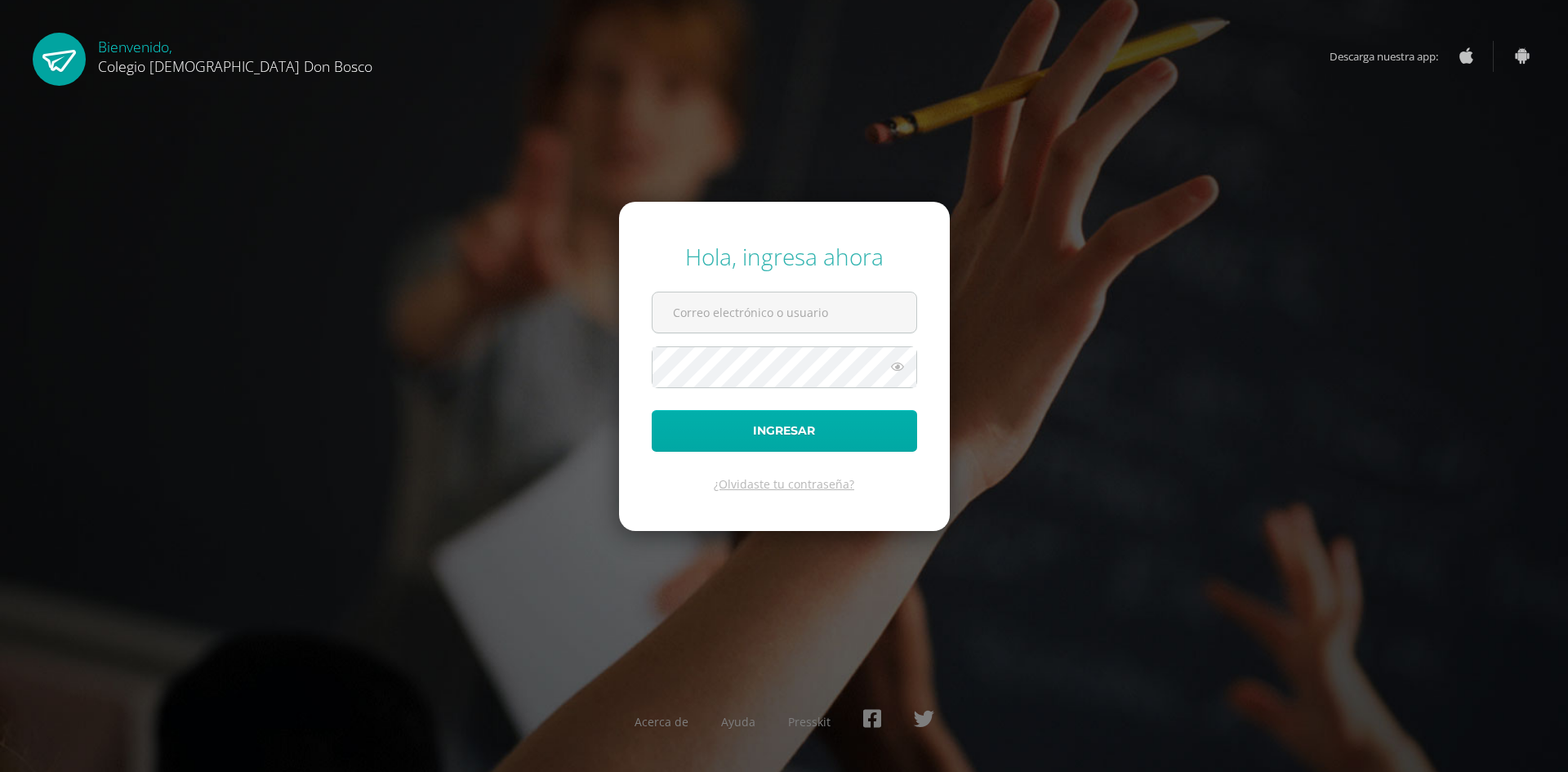
type input "[EMAIL_ADDRESS][DOMAIN_NAME]"
click at [822, 433] on button "Ingresar" at bounding box center [784, 431] width 265 height 42
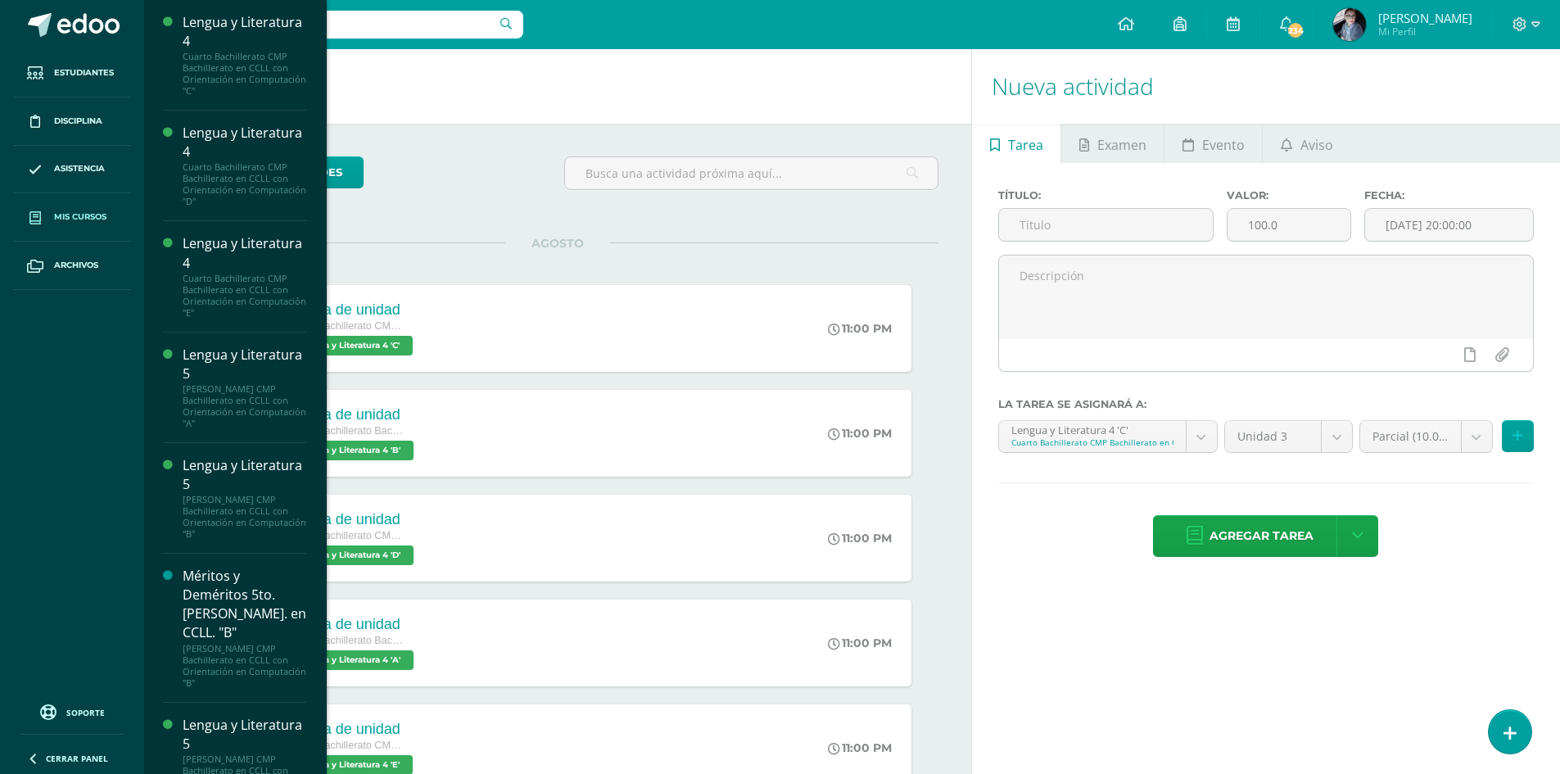
click at [69, 215] on span "Mis cursos" at bounding box center [80, 217] width 52 height 13
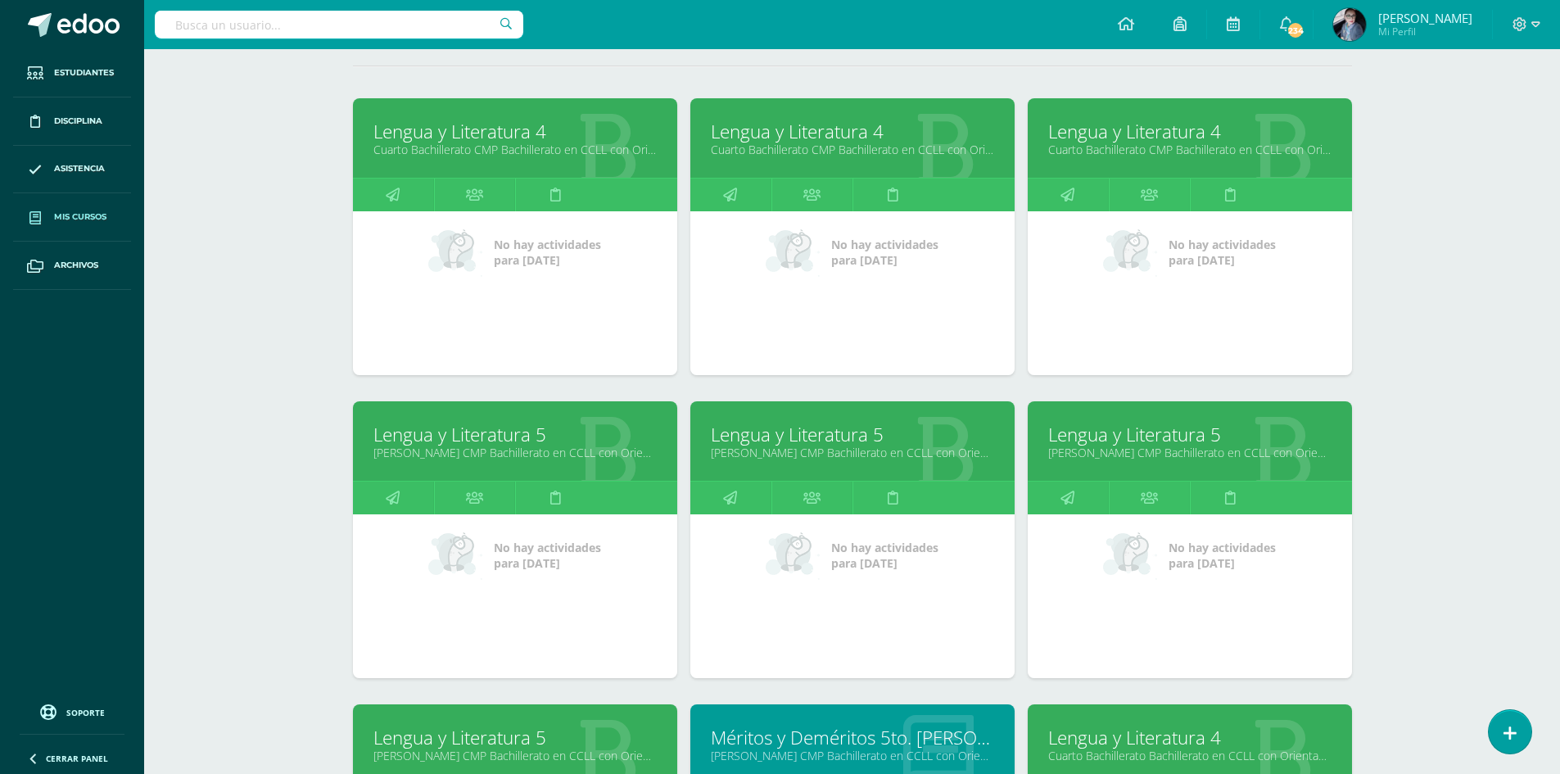
scroll to position [246, 0]
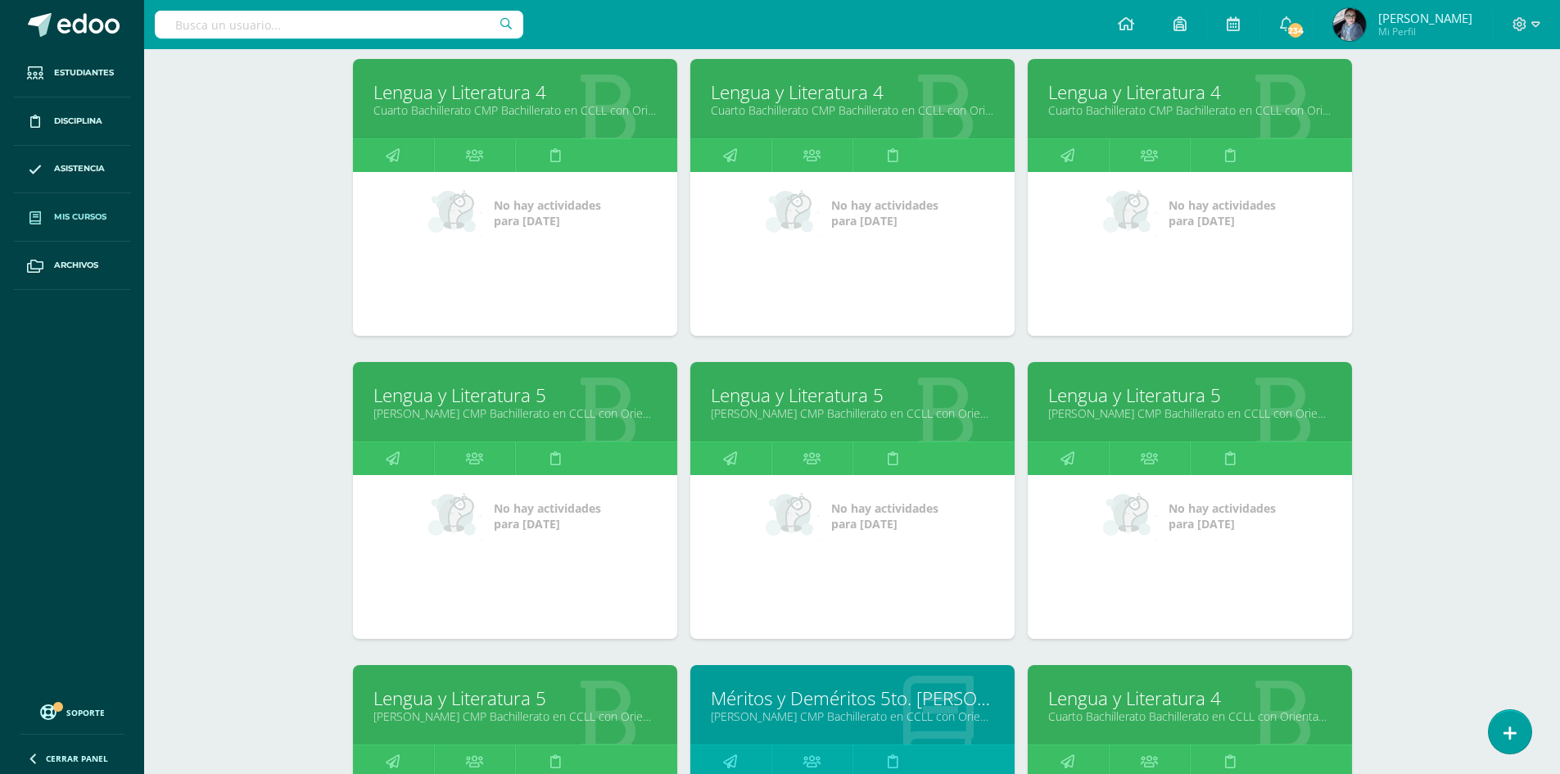
click at [1129, 400] on link "Lengua y Literatura 5" at bounding box center [1189, 395] width 283 height 25
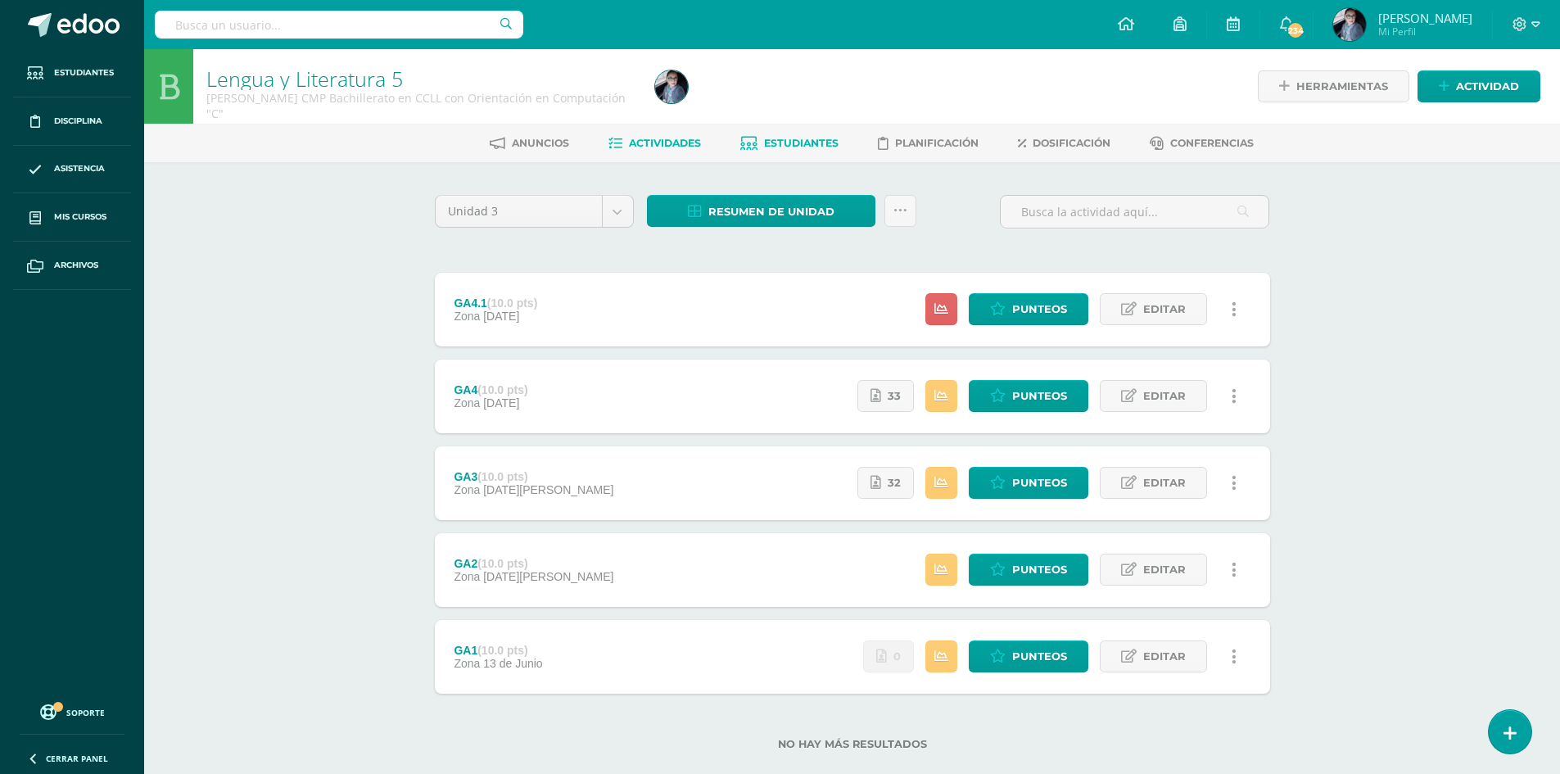
click at [809, 140] on span "Estudiantes" at bounding box center [801, 143] width 75 height 12
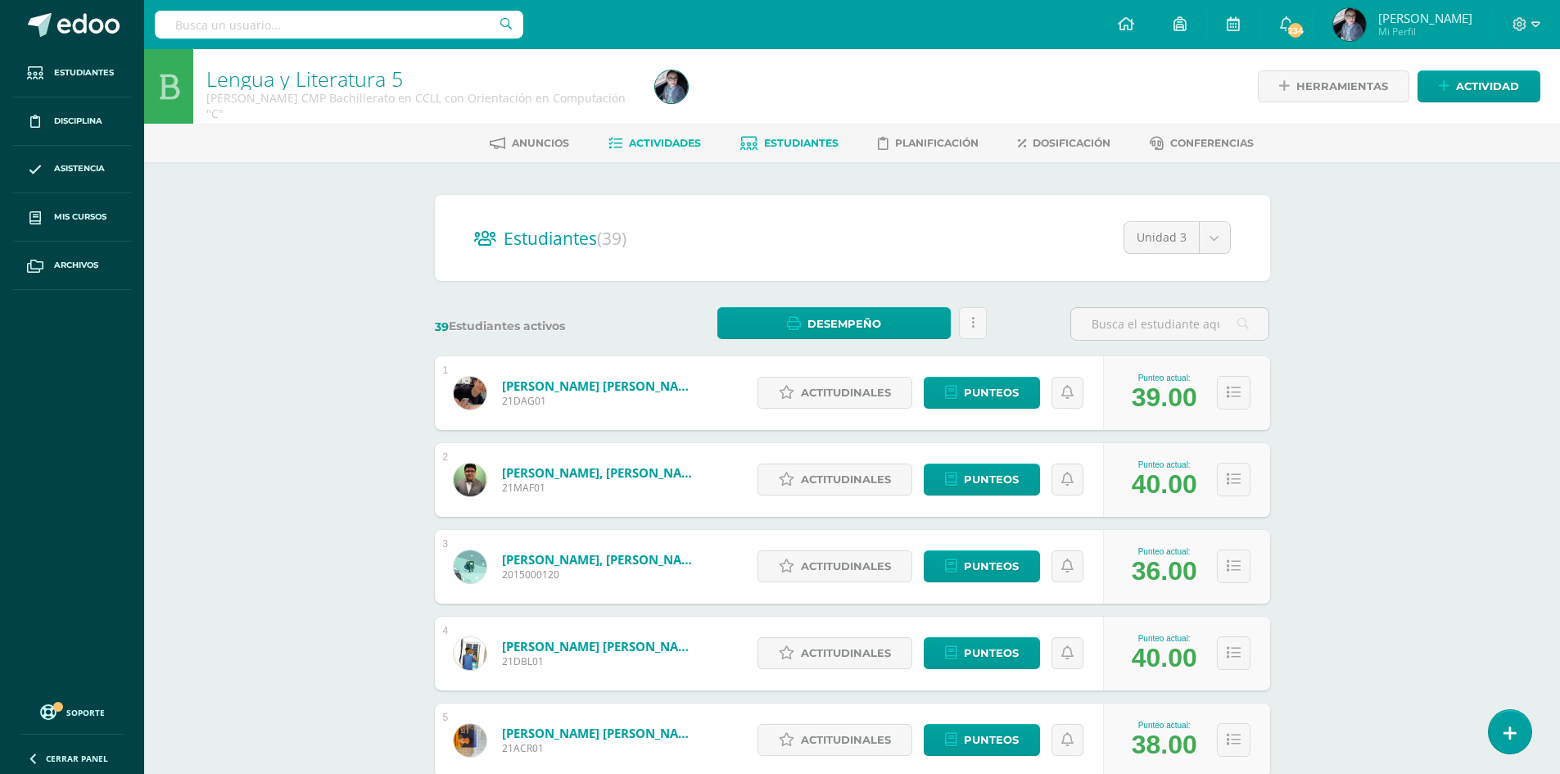
click at [650, 147] on span "Actividades" at bounding box center [665, 143] width 72 height 12
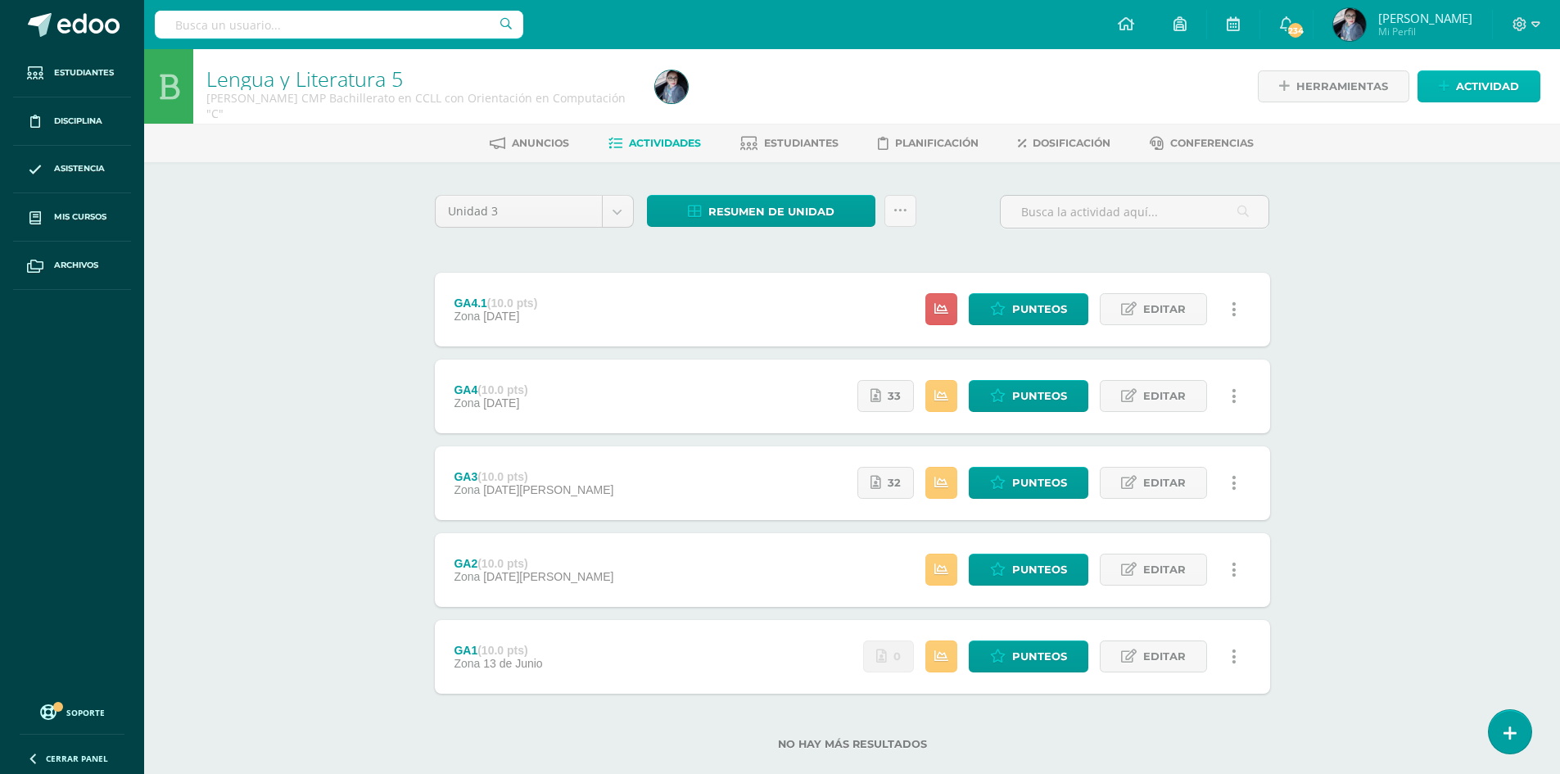
click at [1448, 93] on icon at bounding box center [1444, 86] width 11 height 14
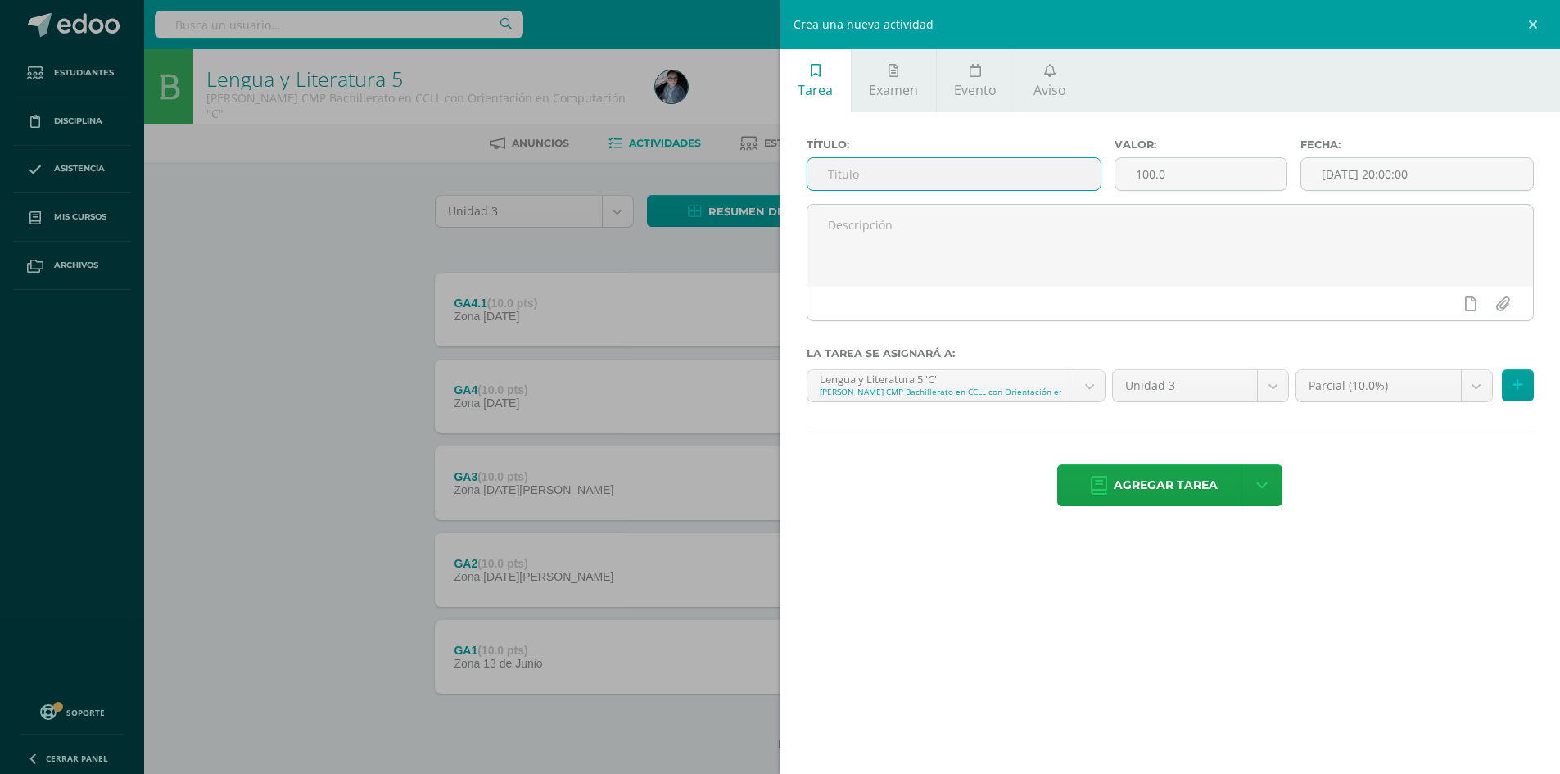
click at [921, 171] on input "text" at bounding box center [955, 174] width 294 height 32
type input "Parcial"
click at [1153, 172] on input "100.0" at bounding box center [1201, 174] width 170 height 32
type input "10.0"
click at [1473, 171] on input "[DATE] 20:00:00" at bounding box center [1418, 174] width 232 height 32
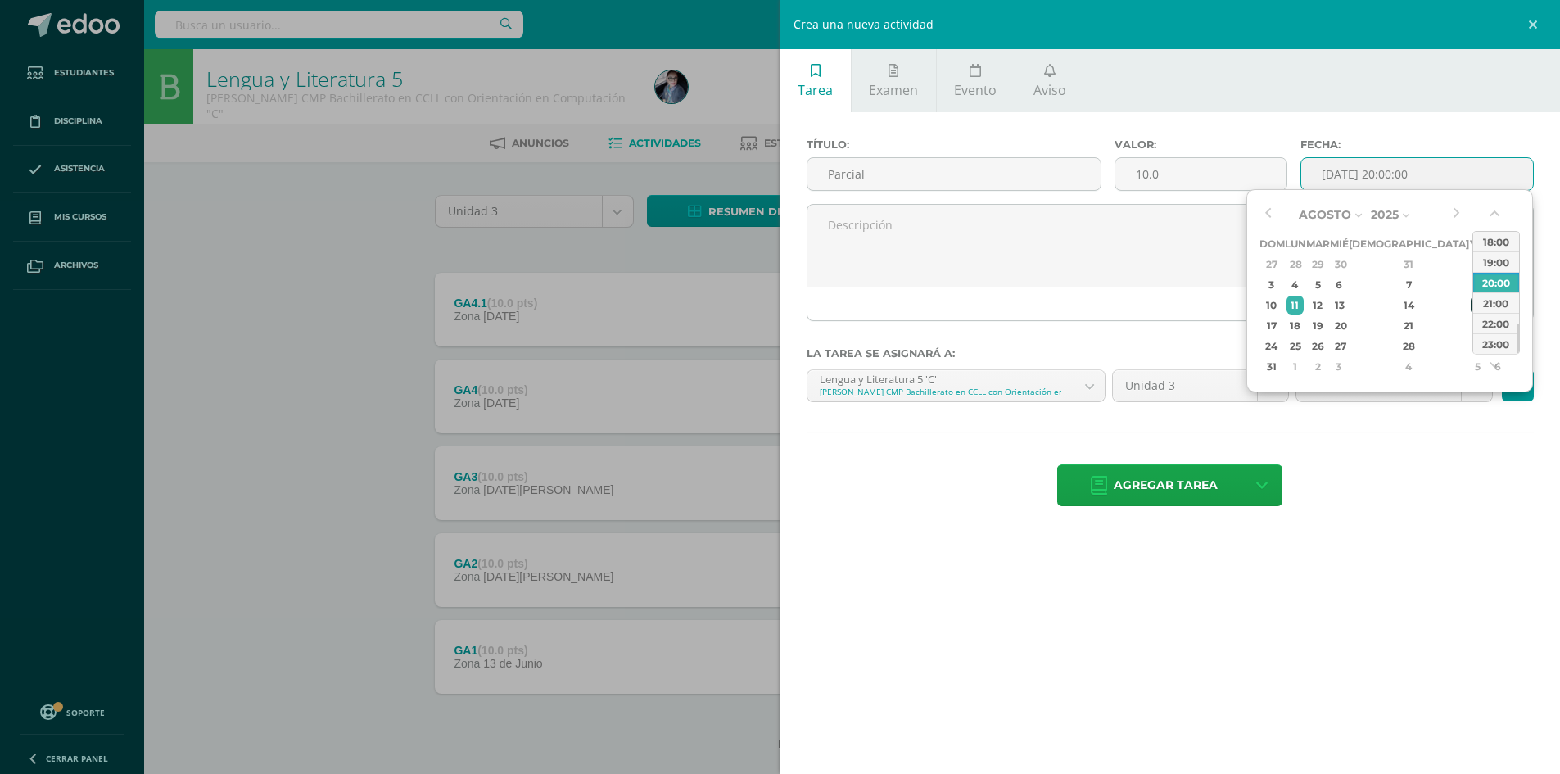
click at [1471, 306] on div "15" at bounding box center [1478, 305] width 15 height 19
click at [1483, 345] on div "23:00" at bounding box center [1497, 343] width 46 height 20
type input "2025-08-15 23:00"
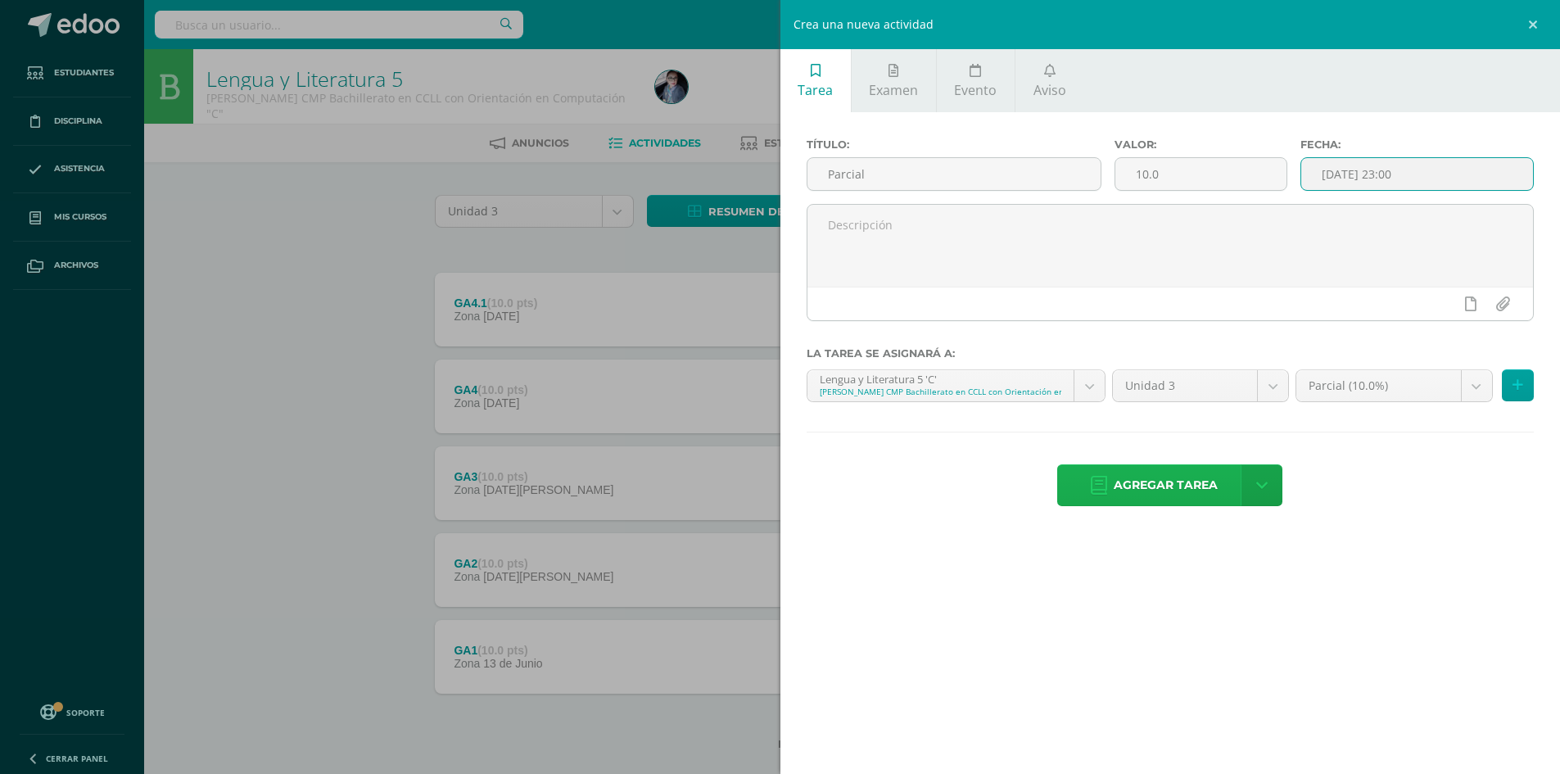
click at [1183, 493] on span "Agregar tarea" at bounding box center [1166, 485] width 104 height 40
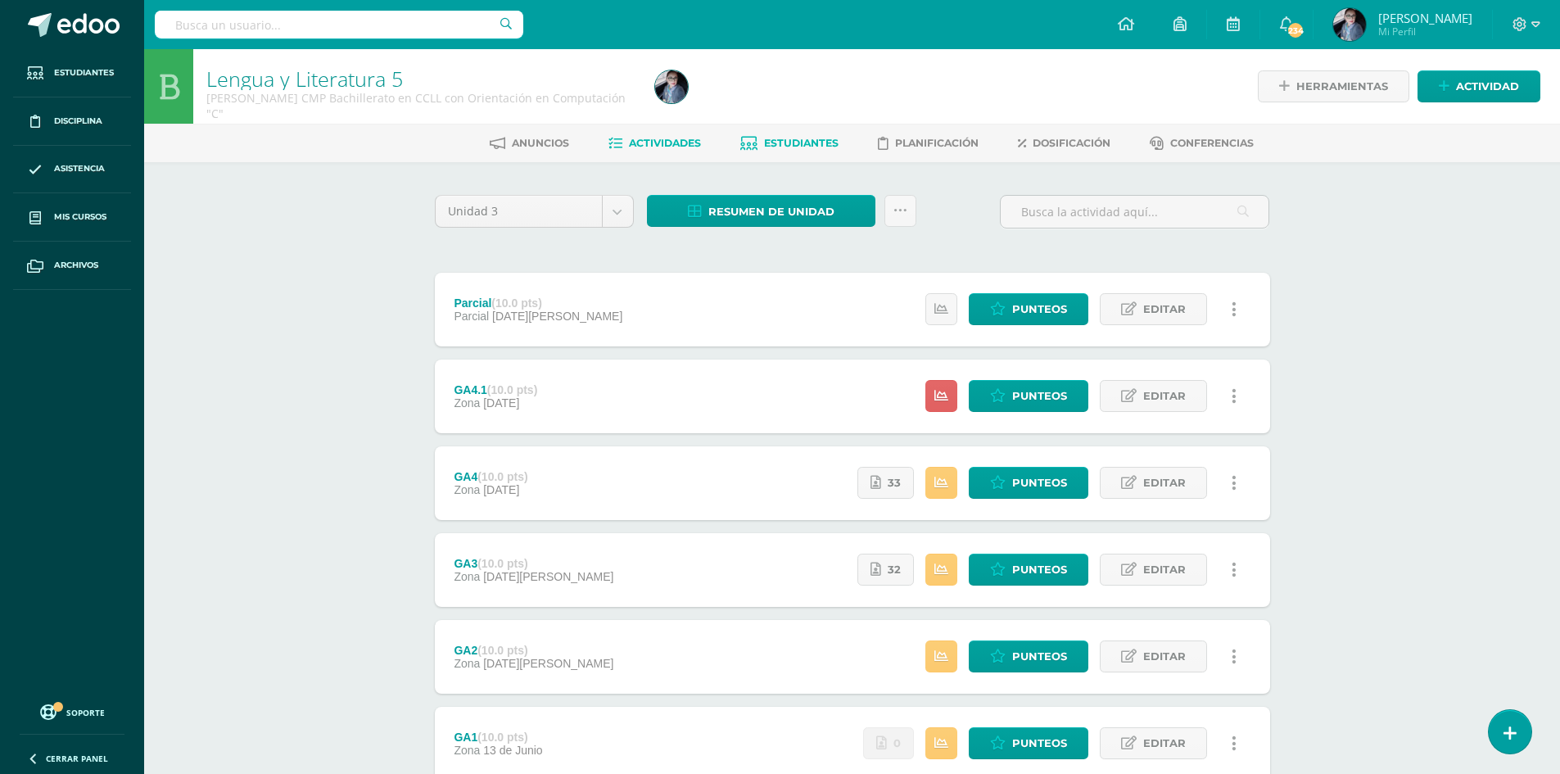
click at [790, 132] on link "Estudiantes" at bounding box center [789, 143] width 98 height 26
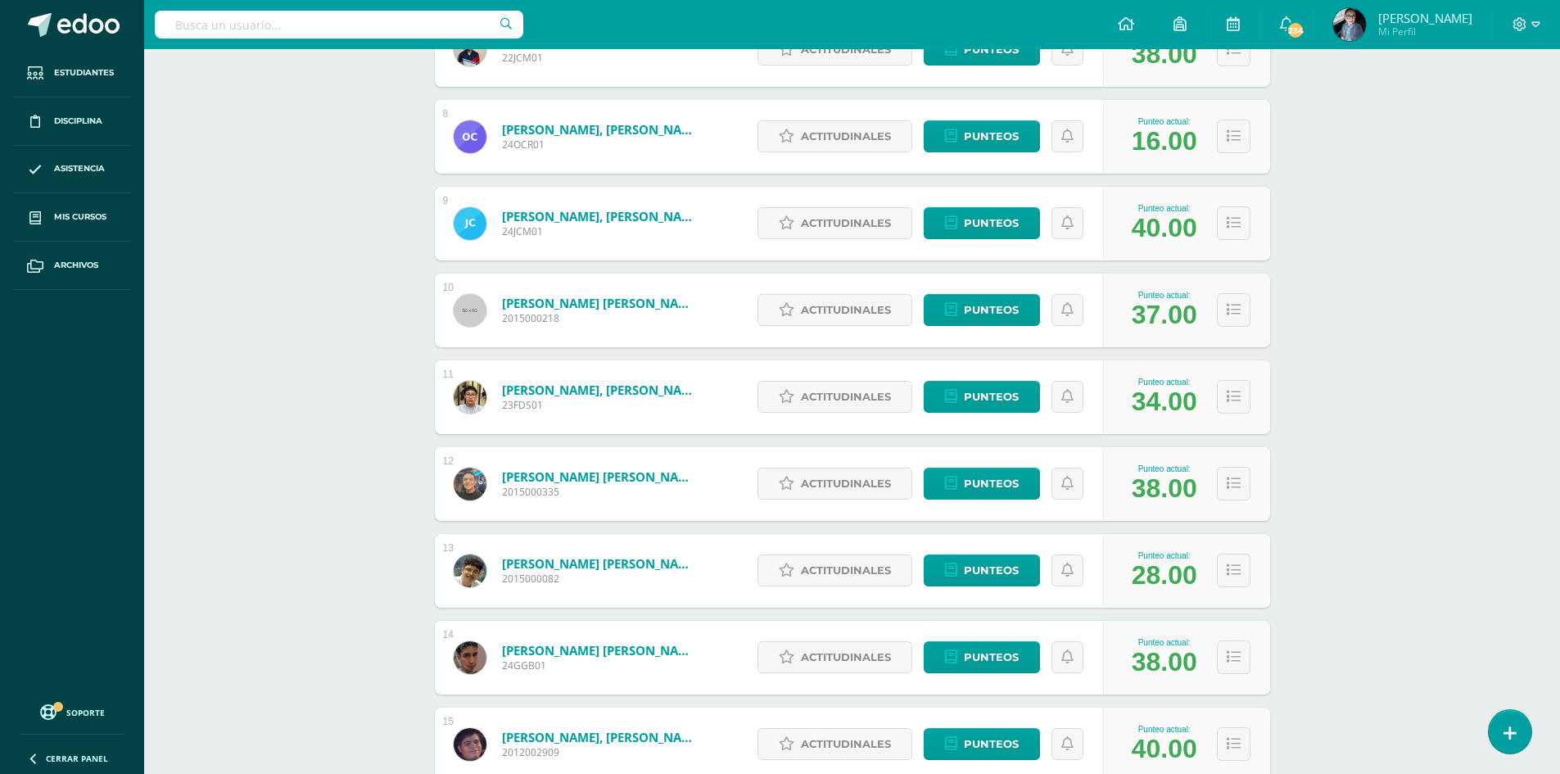
scroll to position [655, 0]
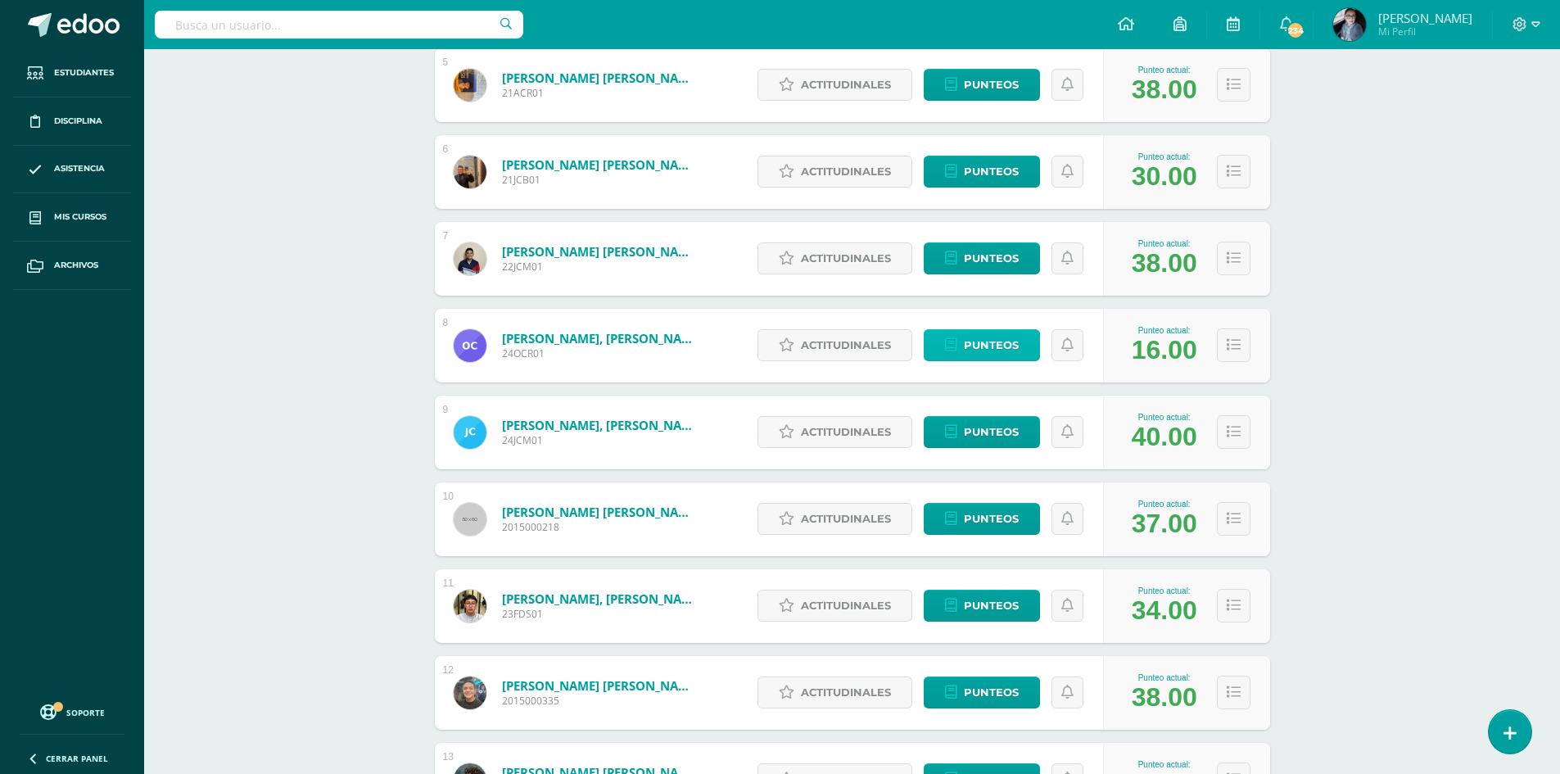
click at [996, 345] on span "Punteos" at bounding box center [991, 345] width 55 height 30
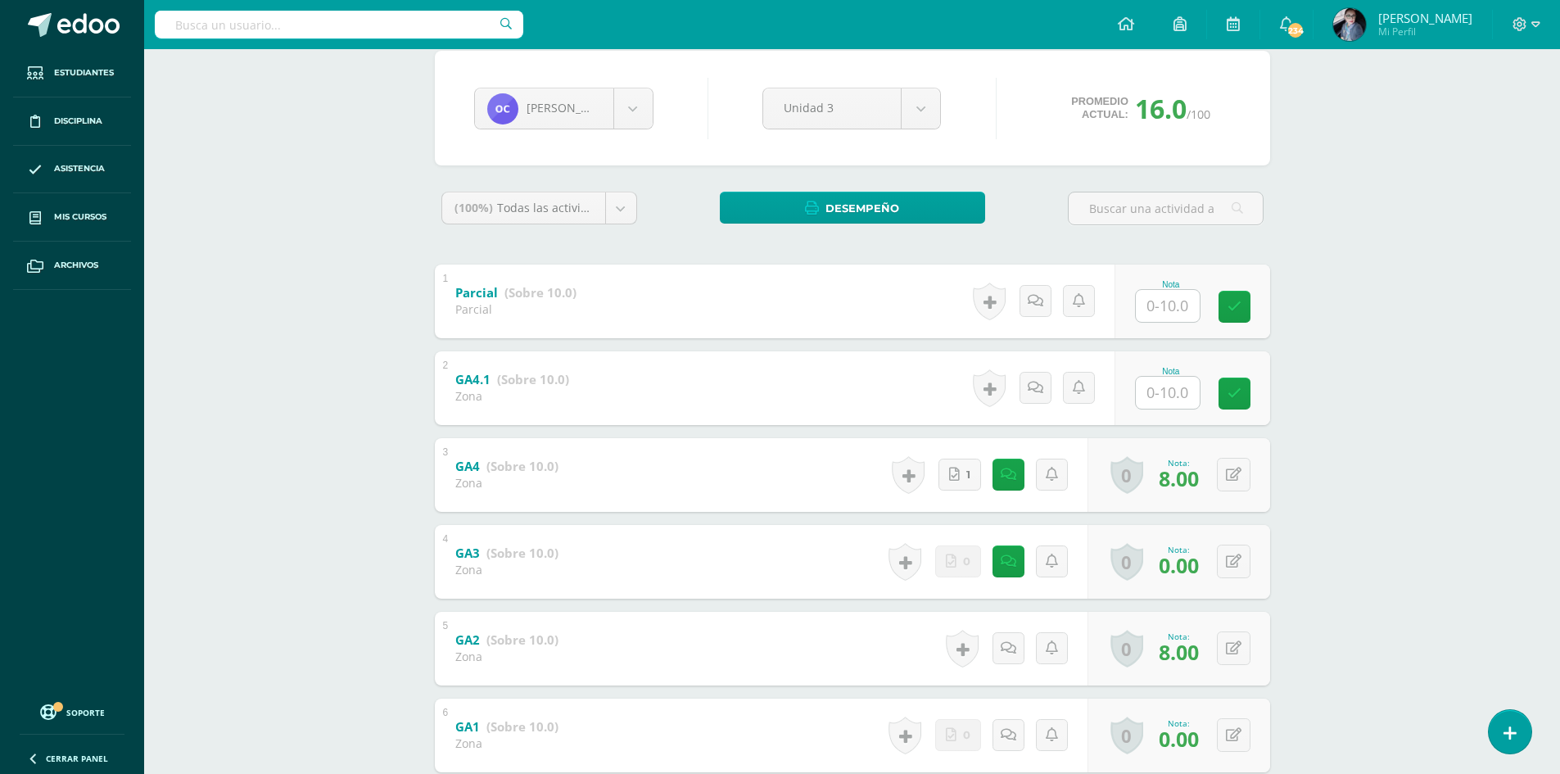
scroll to position [246, 0]
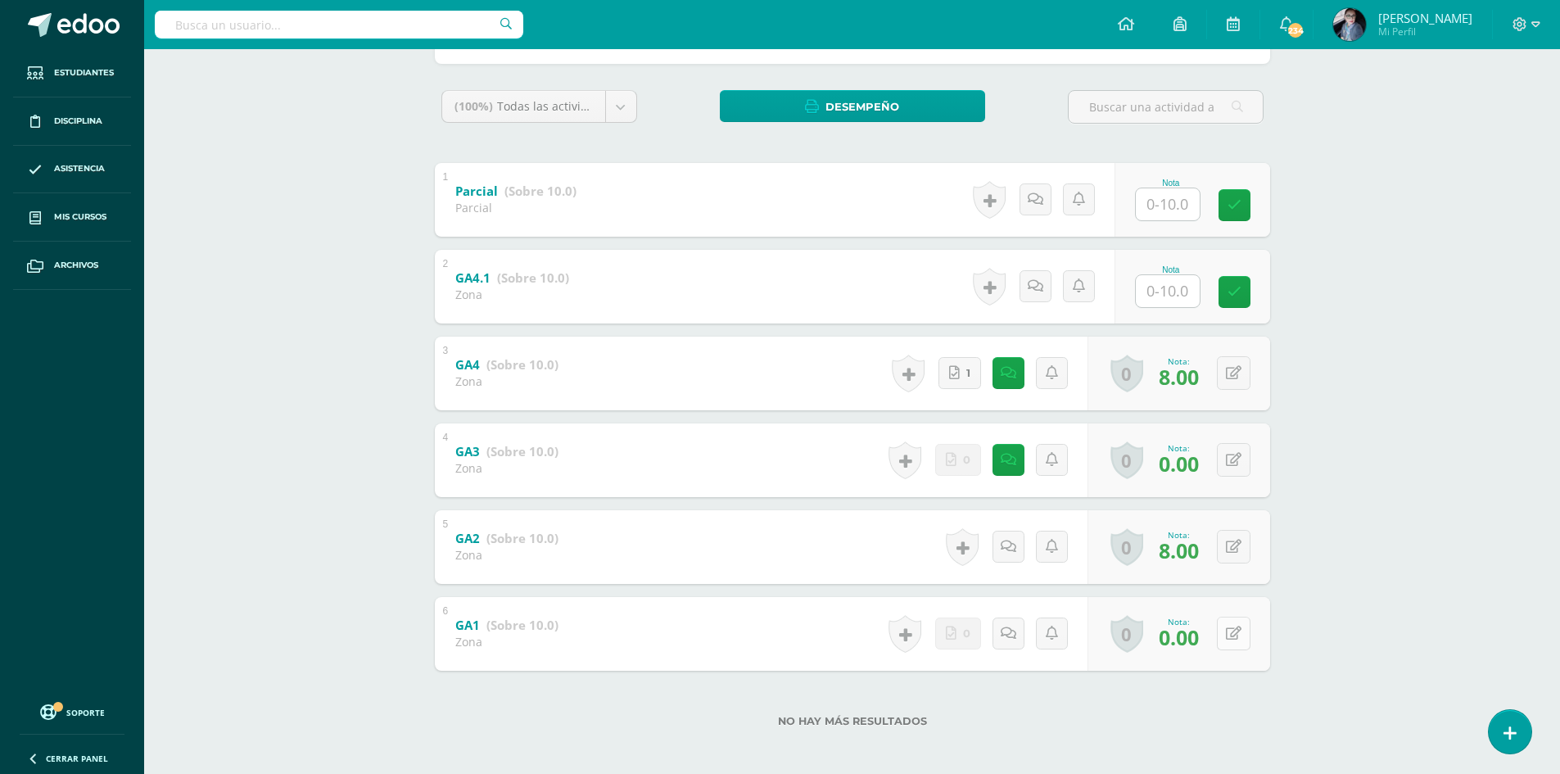
click at [1239, 643] on button at bounding box center [1234, 634] width 34 height 34
type input "8"
click at [1240, 378] on icon at bounding box center [1234, 373] width 16 height 14
click at [1230, 464] on button at bounding box center [1234, 460] width 34 height 34
type input "8"
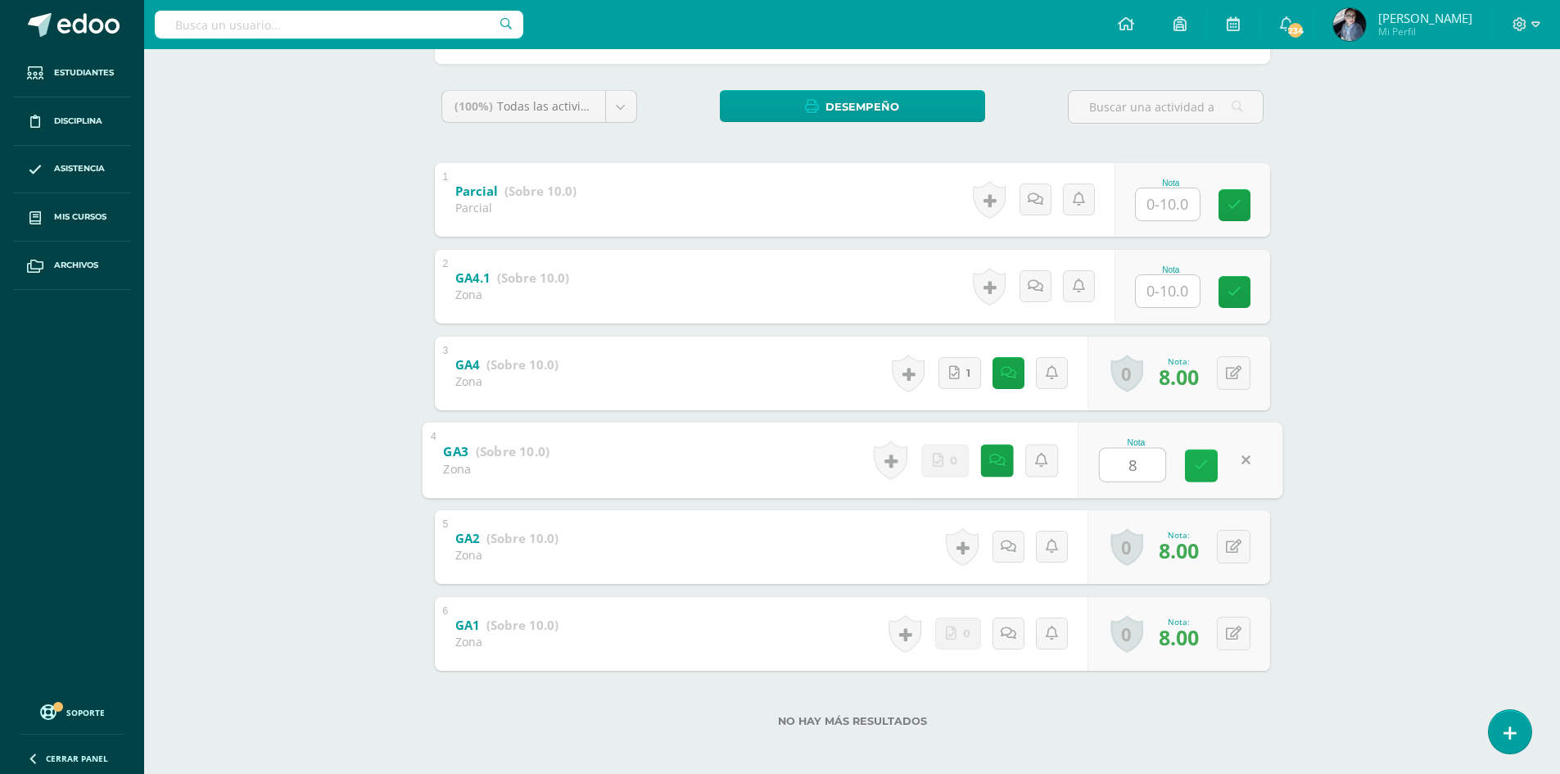
click at [1199, 460] on icon at bounding box center [1201, 466] width 15 height 14
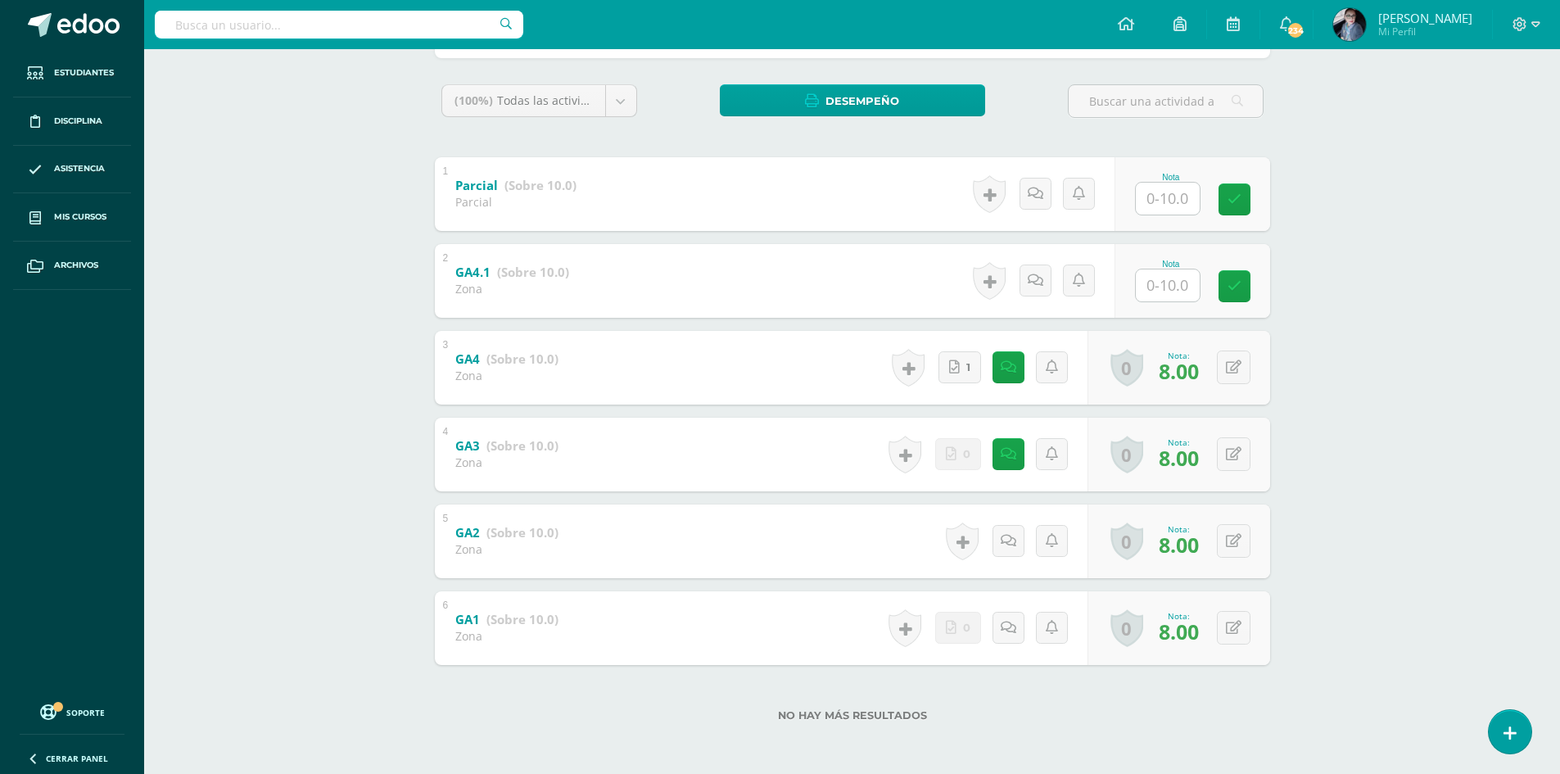
scroll to position [6, 0]
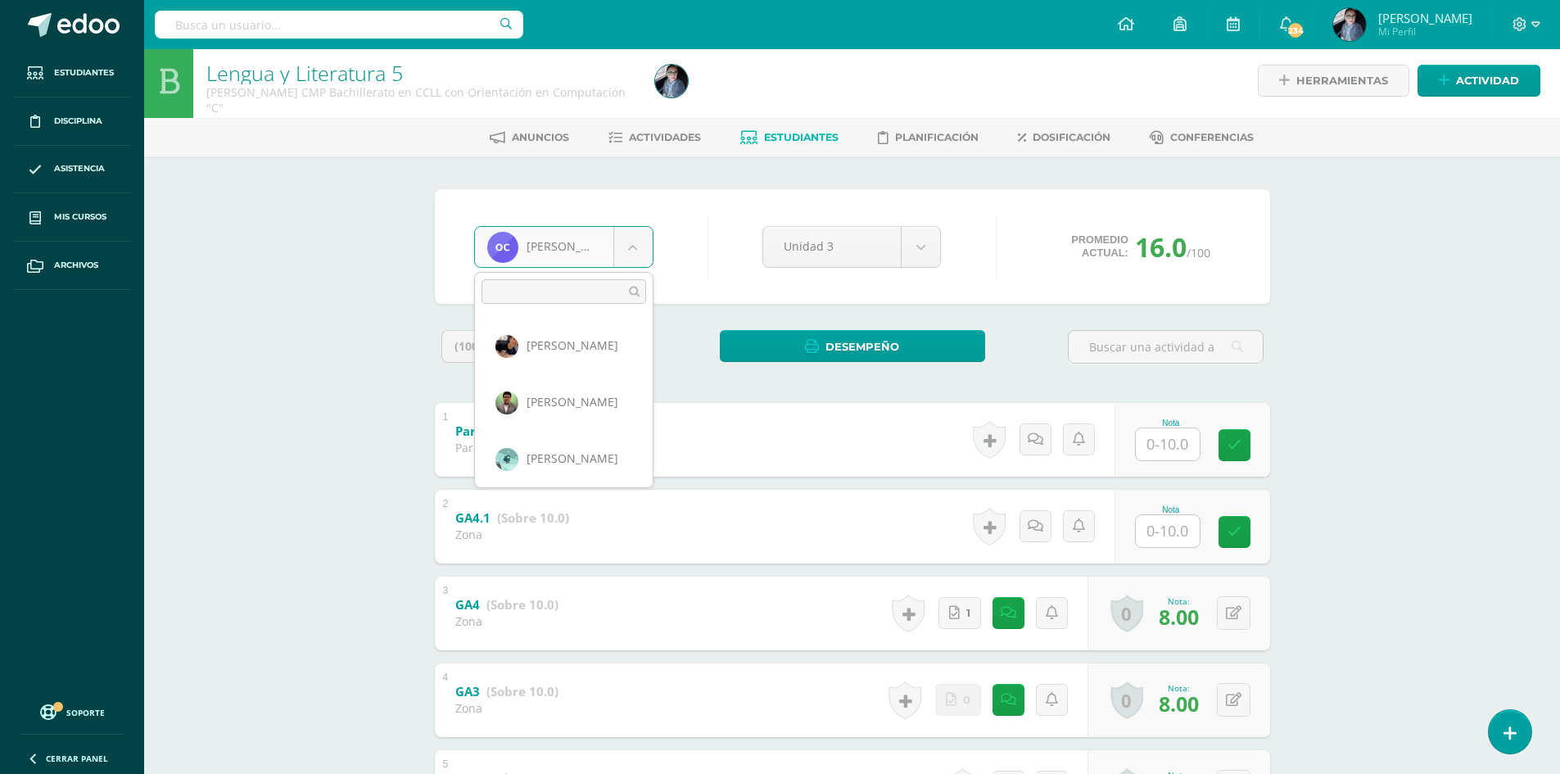
click at [646, 253] on body "Estudiantes Disciplina Asistencia Mis cursos Archivos Soporte Centro de ayuda Ú…" at bounding box center [780, 507] width 1560 height 1026
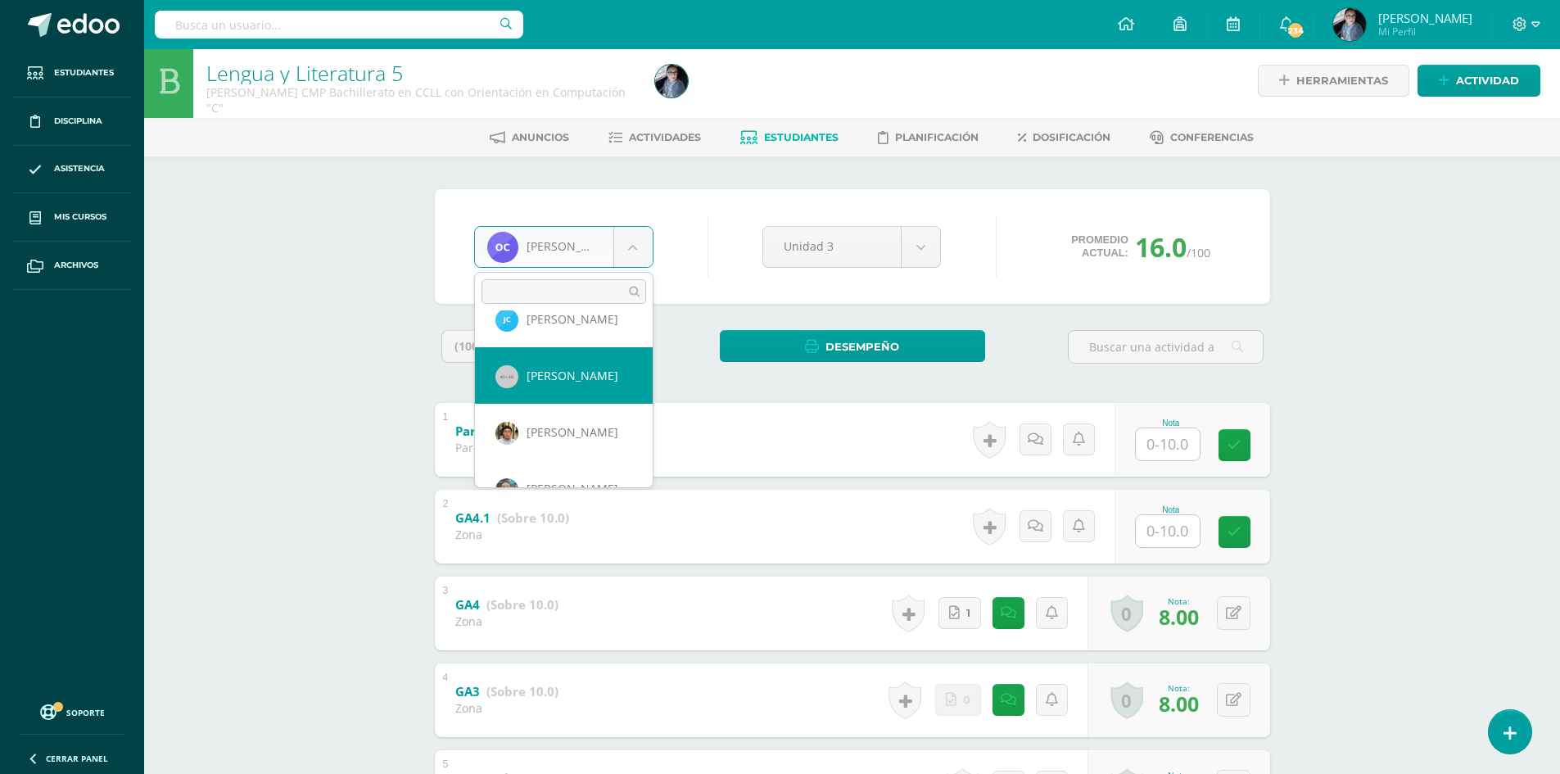
select select "808"
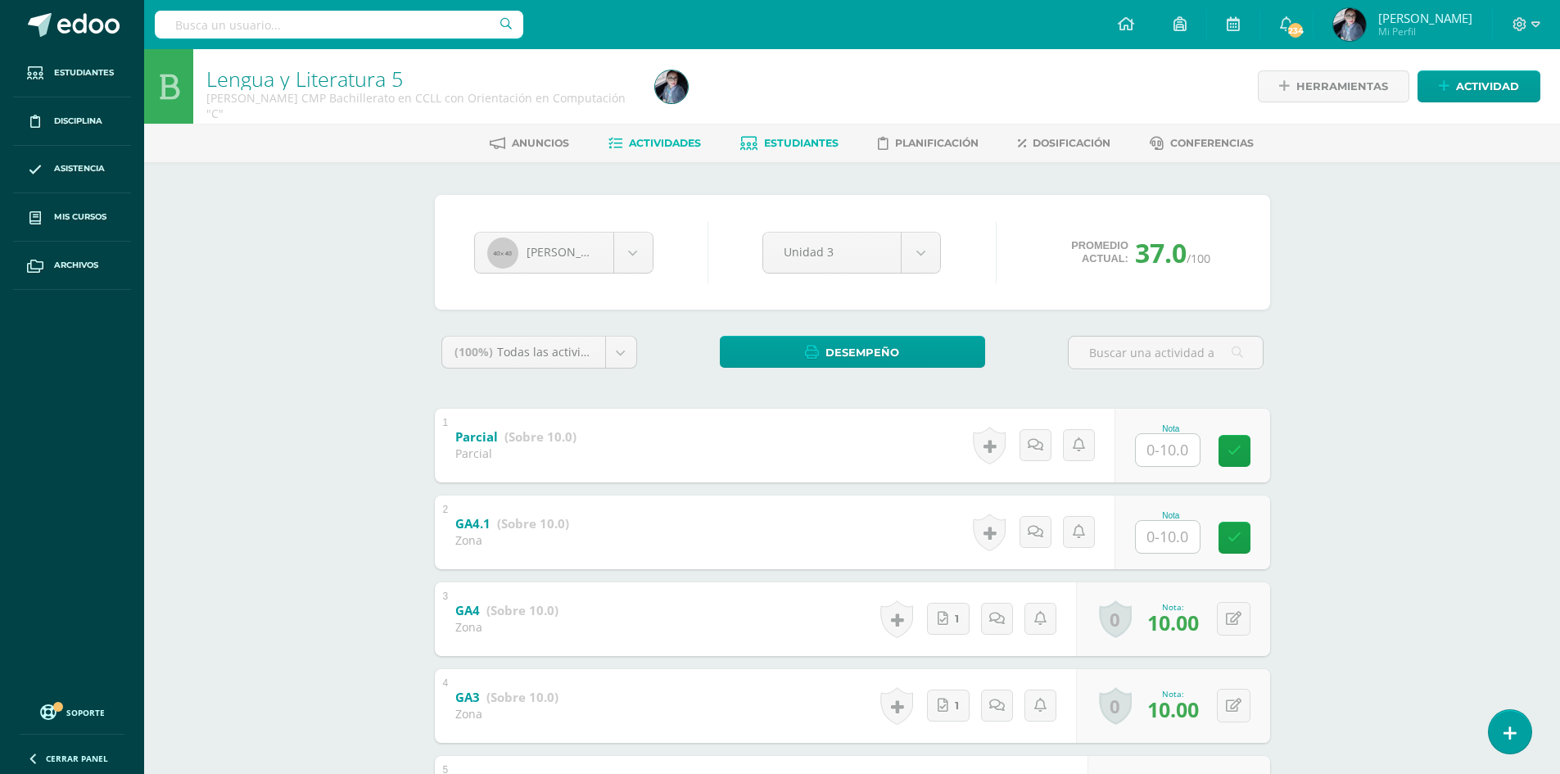
click at [682, 138] on span "Actividades" at bounding box center [665, 143] width 72 height 12
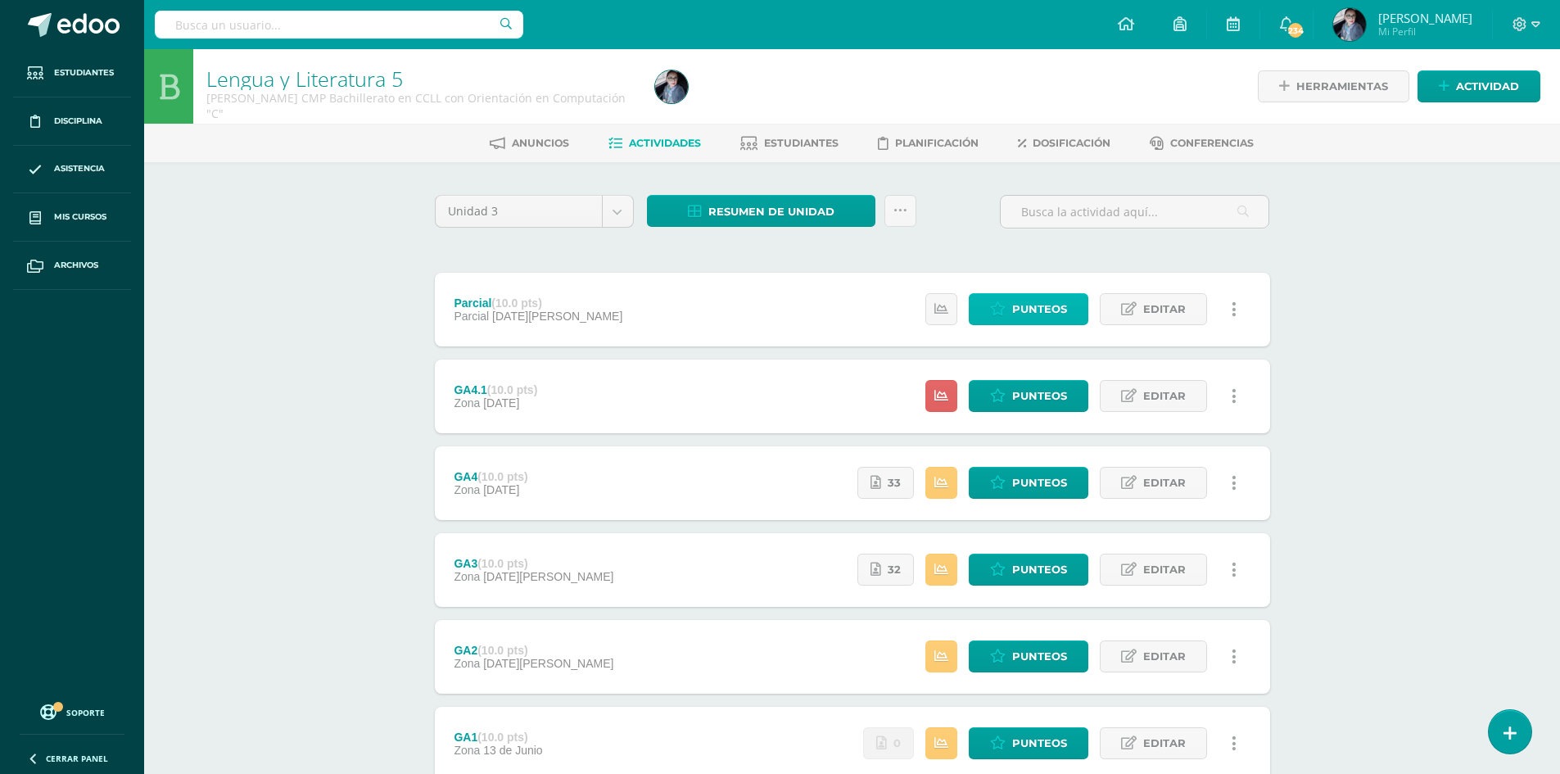
click at [1026, 317] on span "Punteos" at bounding box center [1039, 309] width 55 height 30
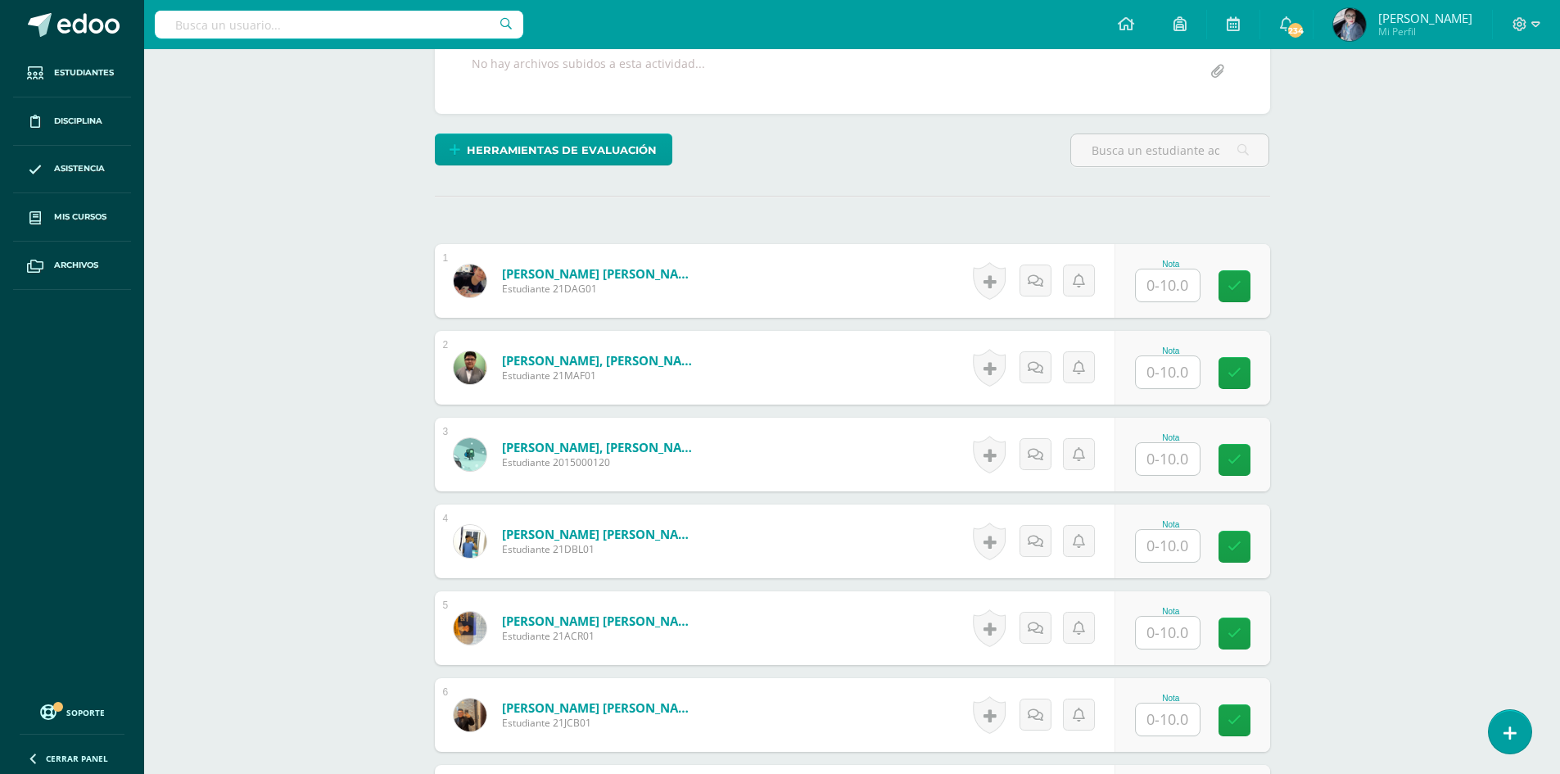
scroll to position [328, 0]
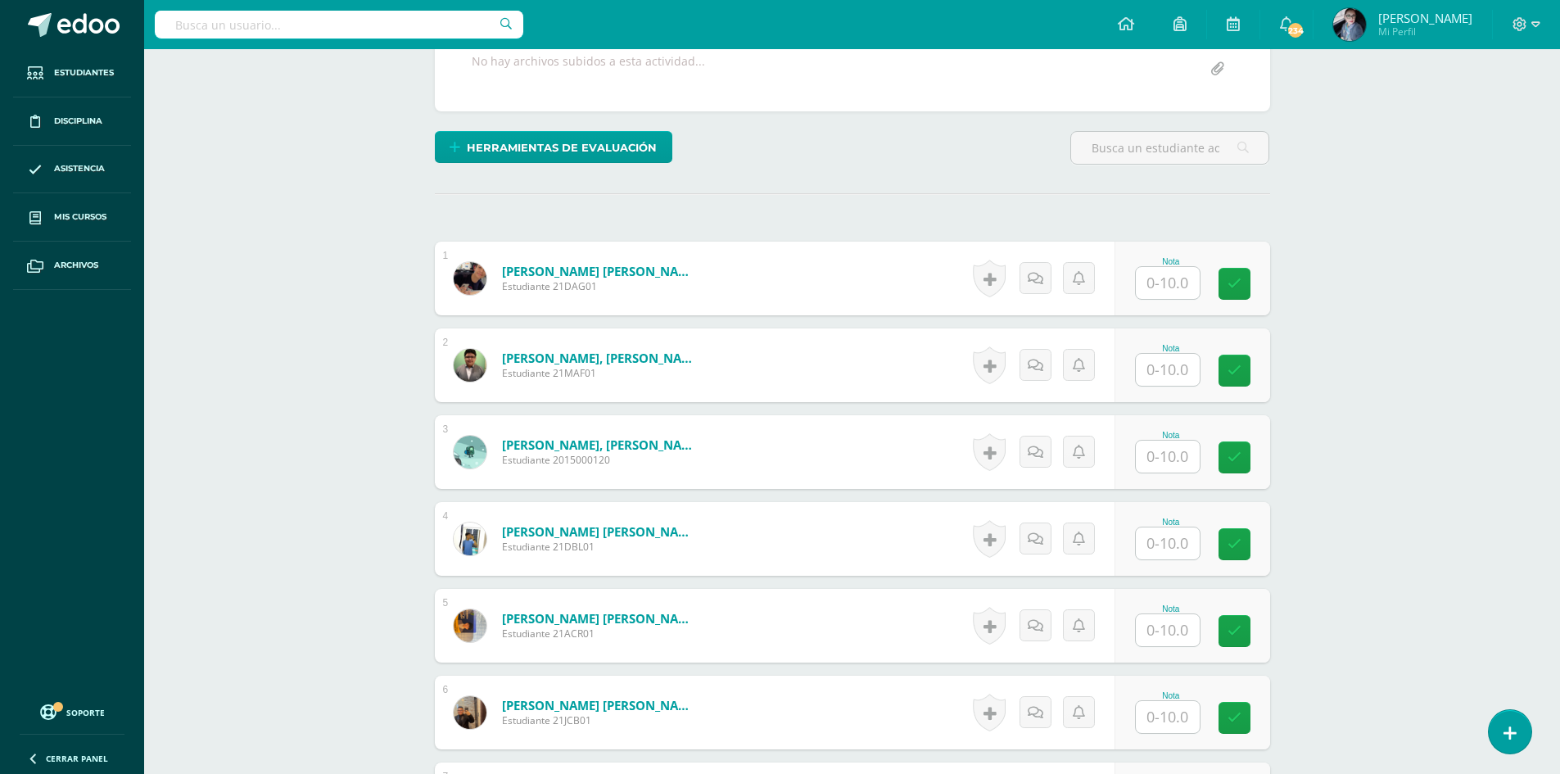
click at [1158, 290] on input "text" at bounding box center [1168, 283] width 64 height 32
type input "10"
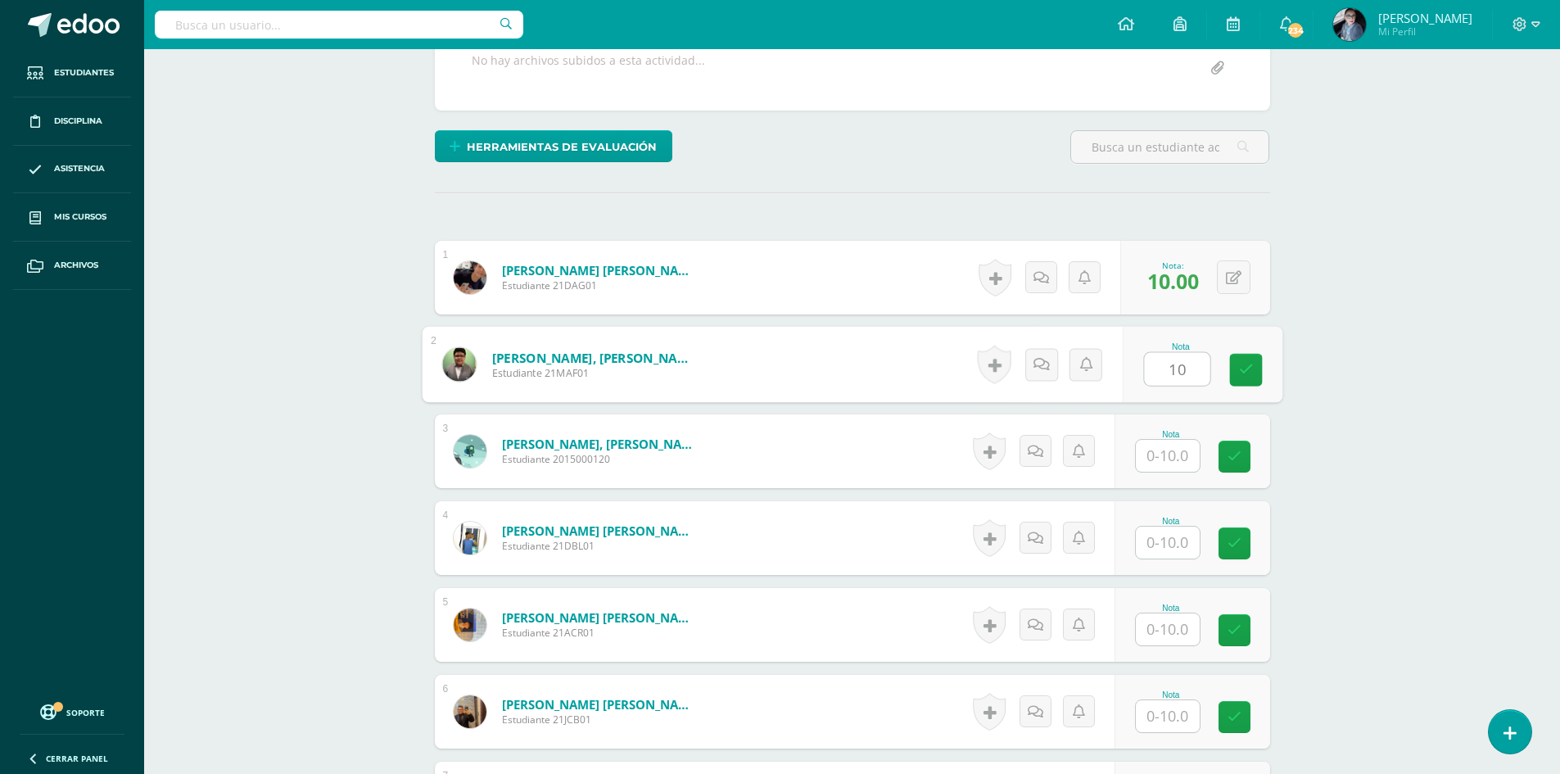
type input "10"
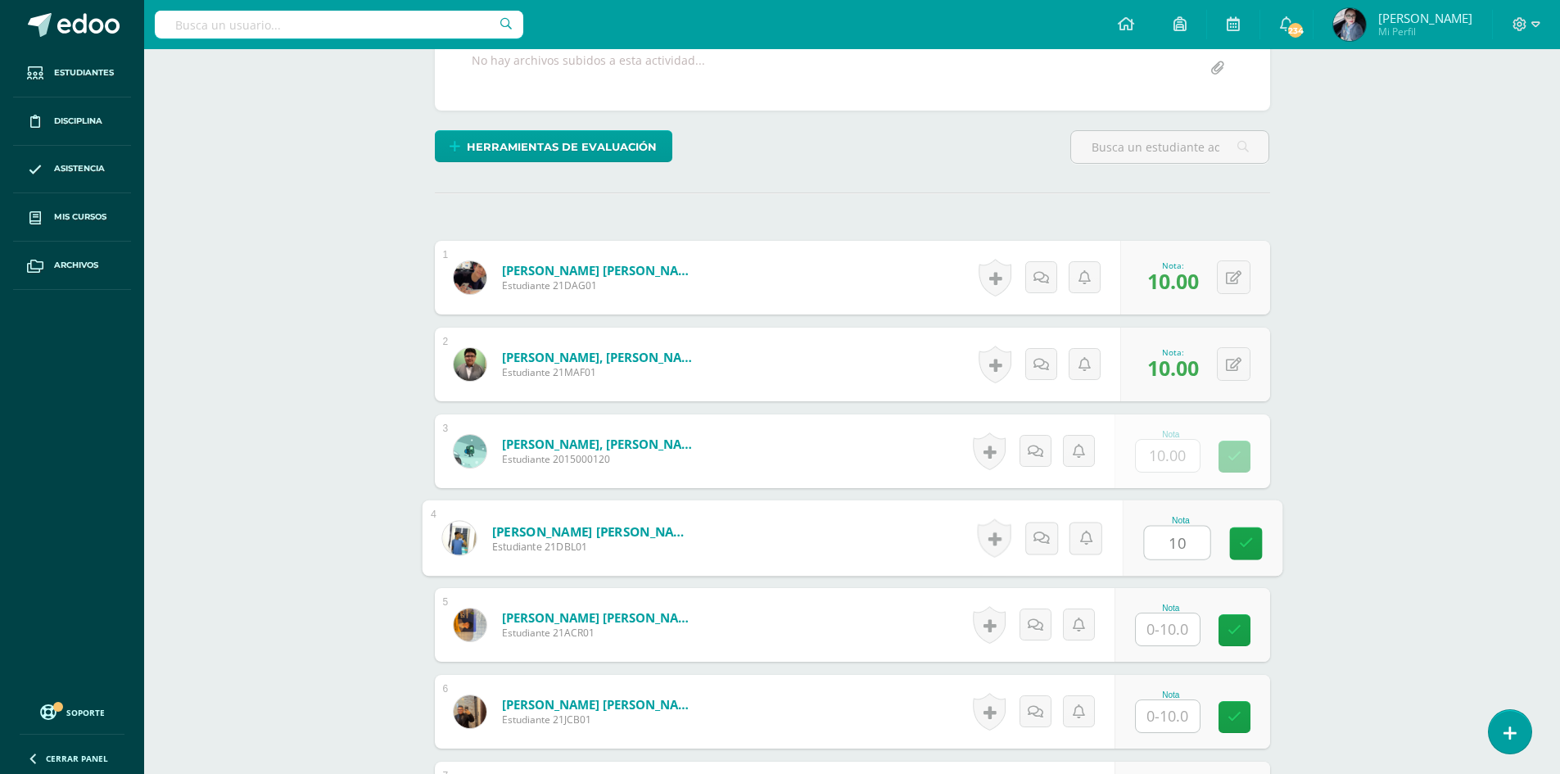
type input "10"
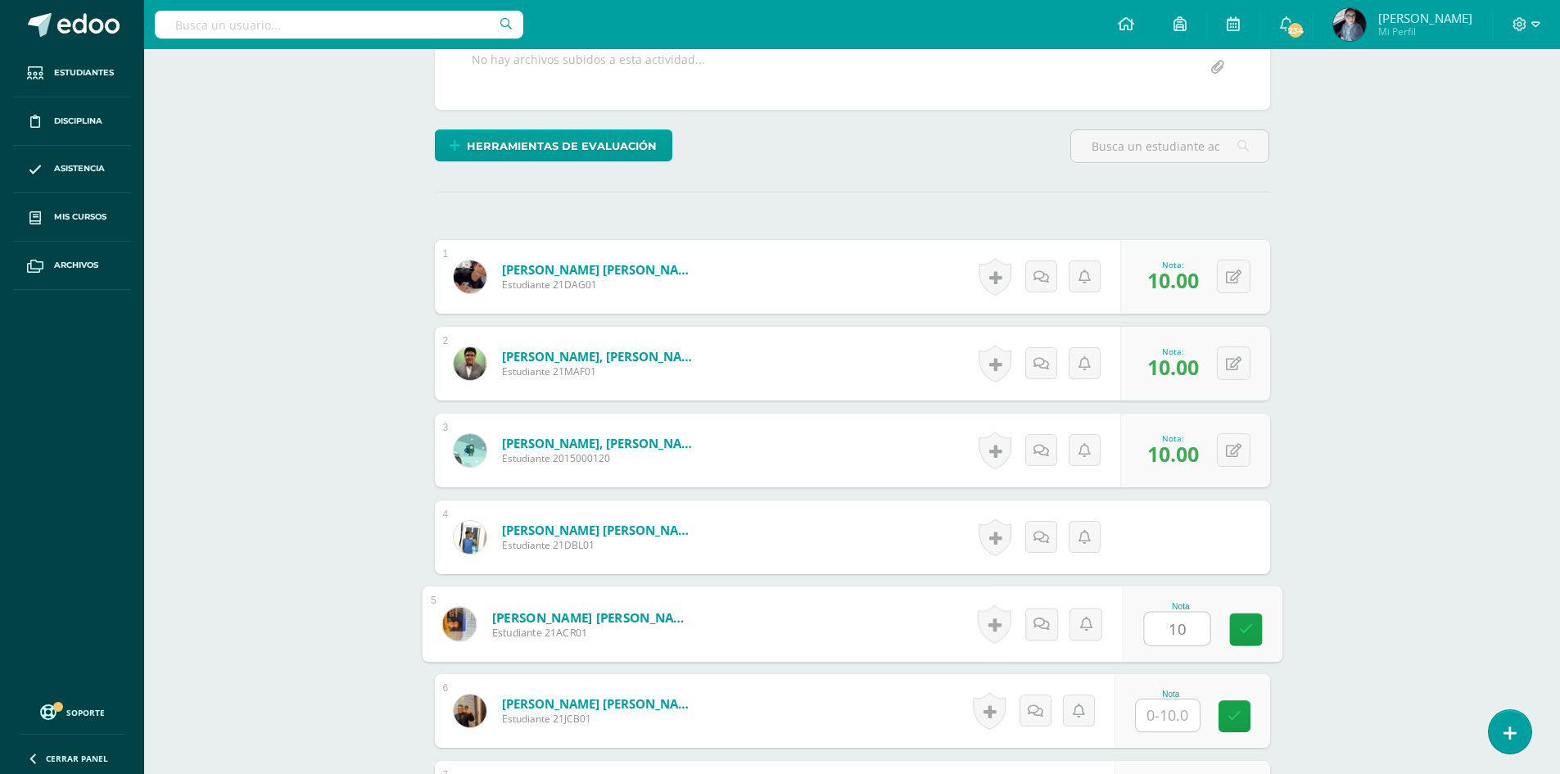
type input "10"
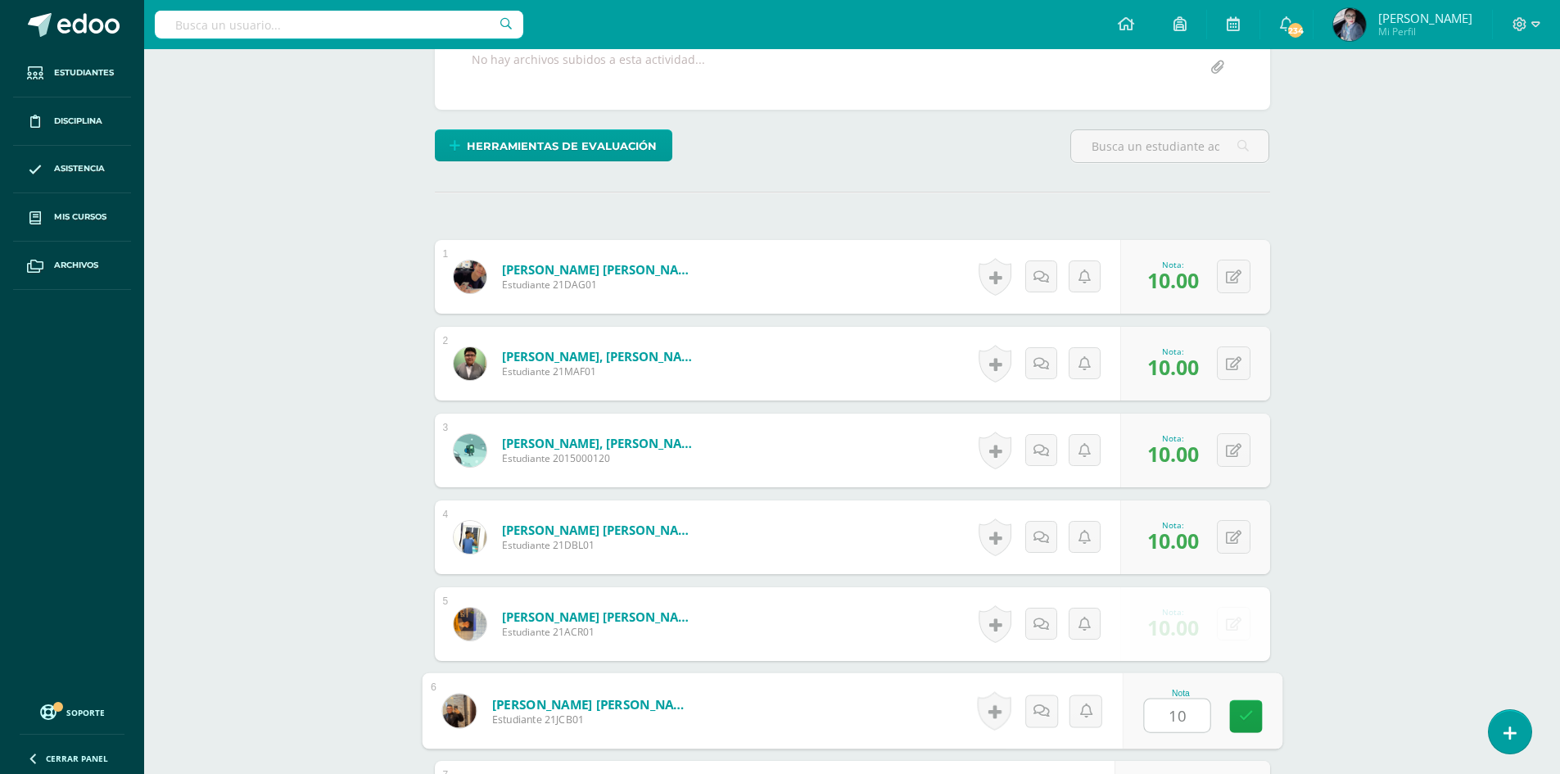
type input "10"
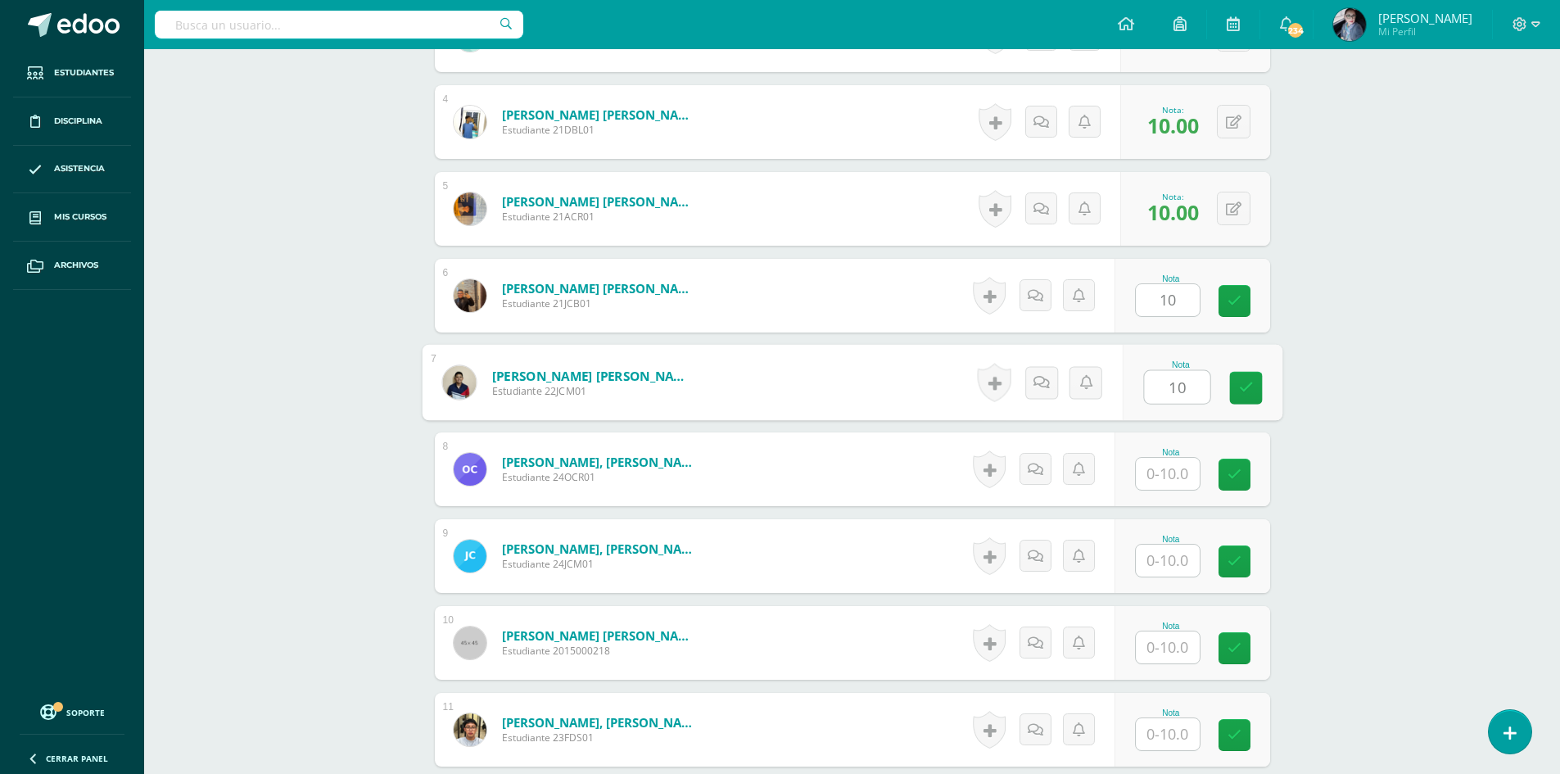
type input "10"
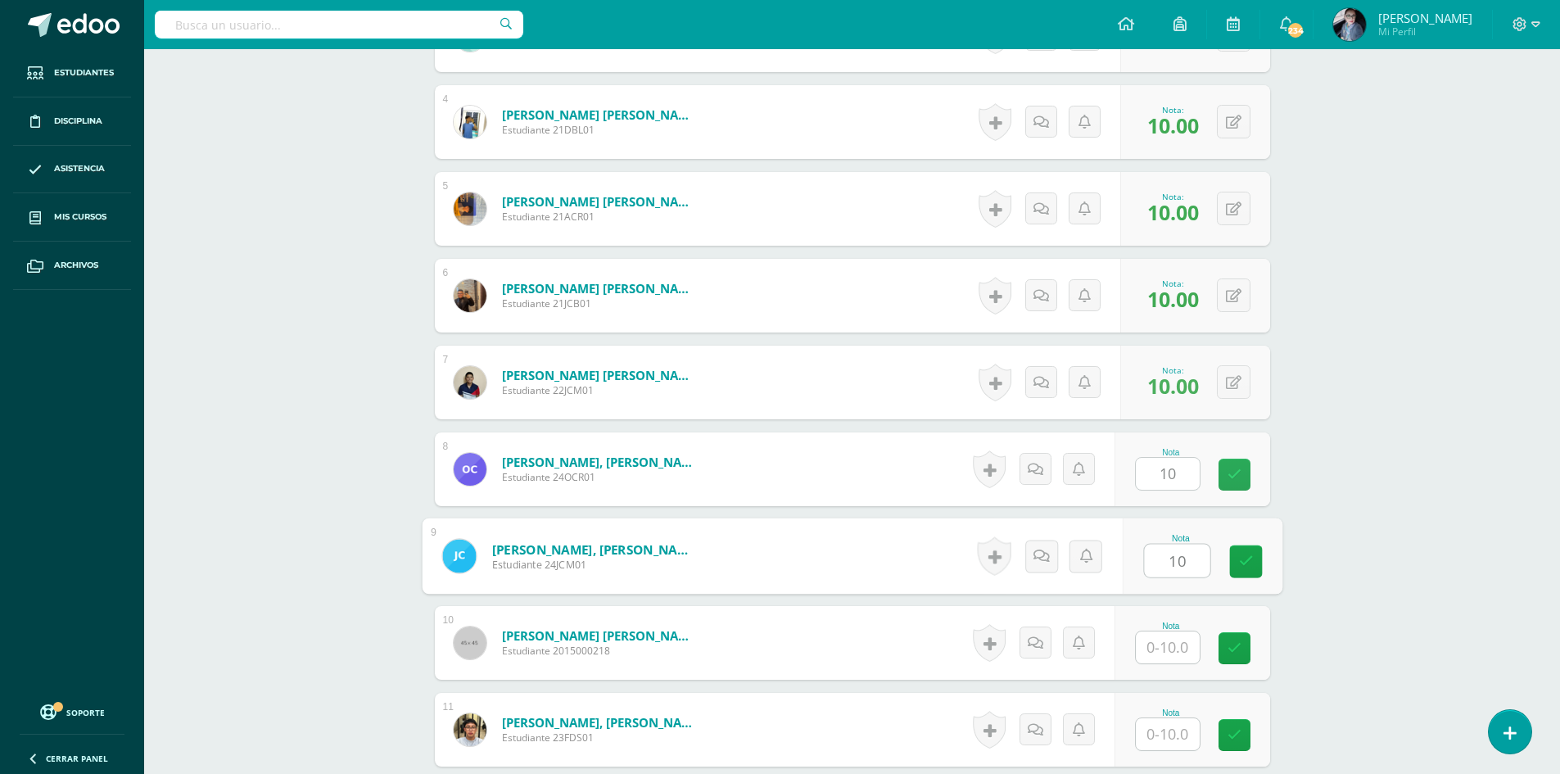
type input "10"
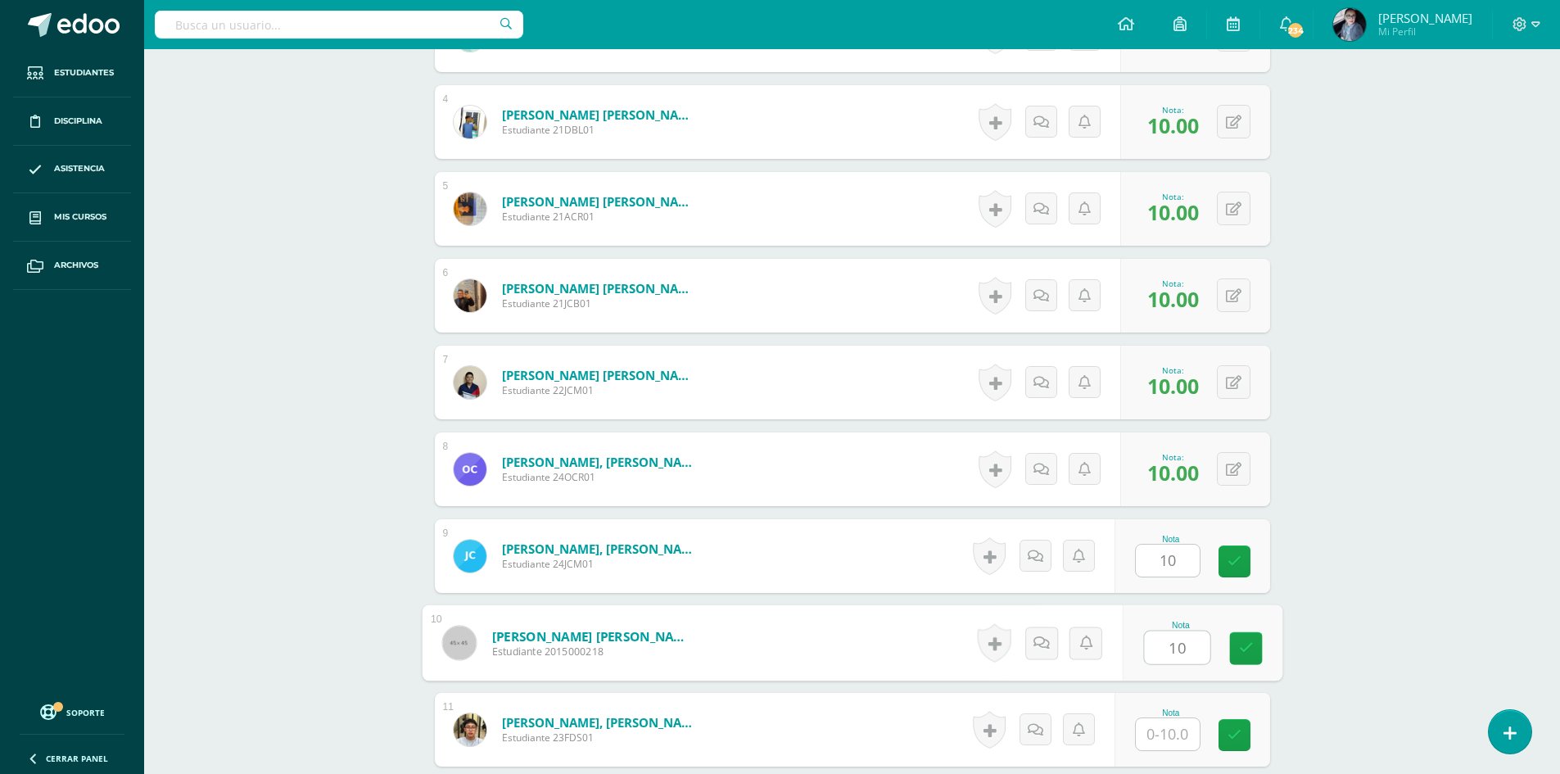
type input "10"
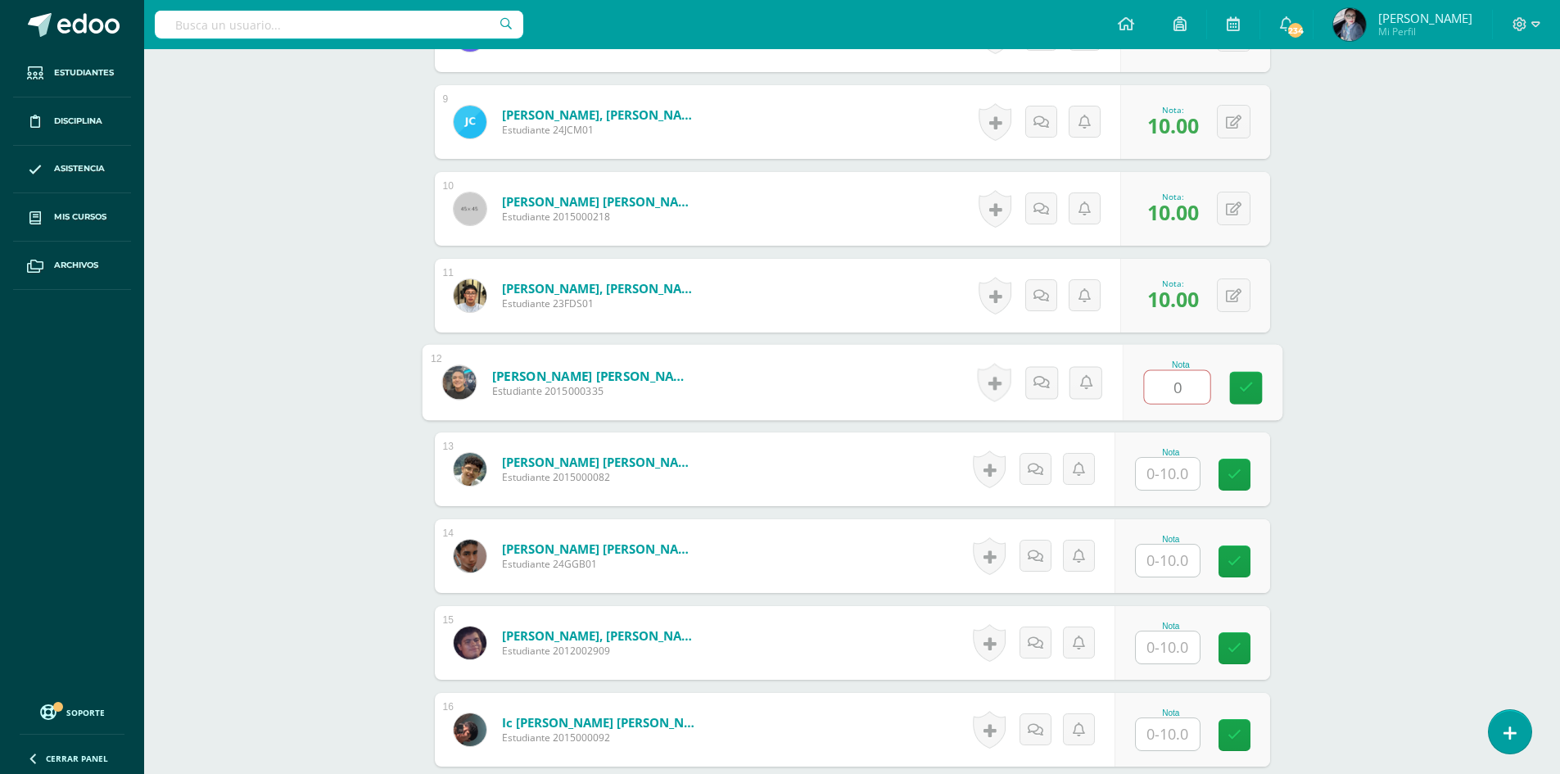
scroll to position [1180, 0]
type input "10"
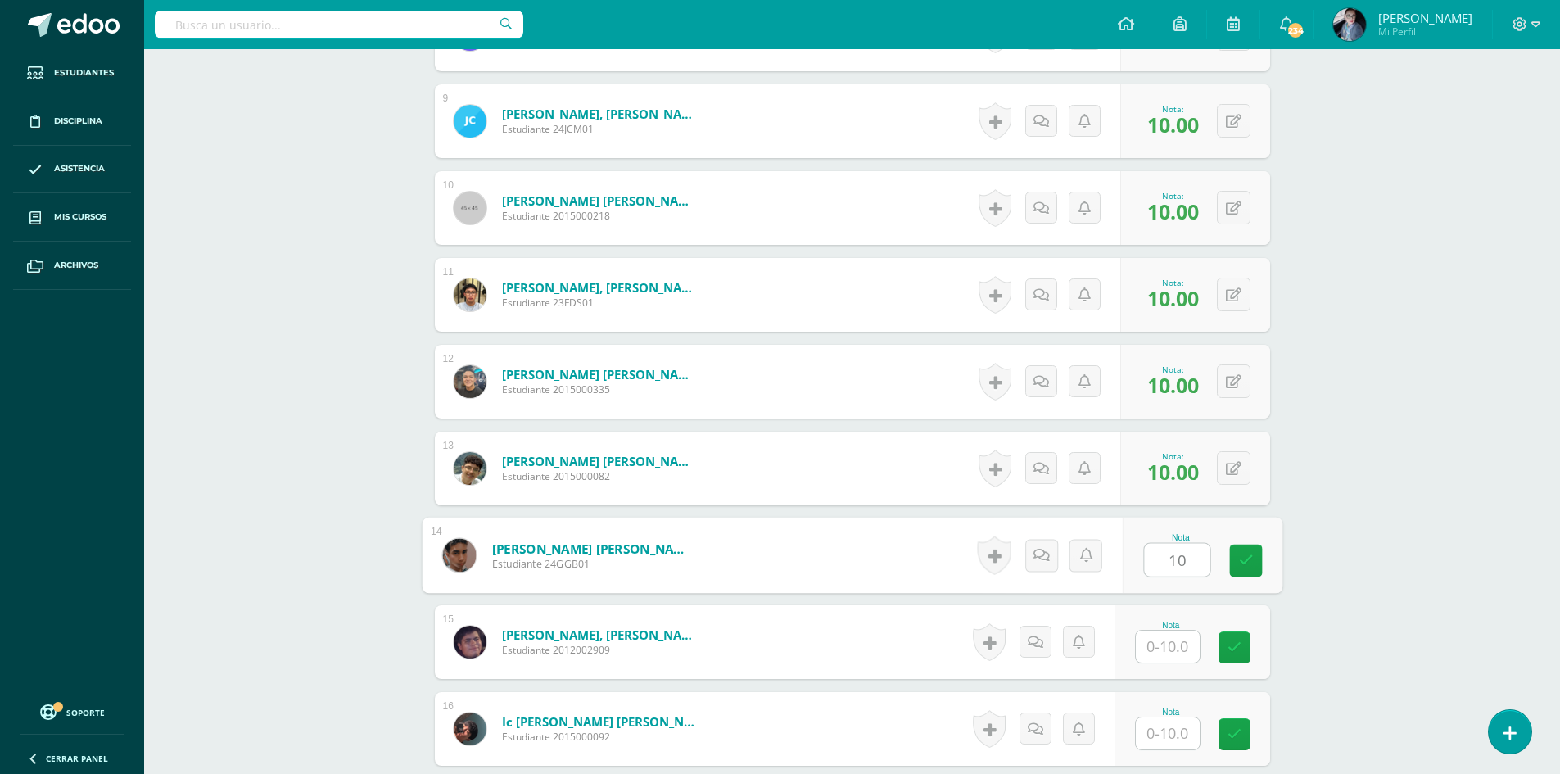
type input "10"
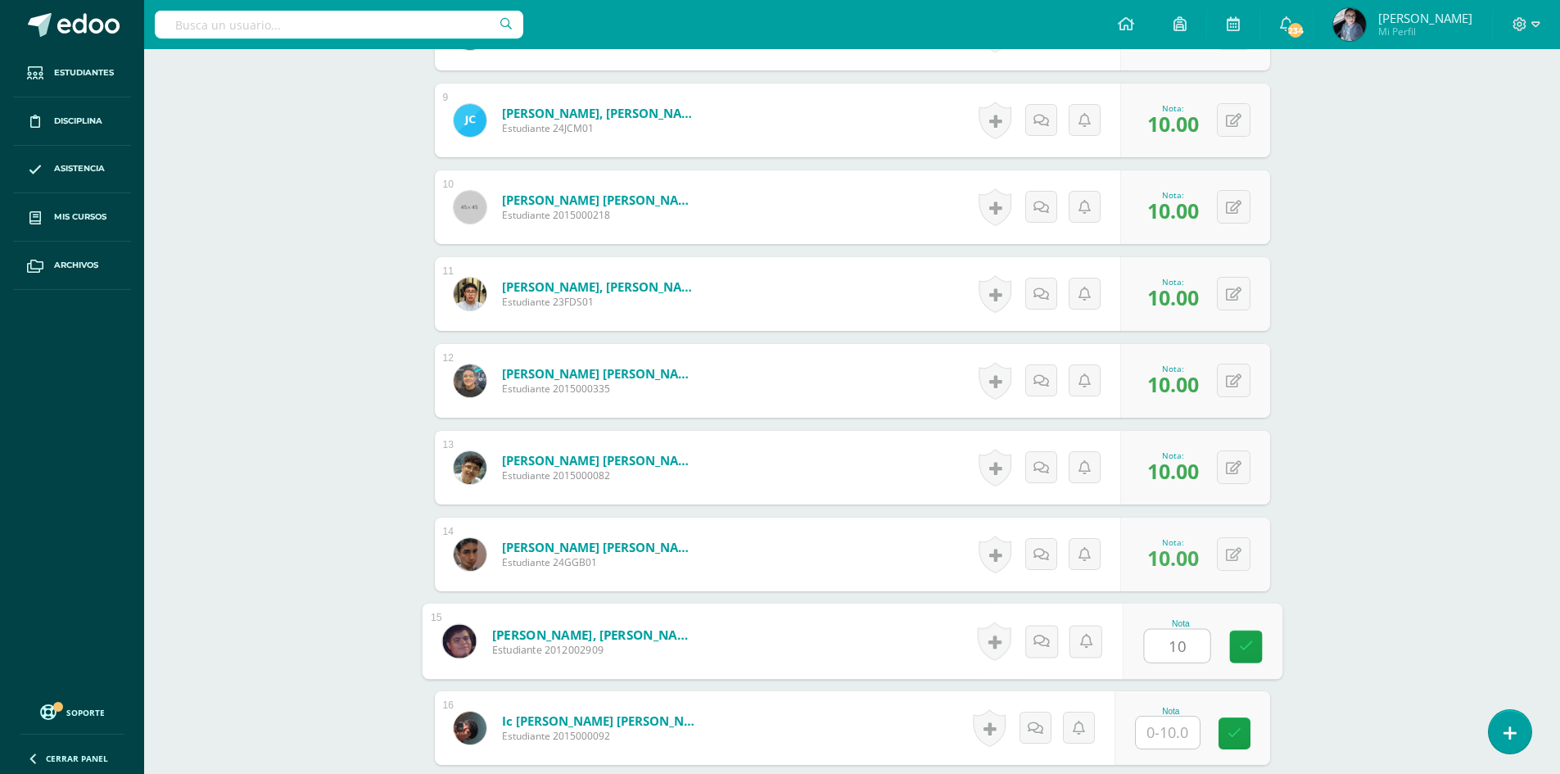
type input "10"
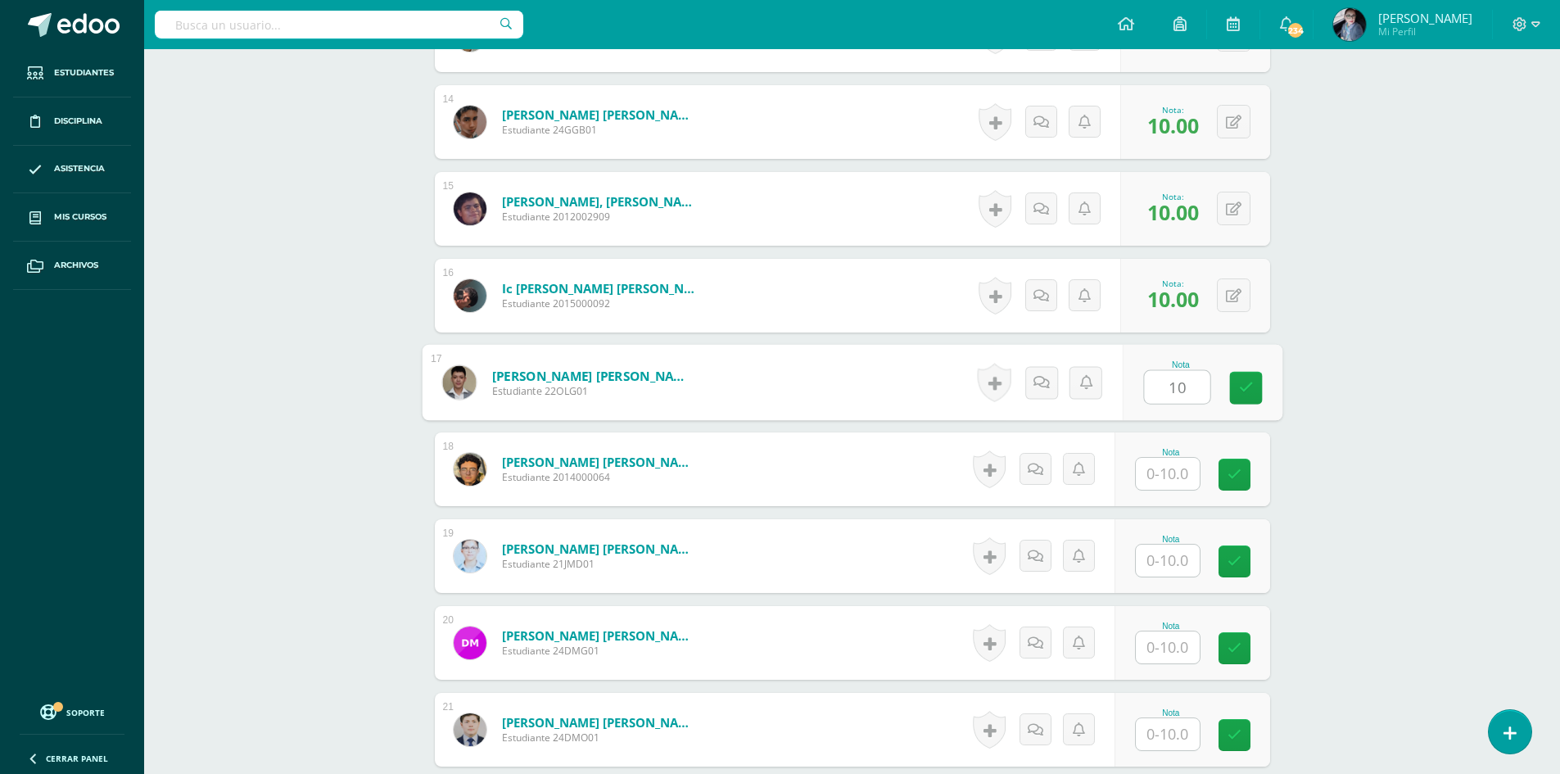
type input "10"
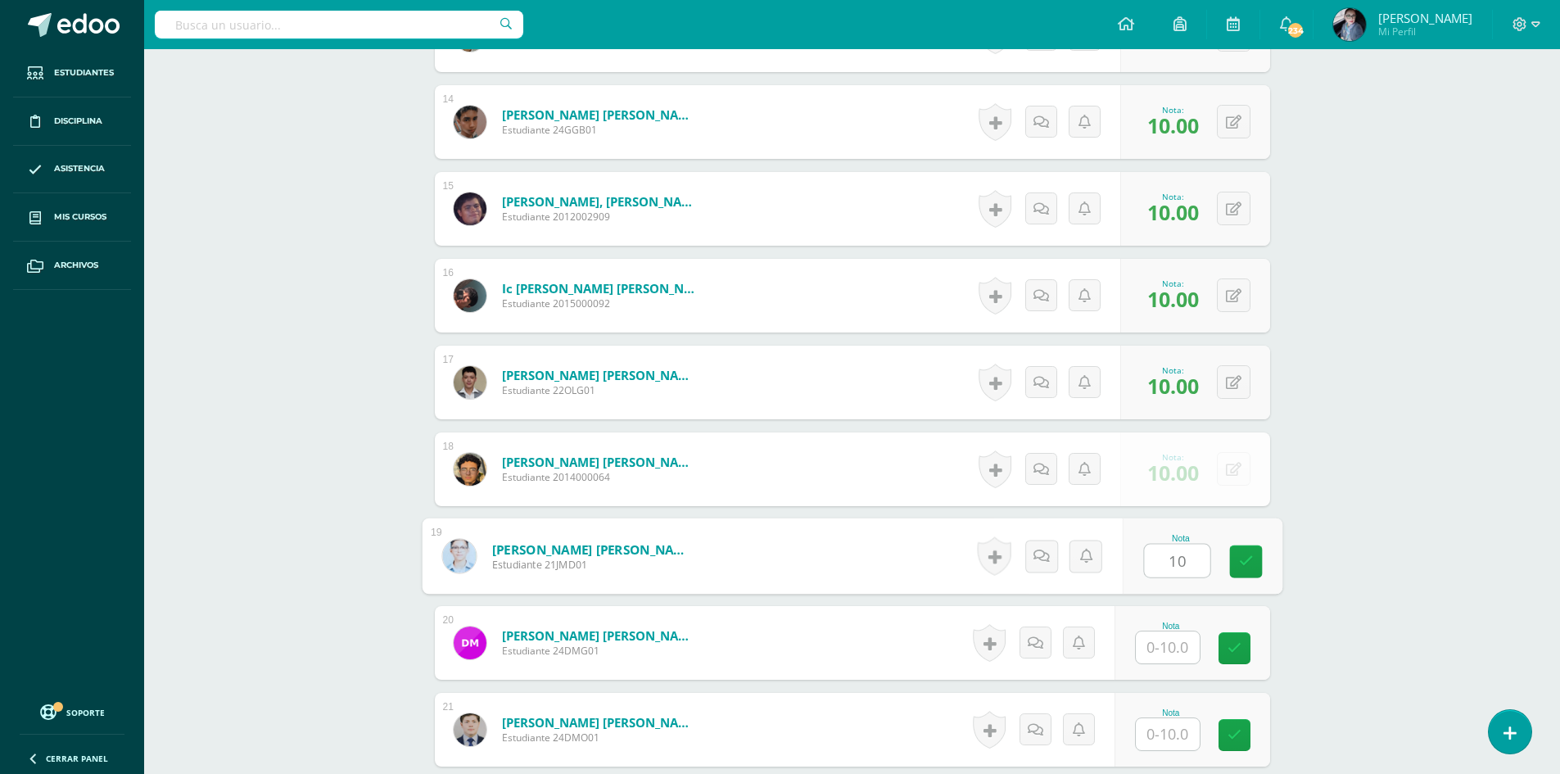
type input "10"
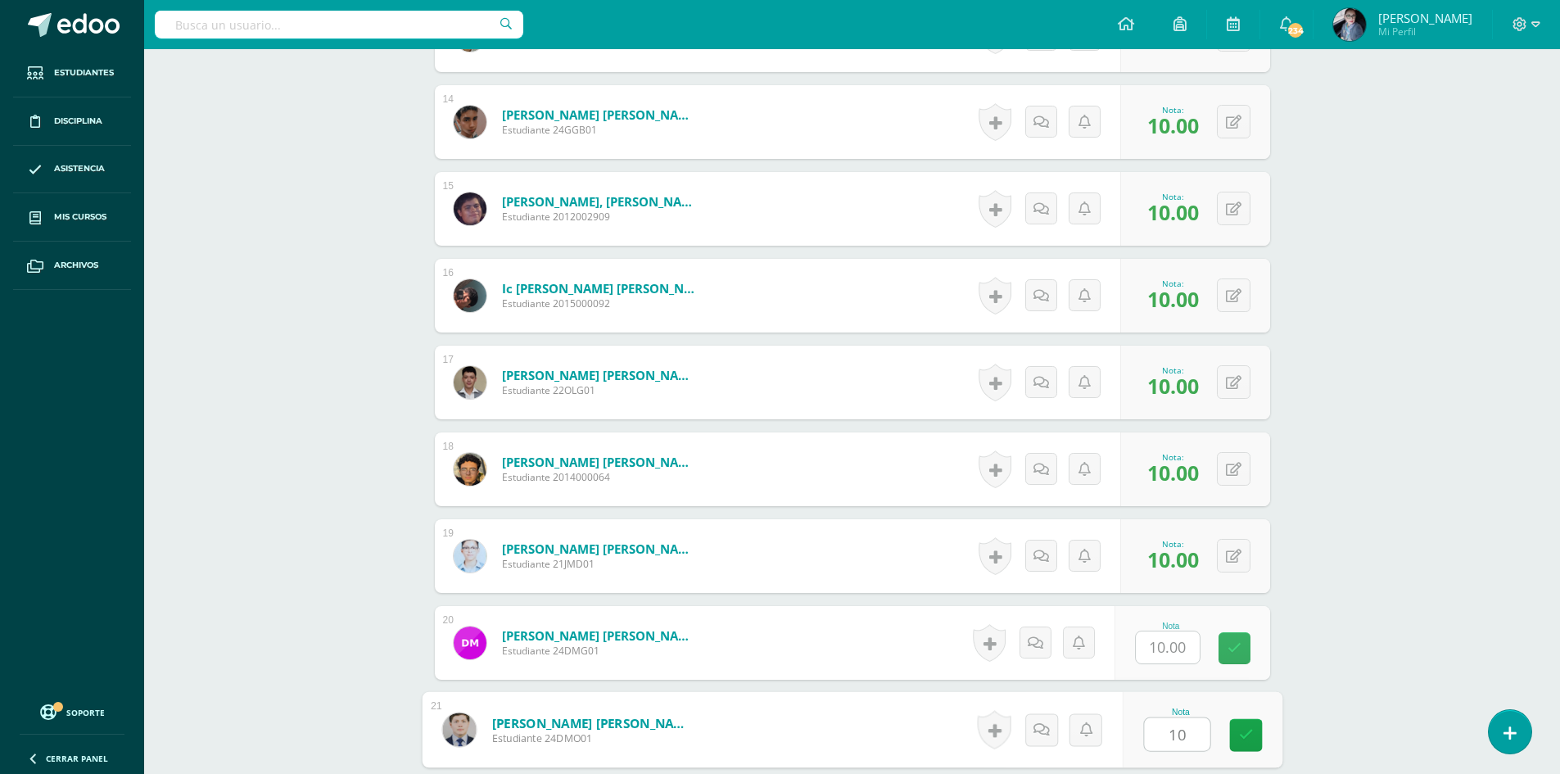
type input "10"
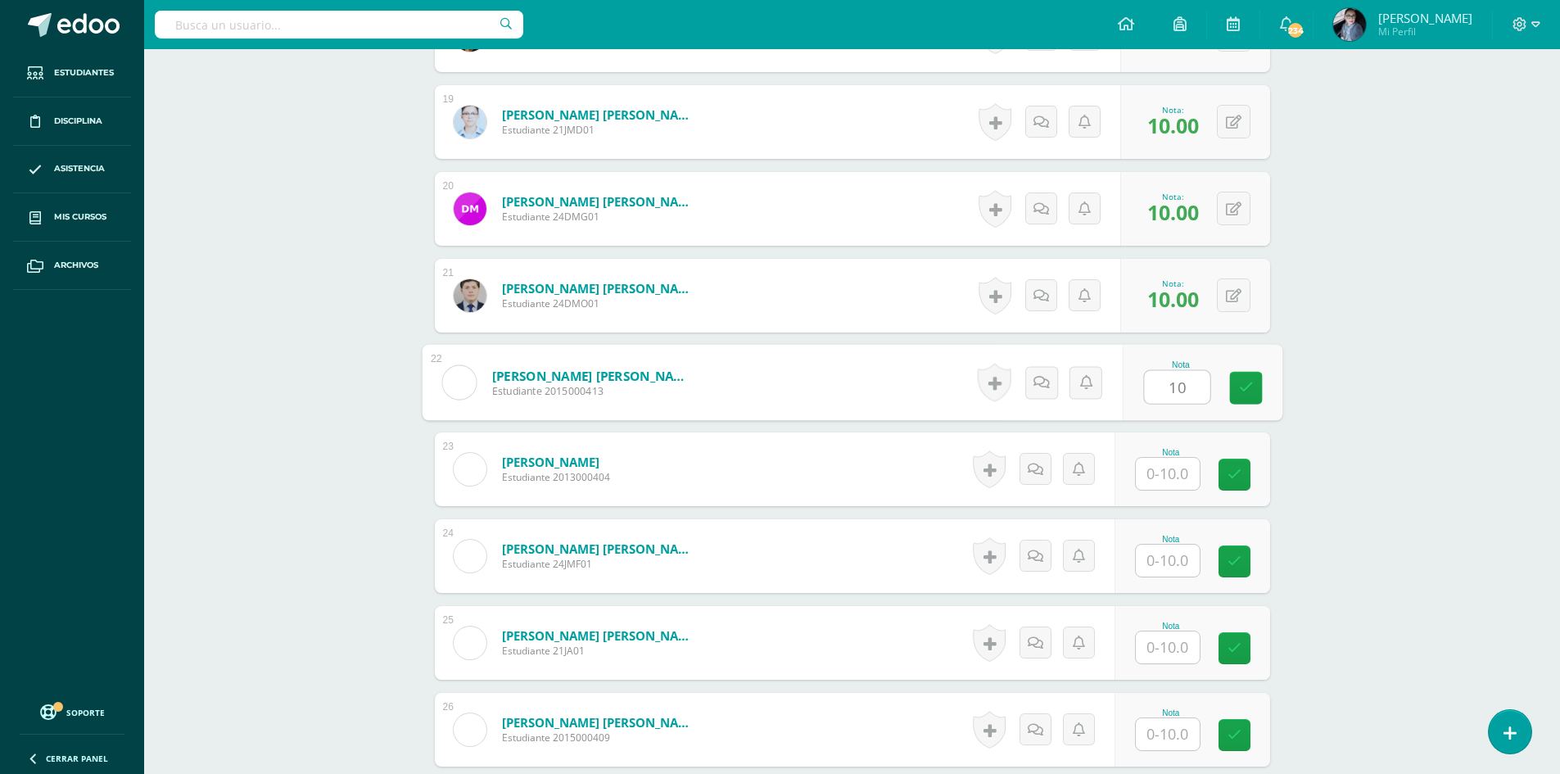
type input "10"
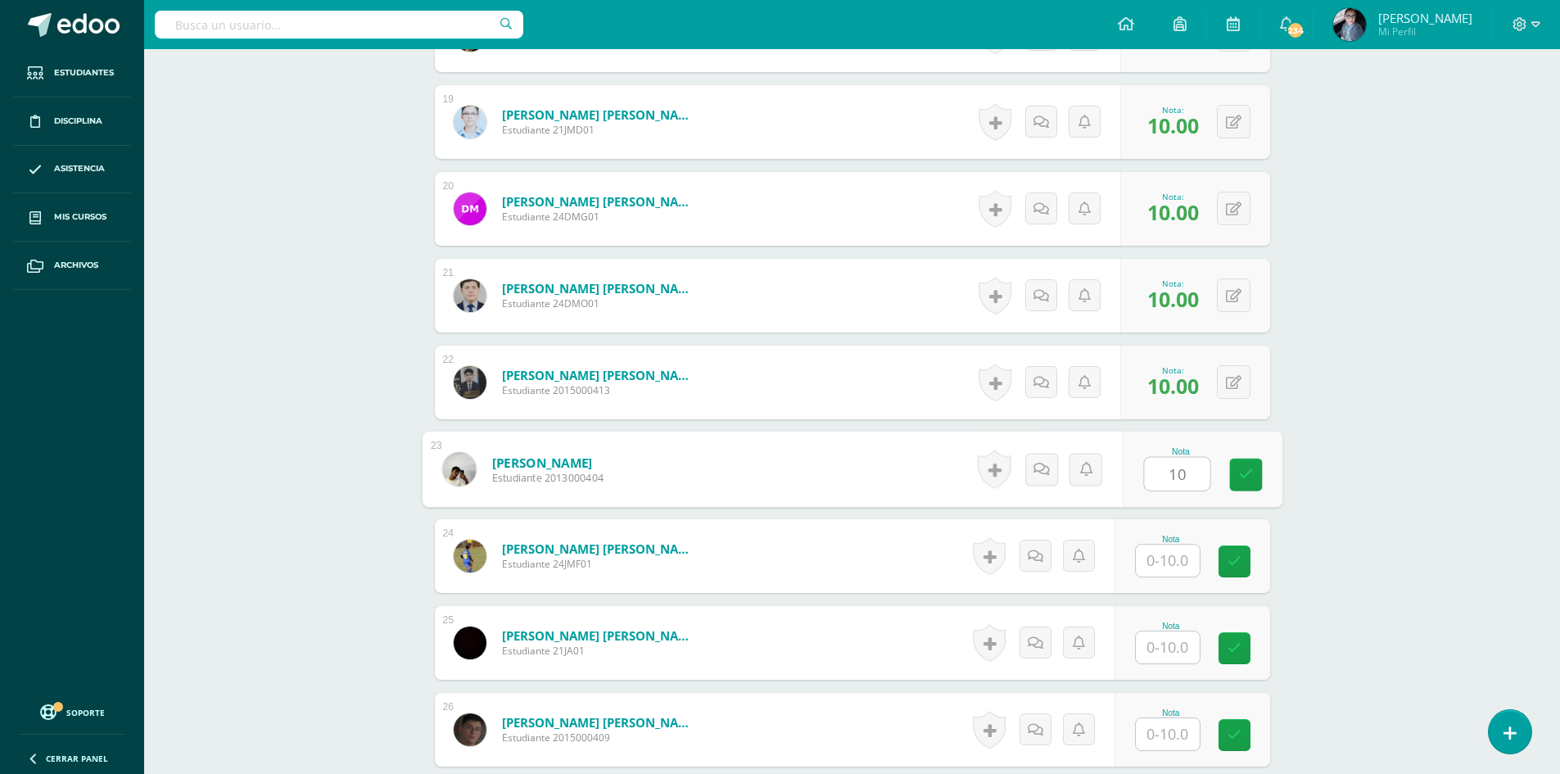
type input "10"
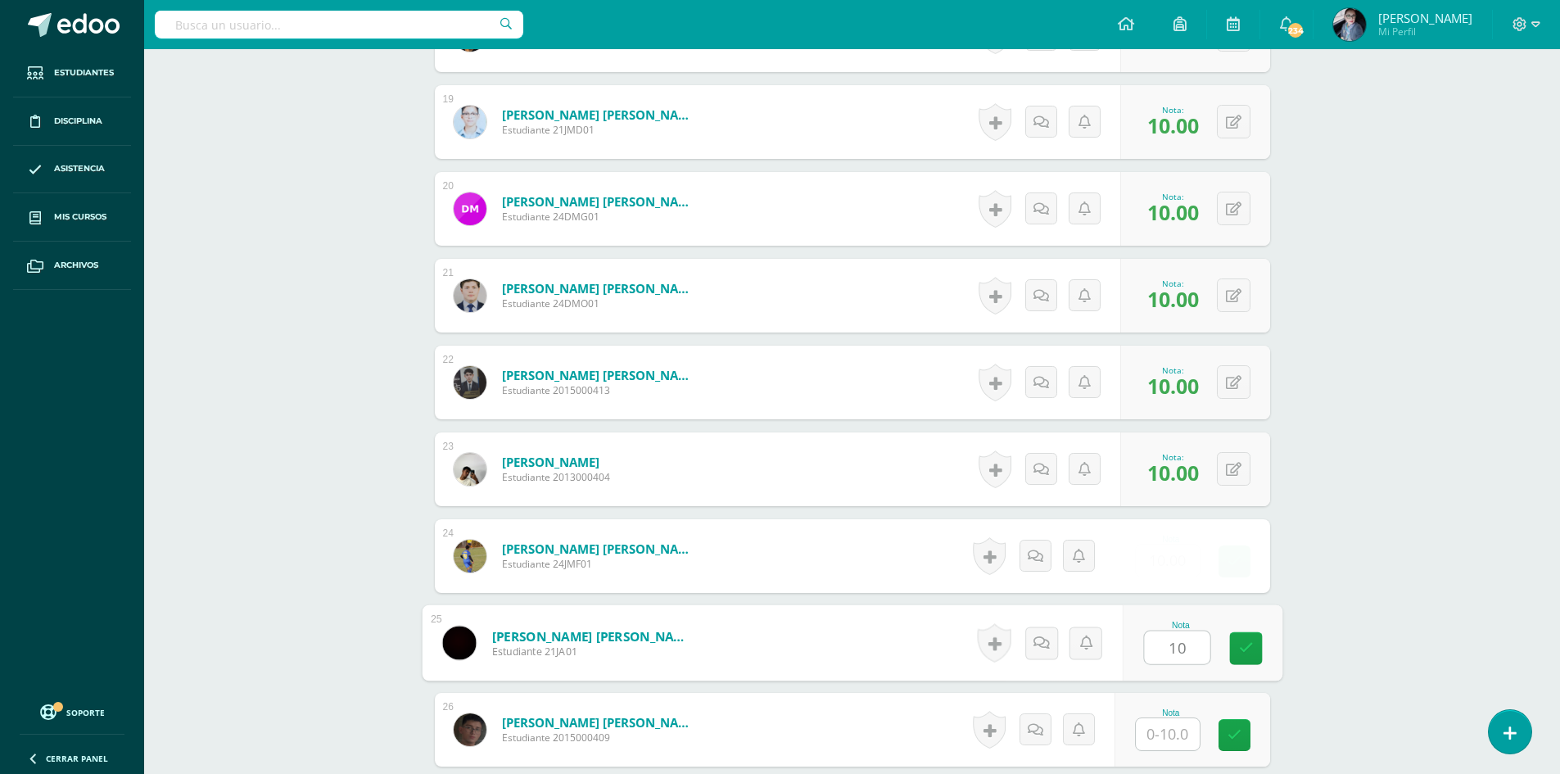
type input "10"
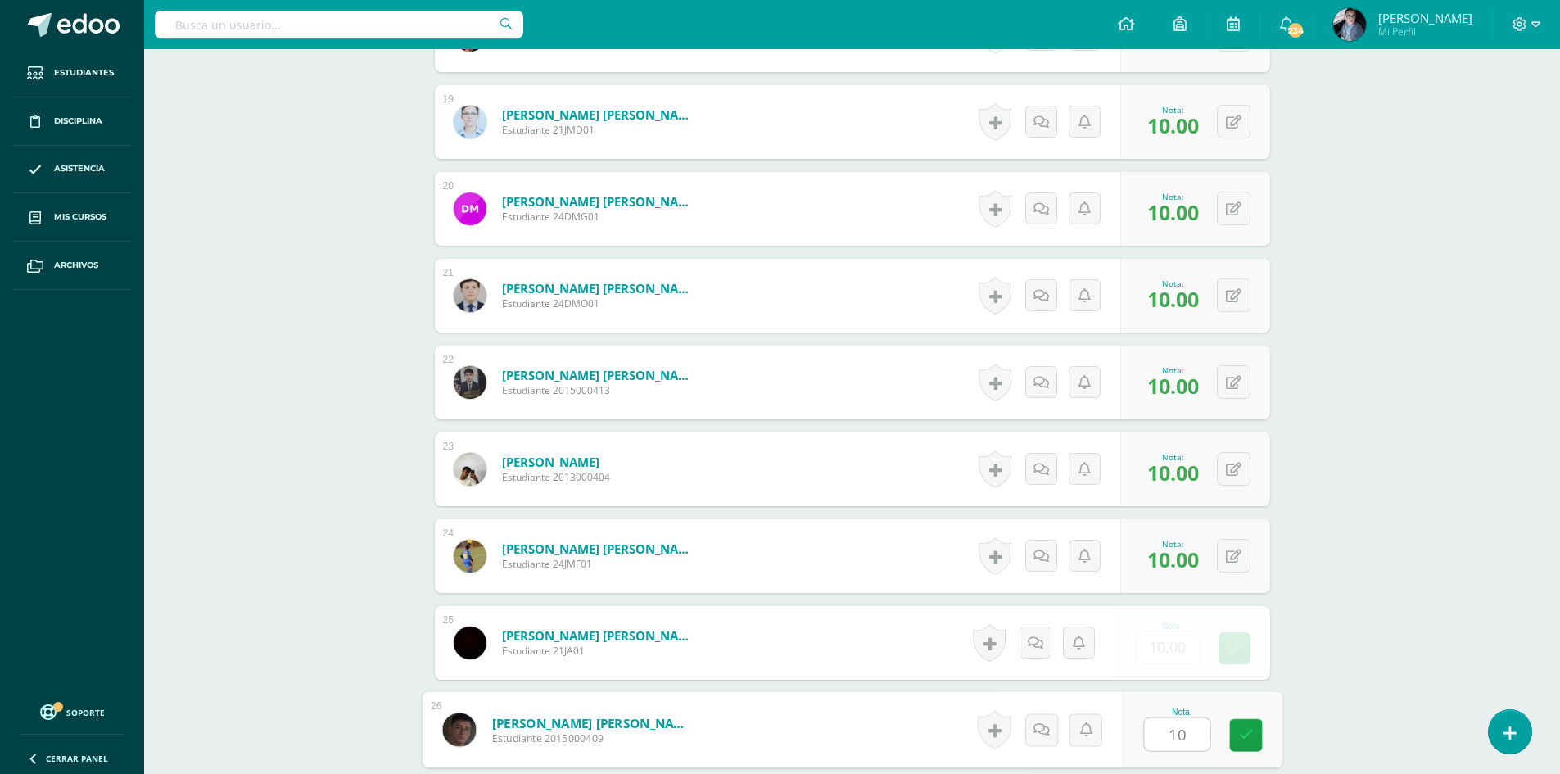
type input "10"
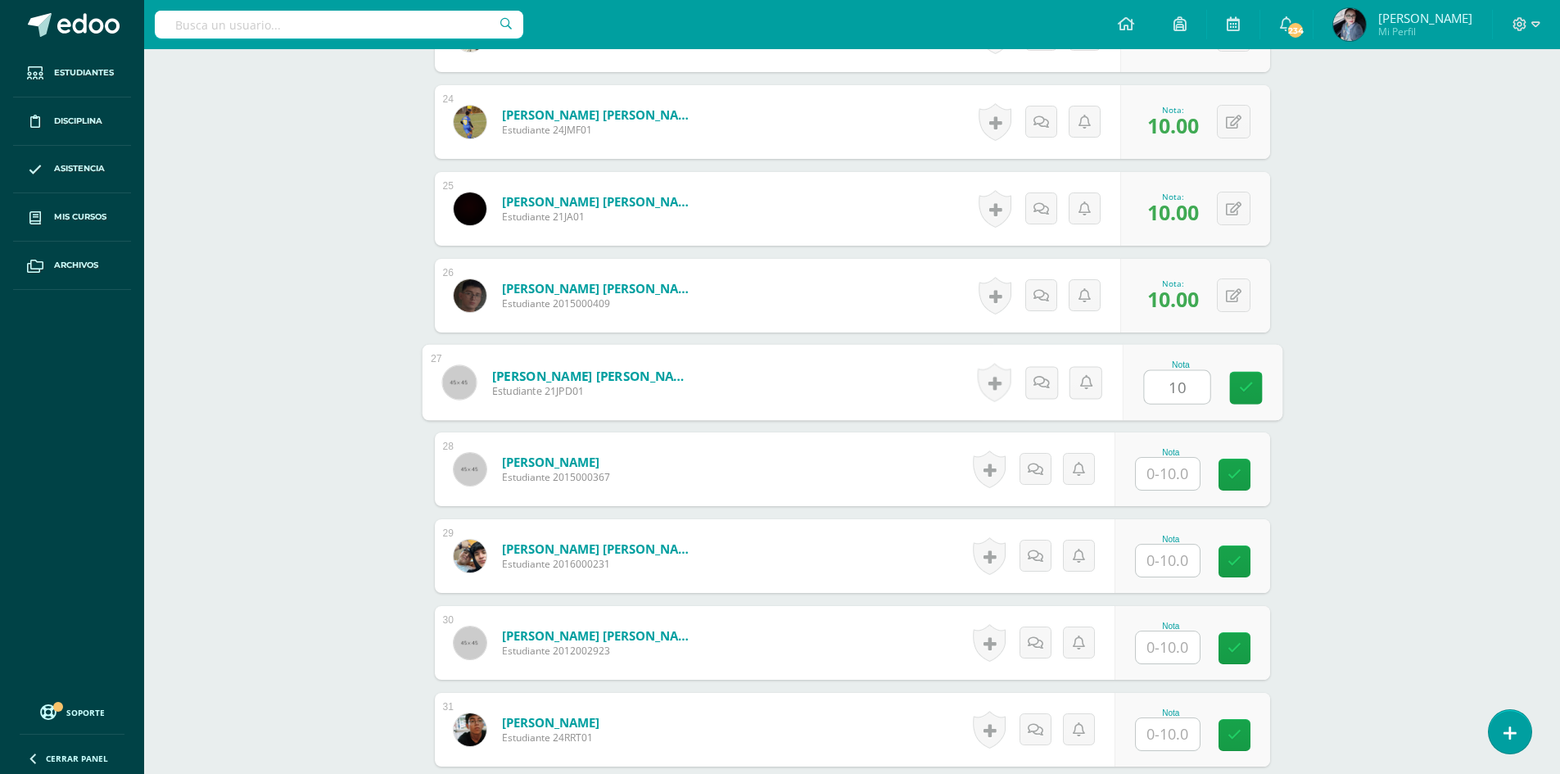
type input "10"
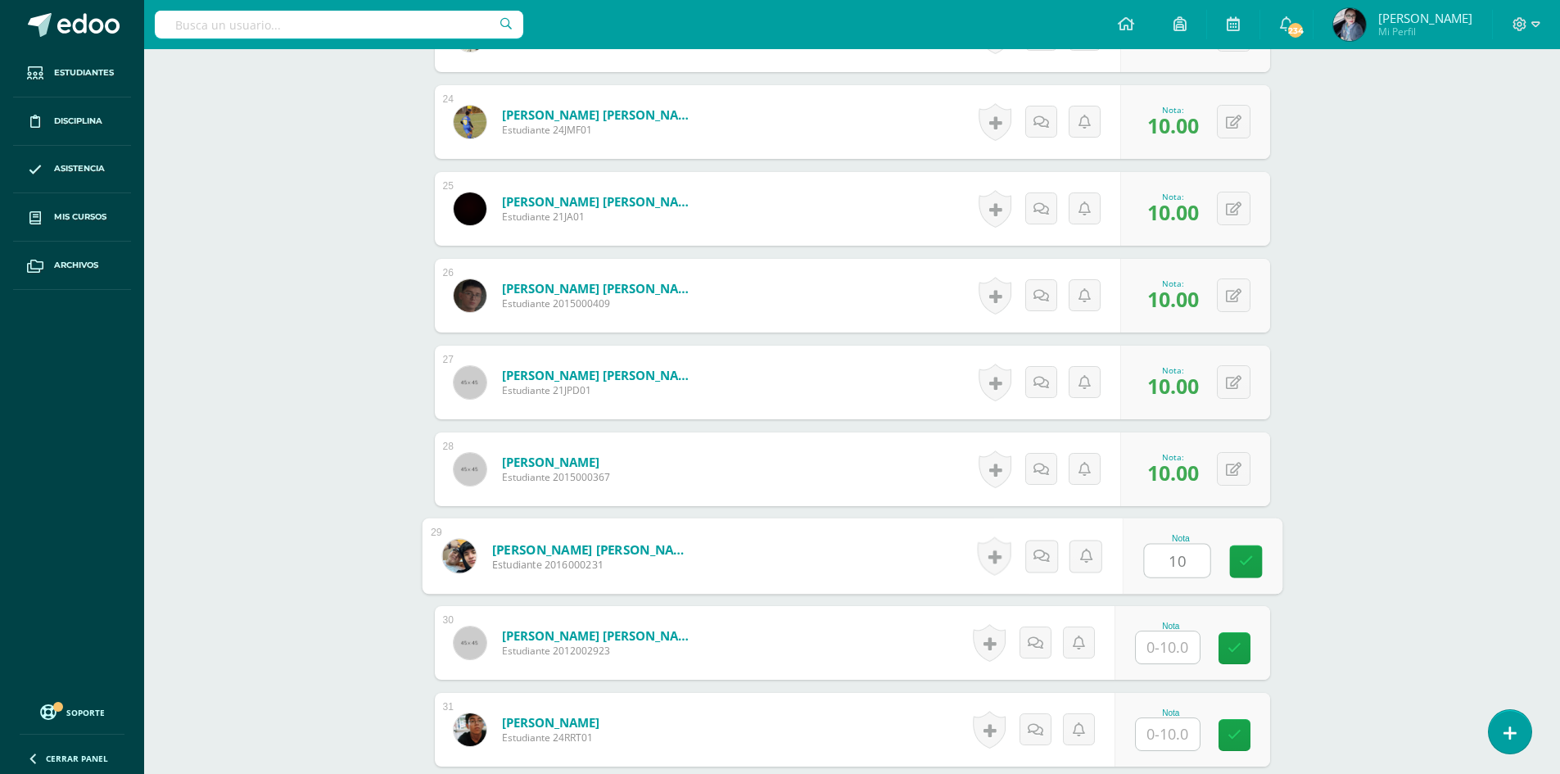
type input "10"
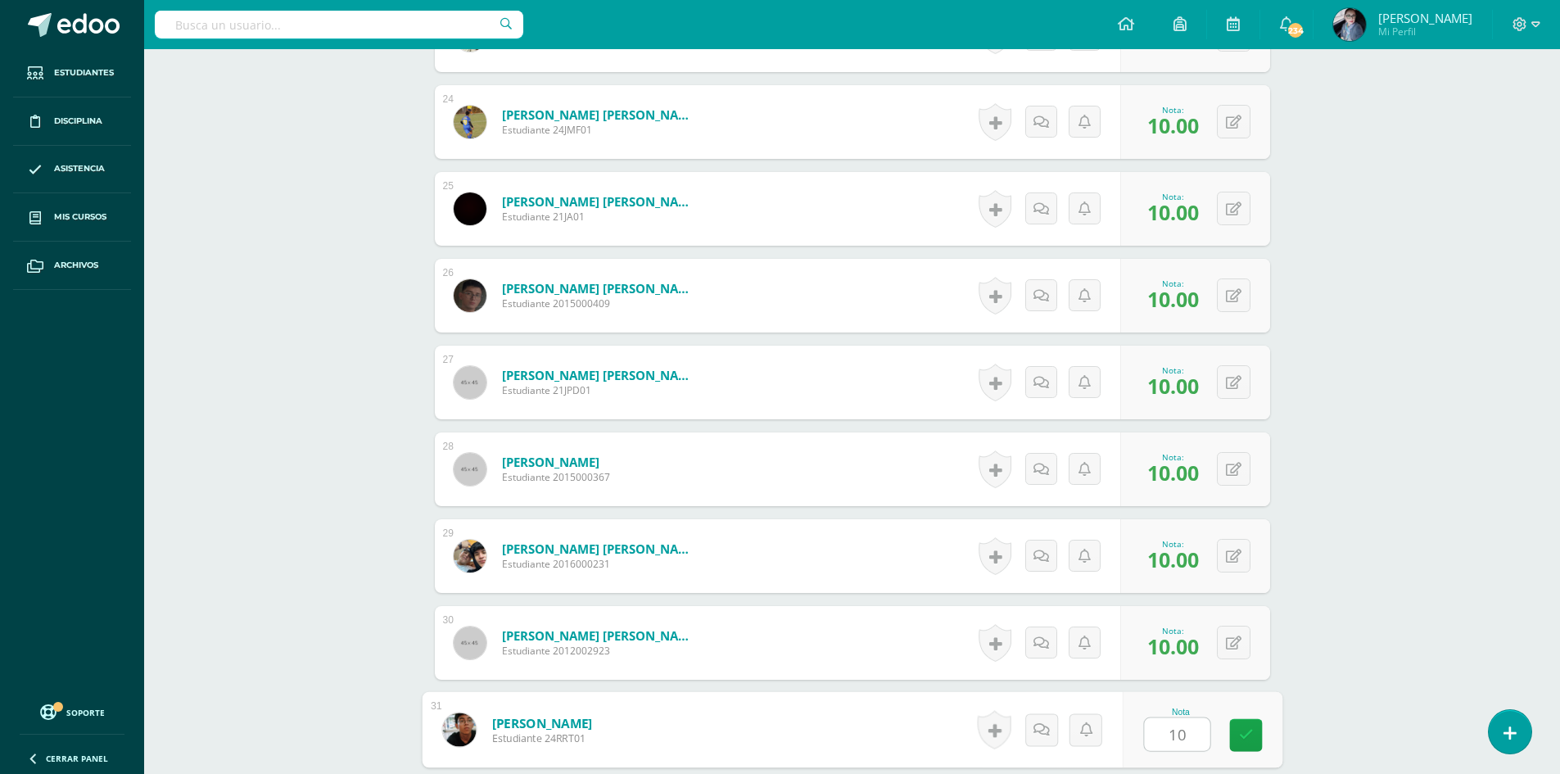
type input "10"
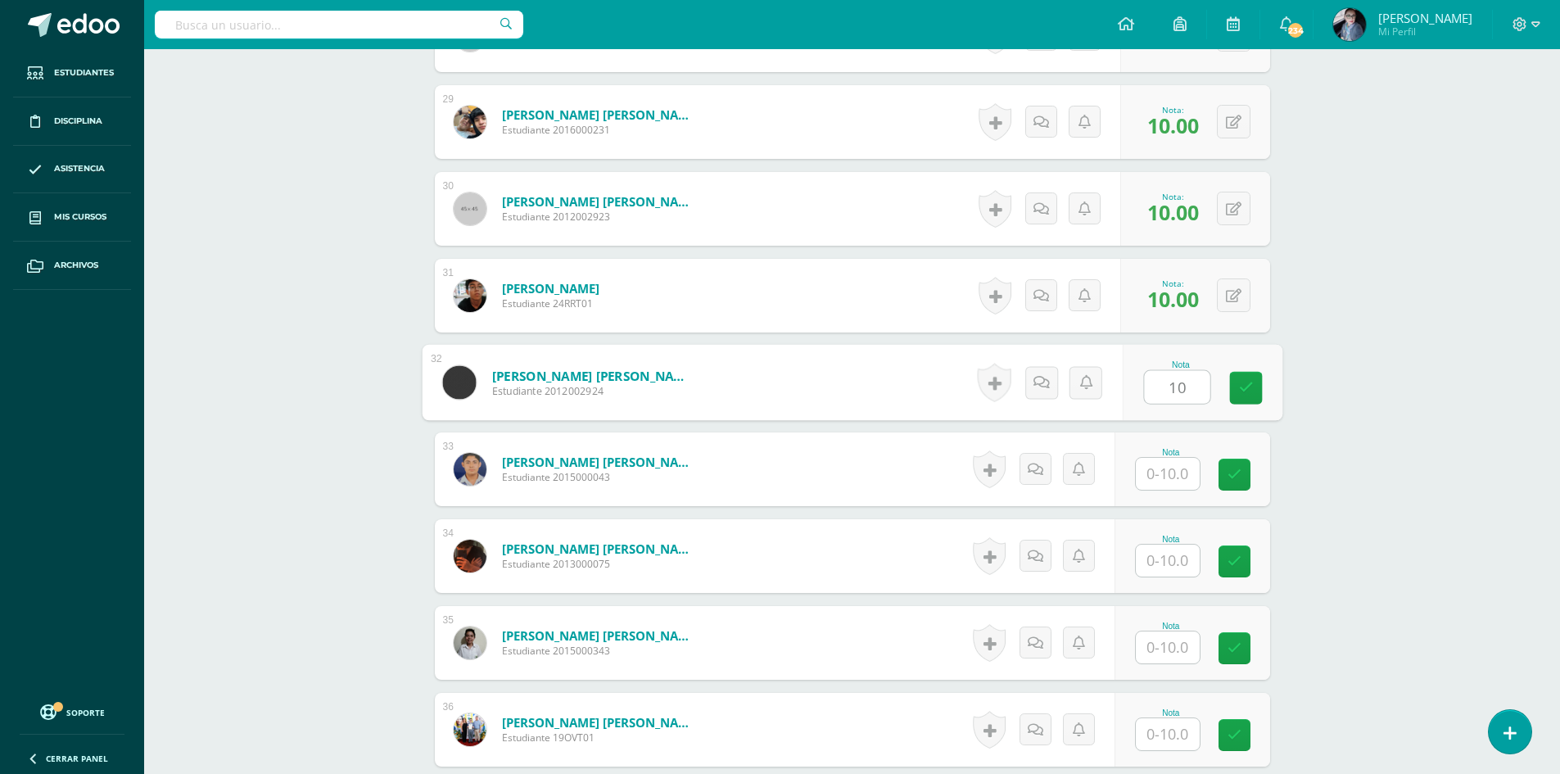
type input "1"
type input "0"
type input "10"
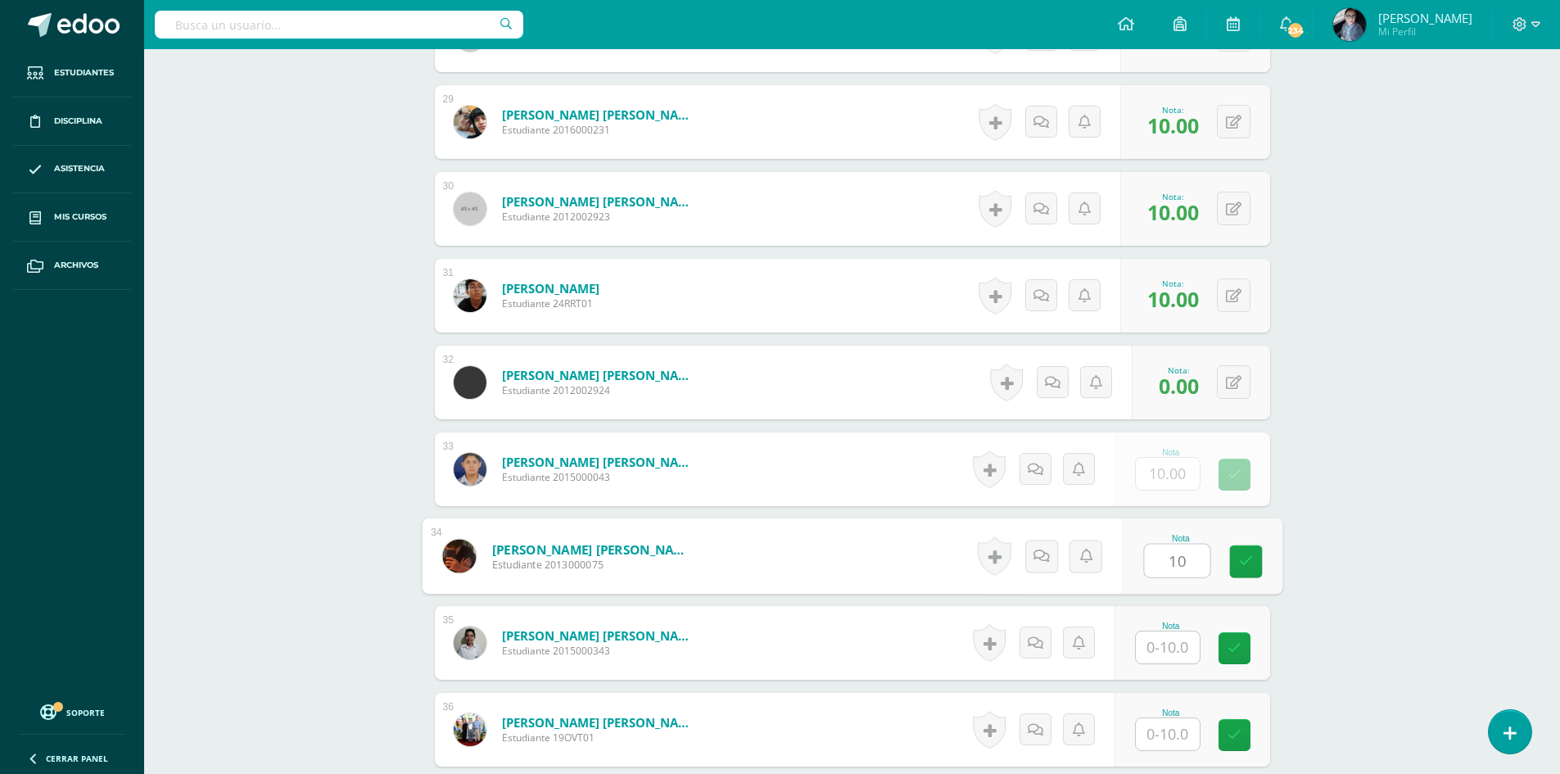
type input "10"
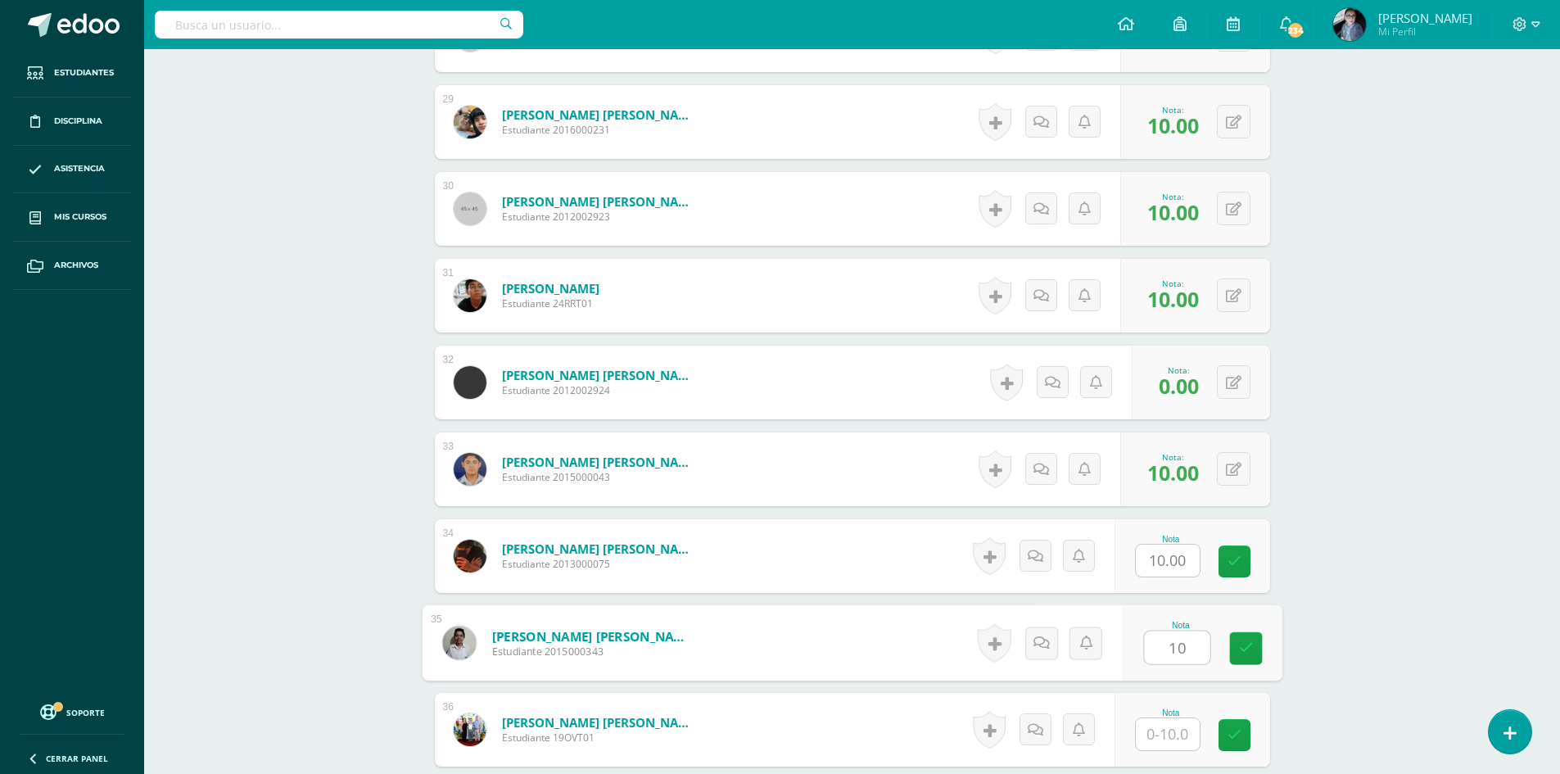
type input "10"
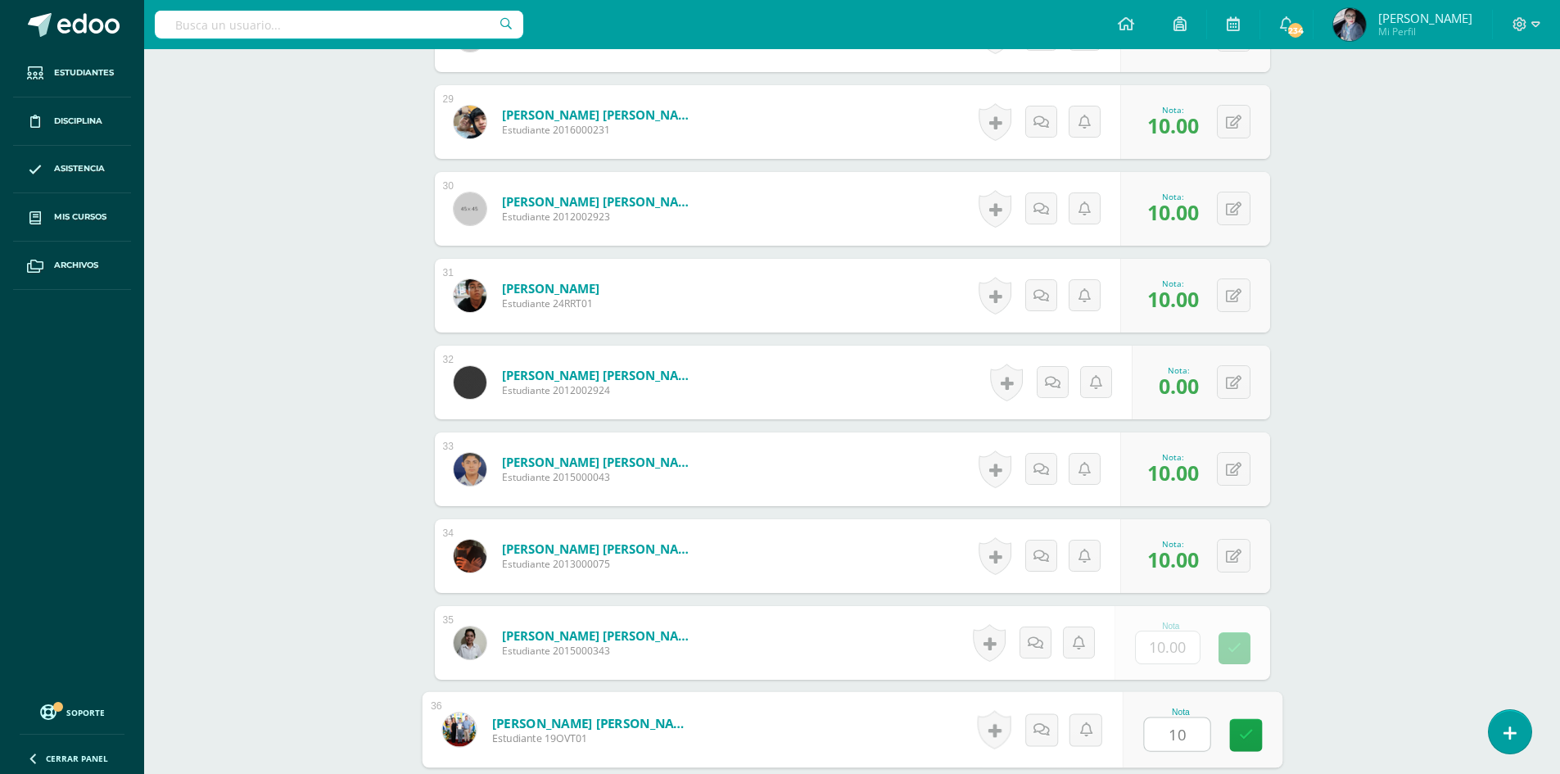
type input "10"
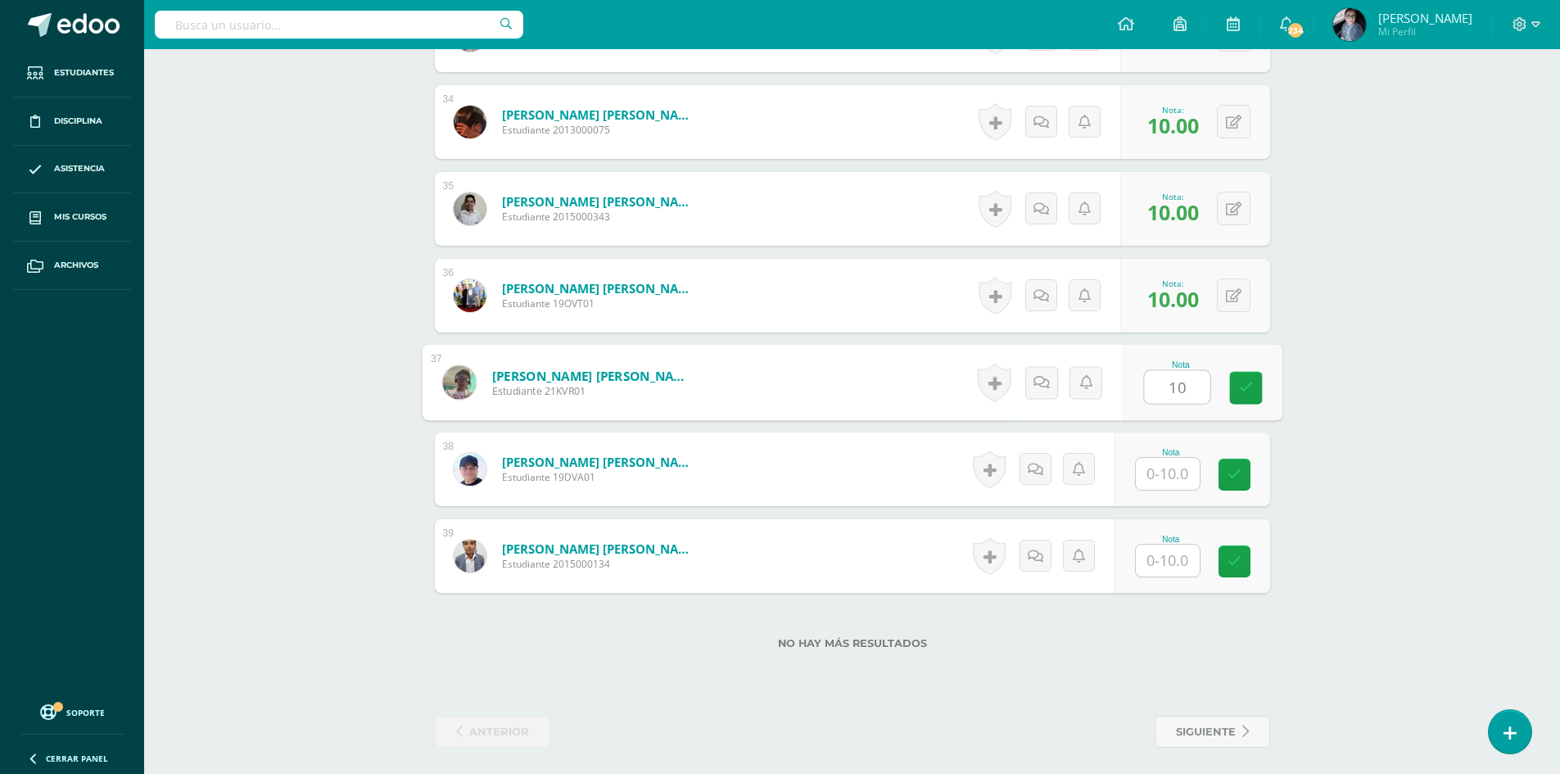
type input "10"
click at [1238, 486] on link at bounding box center [1235, 475] width 32 height 32
type input "0"
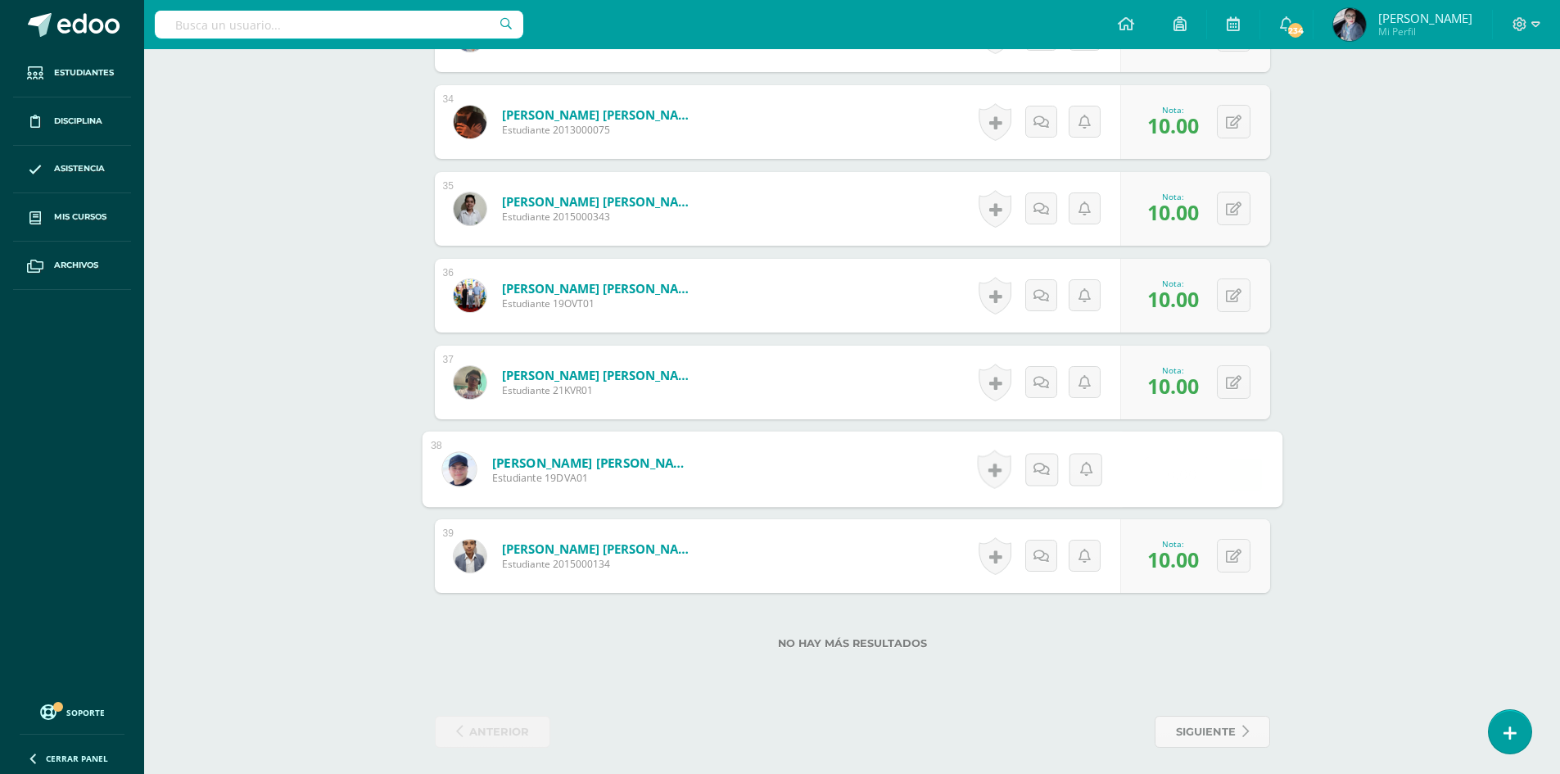
click at [1182, 478] on form "Villagrán Alvarez, Diego Alexander Estudiante 19DVA01 Nota 10.00 0 Logros N/A" at bounding box center [852, 470] width 861 height 76
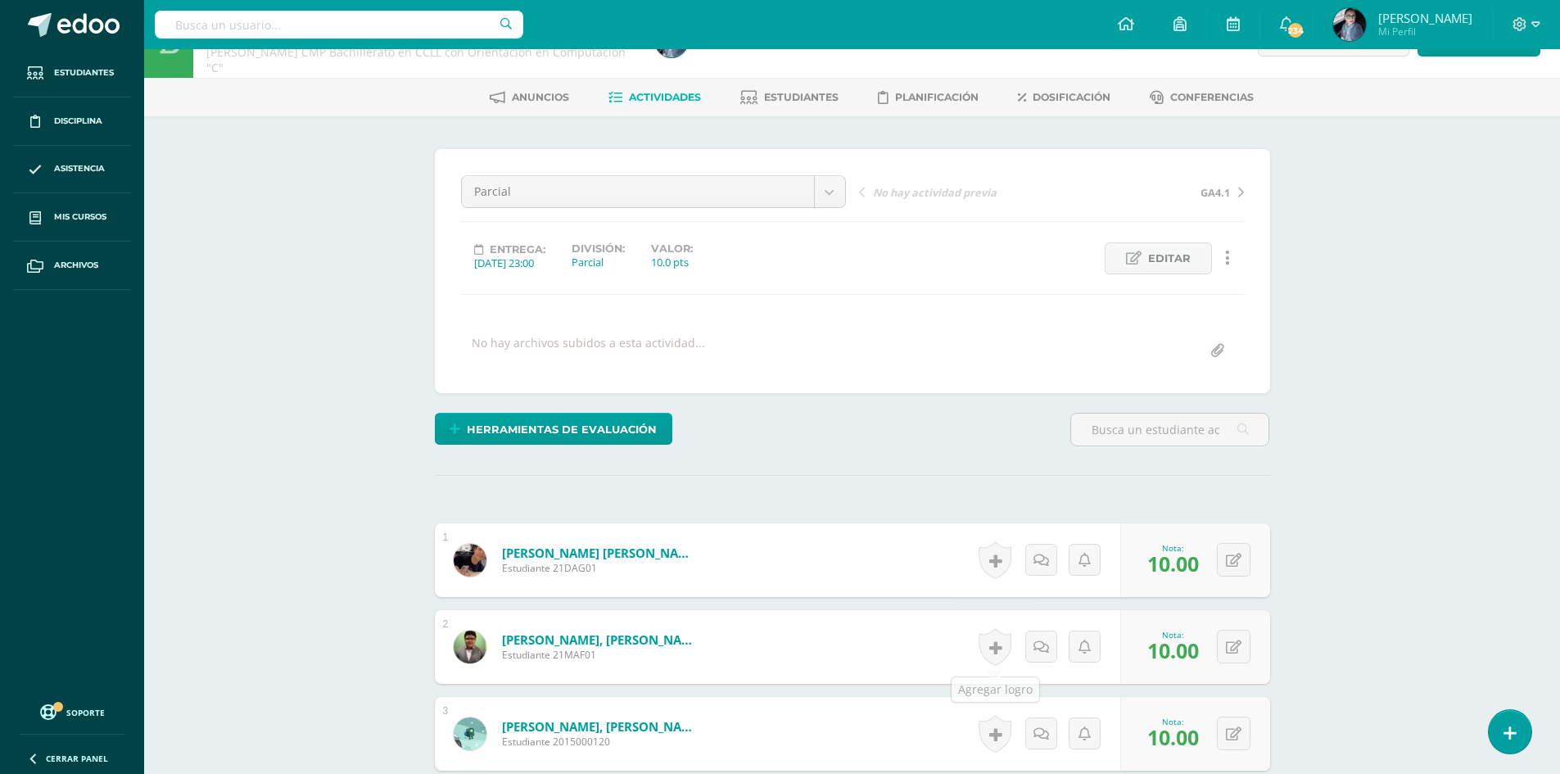
scroll to position [0, 0]
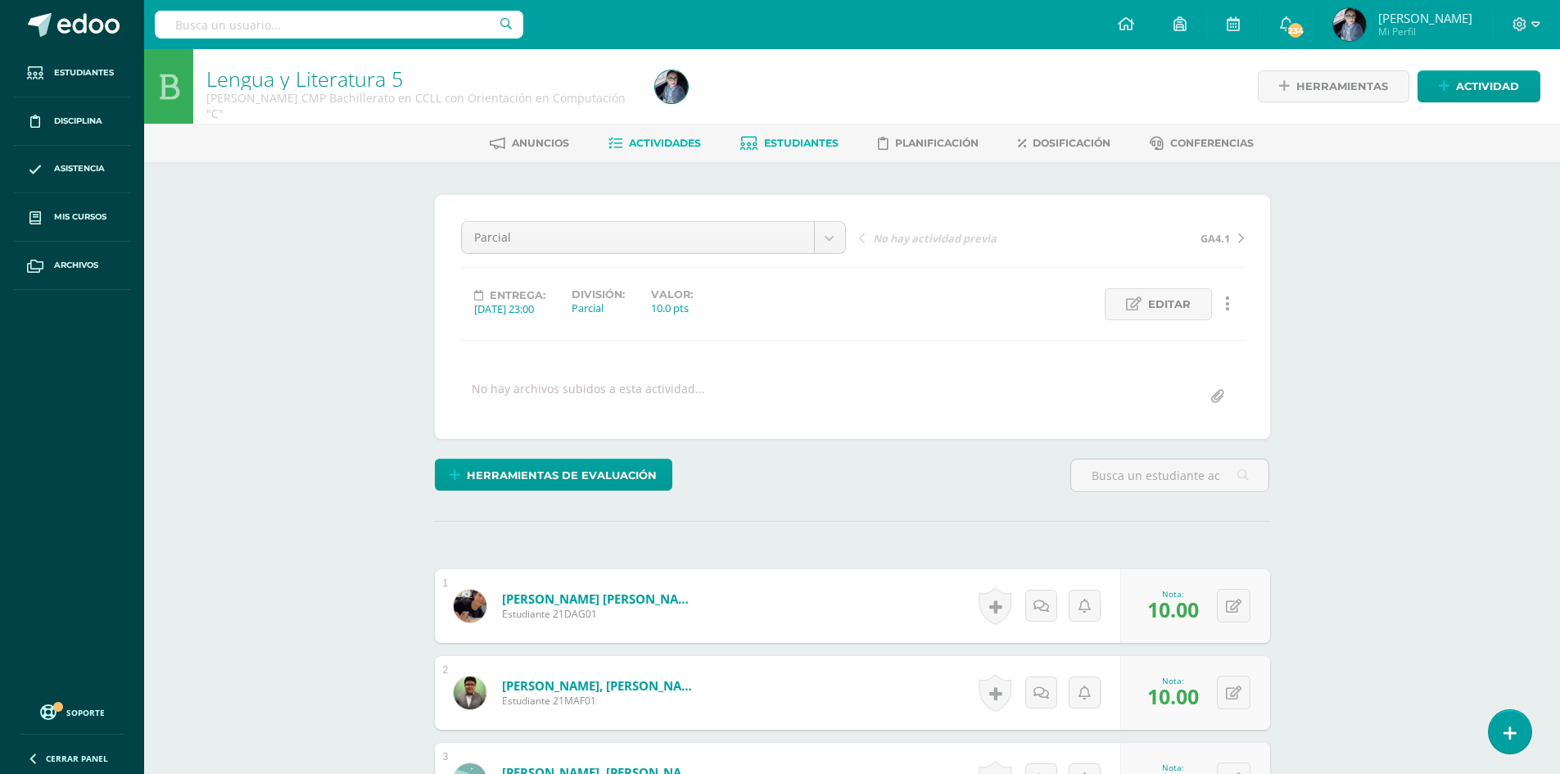
click at [810, 143] on span "Estudiantes" at bounding box center [801, 143] width 75 height 12
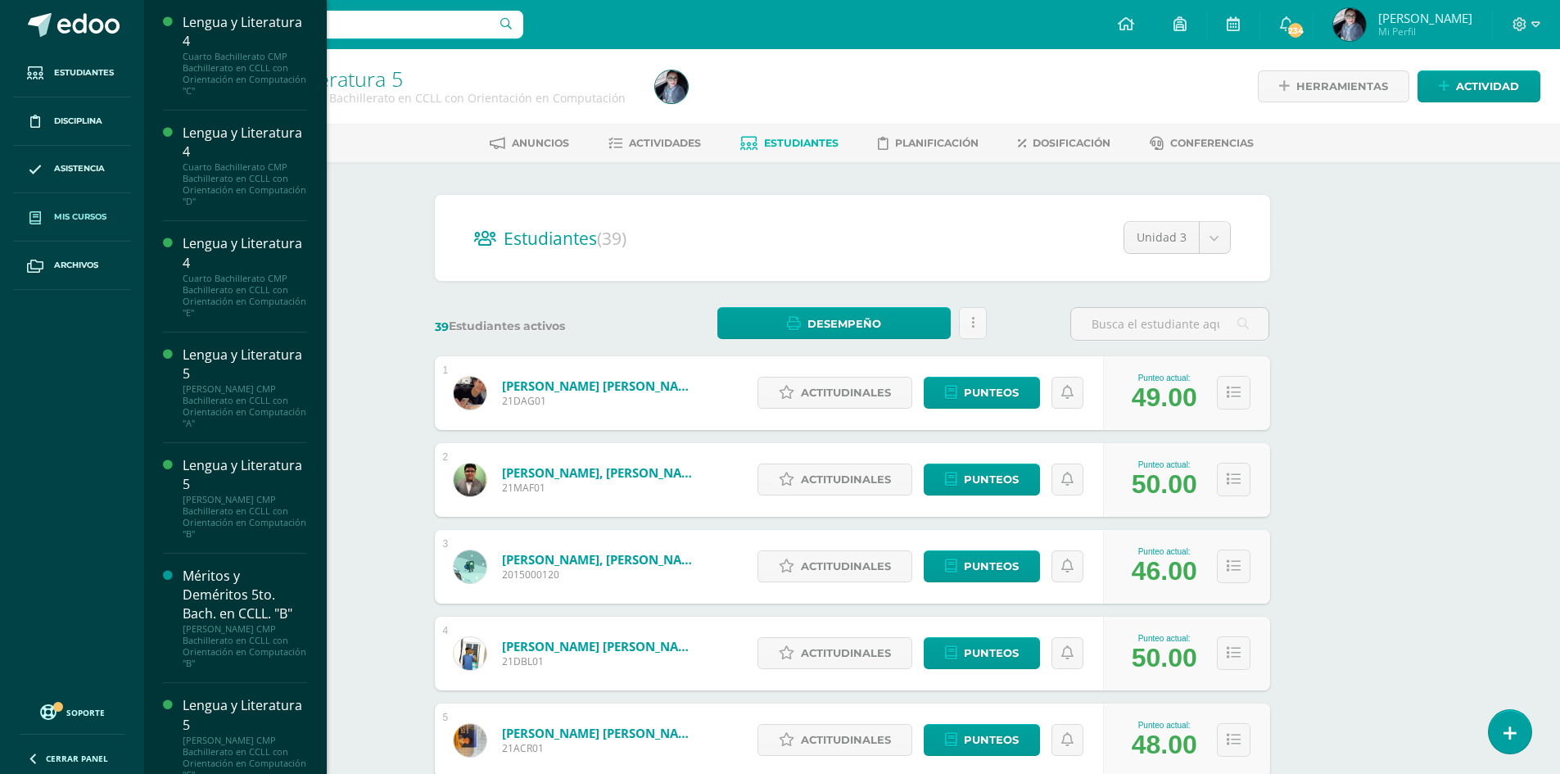
click at [66, 220] on span "Mis cursos" at bounding box center [80, 217] width 52 height 13
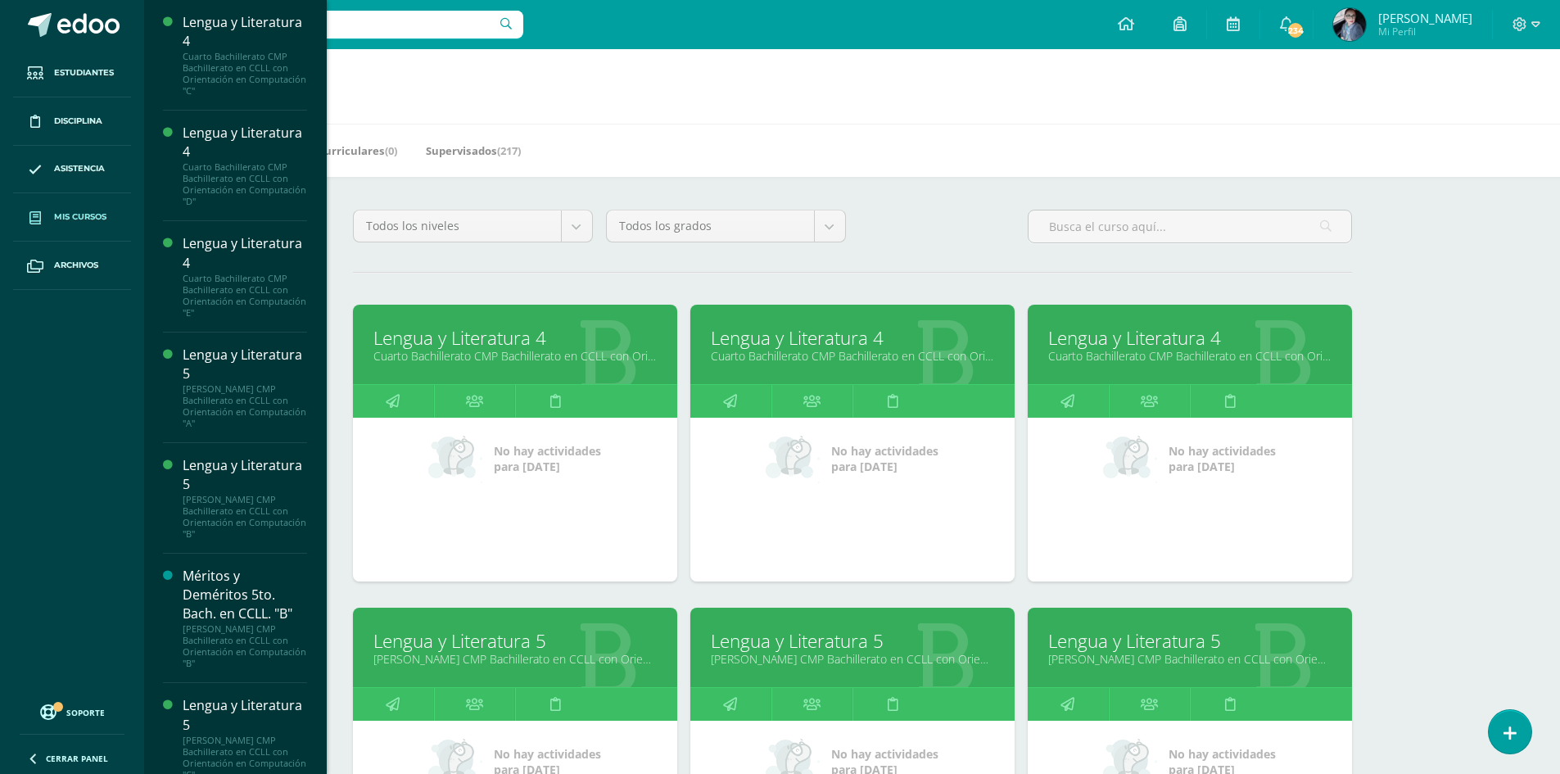
scroll to position [82, 0]
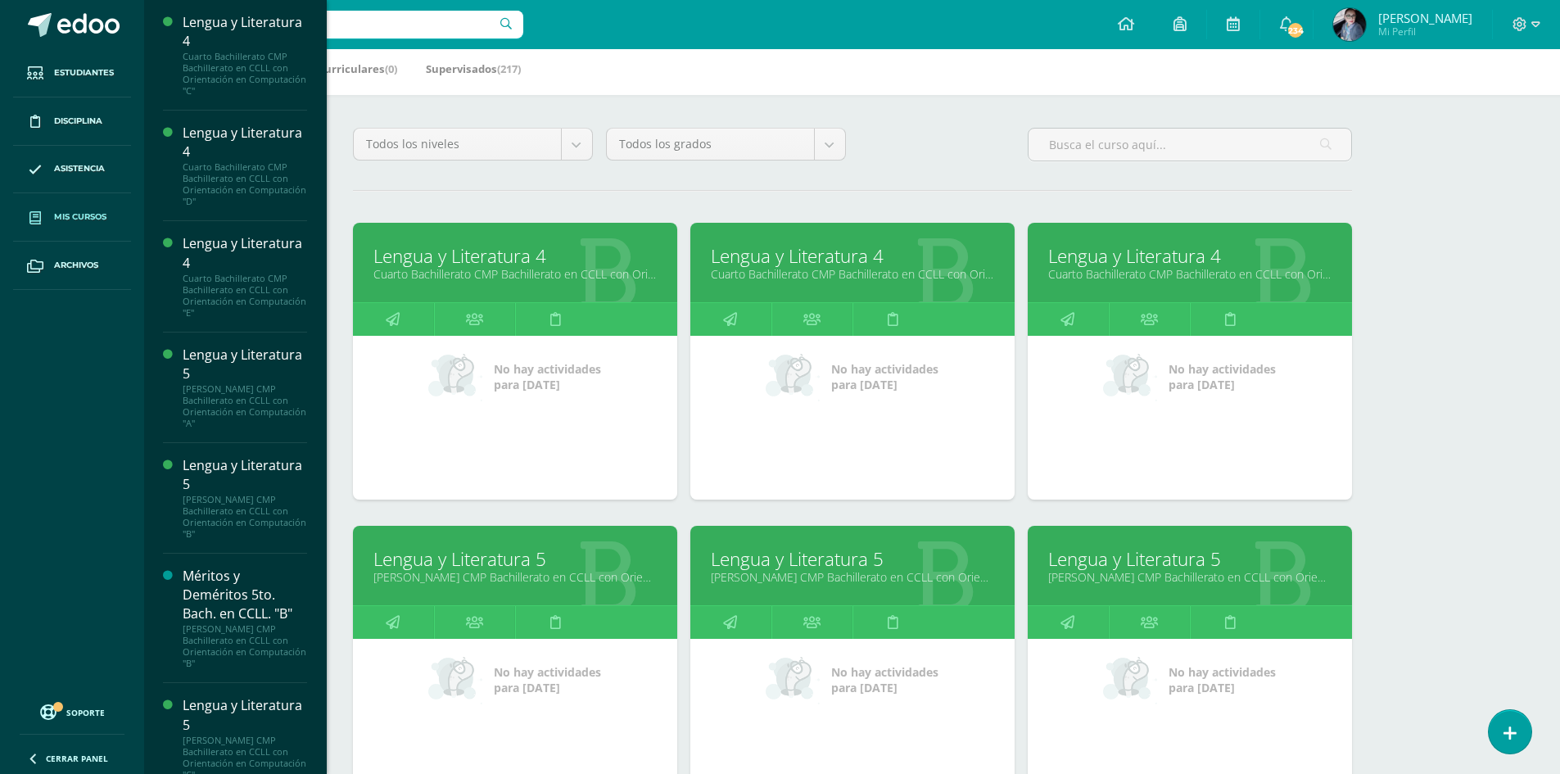
click at [529, 569] on link "[PERSON_NAME] CMP Bachillerato en CCLL con Orientación en Computación "A"" at bounding box center [515, 577] width 283 height 16
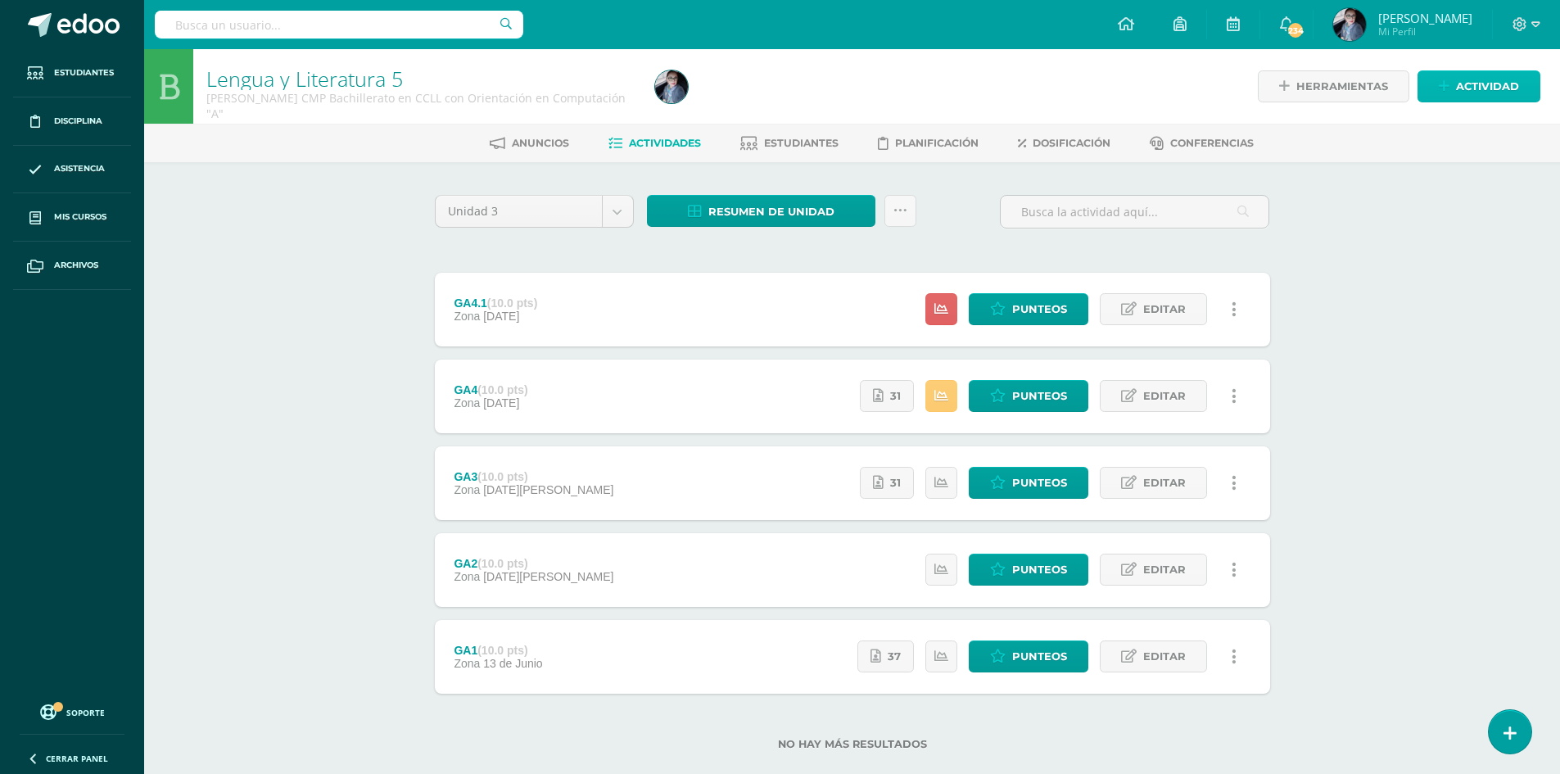
click at [1487, 96] on span "Actividad" at bounding box center [1487, 86] width 63 height 30
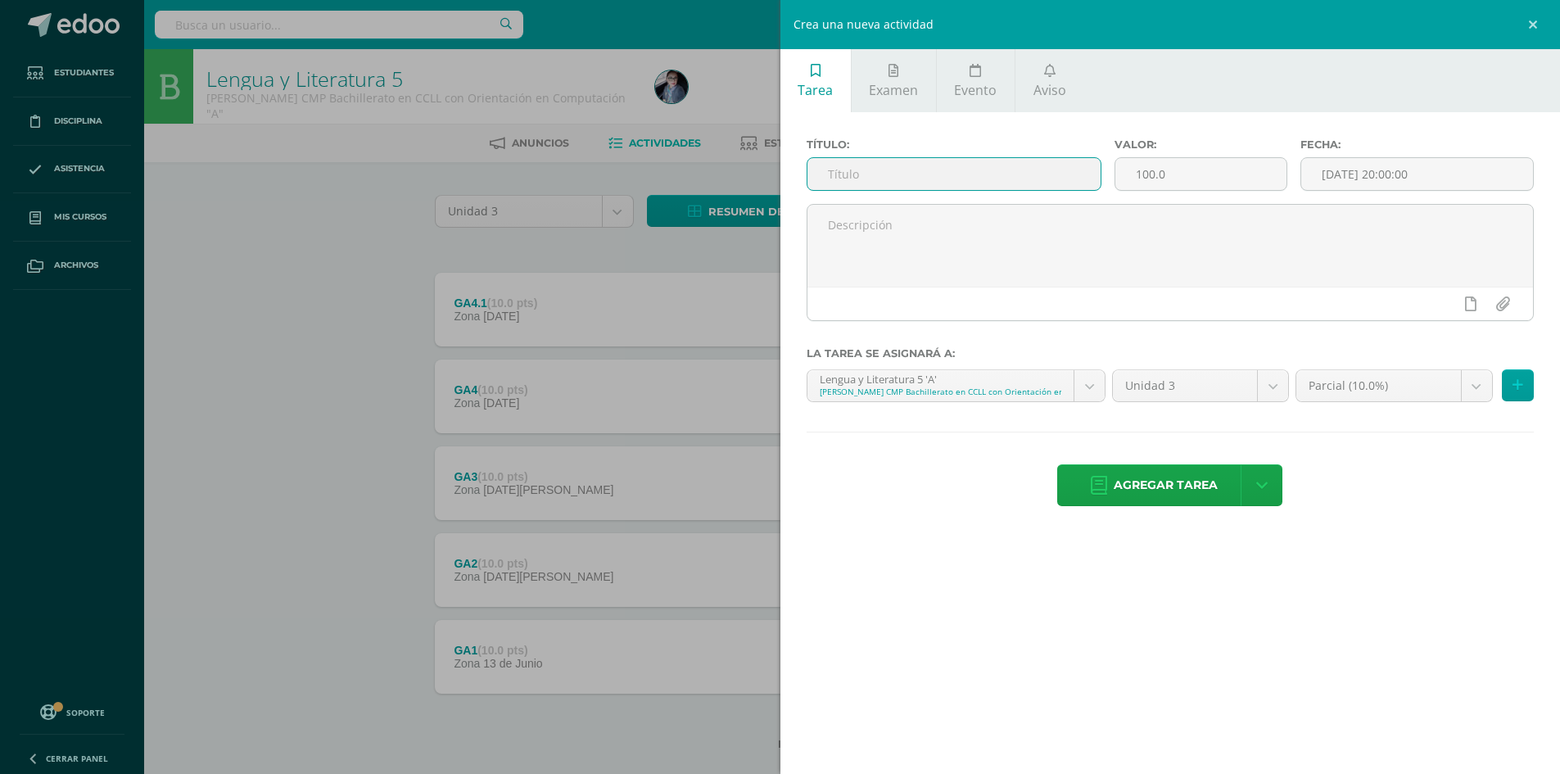
click at [938, 185] on input "text" at bounding box center [955, 174] width 294 height 32
type input "Parcial"
click at [1151, 174] on input "100.0" at bounding box center [1201, 174] width 170 height 32
type input "10.0"
click at [1462, 173] on input "[DATE] 20:00:00" at bounding box center [1418, 174] width 232 height 32
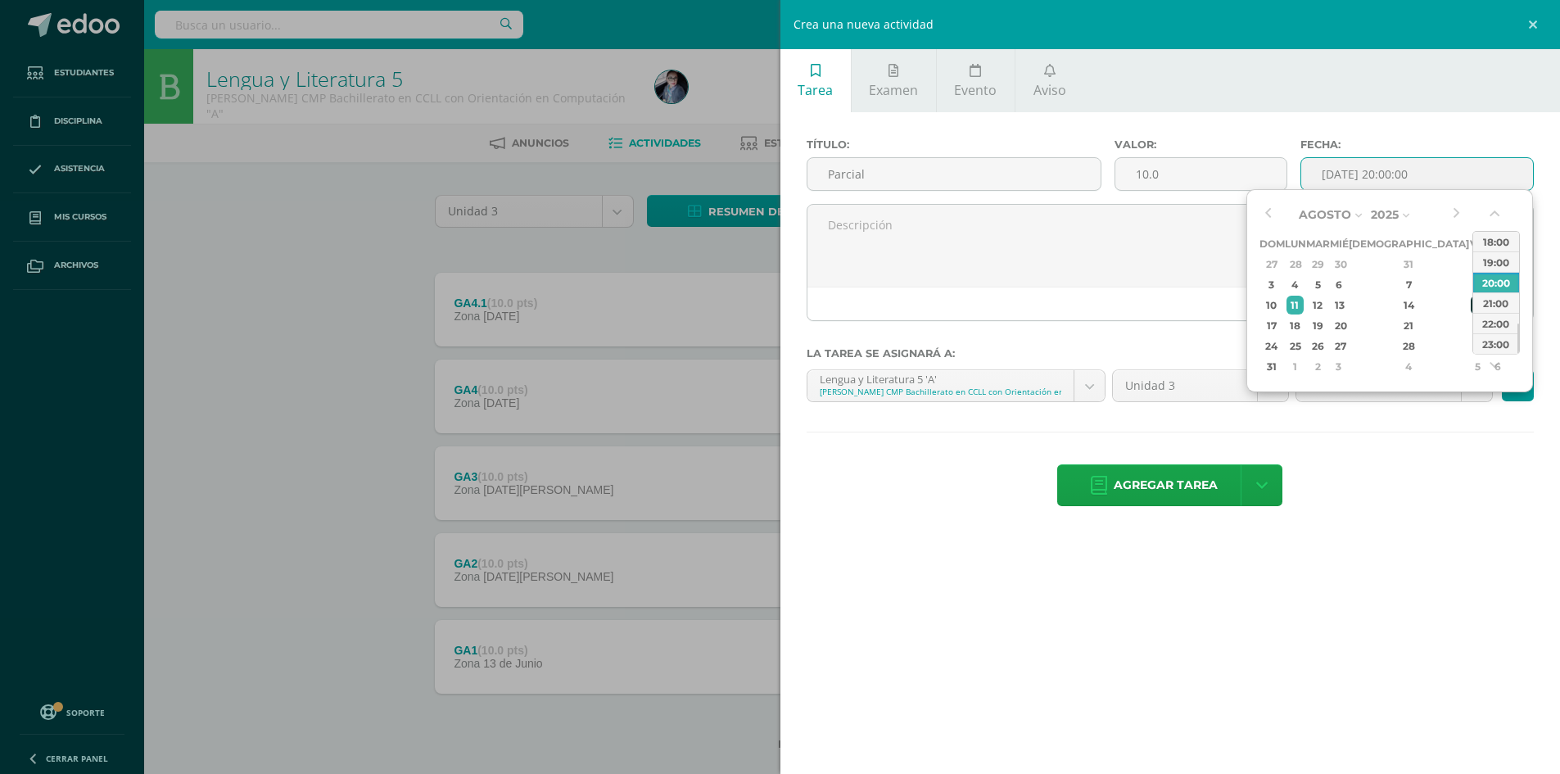
click at [1471, 306] on div "15" at bounding box center [1478, 305] width 15 height 19
click at [1487, 343] on div "23:00" at bounding box center [1497, 343] width 46 height 20
type input "2025-08-15 23:00"
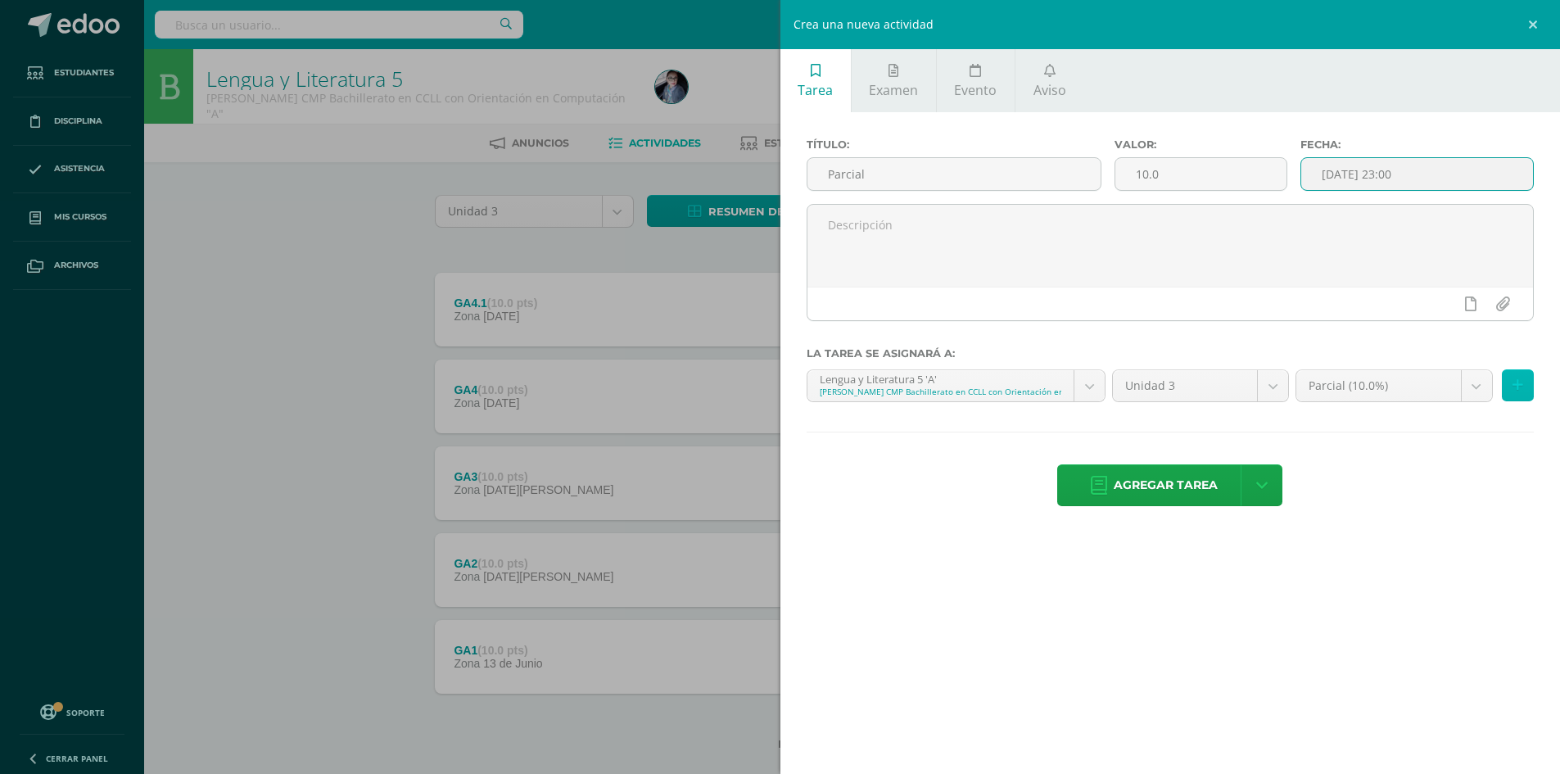
click at [1518, 385] on icon at bounding box center [1518, 385] width 11 height 14
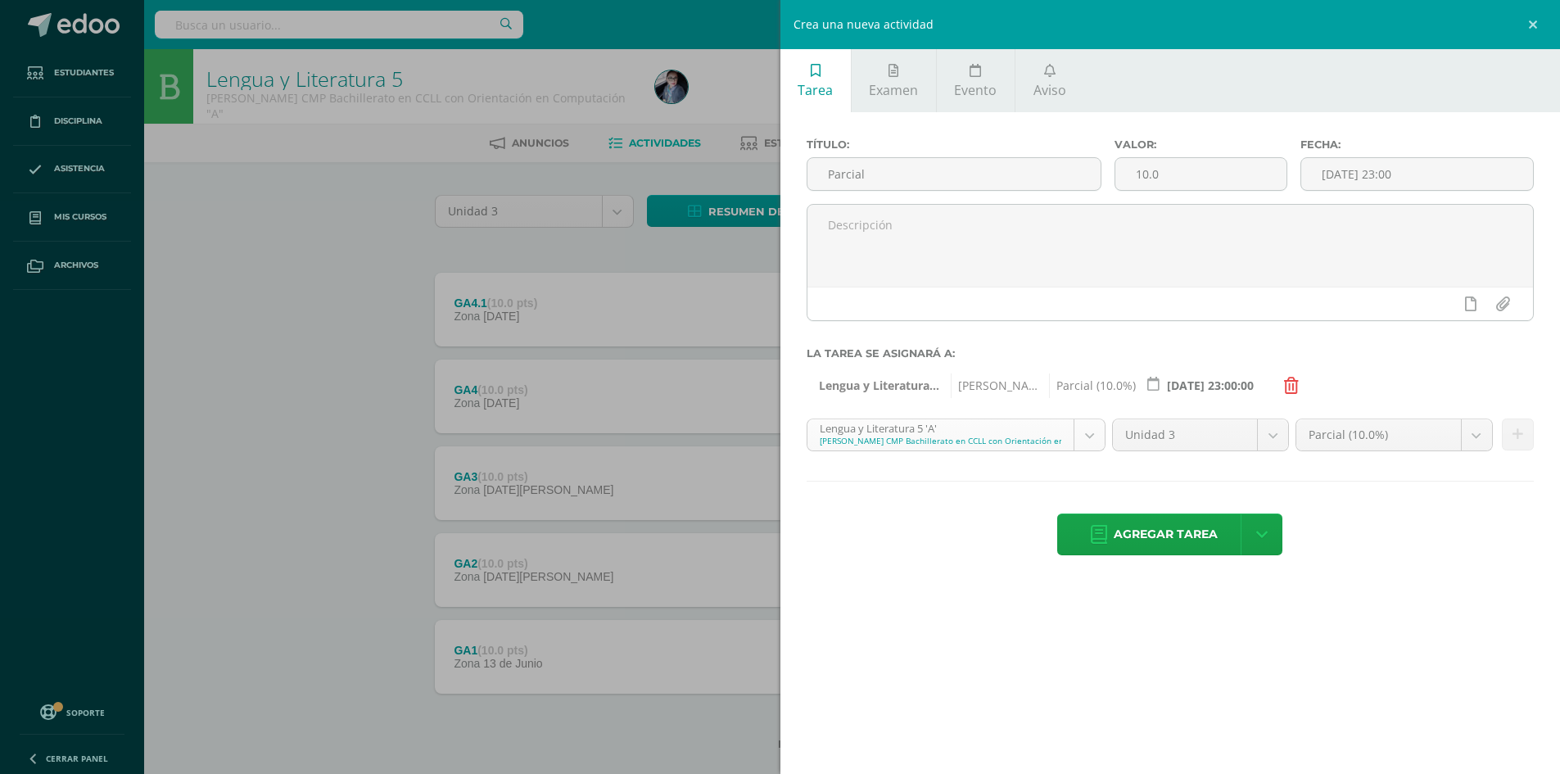
click at [1085, 438] on body "Estudiantes Disciplina Asistencia Mis cursos Archivos Soporte Centro de ayuda Ú…" at bounding box center [780, 401] width 1560 height 803
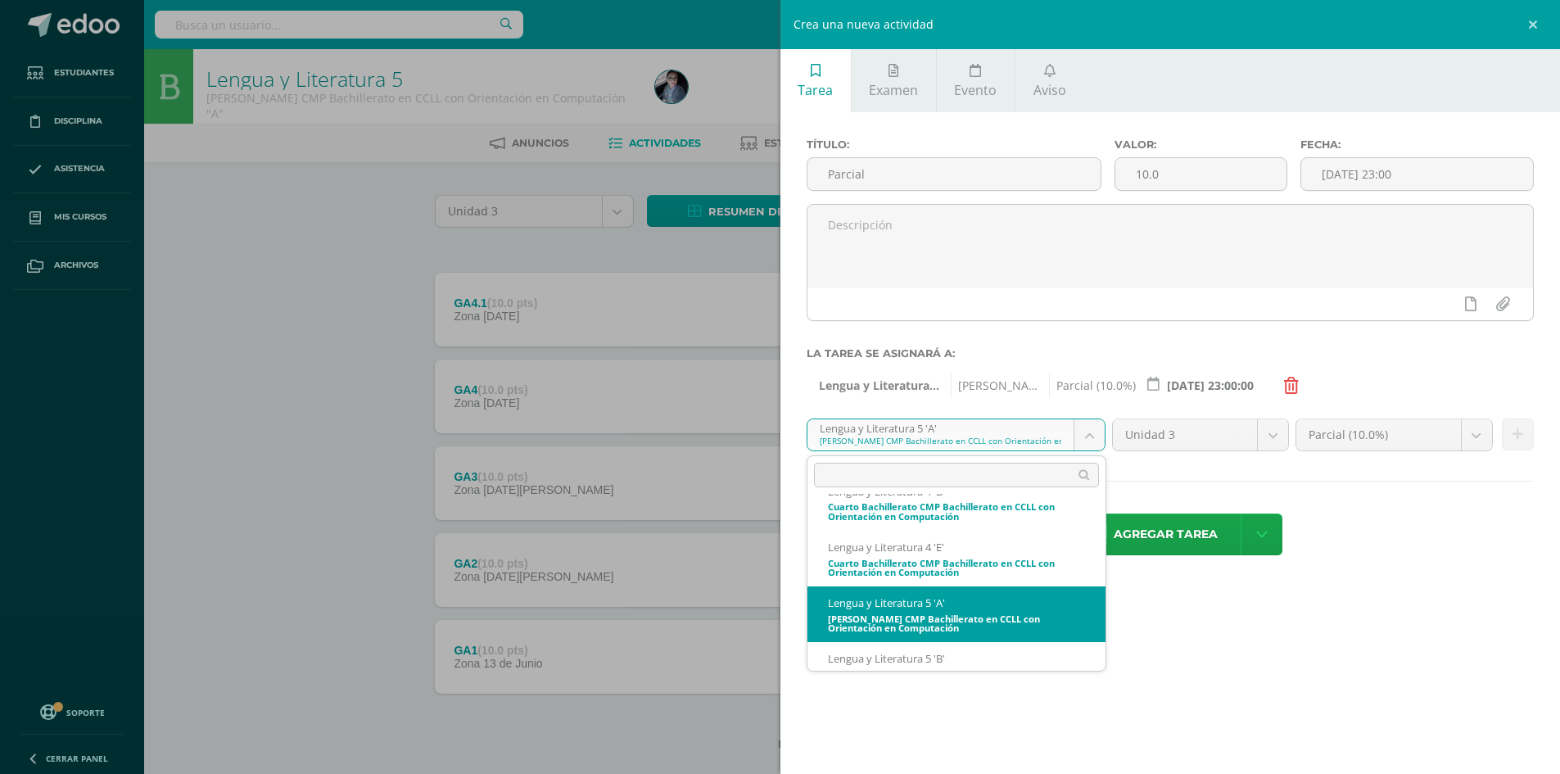
scroll to position [109, 0]
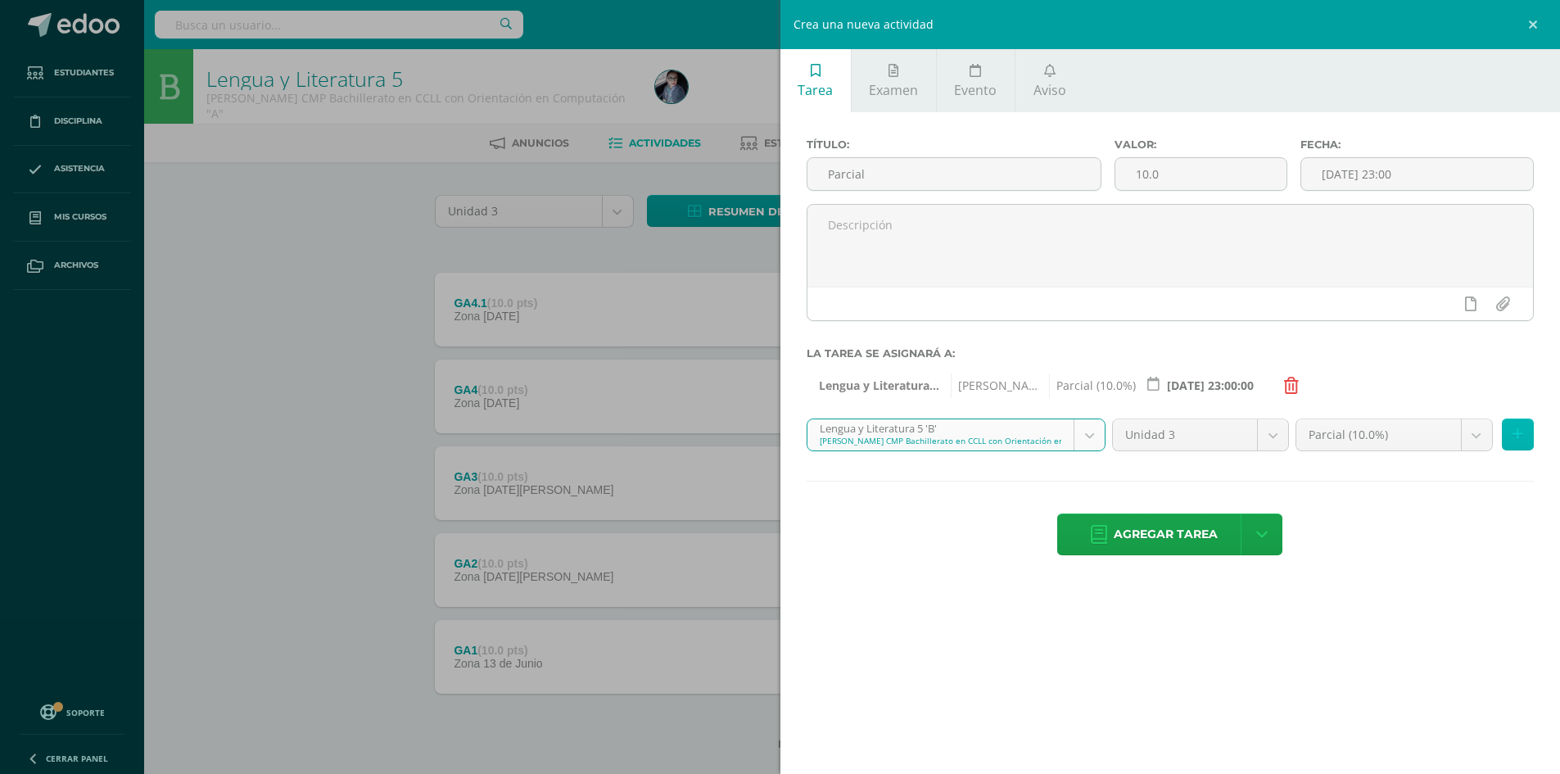
click at [1523, 438] on button at bounding box center [1518, 435] width 32 height 32
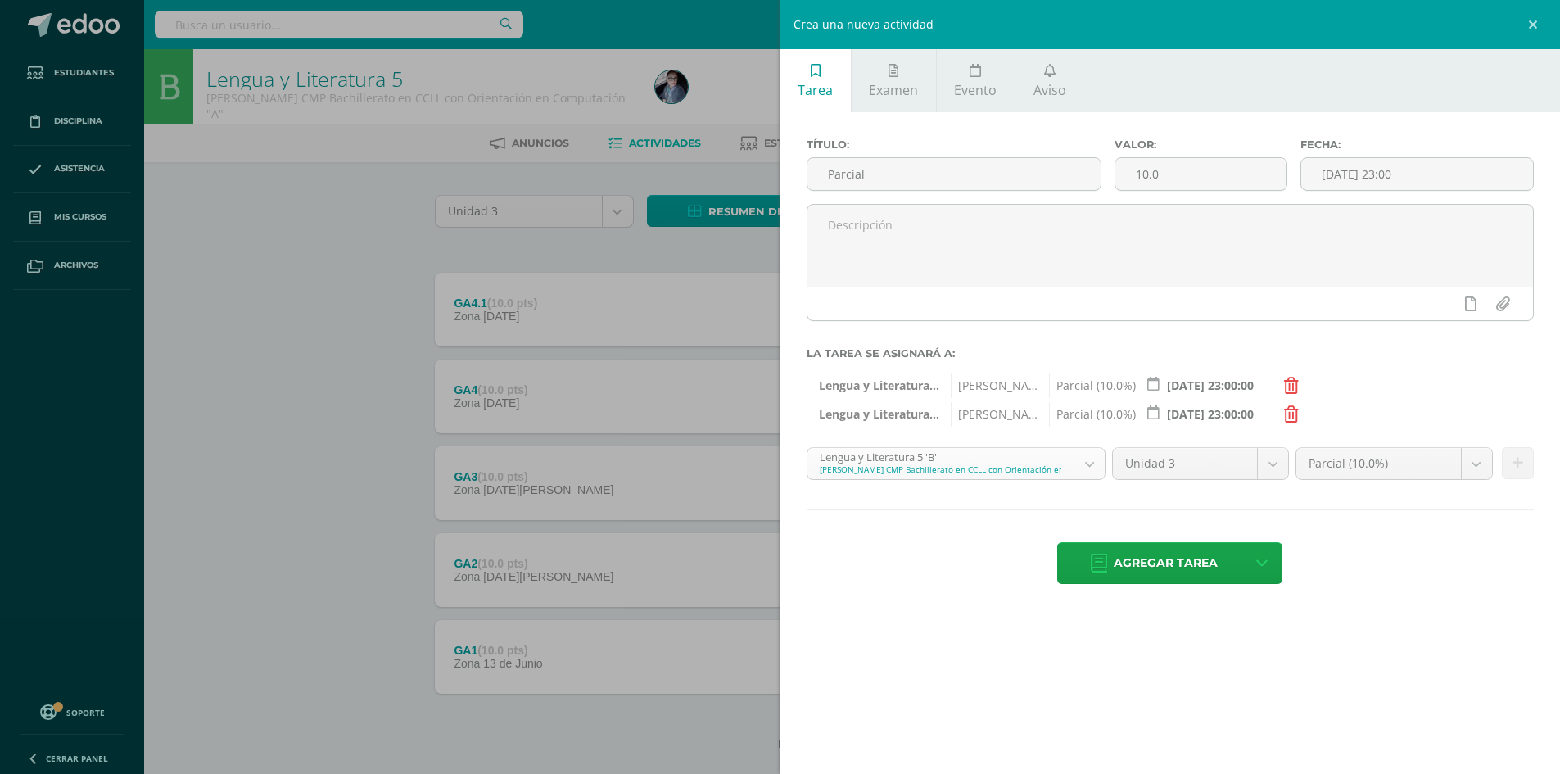
click at [1095, 473] on body "Estudiantes Disciplina Asistencia Mis cursos Archivos Soporte Centro de ayuda Ú…" at bounding box center [780, 401] width 1560 height 803
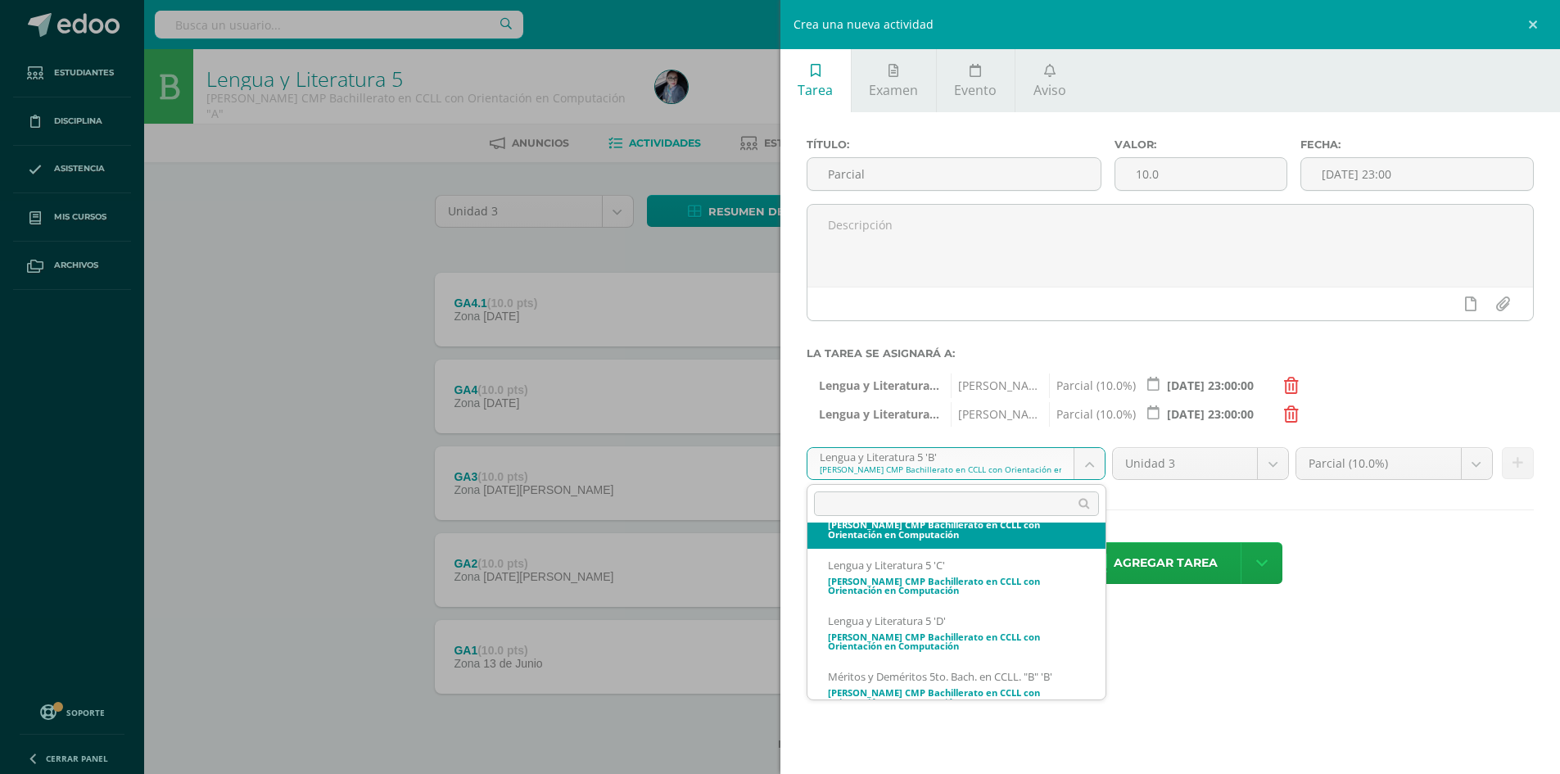
scroll to position [273, 0]
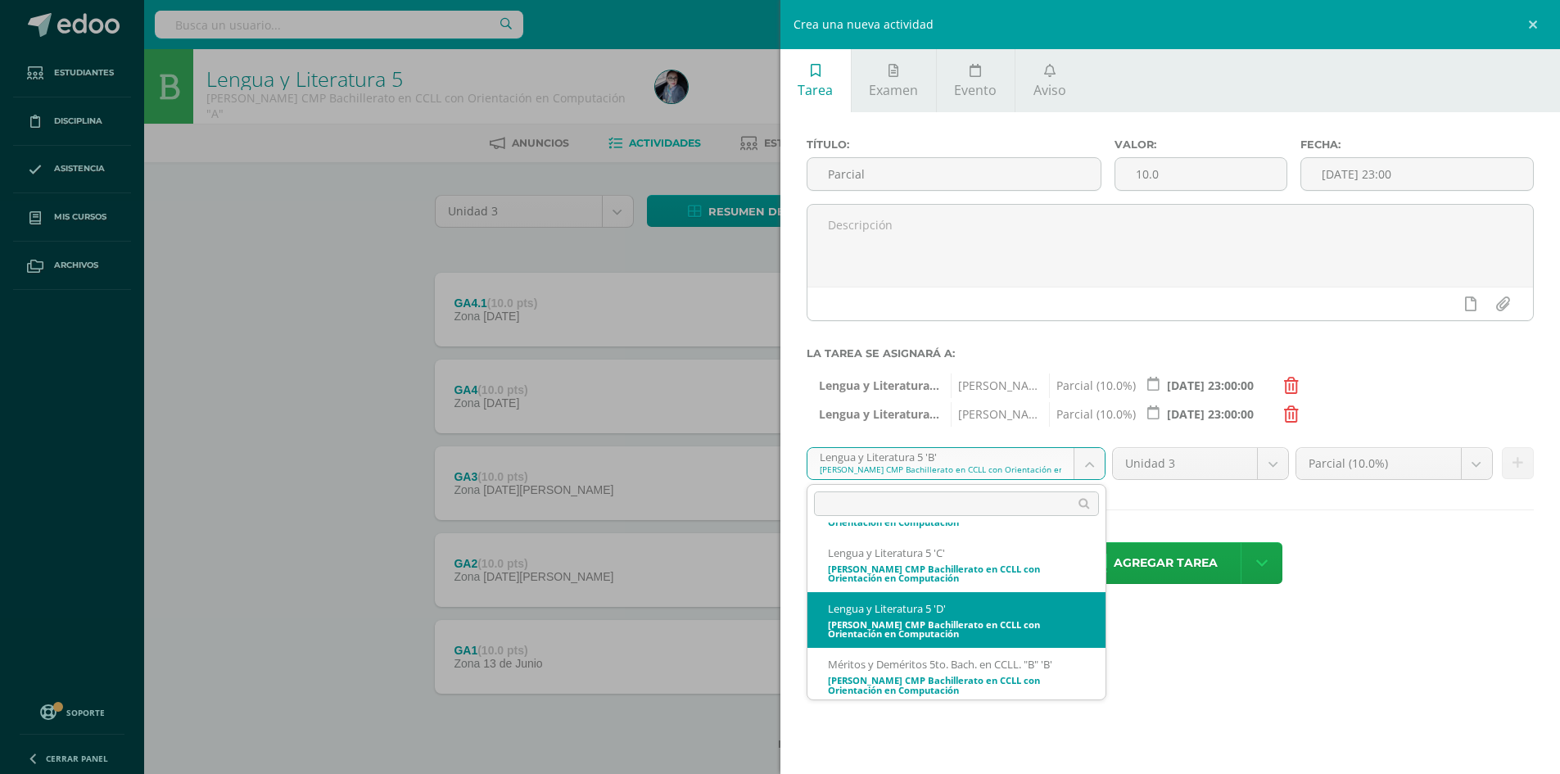
select select "162151"
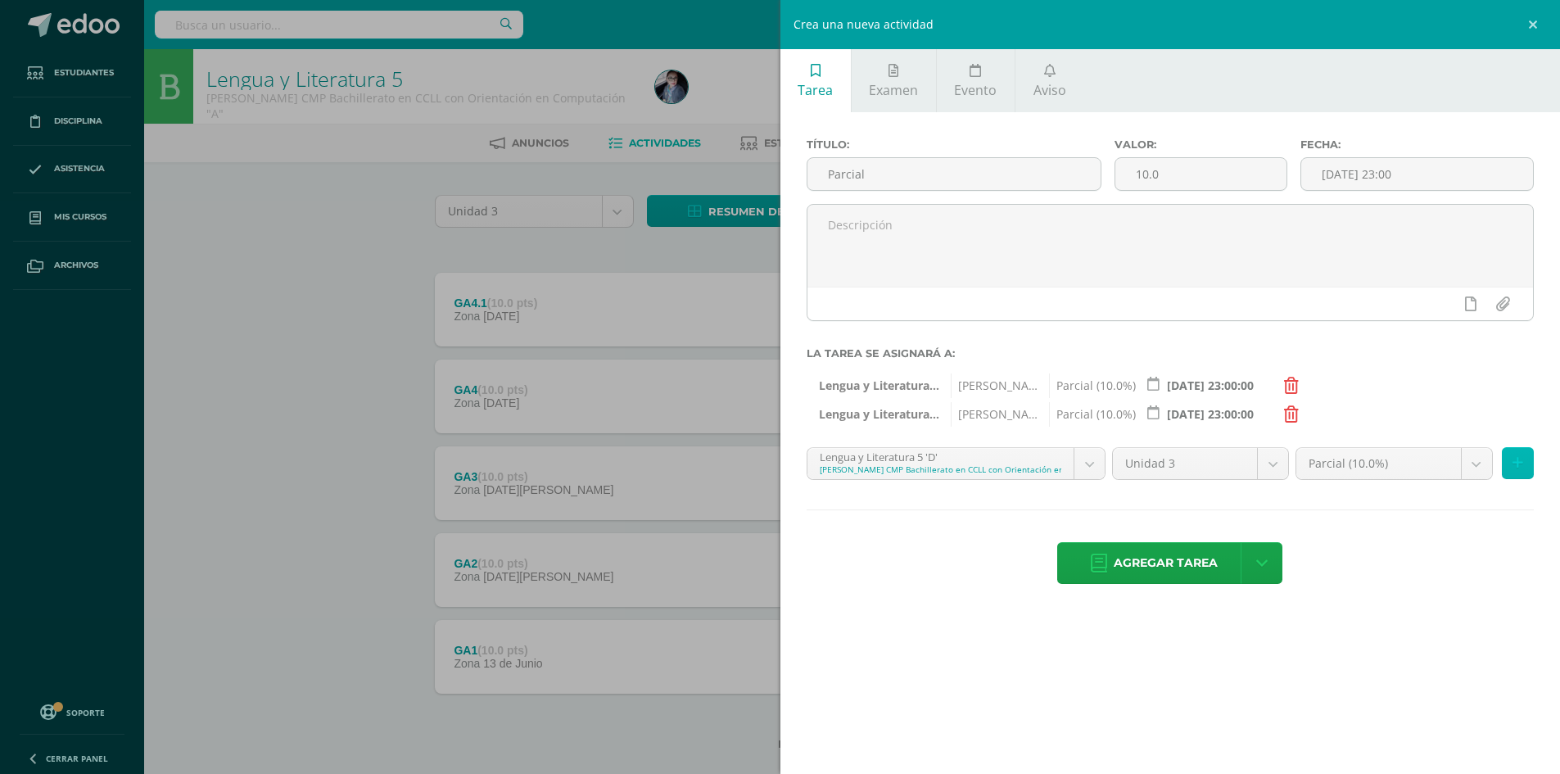
click at [1519, 466] on icon at bounding box center [1518, 463] width 11 height 14
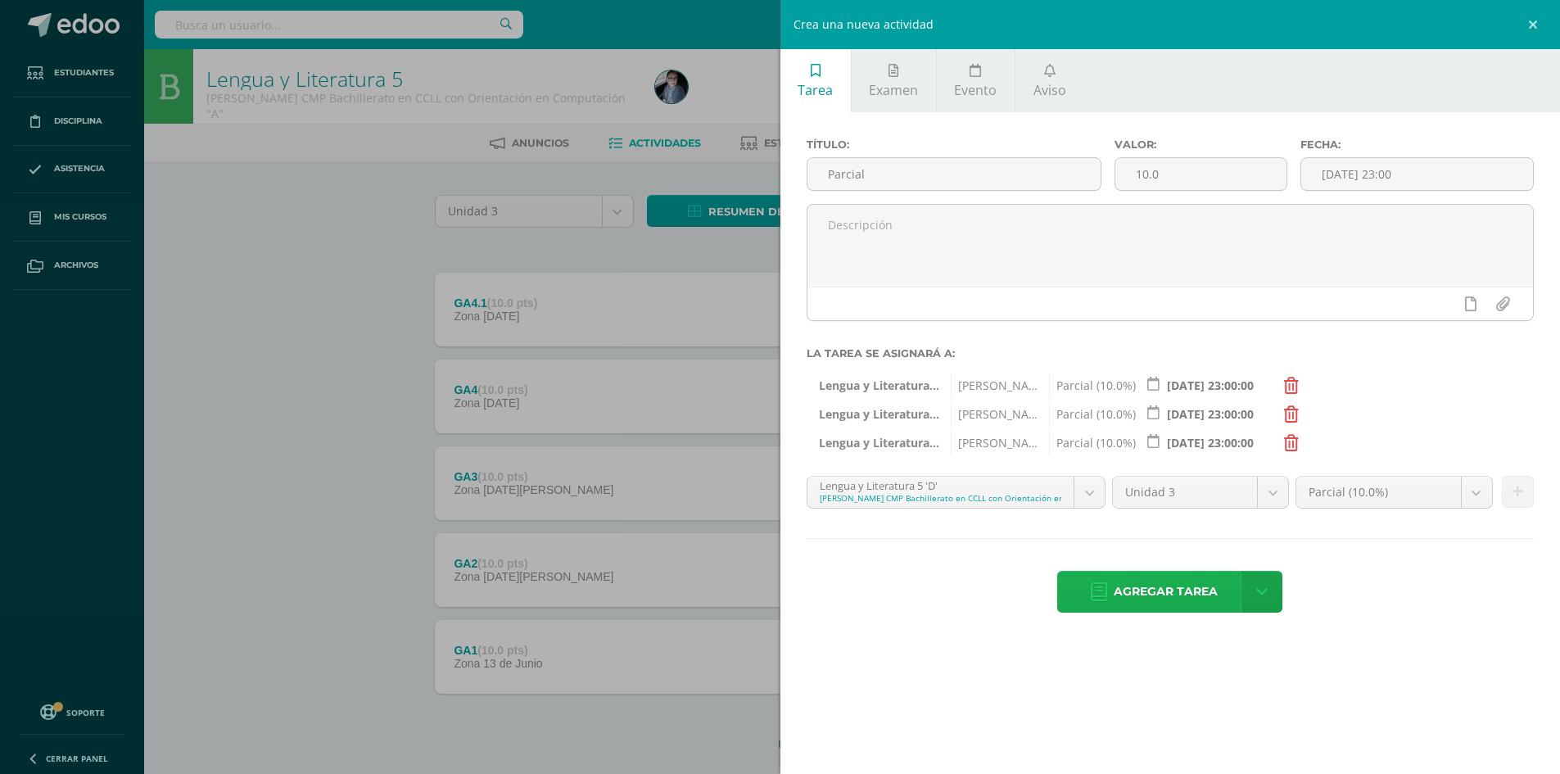
click at [1184, 593] on span "Agregar tarea" at bounding box center [1166, 592] width 104 height 40
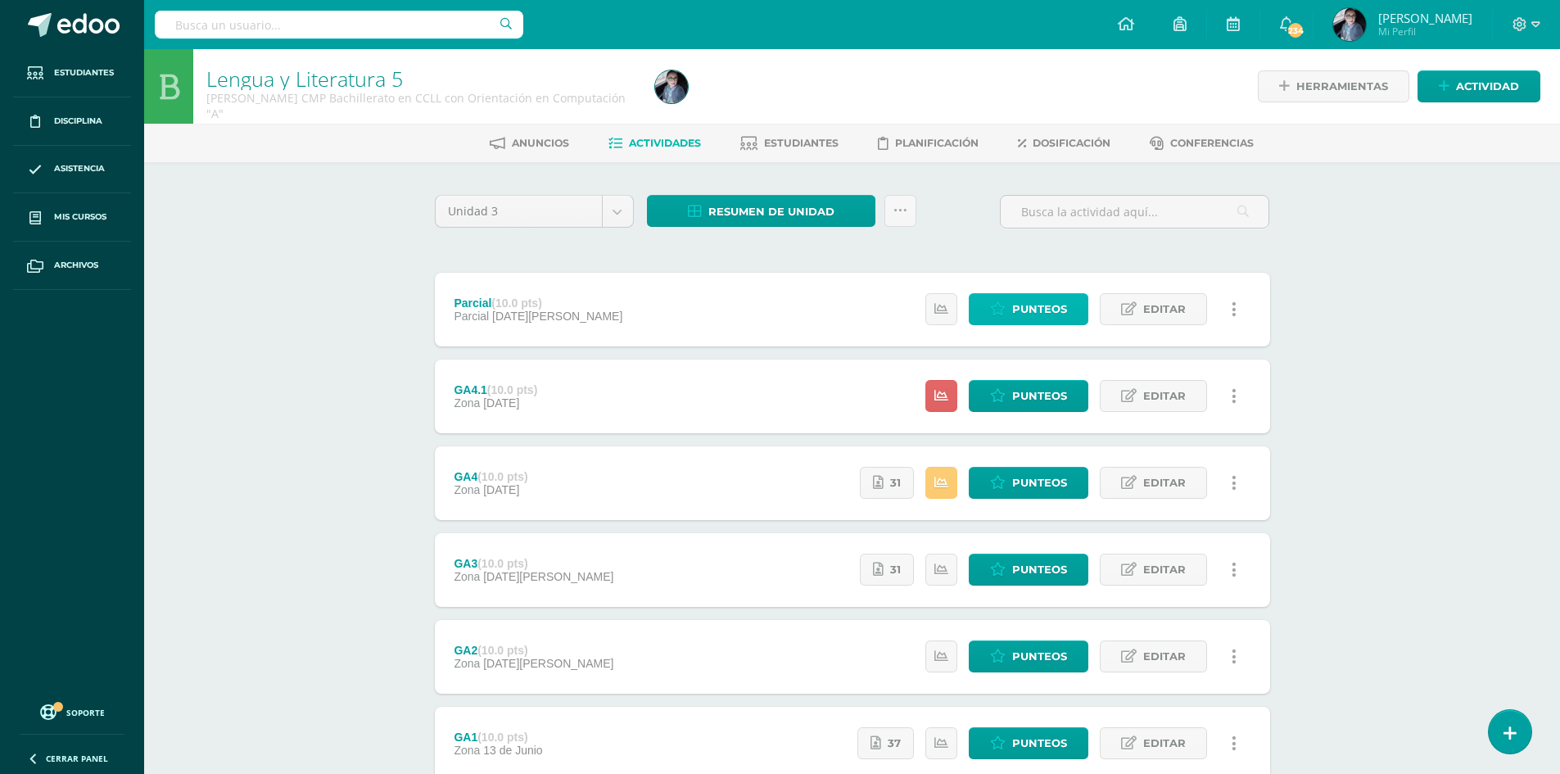
click at [1042, 309] on span "Punteos" at bounding box center [1039, 309] width 55 height 30
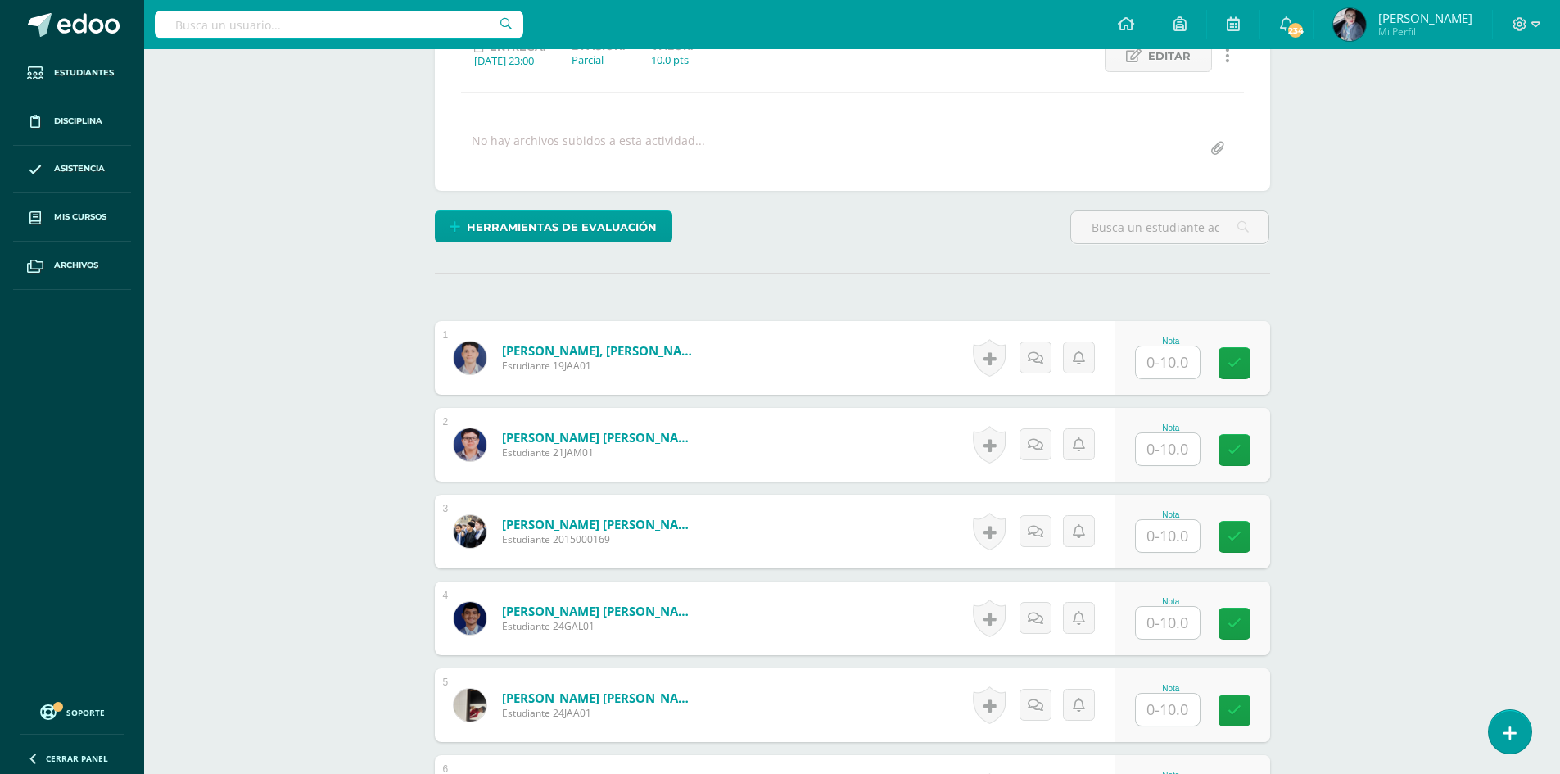
scroll to position [249, 0]
click at [1181, 358] on input "text" at bounding box center [1177, 362] width 66 height 33
type input "10"
type input "7"
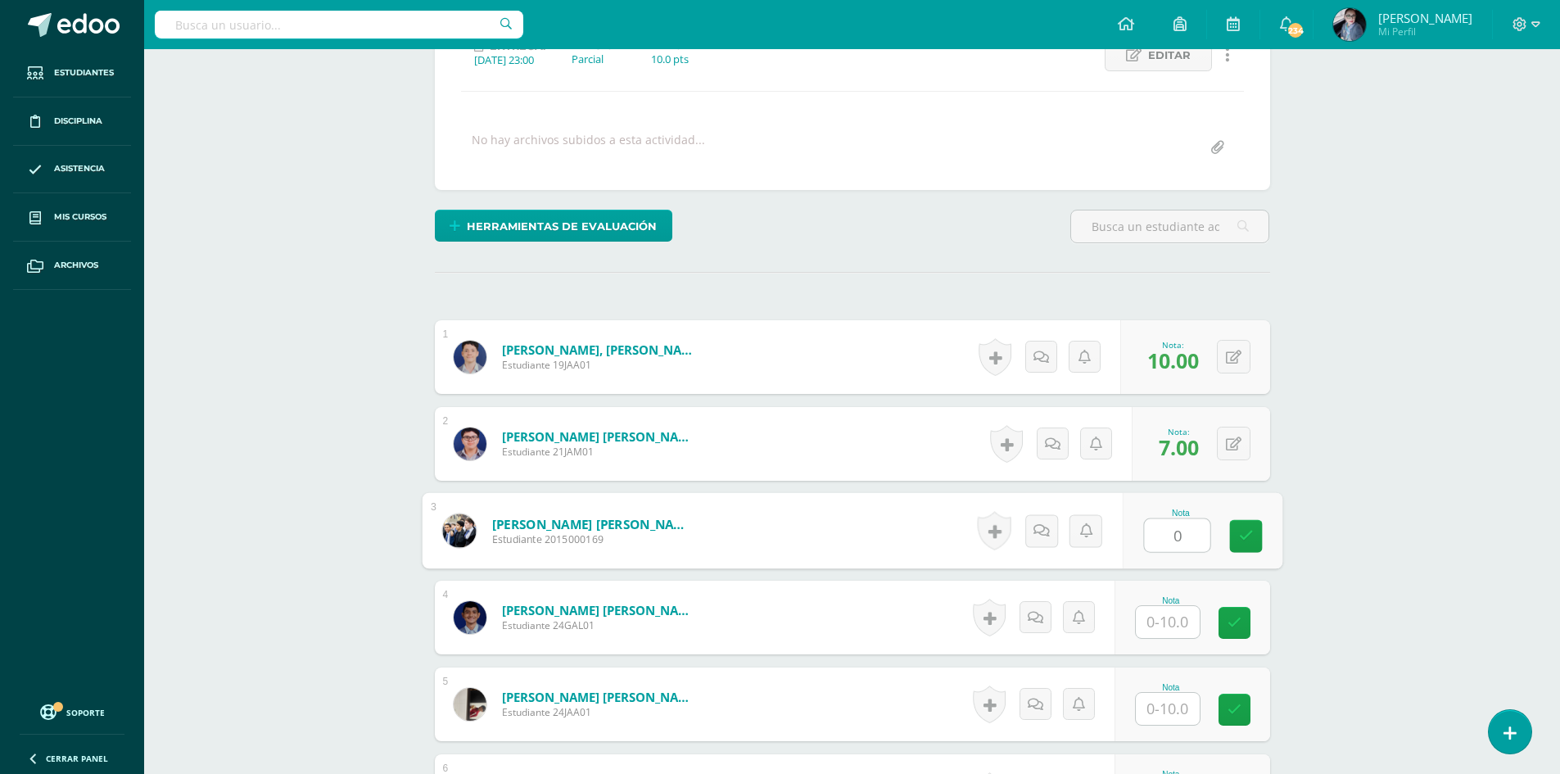
type input "0"
type input "8"
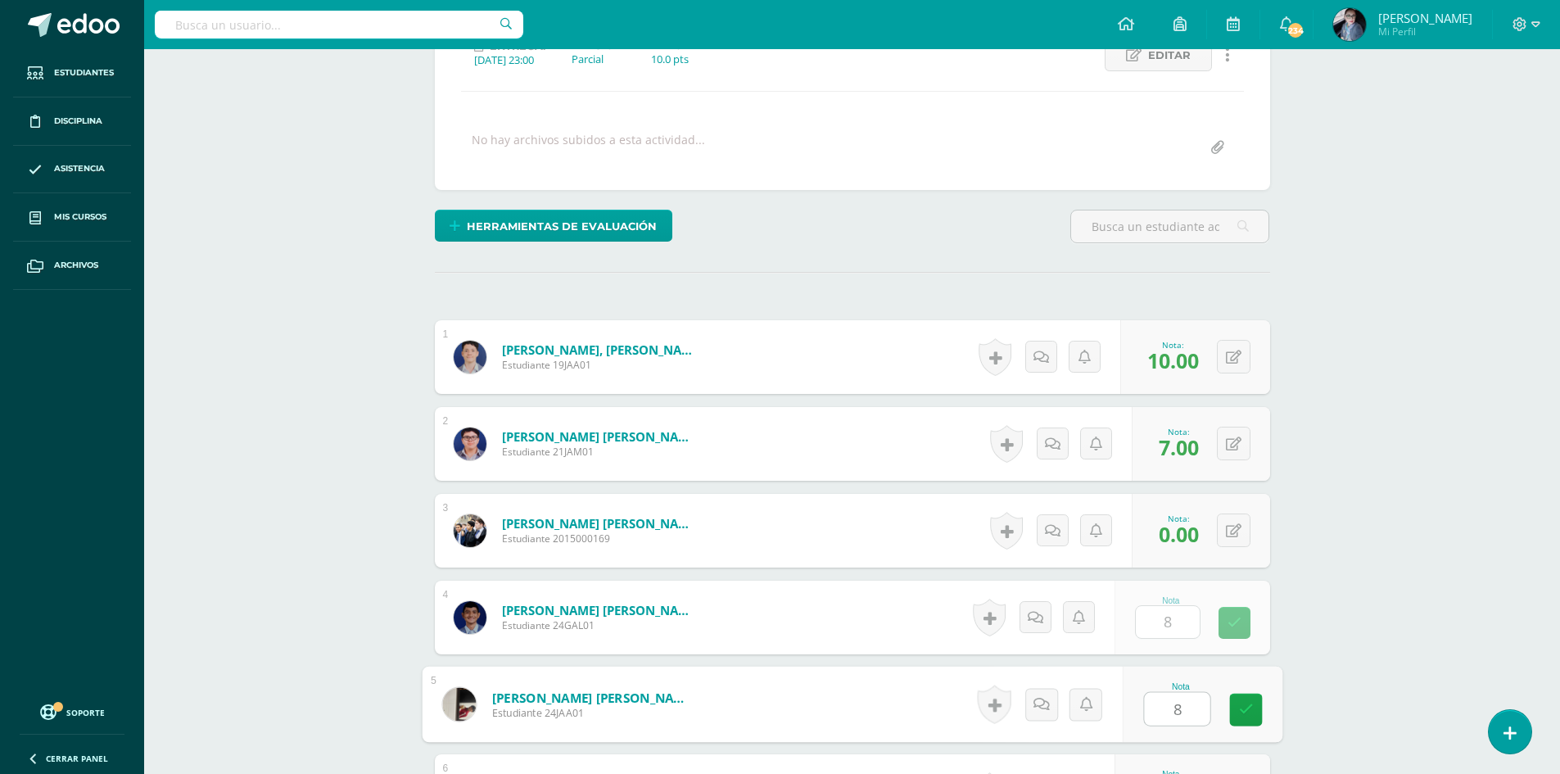
type input "8"
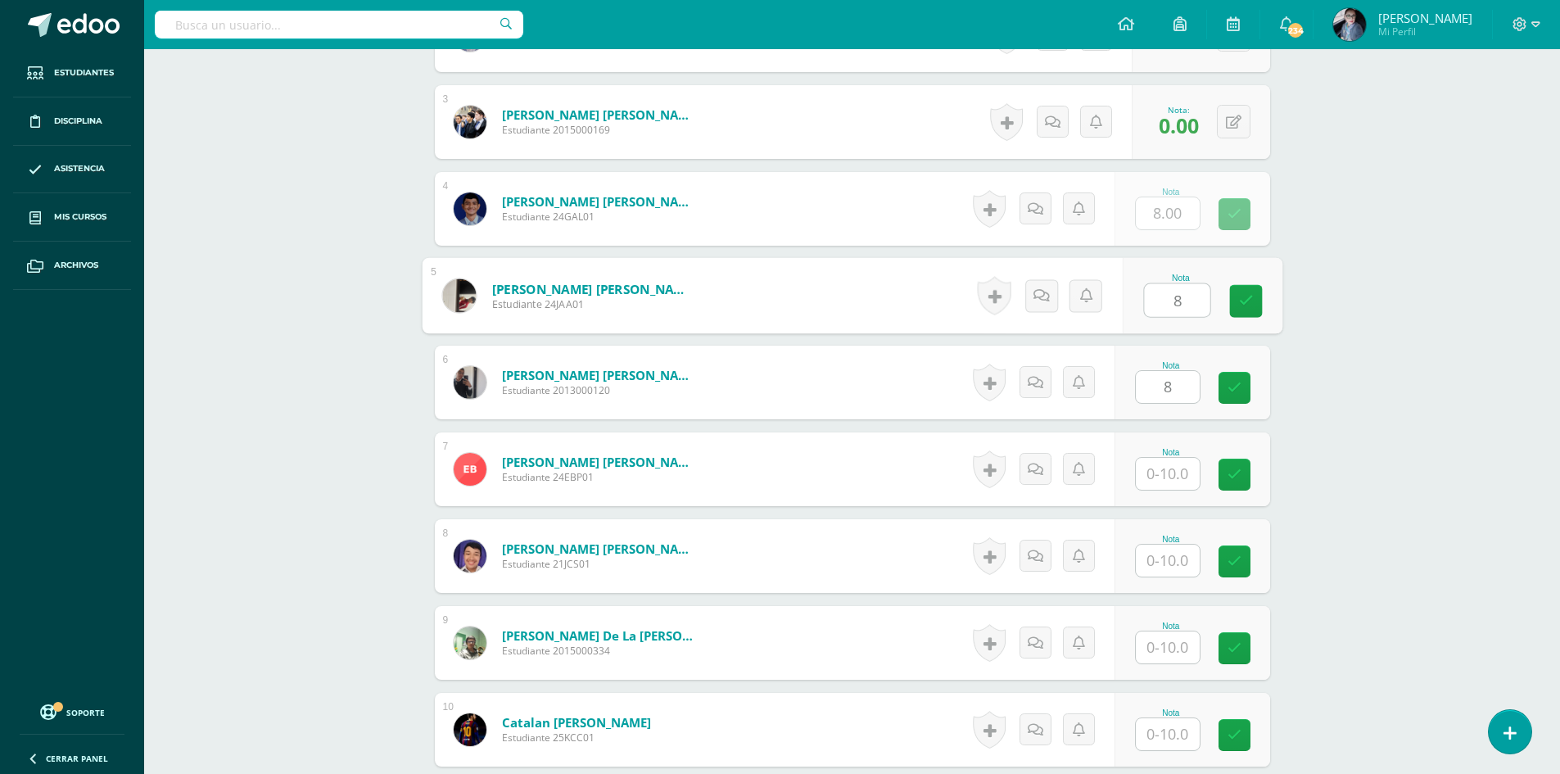
type input "8"
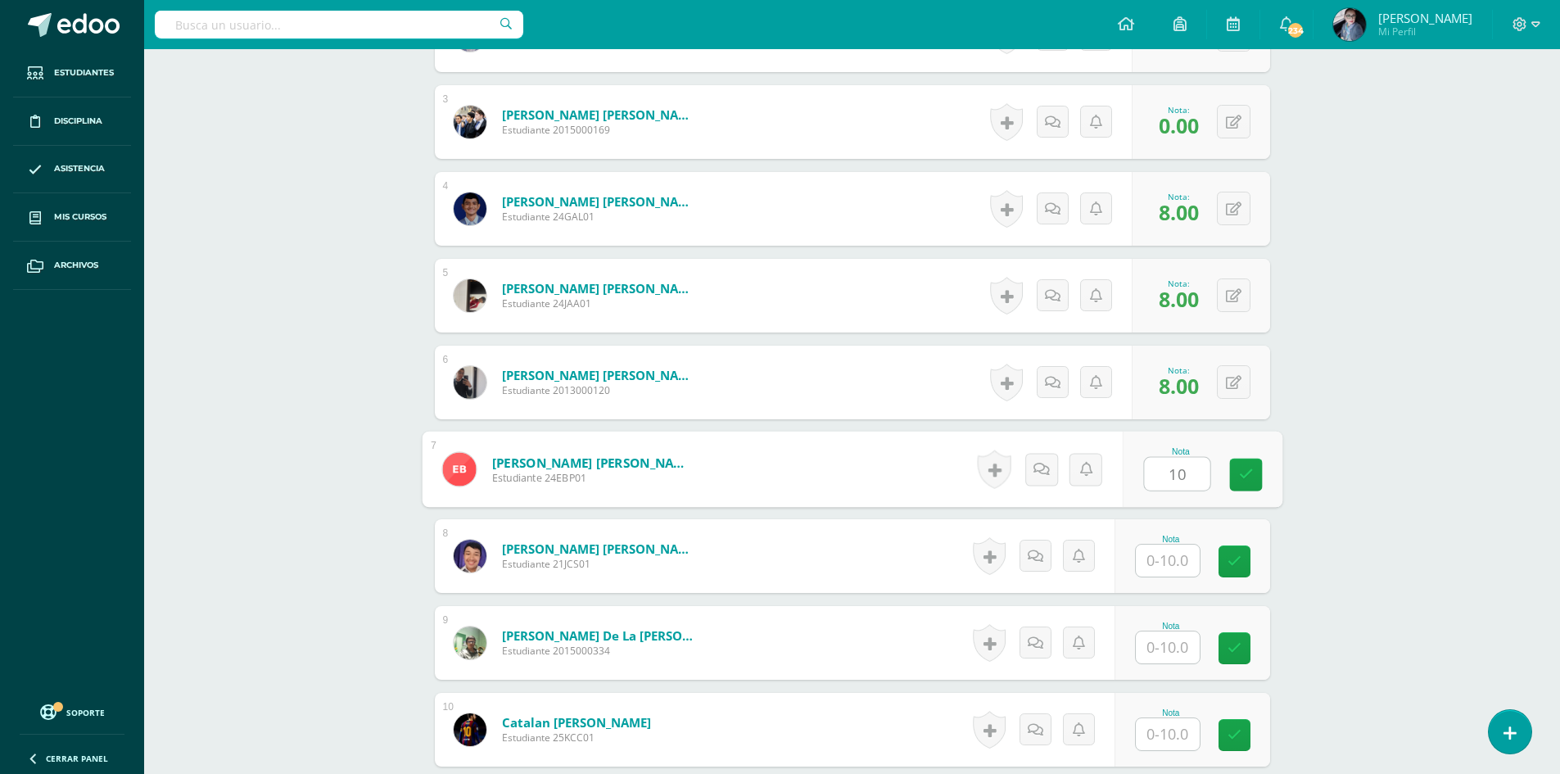
type input "10"
type input "5"
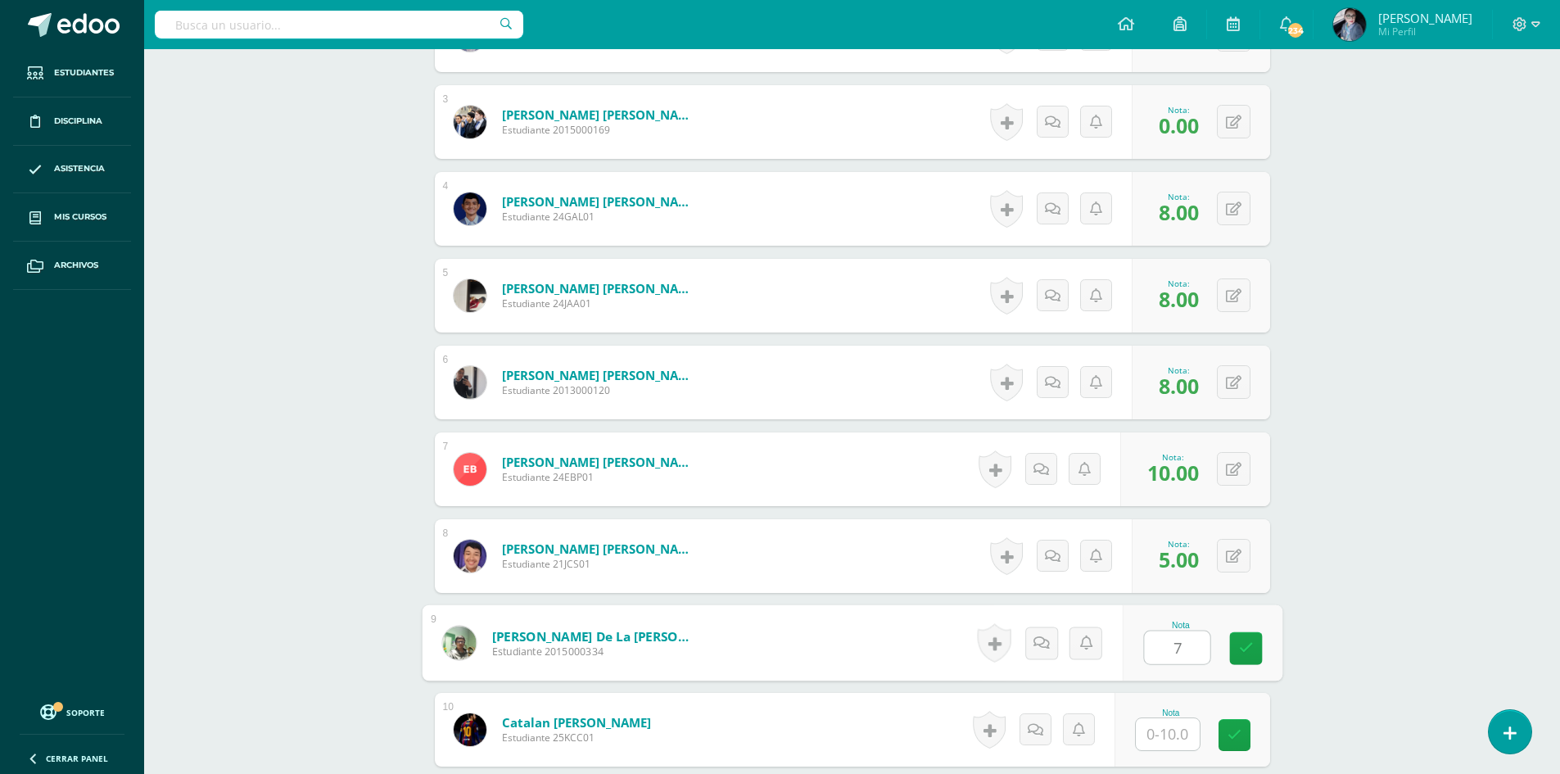
type input "7"
type input "10"
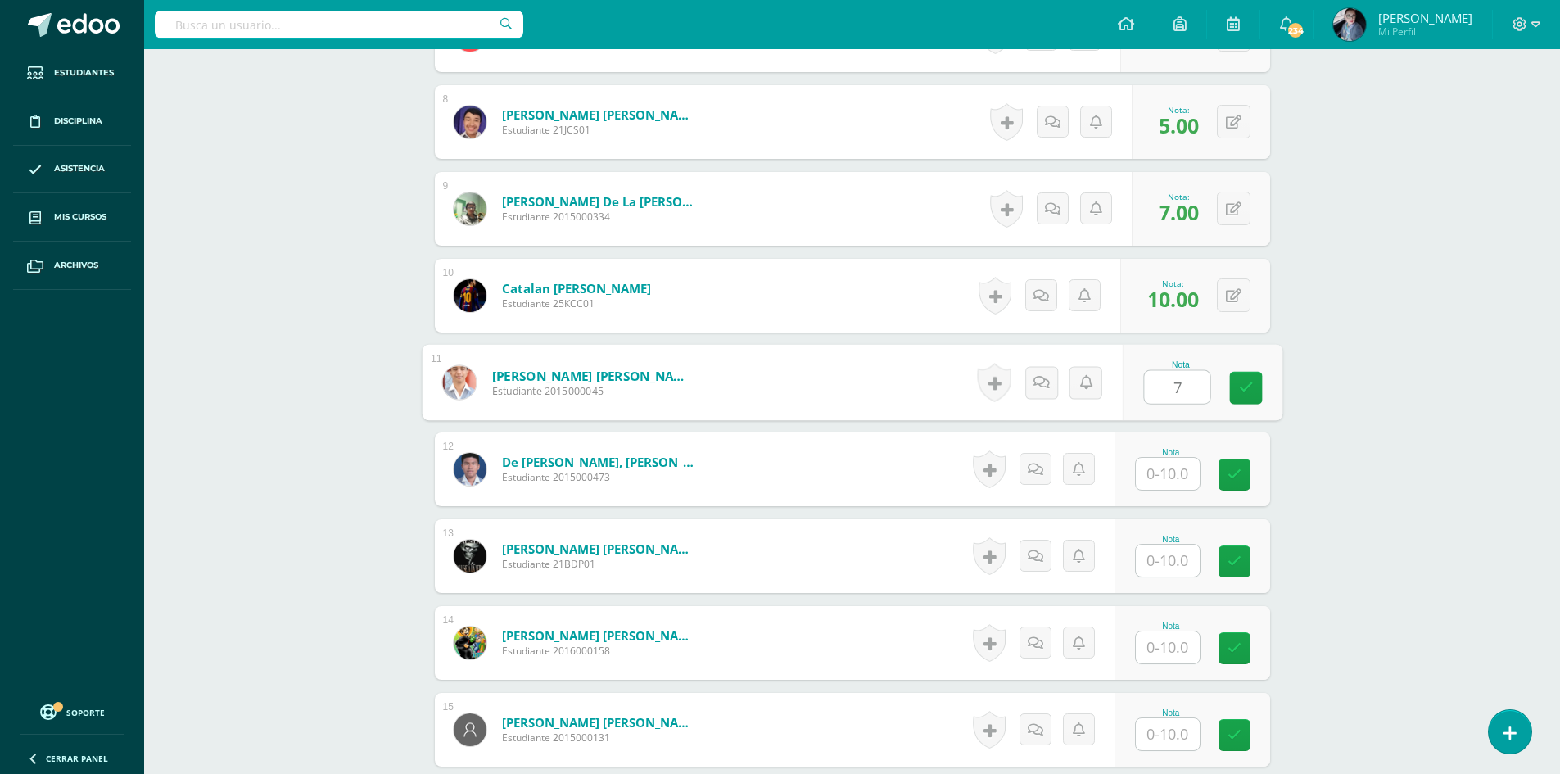
type input "7"
type input "8"
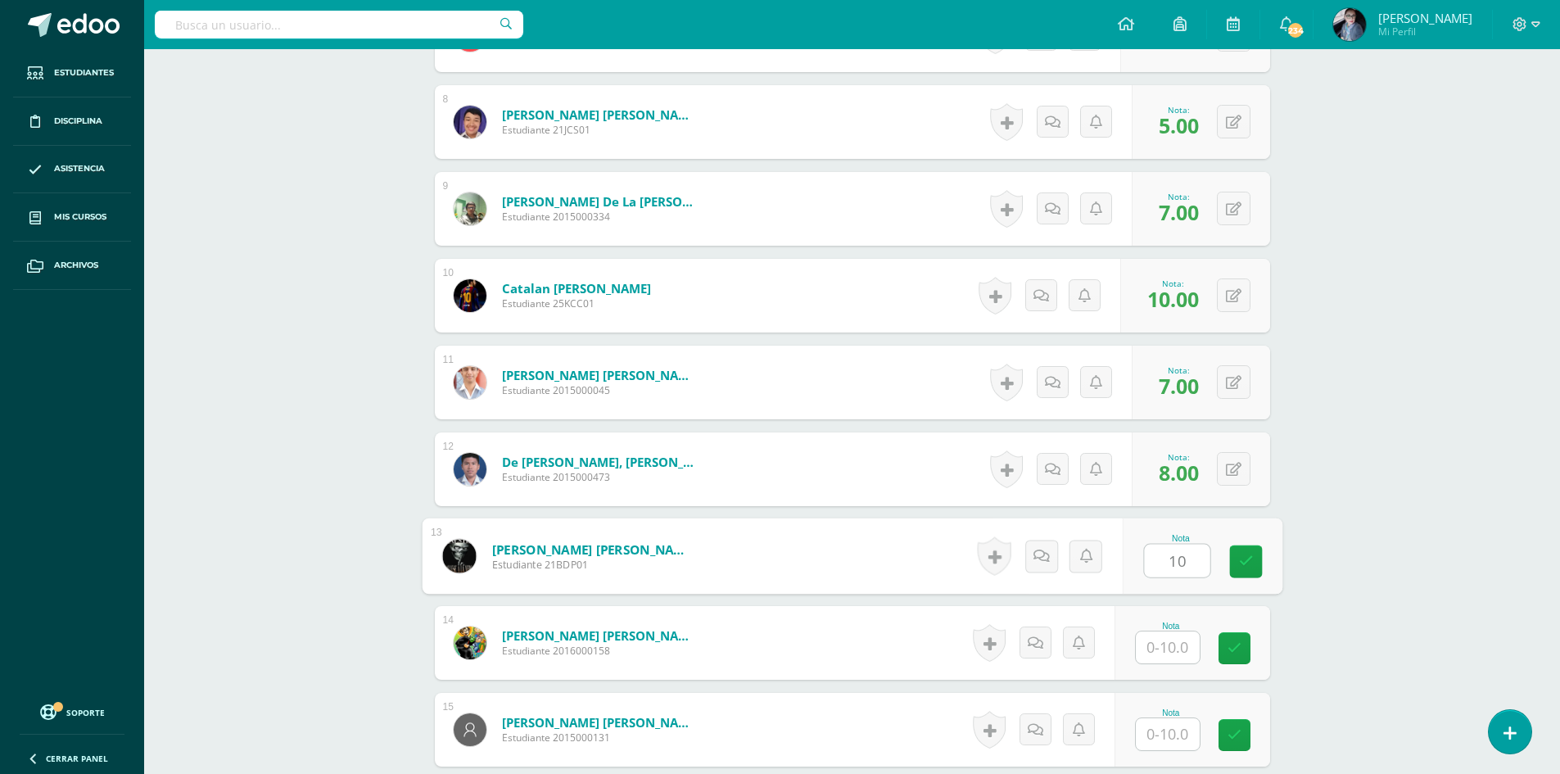
type input "10"
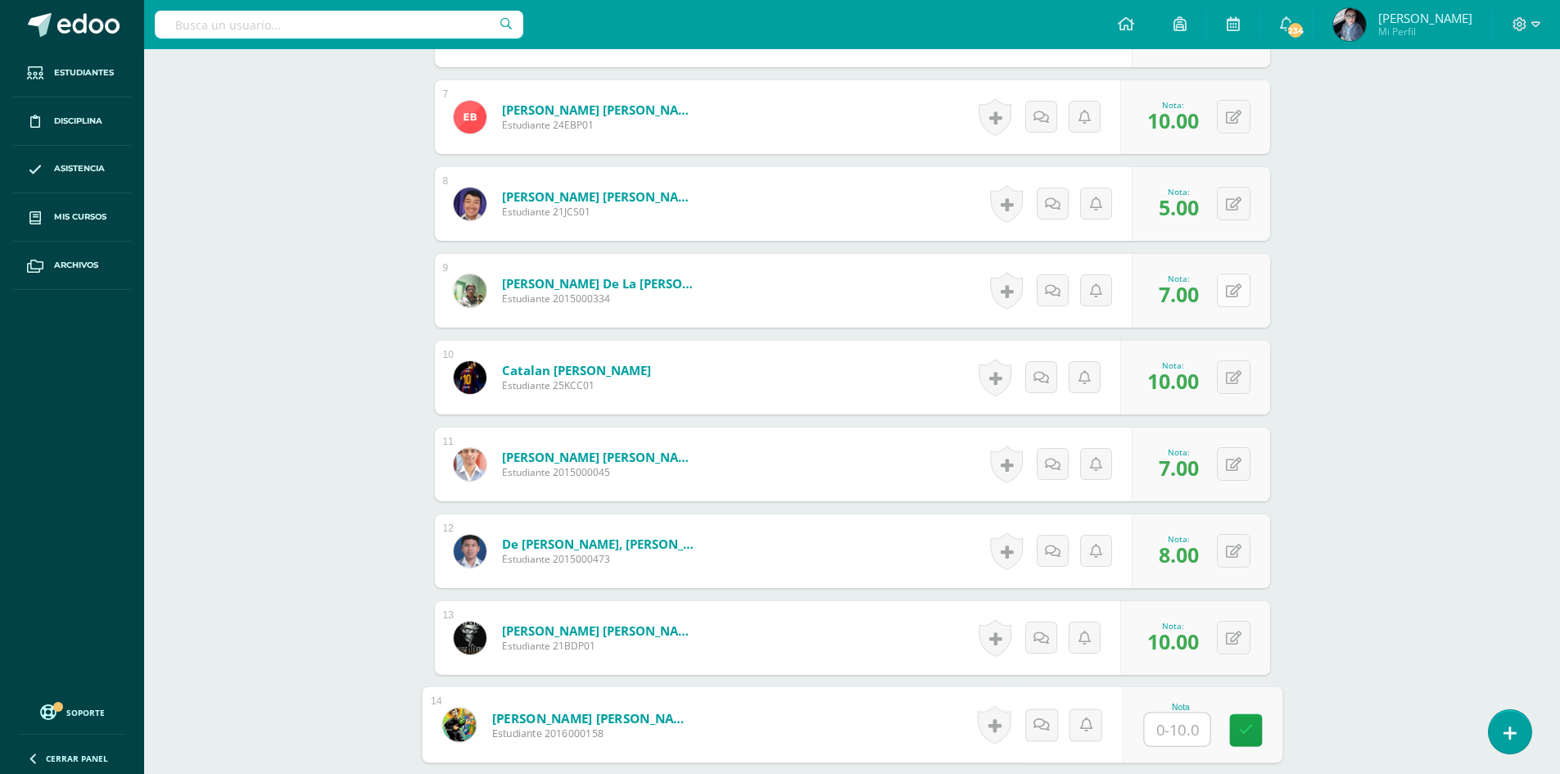
click at [1233, 294] on button at bounding box center [1234, 291] width 34 height 34
type input "6"
click at [1233, 294] on button at bounding box center [1245, 291] width 34 height 34
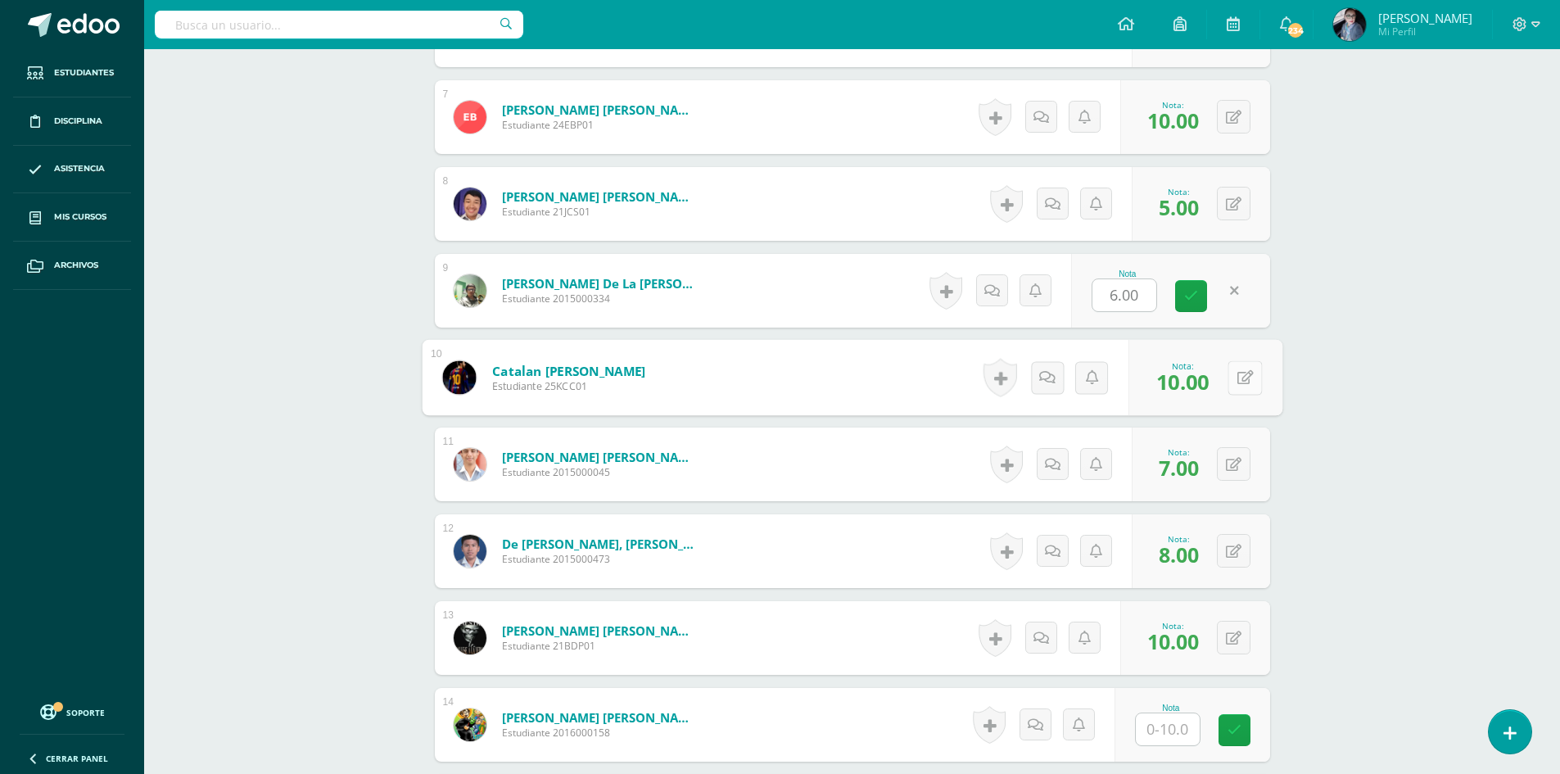
click at [1238, 371] on icon at bounding box center [1245, 377] width 16 height 14
type input "8"
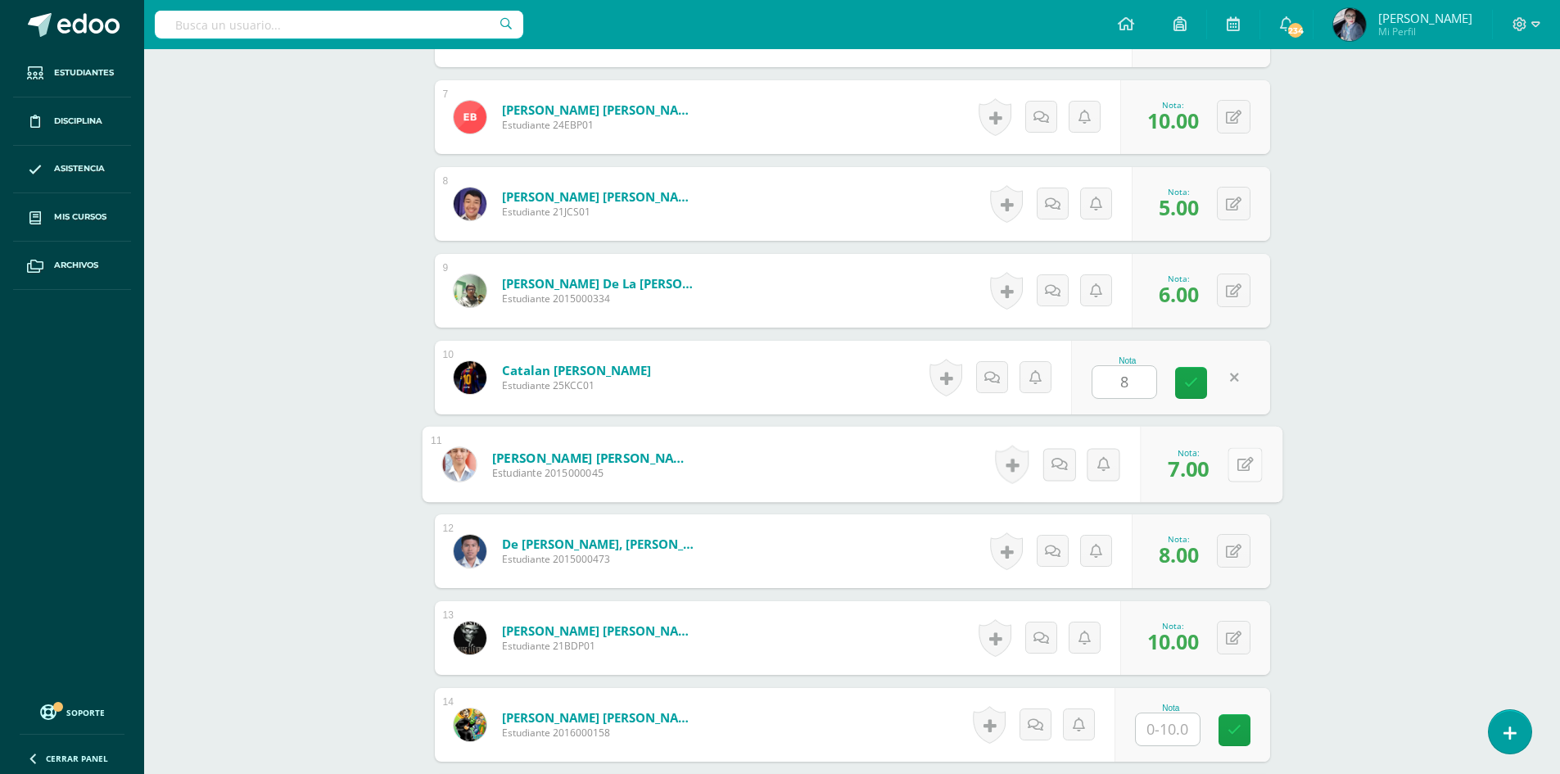
click at [1232, 469] on button at bounding box center [1245, 464] width 34 height 34
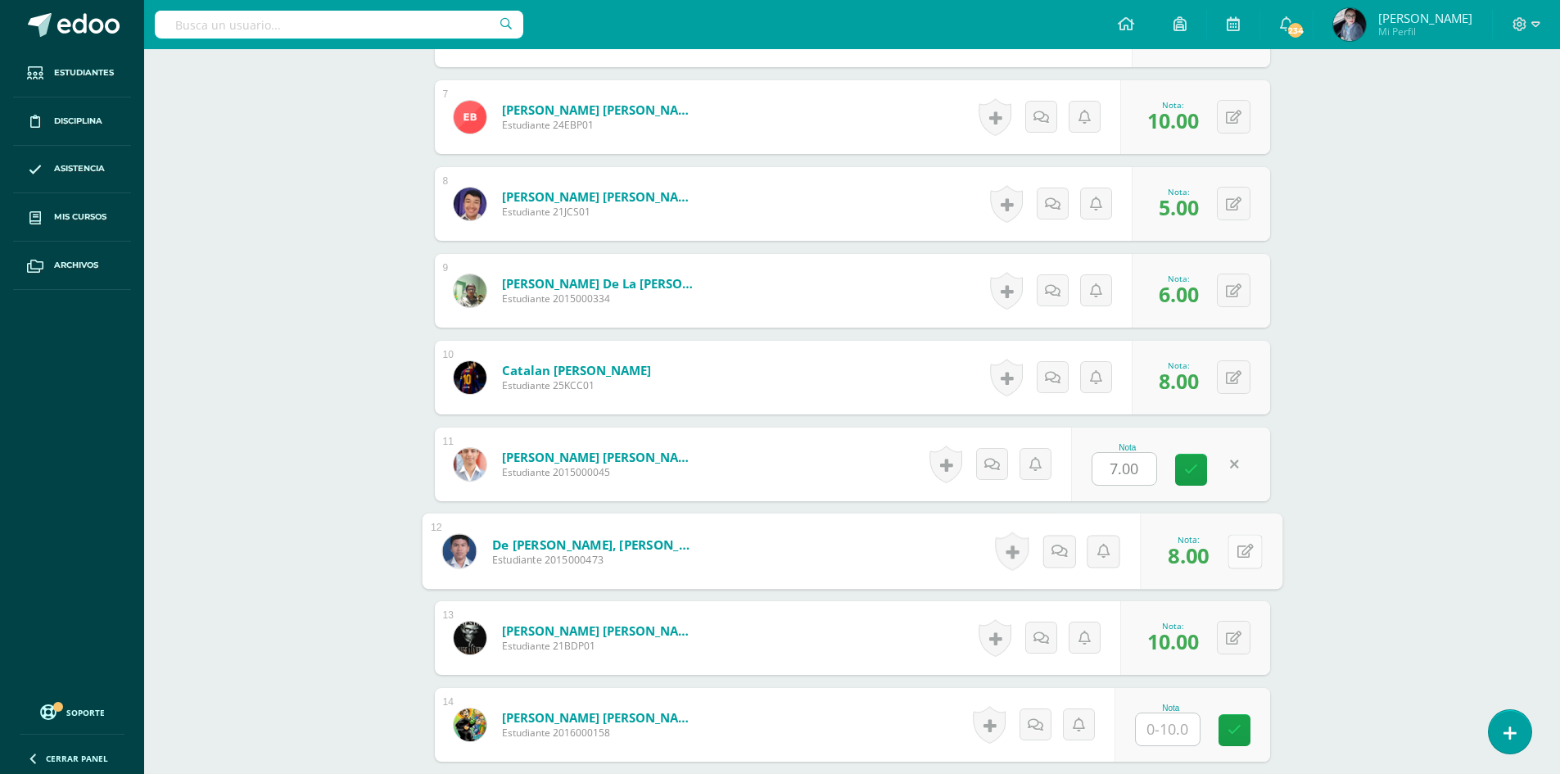
click at [1242, 558] on button at bounding box center [1245, 551] width 34 height 34
type input "10"
click at [1246, 641] on button at bounding box center [1234, 638] width 34 height 34
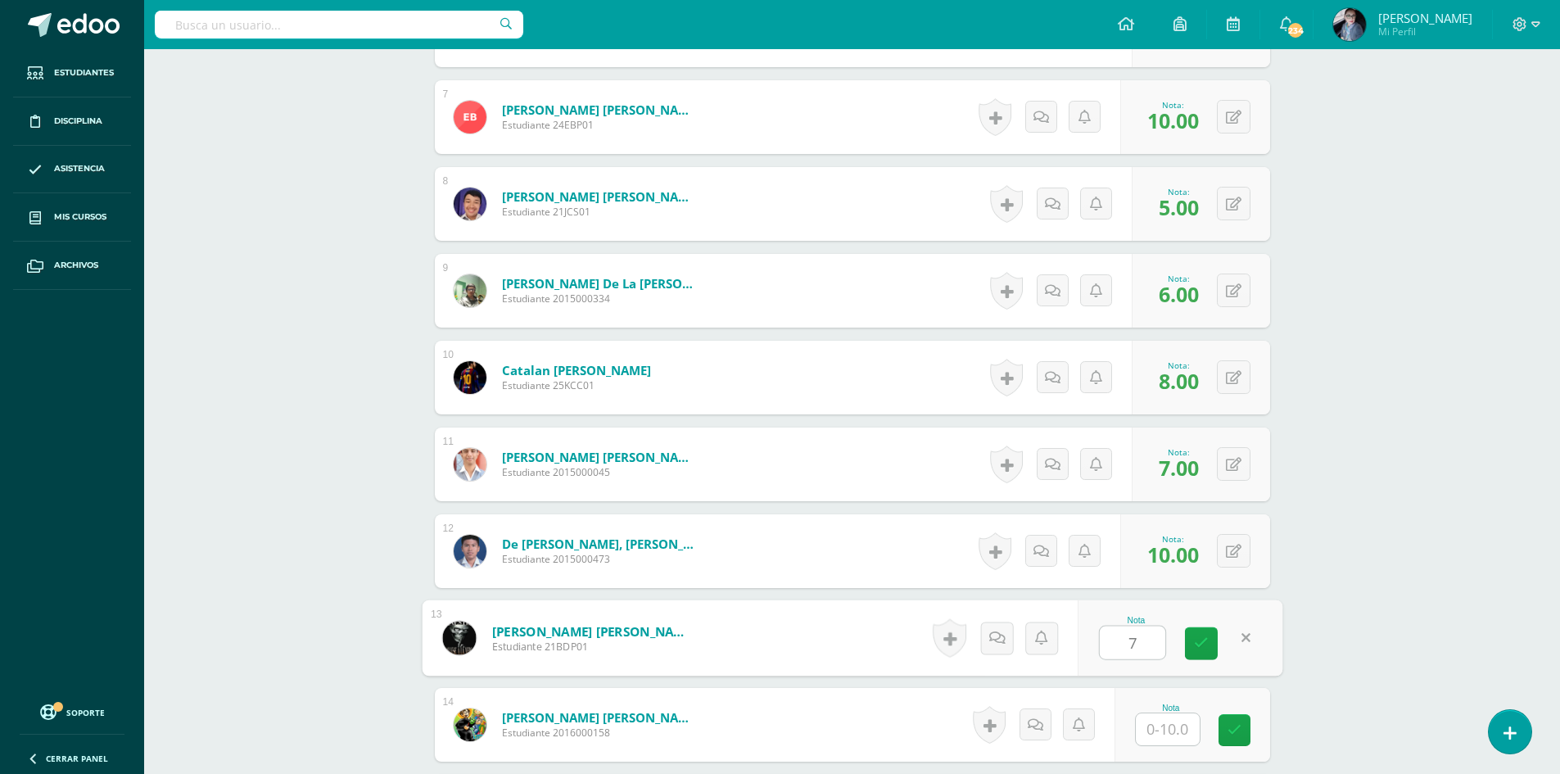
scroll to position [1174, 0]
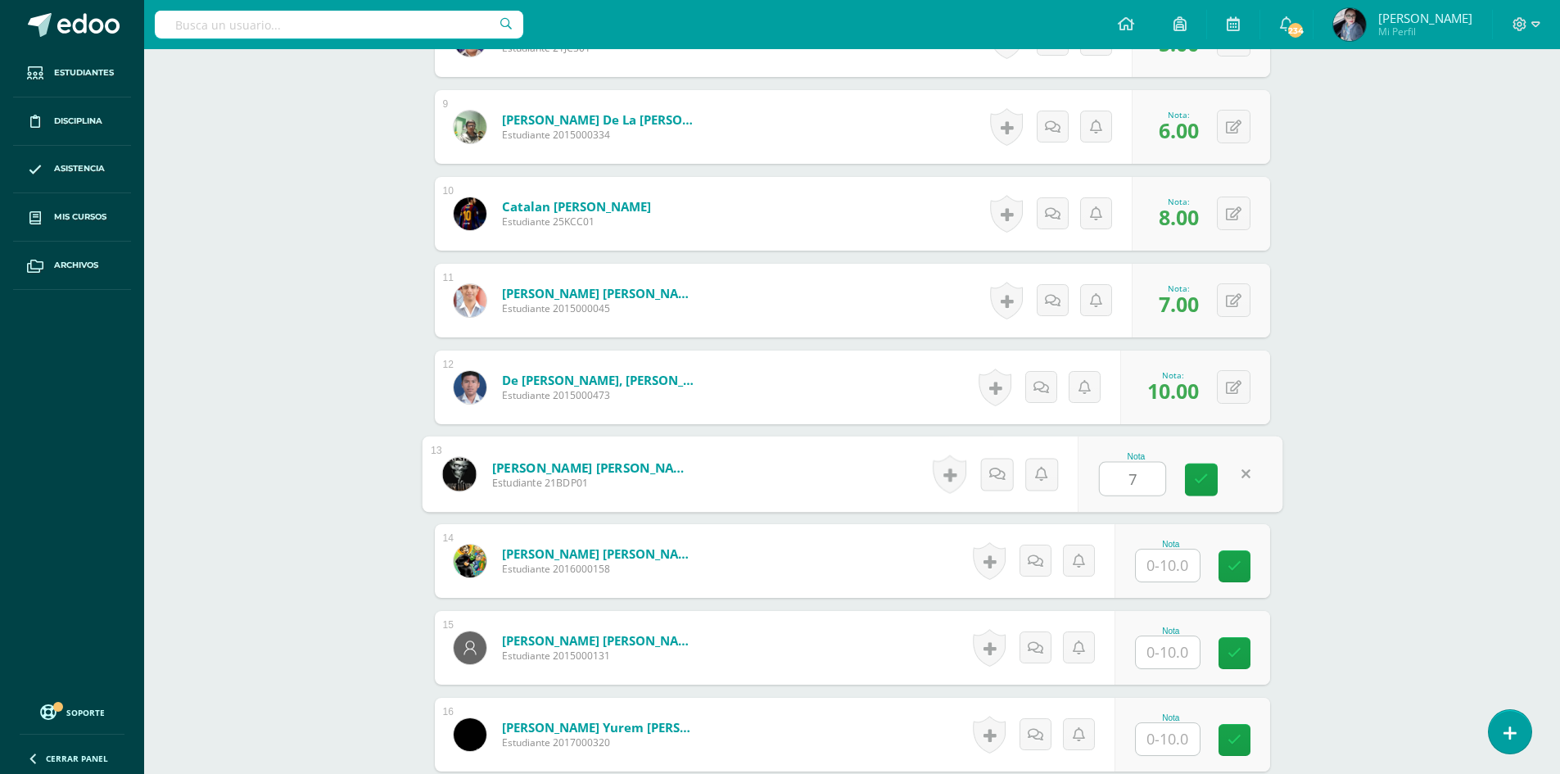
type input "7"
click at [1180, 564] on input "text" at bounding box center [1168, 566] width 64 height 32
type input "8"
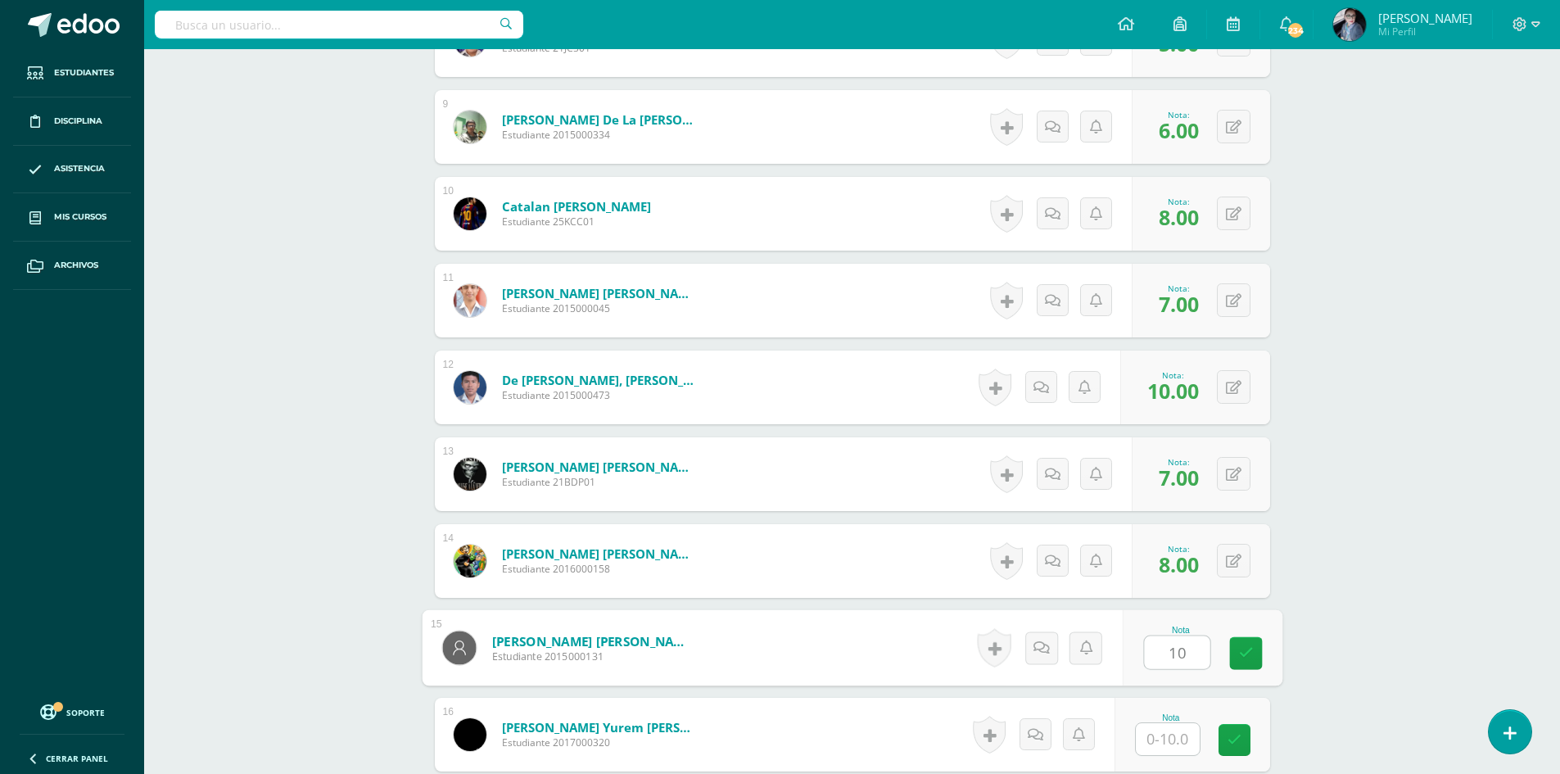
type input "10"
type input "8"
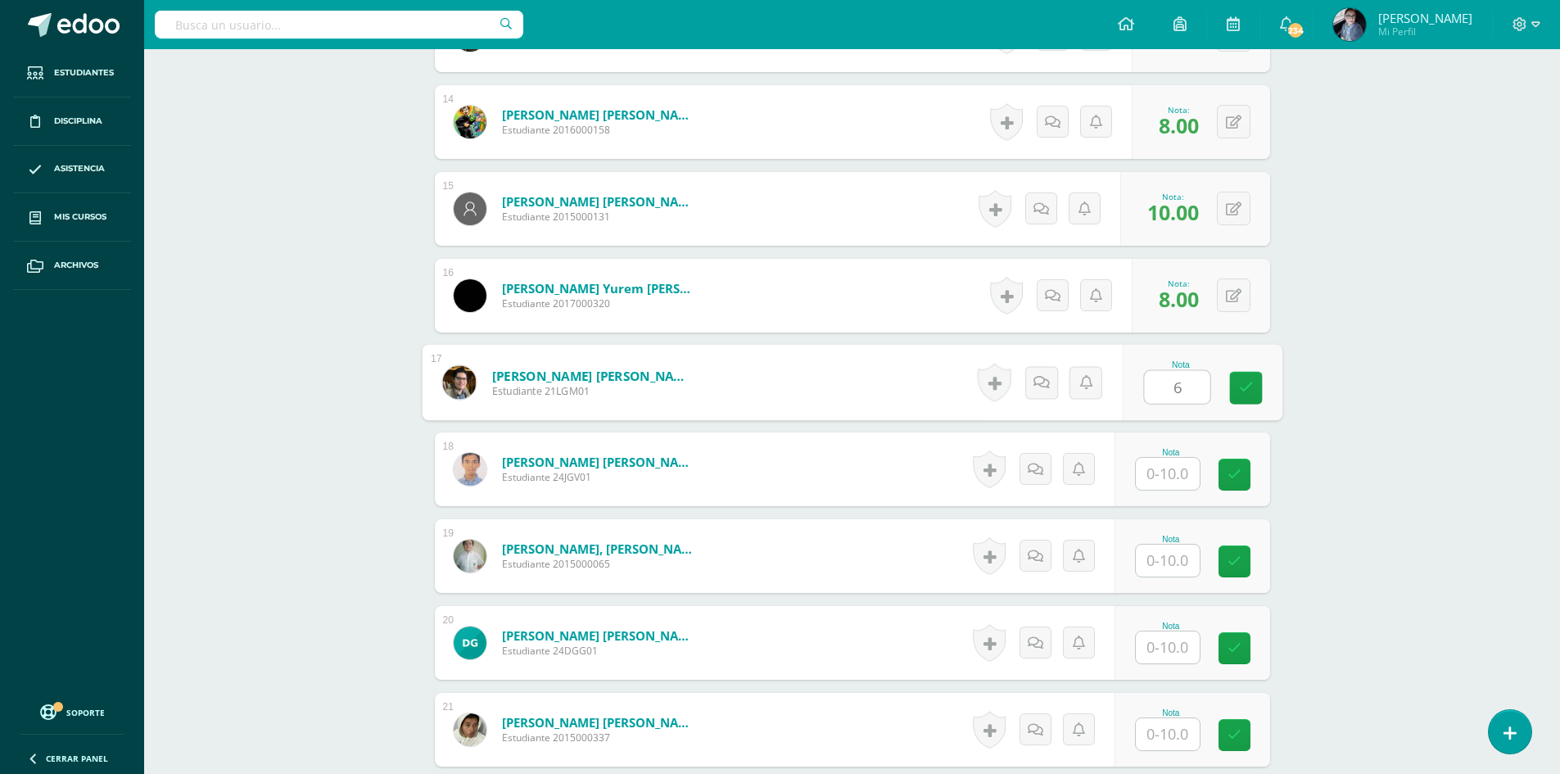
type input "6"
type input "8"
type input "9"
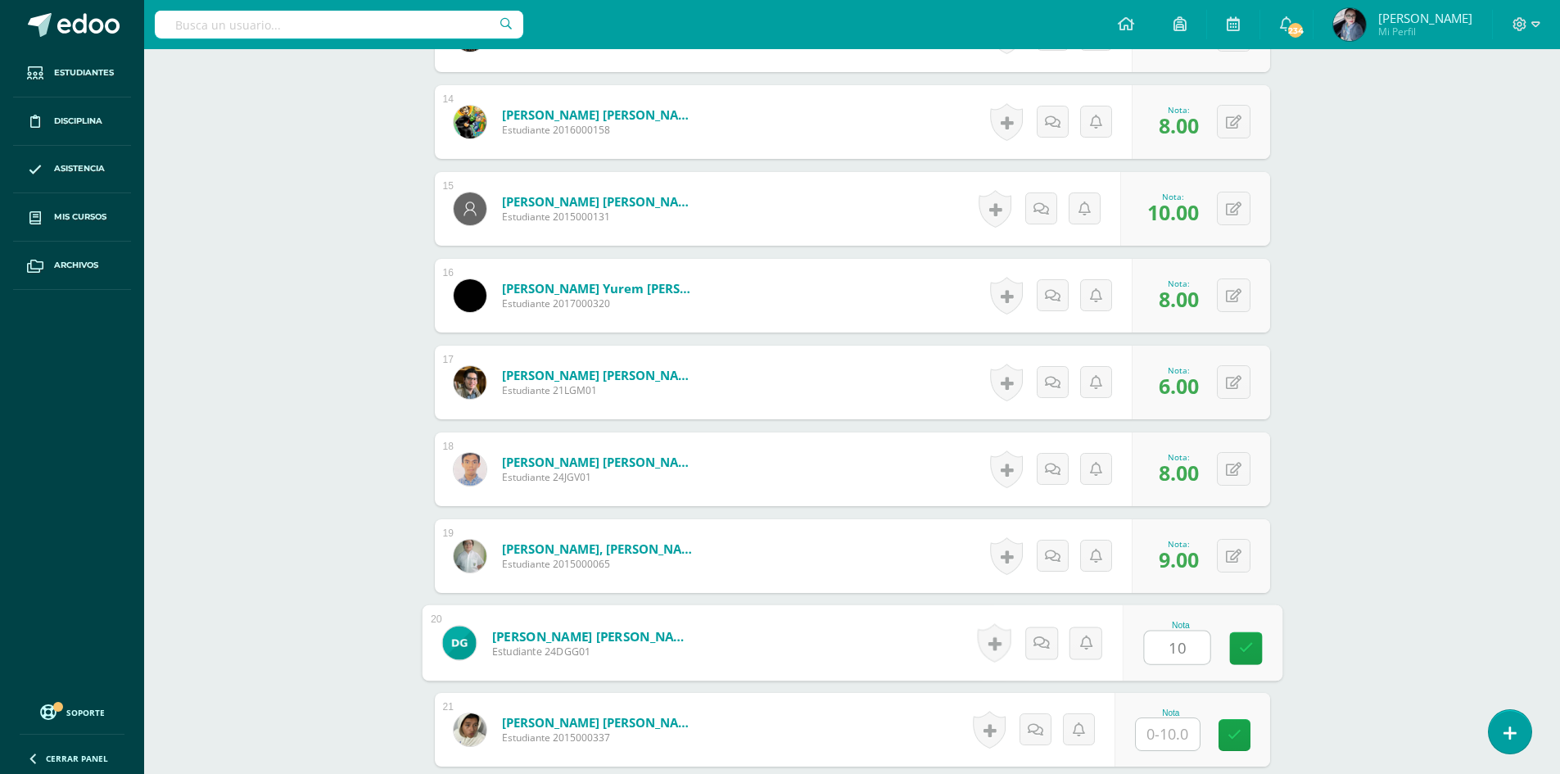
type input "10"
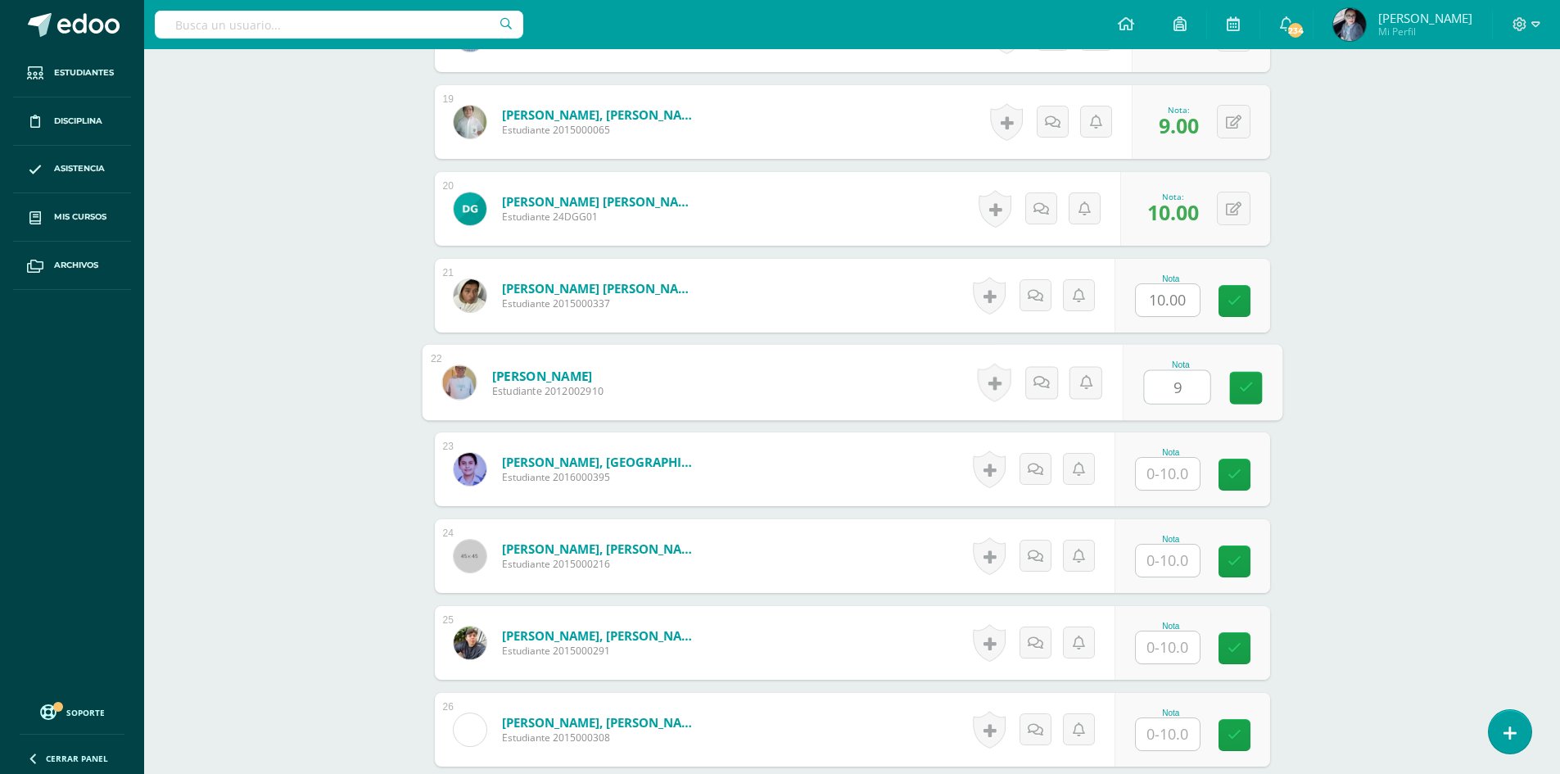
type input "9"
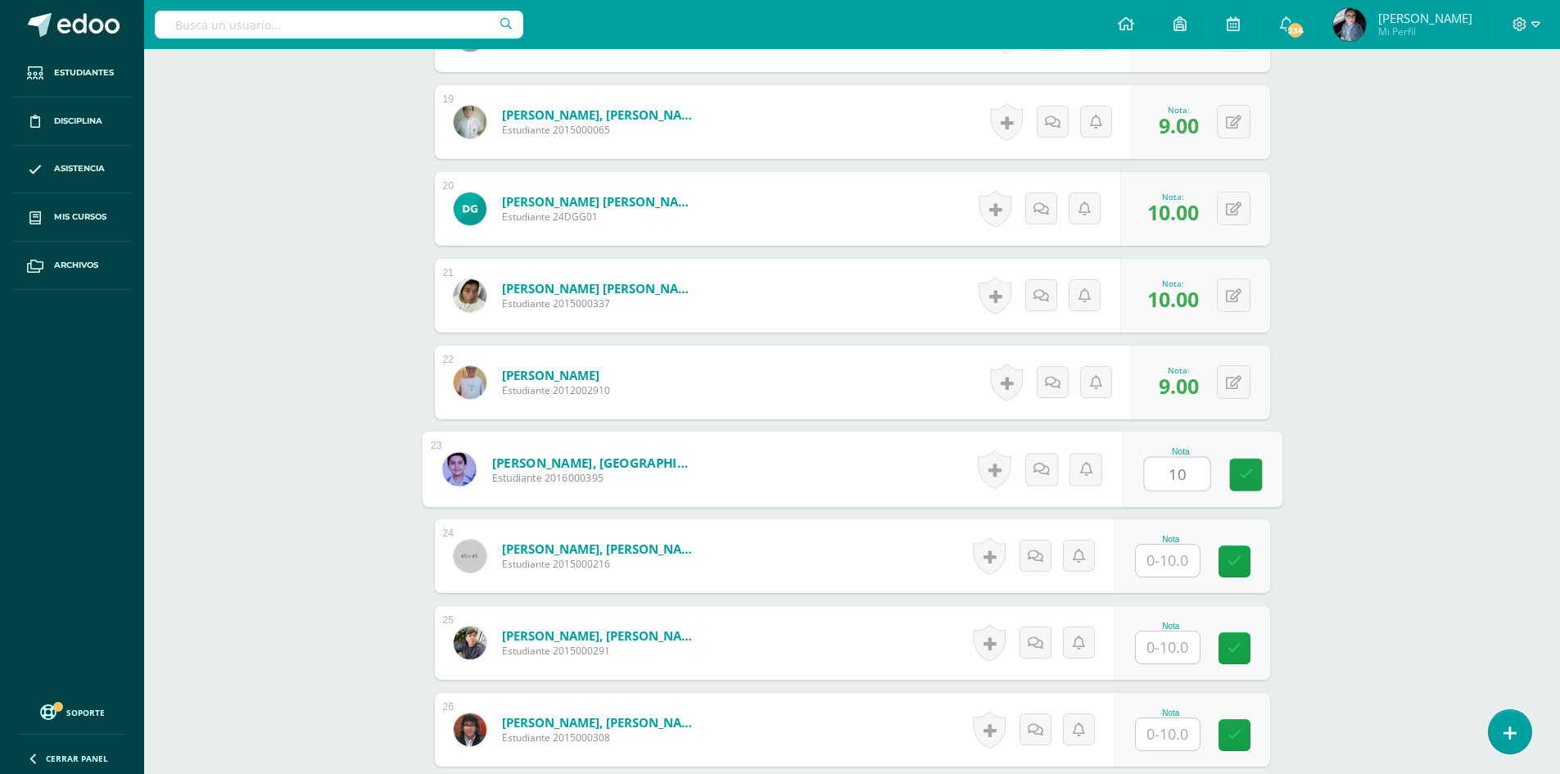
type input "10"
type input "7"
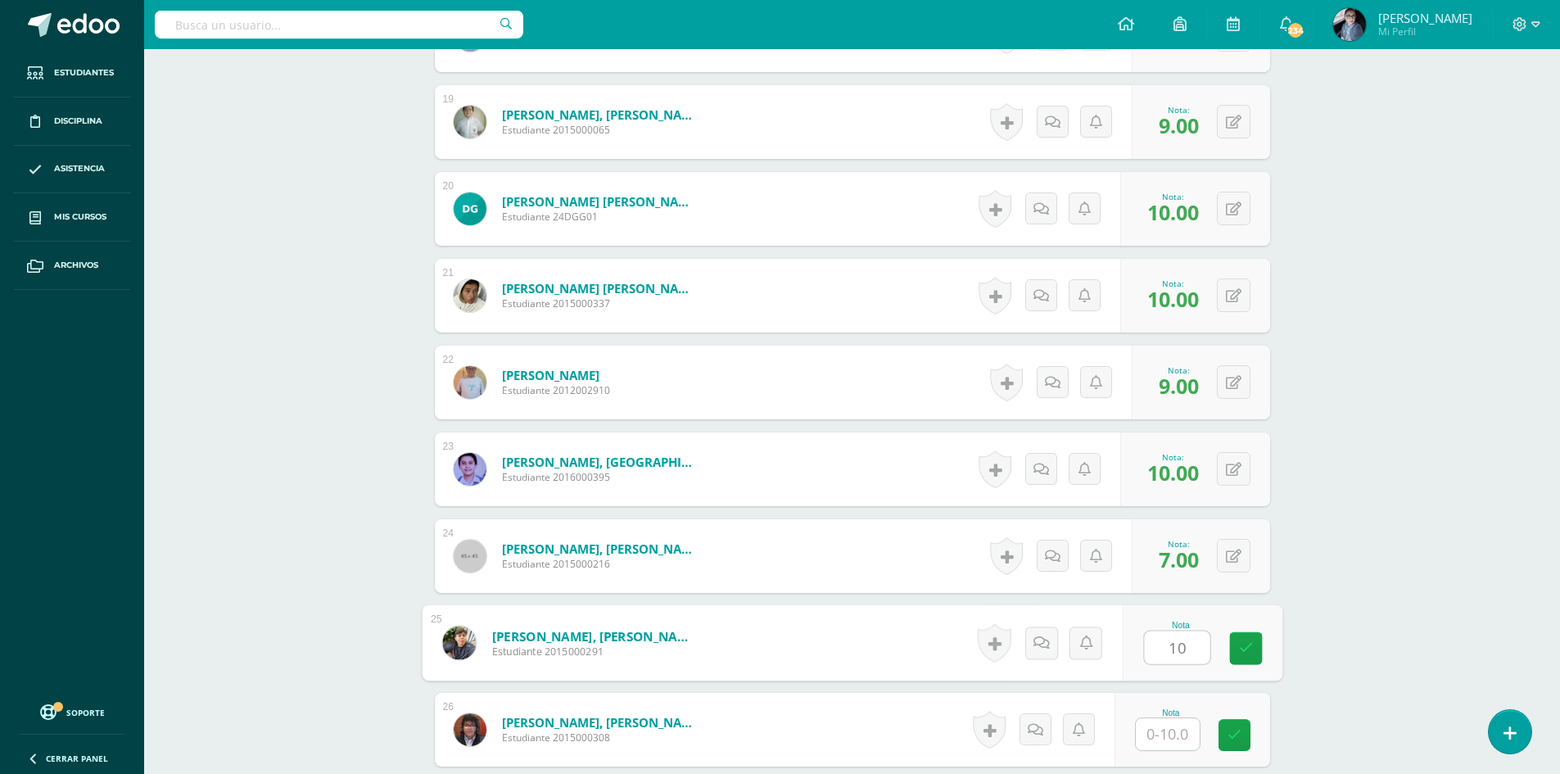
type input "10"
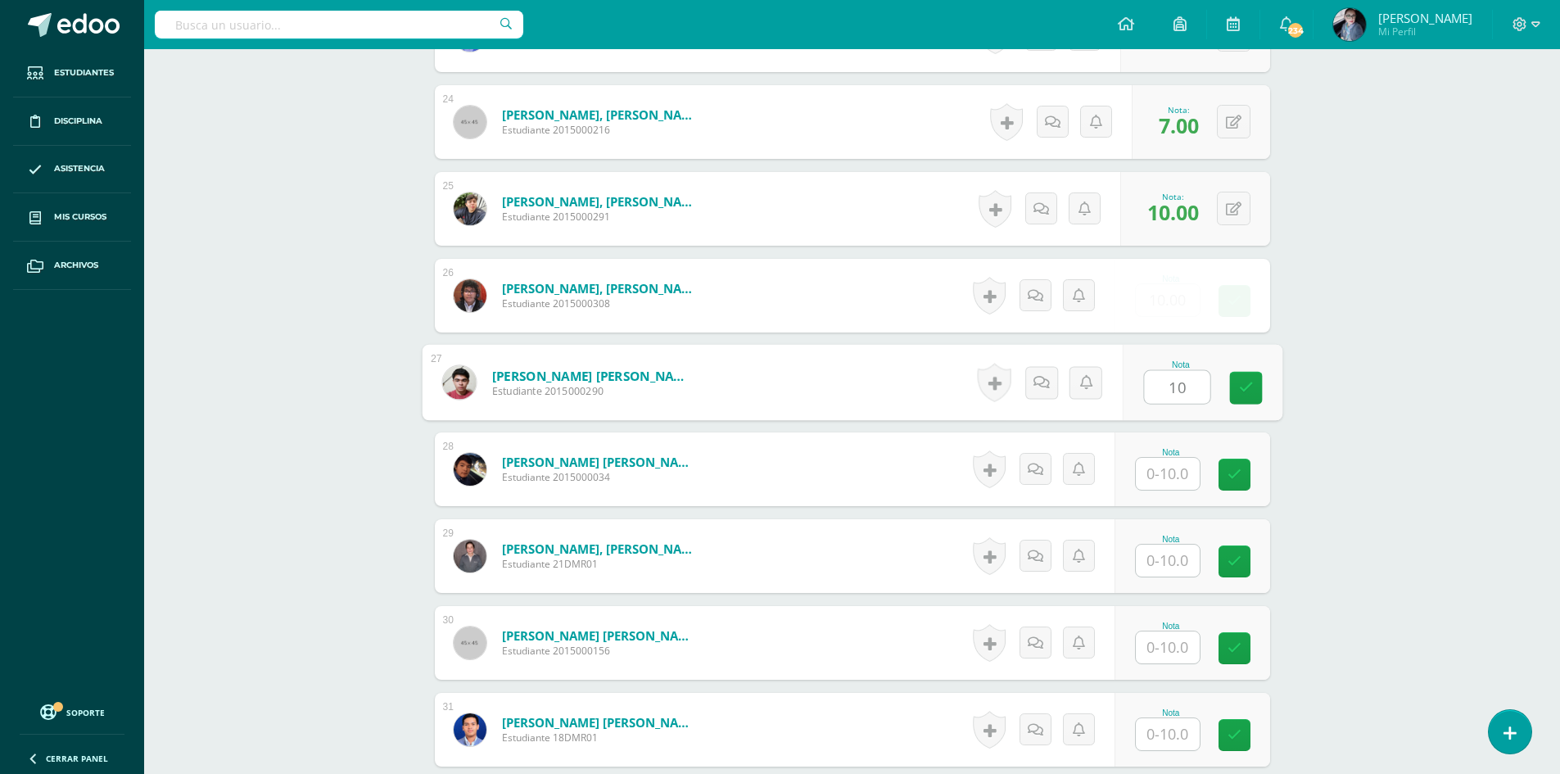
type input "10"
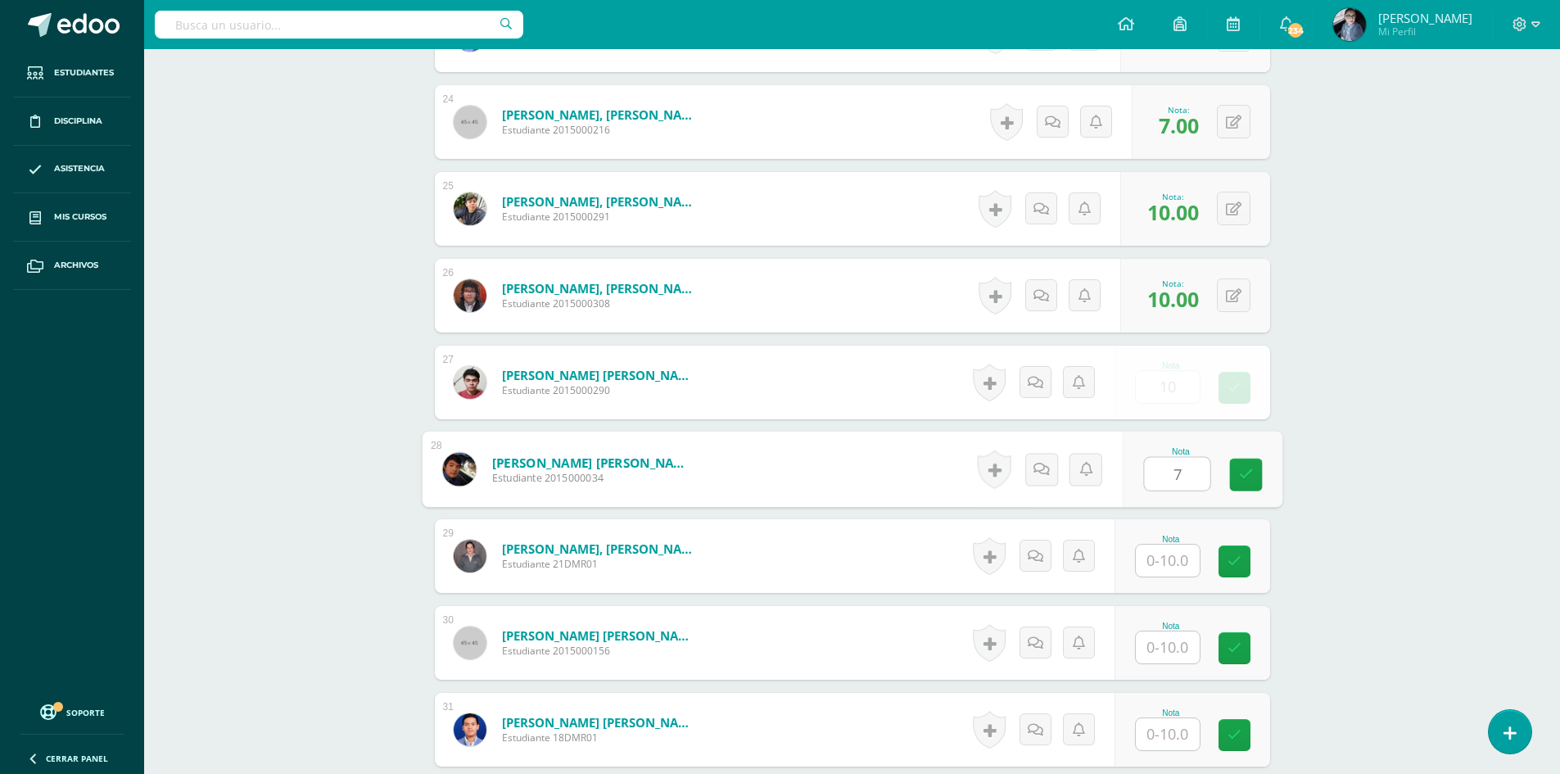
type input "7"
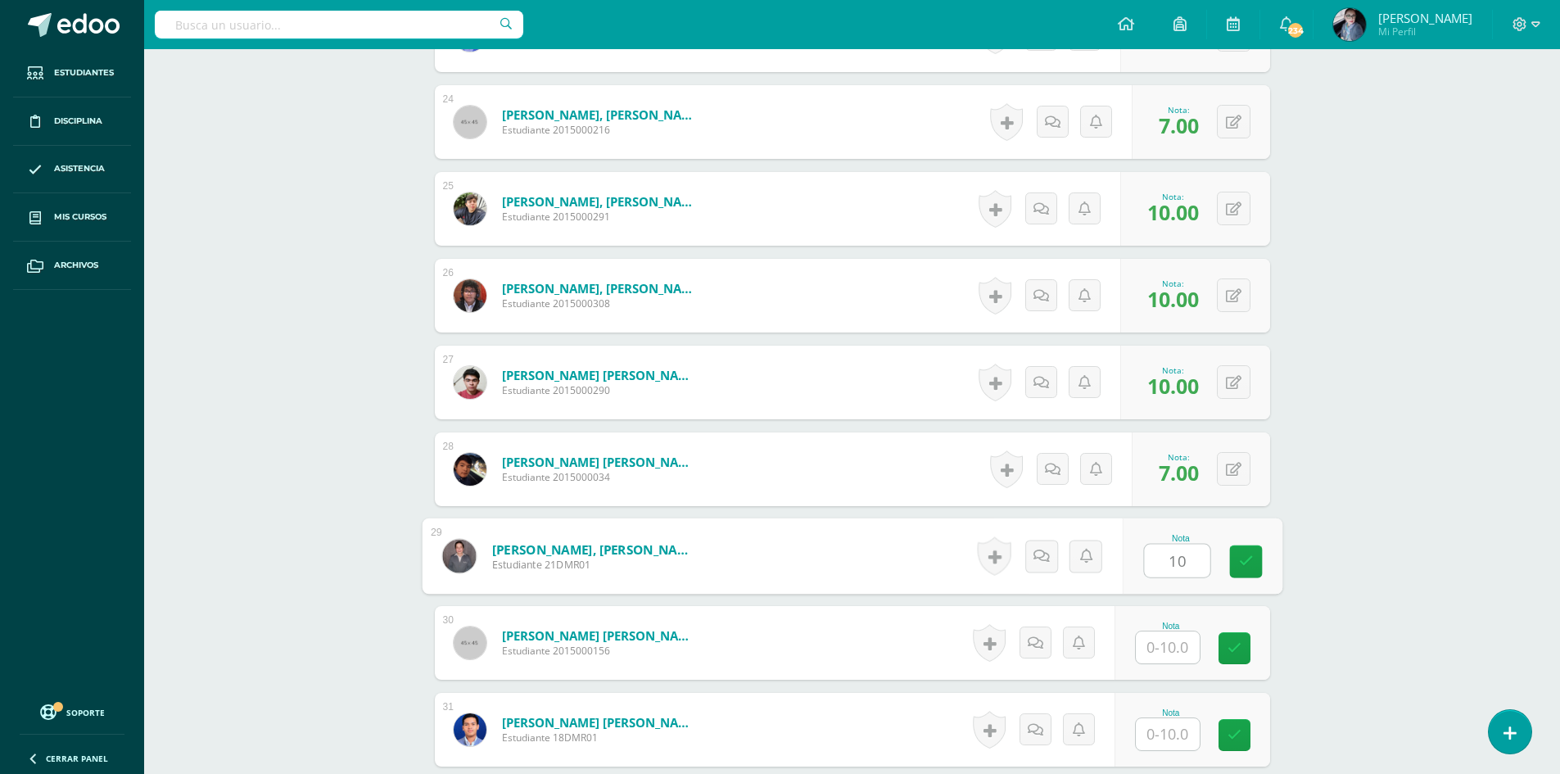
type input "10"
type input "9"
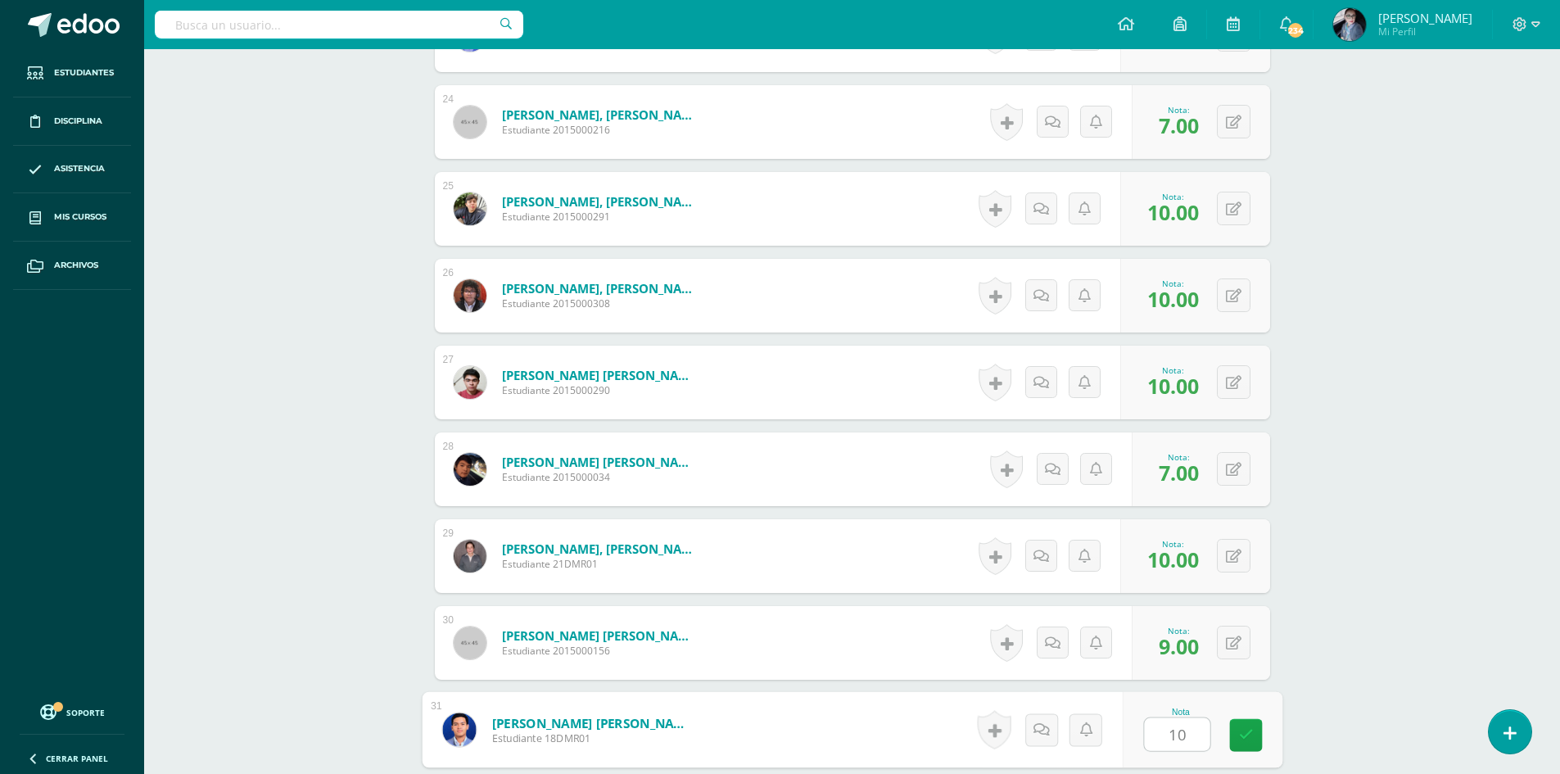
type input "10"
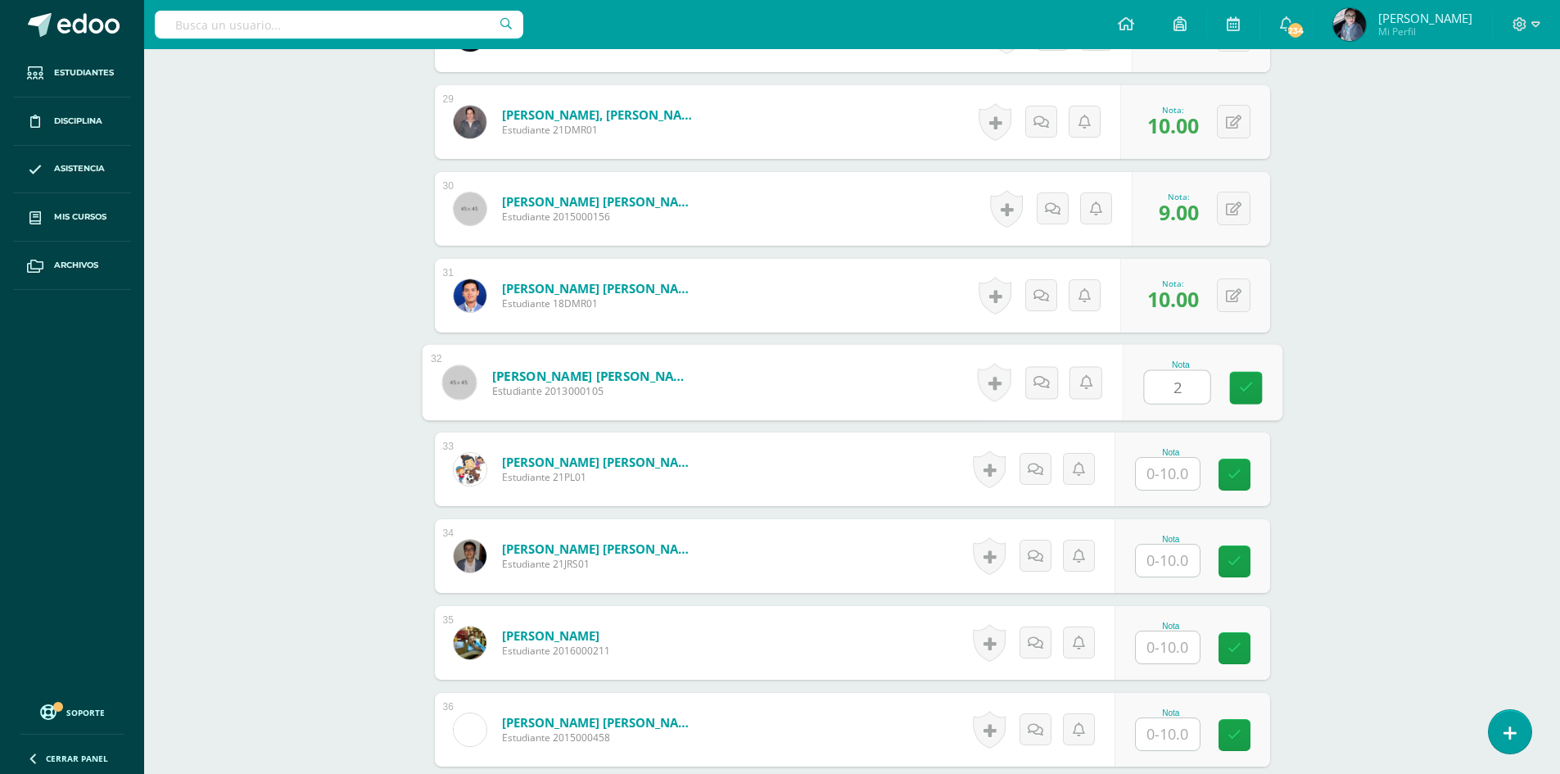
type input "2"
type input "8"
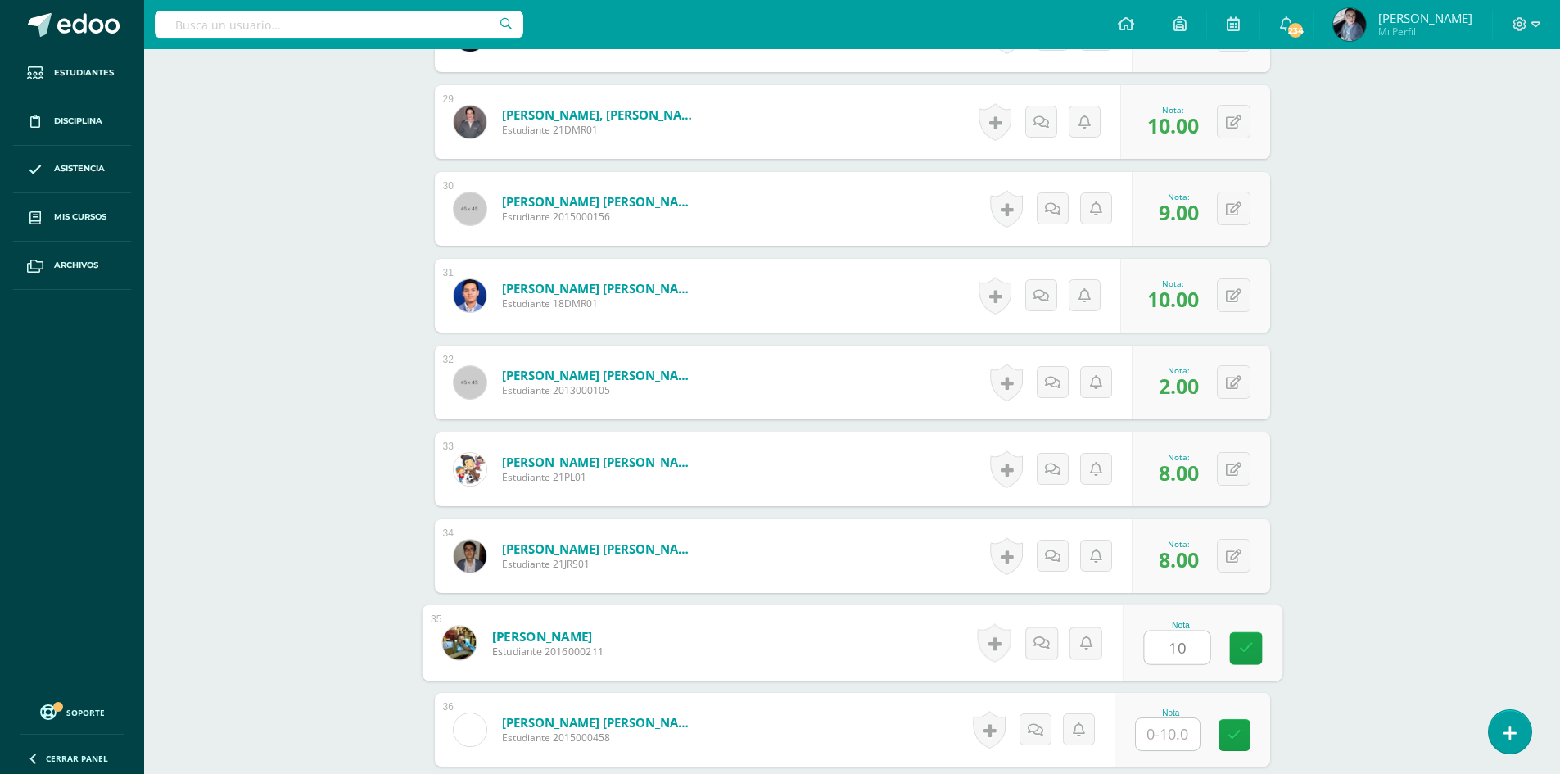
type input "10"
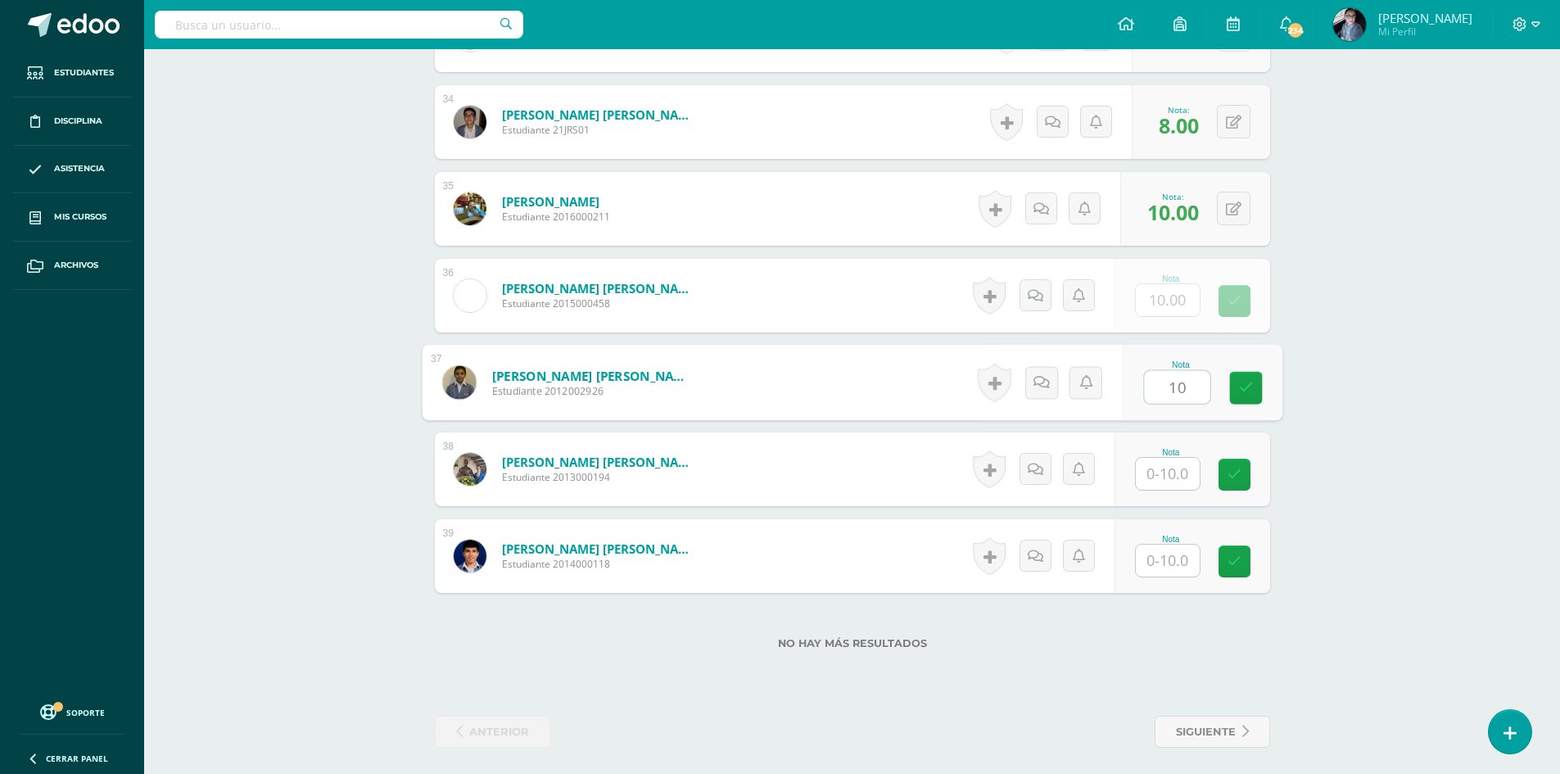
type input "10"
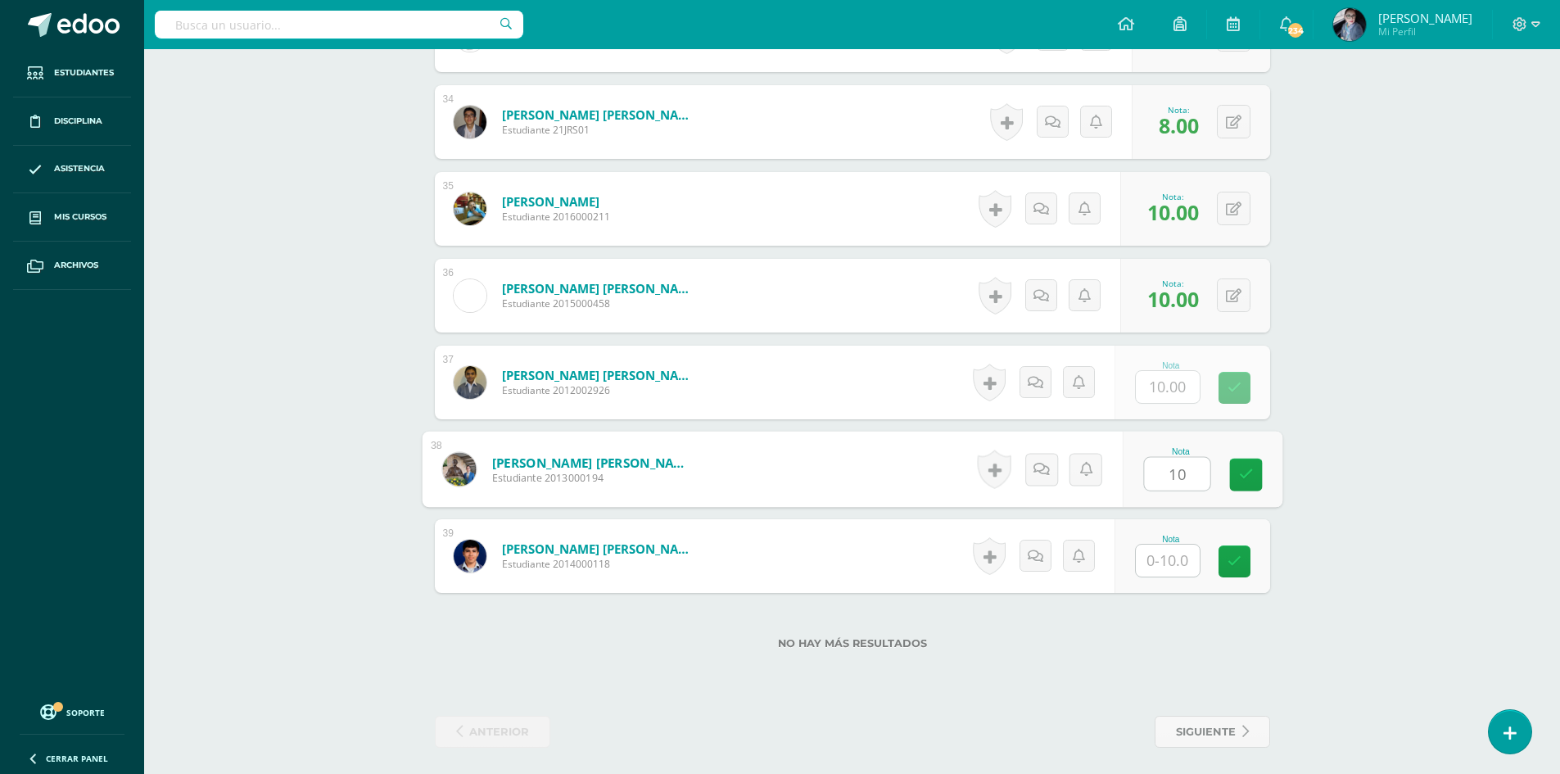
type input "10"
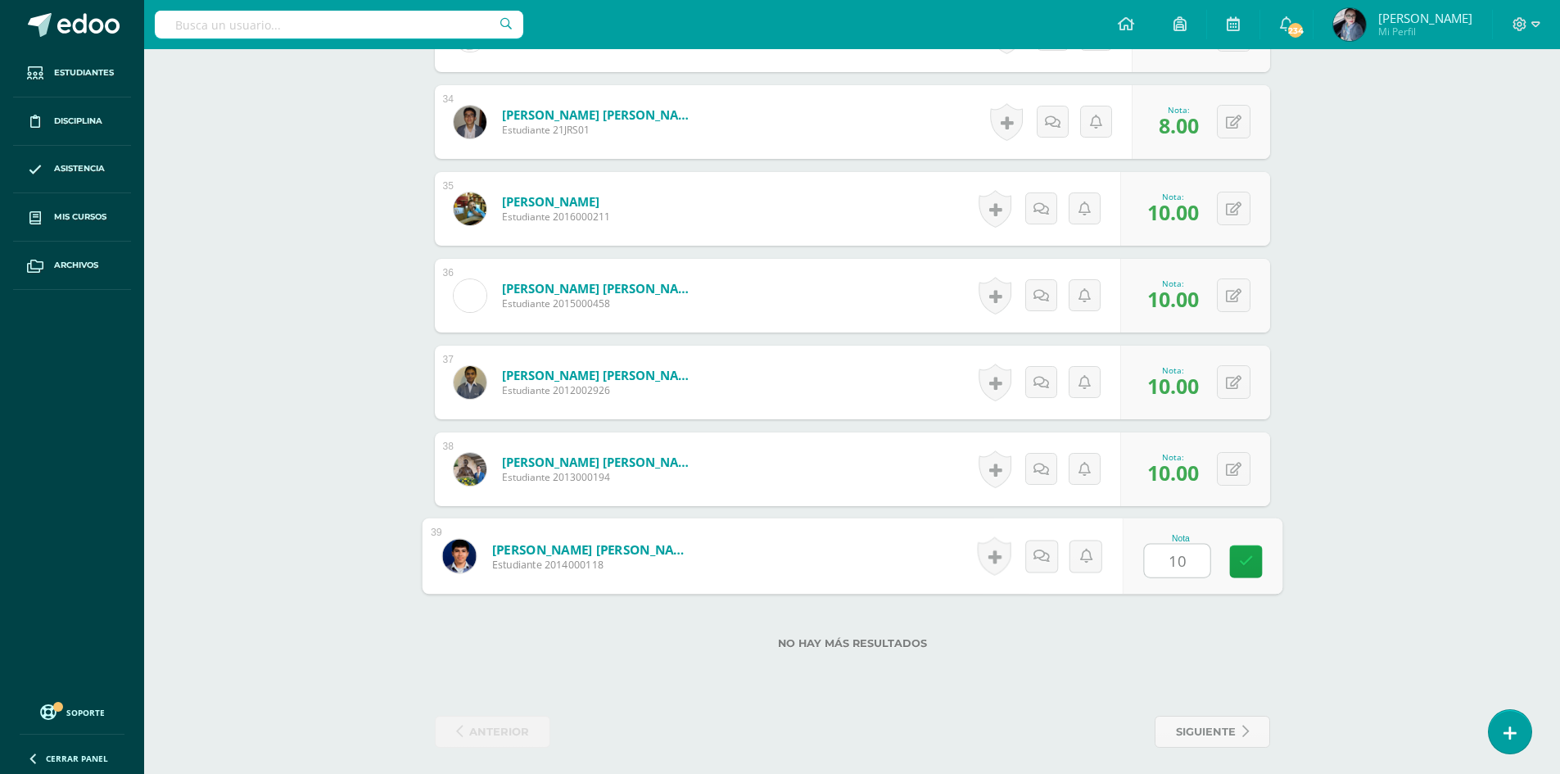
type input "10"
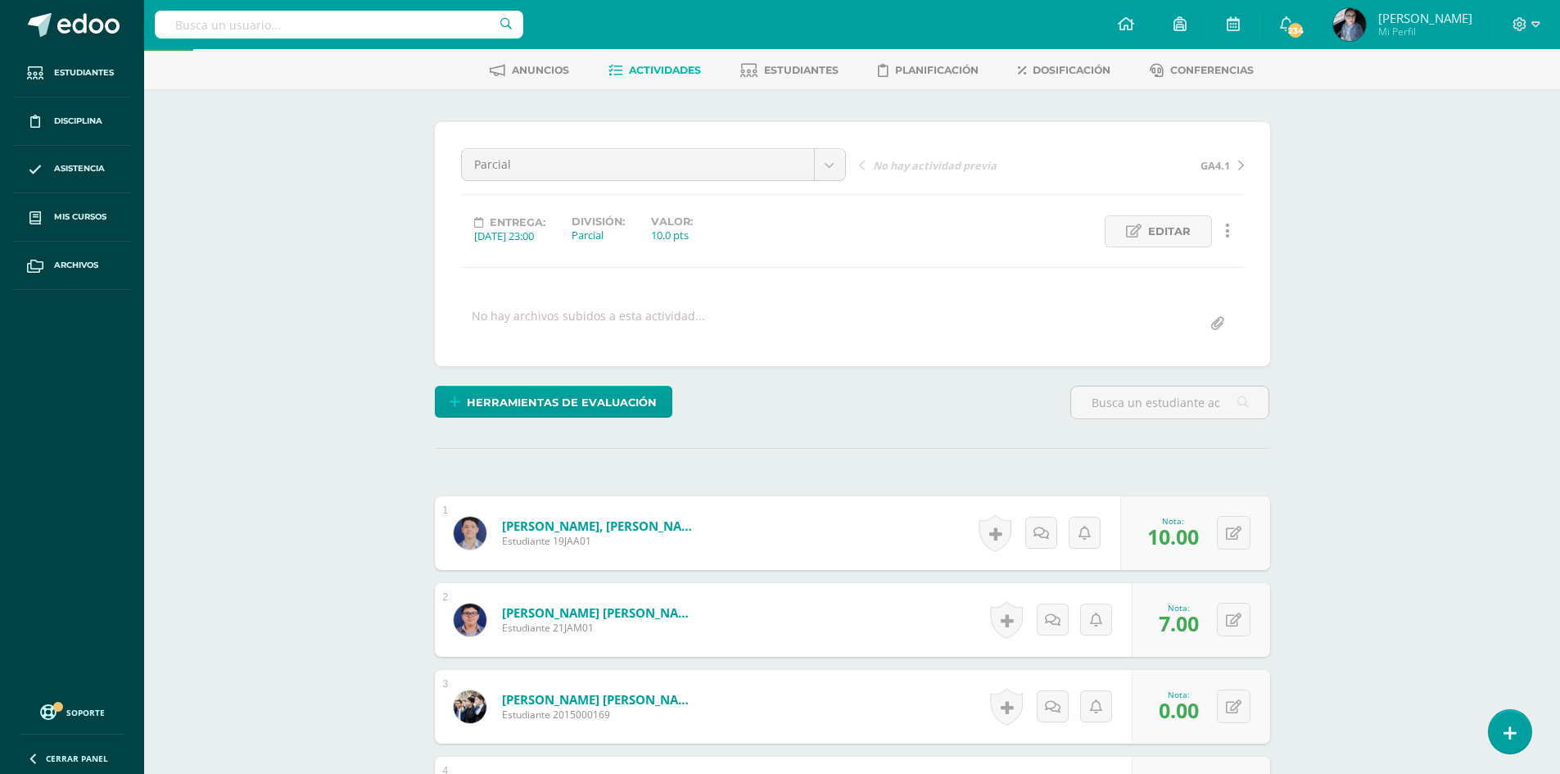
scroll to position [0, 0]
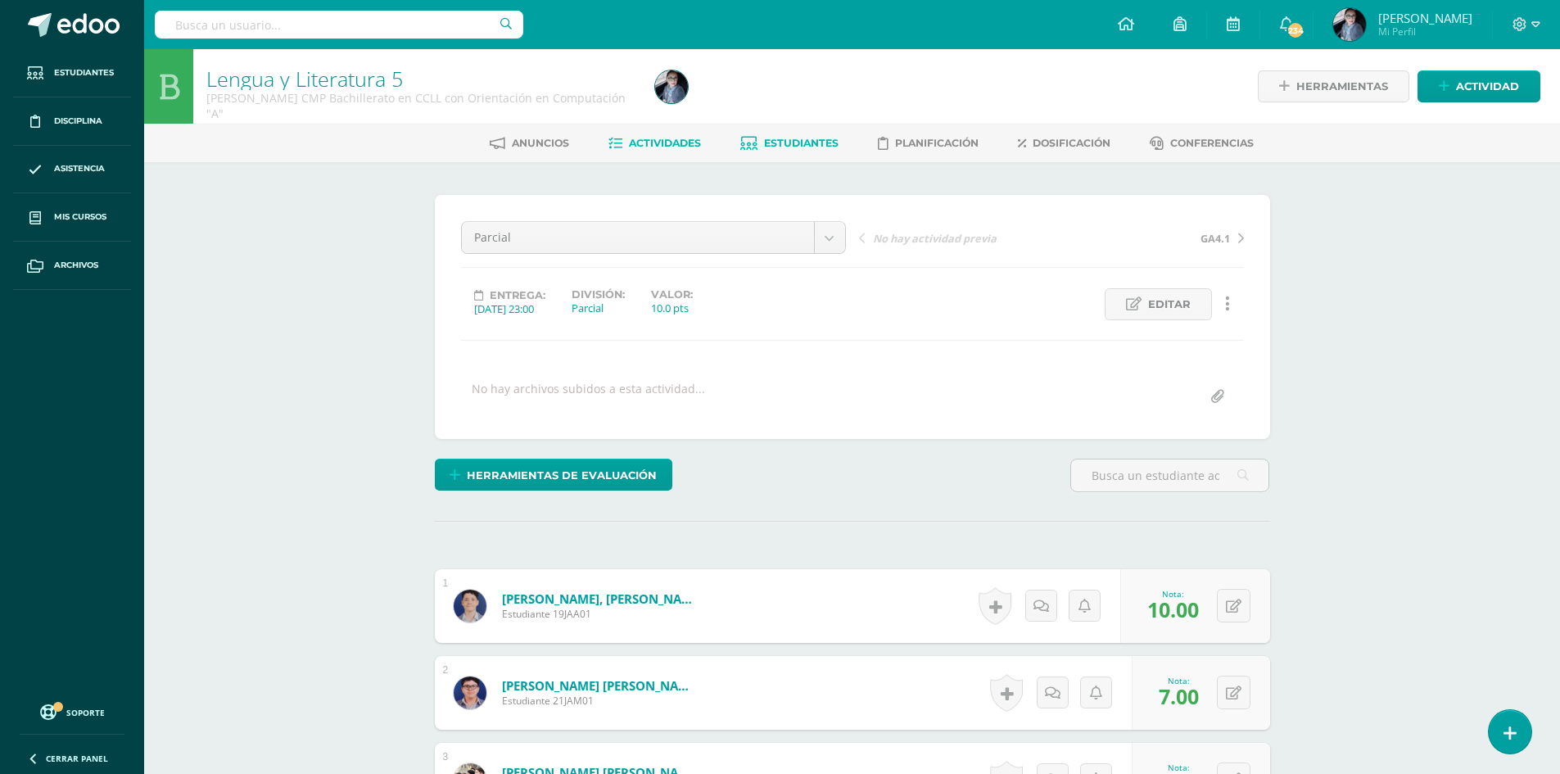
click at [797, 139] on span "Estudiantes" at bounding box center [801, 143] width 75 height 12
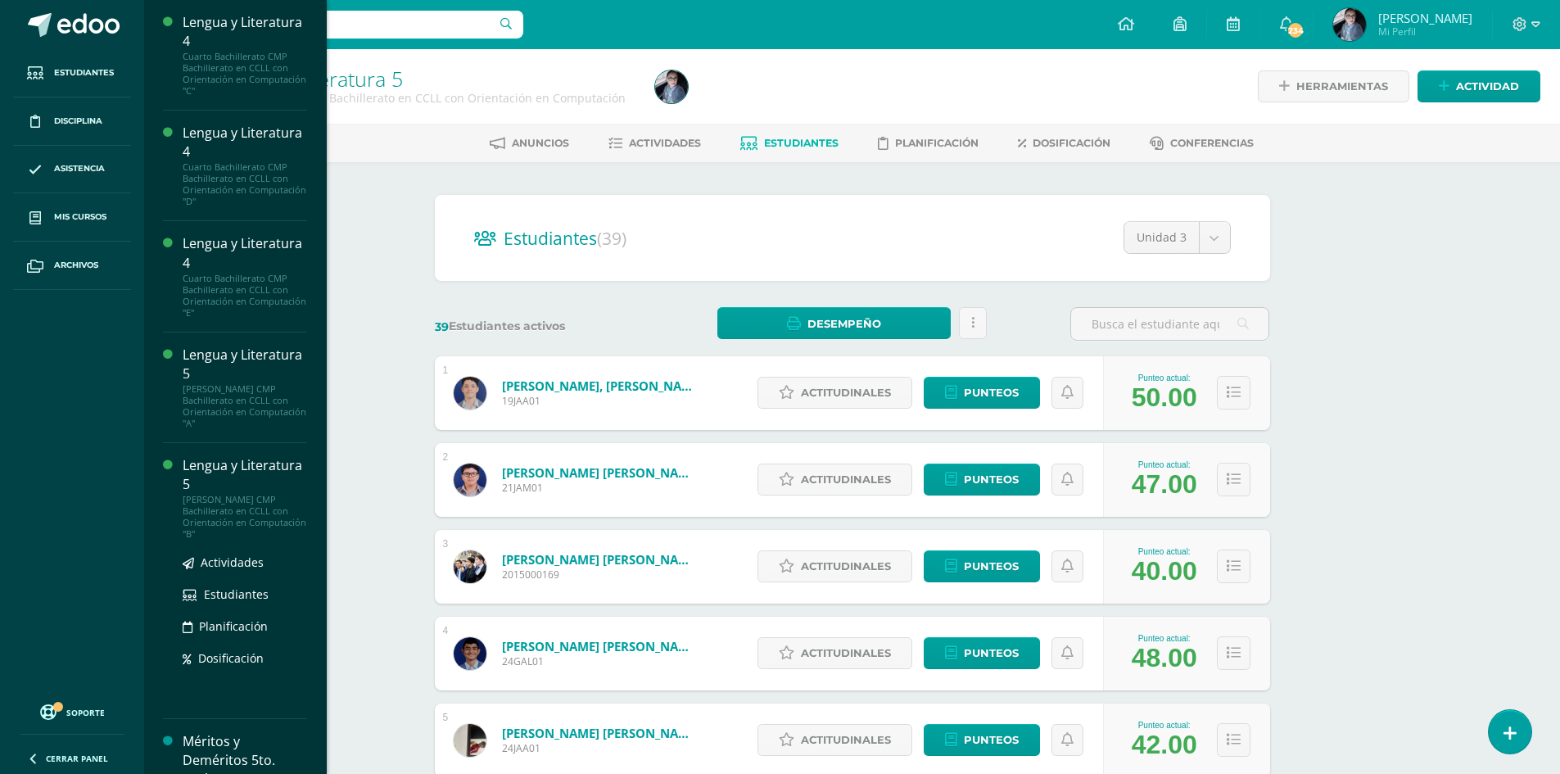
click at [226, 475] on div "Lengua y Literatura 5" at bounding box center [245, 475] width 125 height 38
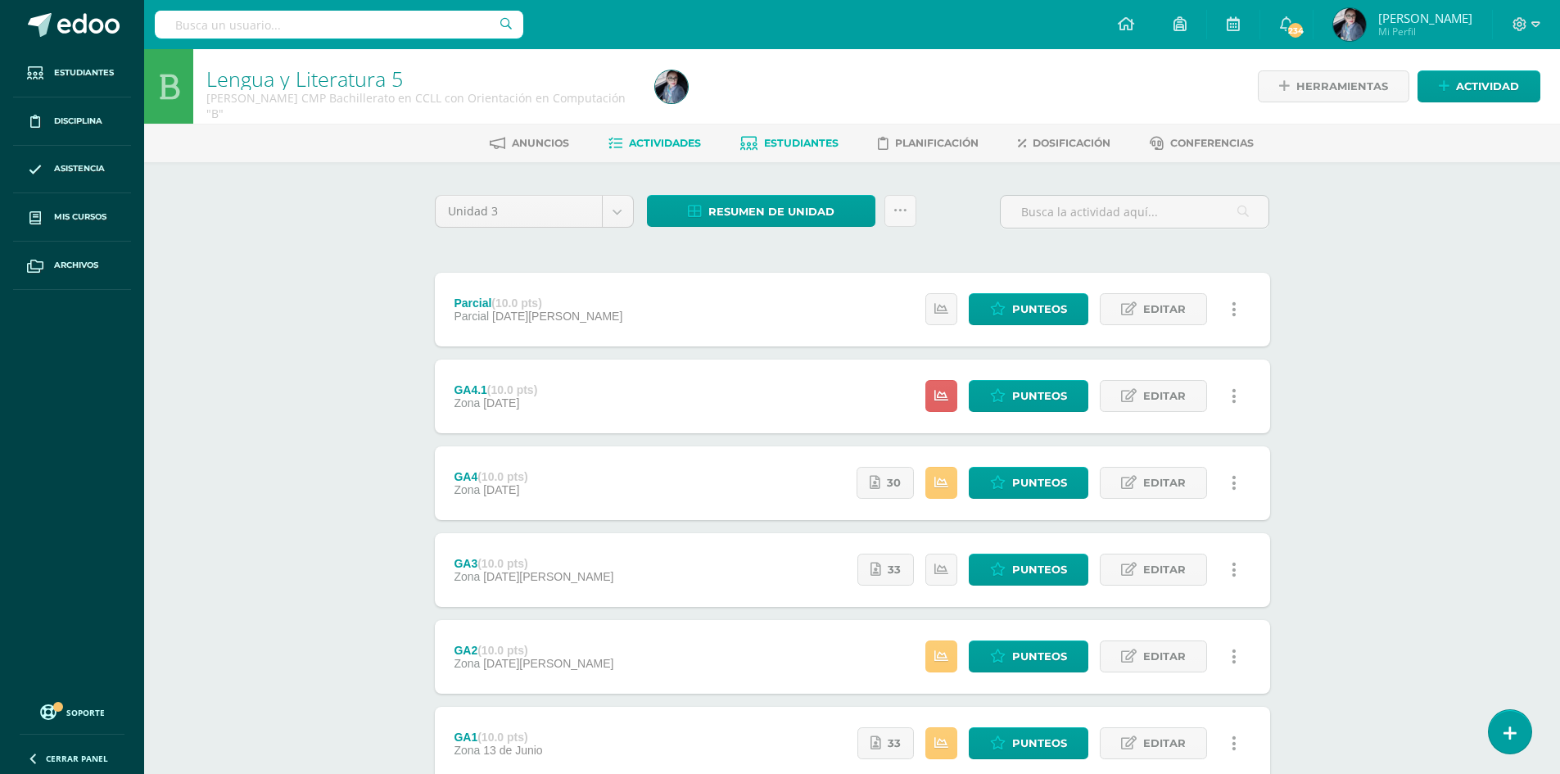
click at [795, 147] on span "Estudiantes" at bounding box center [801, 143] width 75 height 12
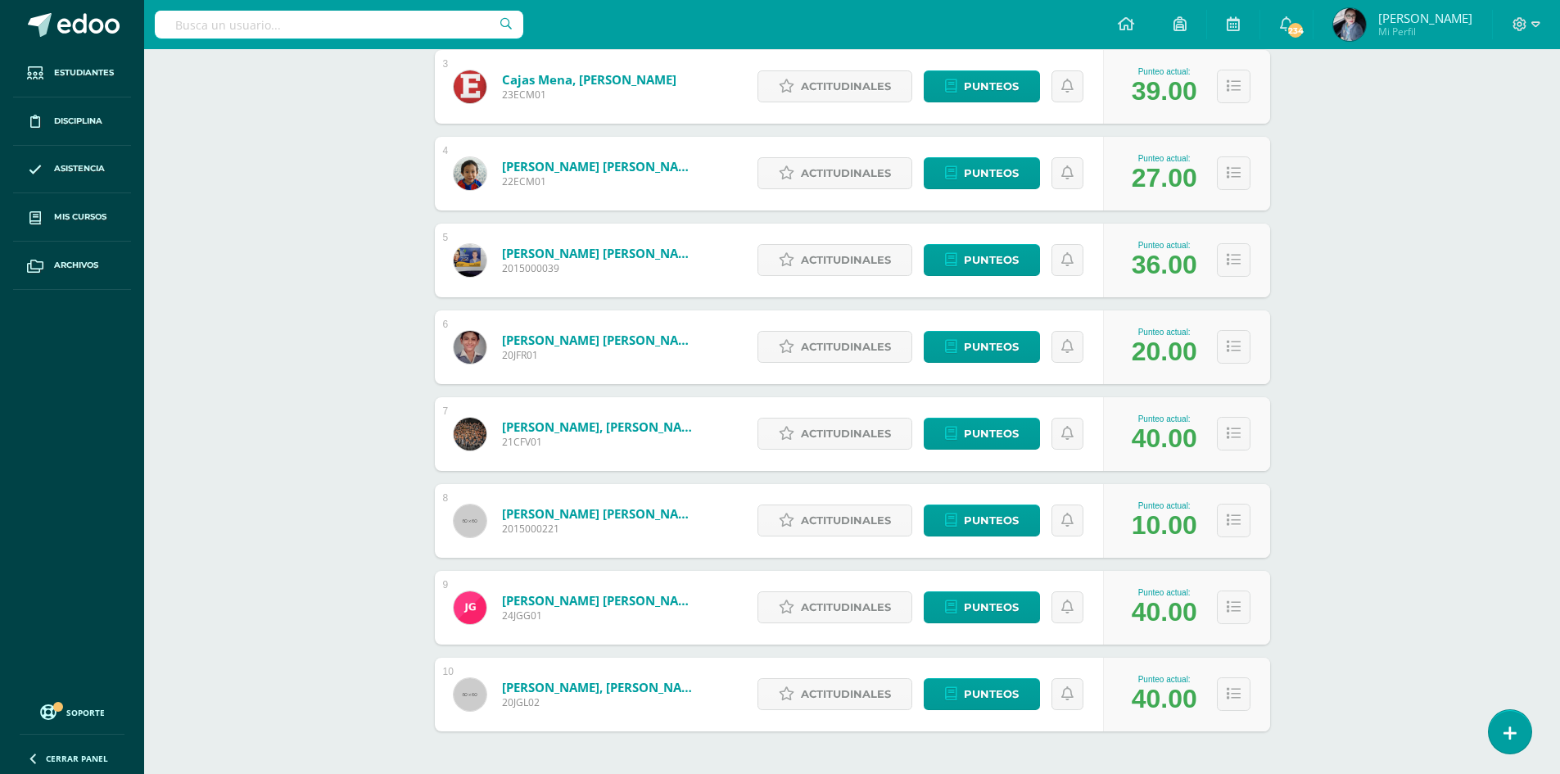
scroll to position [541, 0]
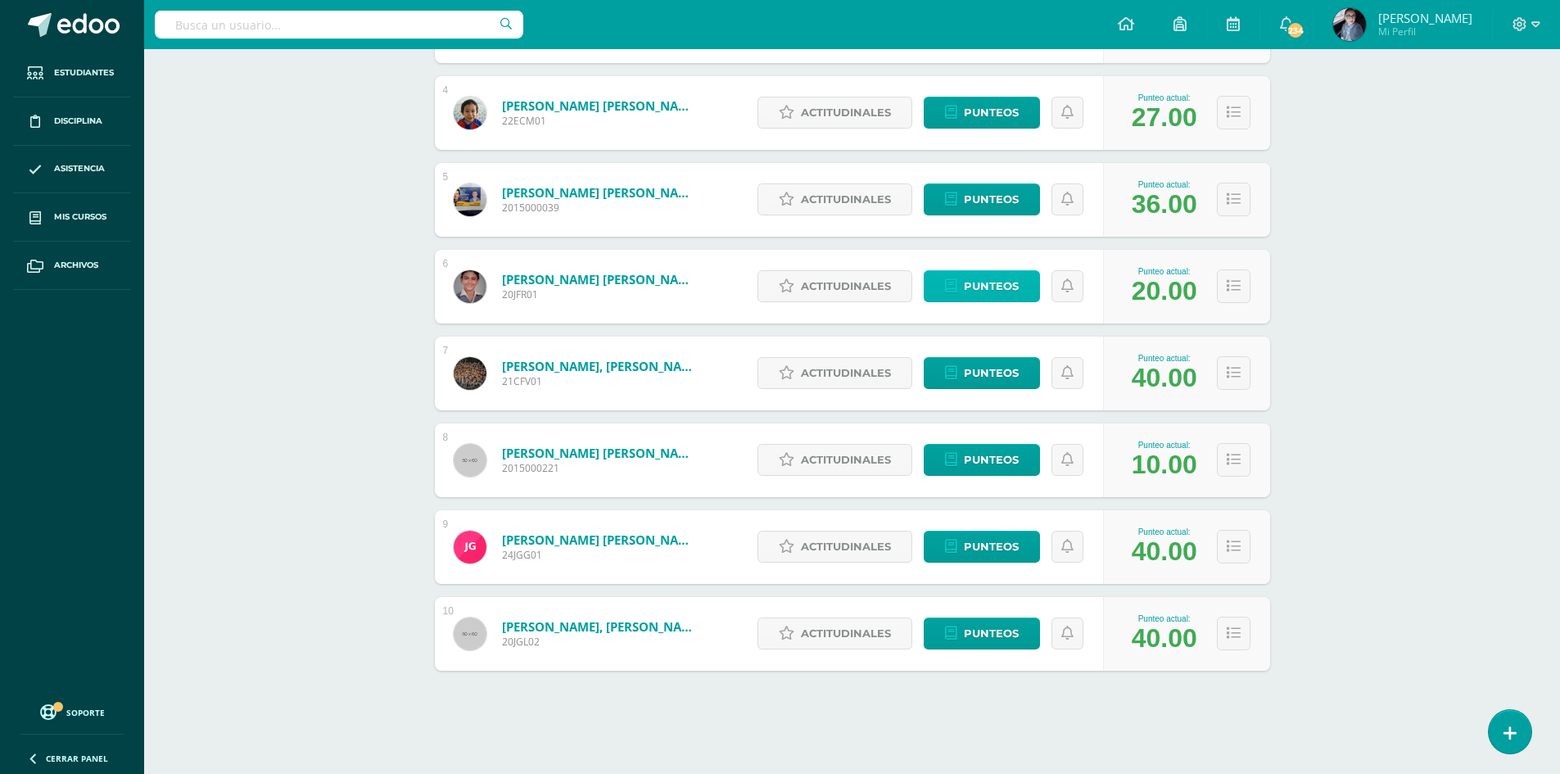
click at [985, 288] on span "Punteos" at bounding box center [991, 286] width 55 height 30
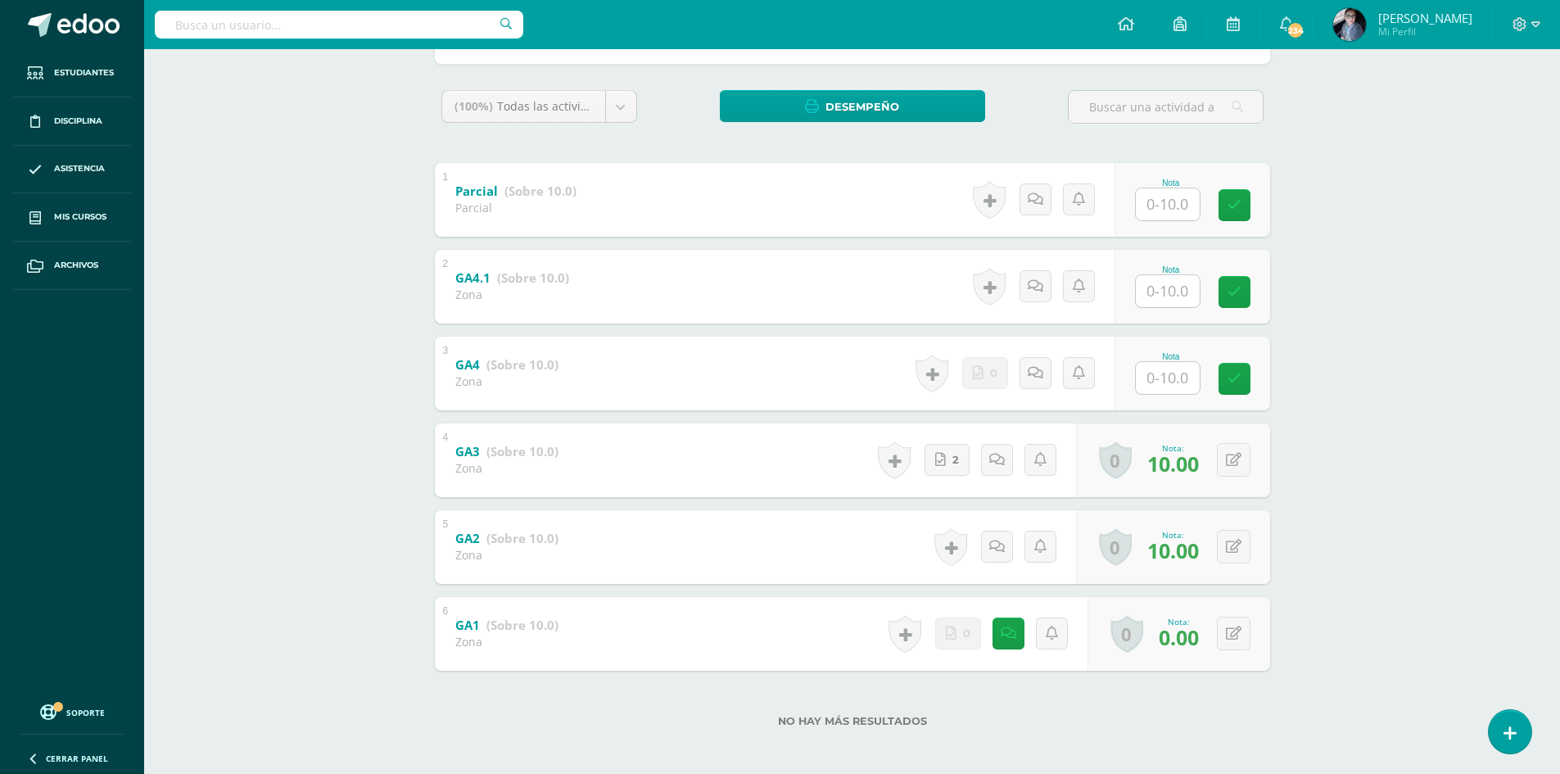
scroll to position [251, 0]
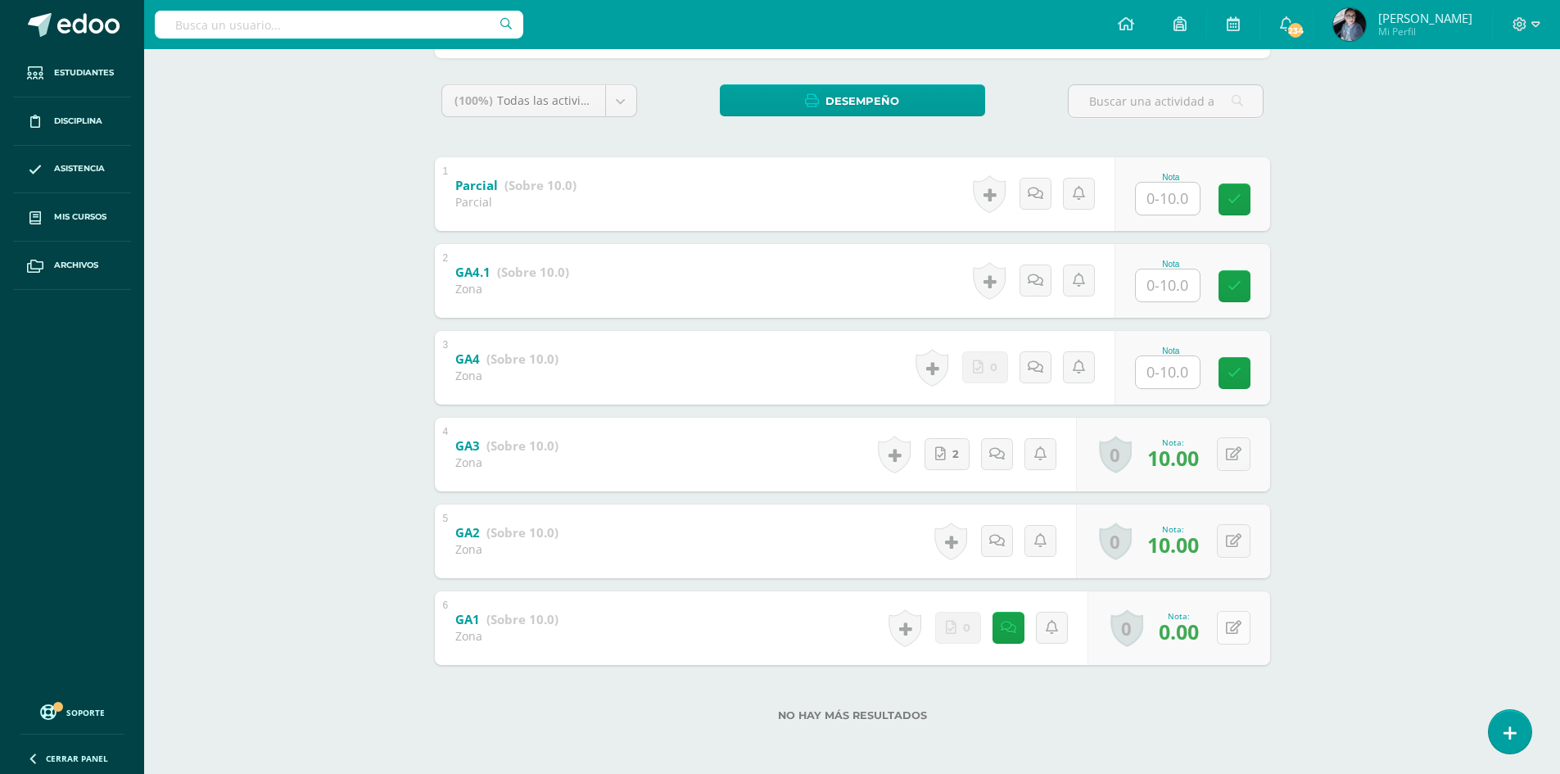
click at [1234, 633] on icon at bounding box center [1234, 628] width 16 height 14
type input "10"
click at [1190, 628] on link at bounding box center [1201, 633] width 33 height 33
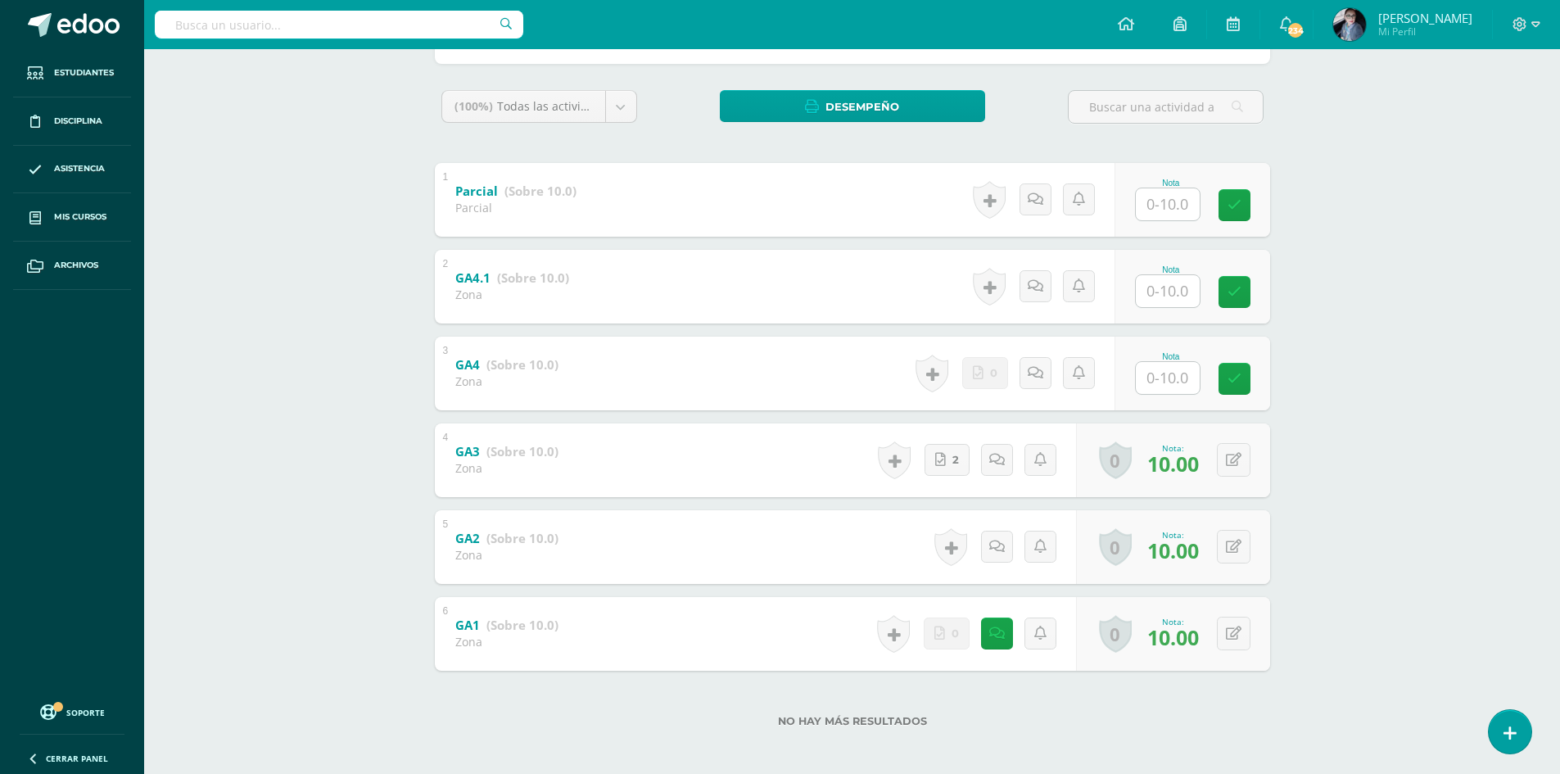
scroll to position [0, 0]
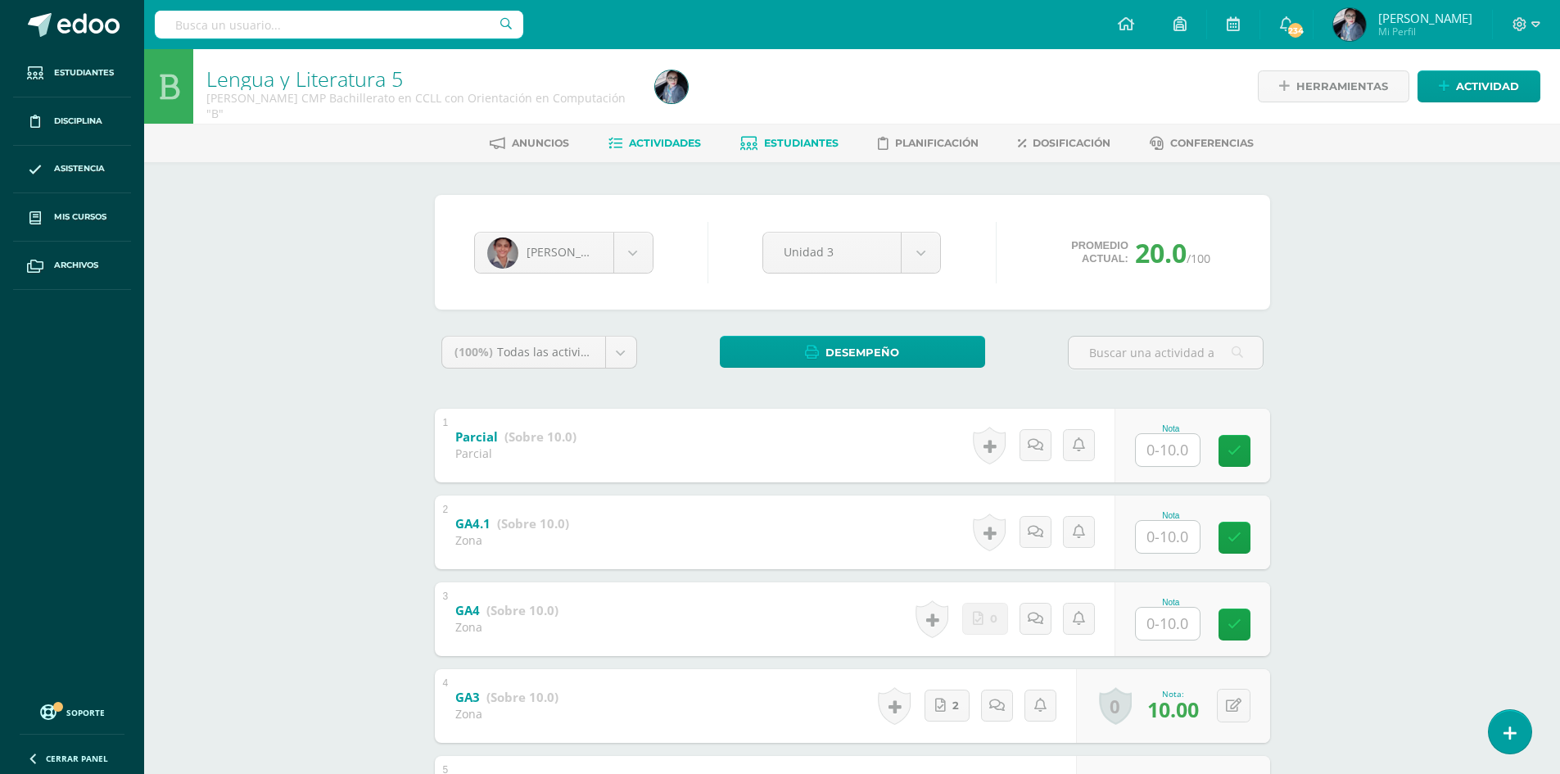
click at [686, 143] on span "Actividades" at bounding box center [665, 143] width 72 height 12
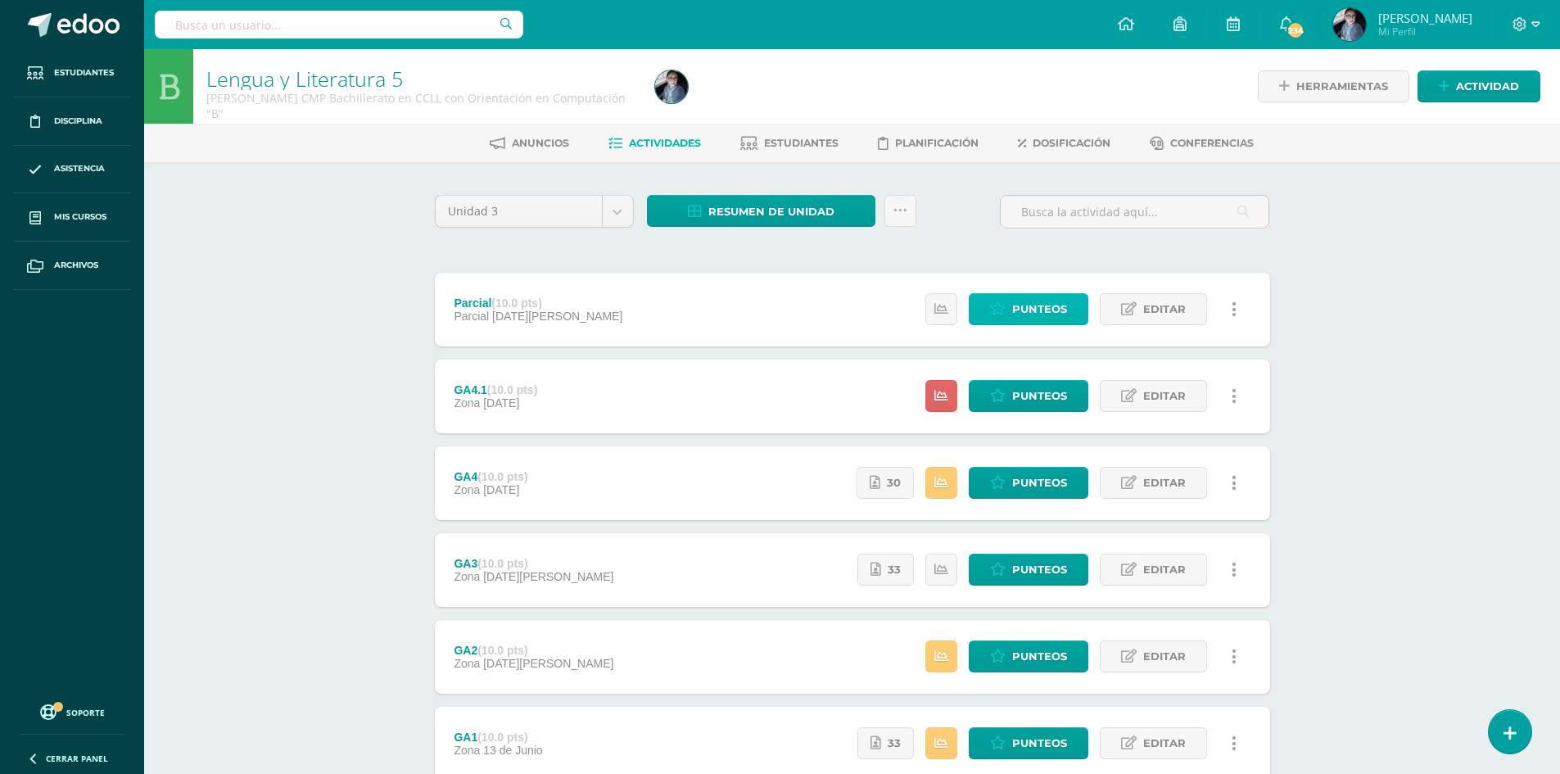
click at [1061, 302] on span "Punteos" at bounding box center [1039, 309] width 55 height 30
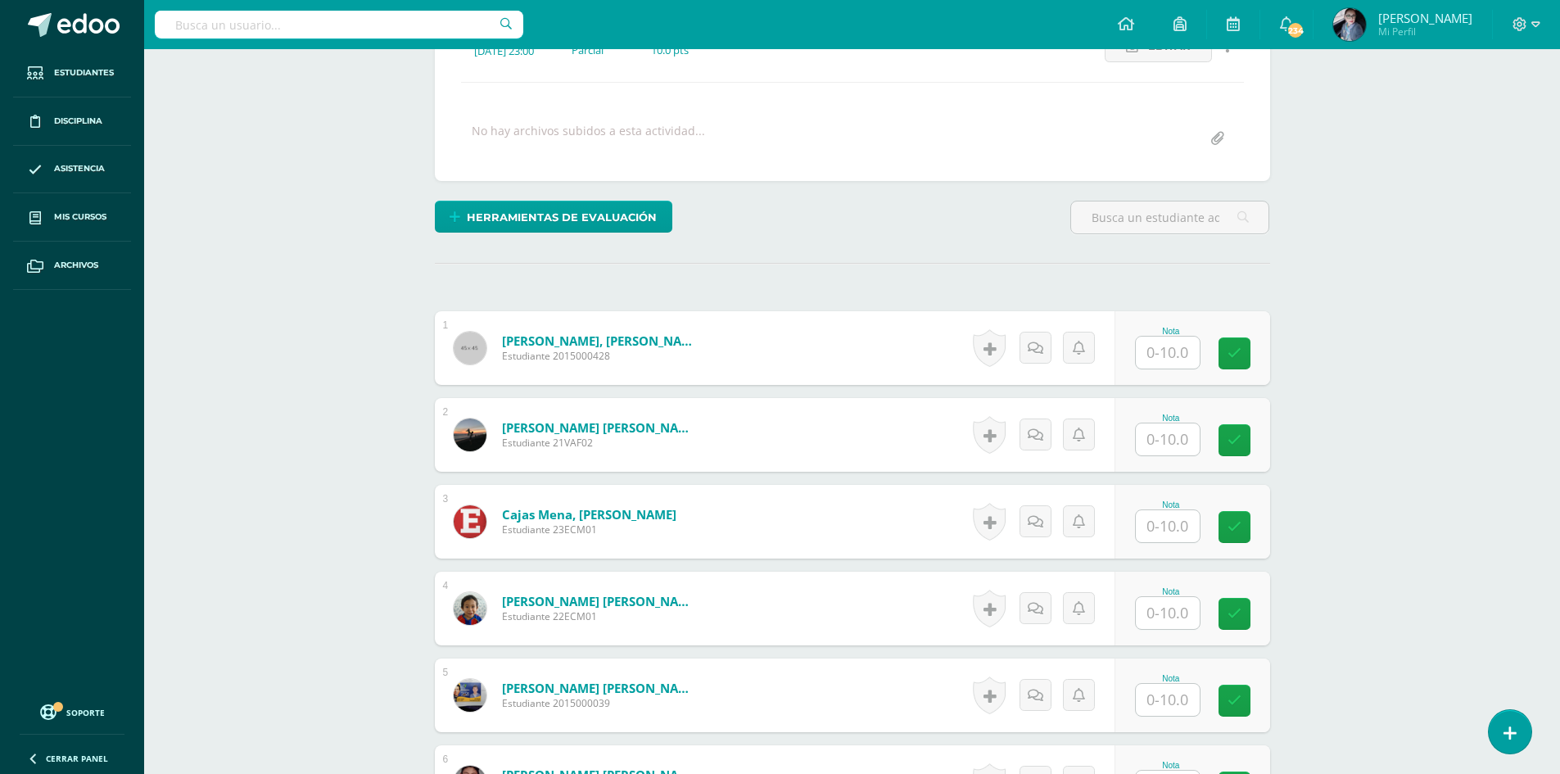
scroll to position [273, 0]
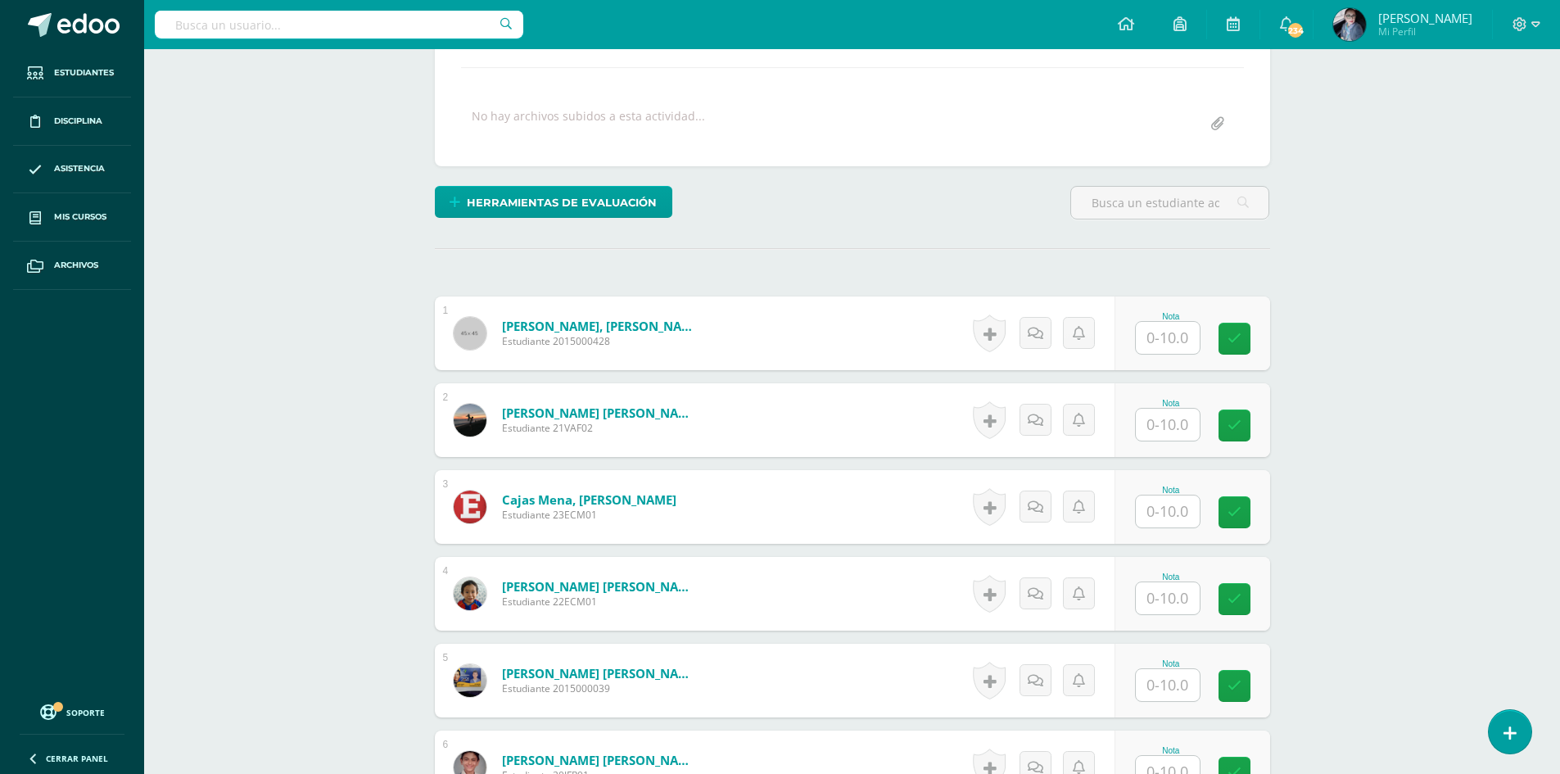
click at [1170, 343] on input "text" at bounding box center [1168, 338] width 64 height 32
type input "9"
type input "10"
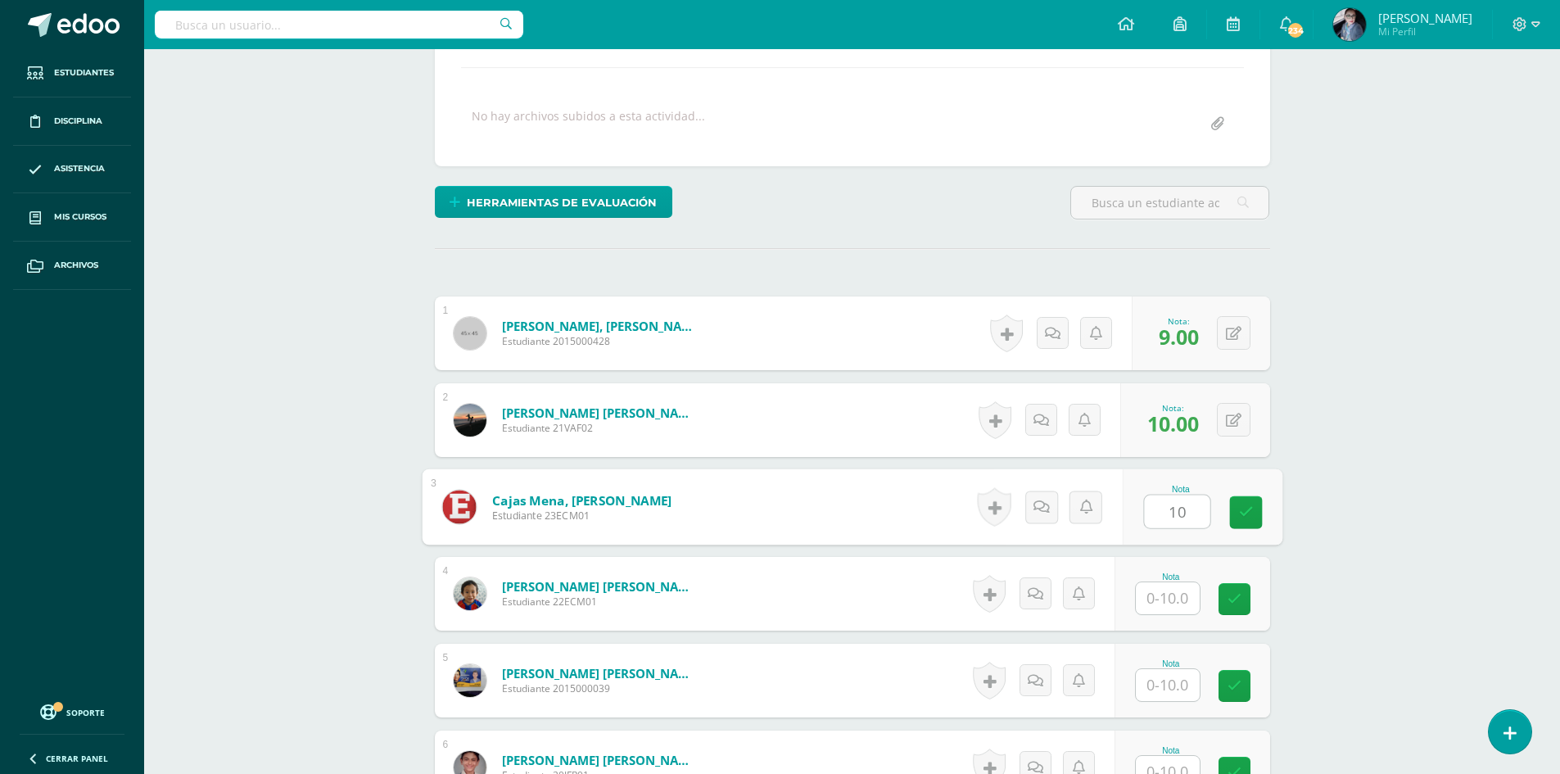
type input "10"
type input "9"
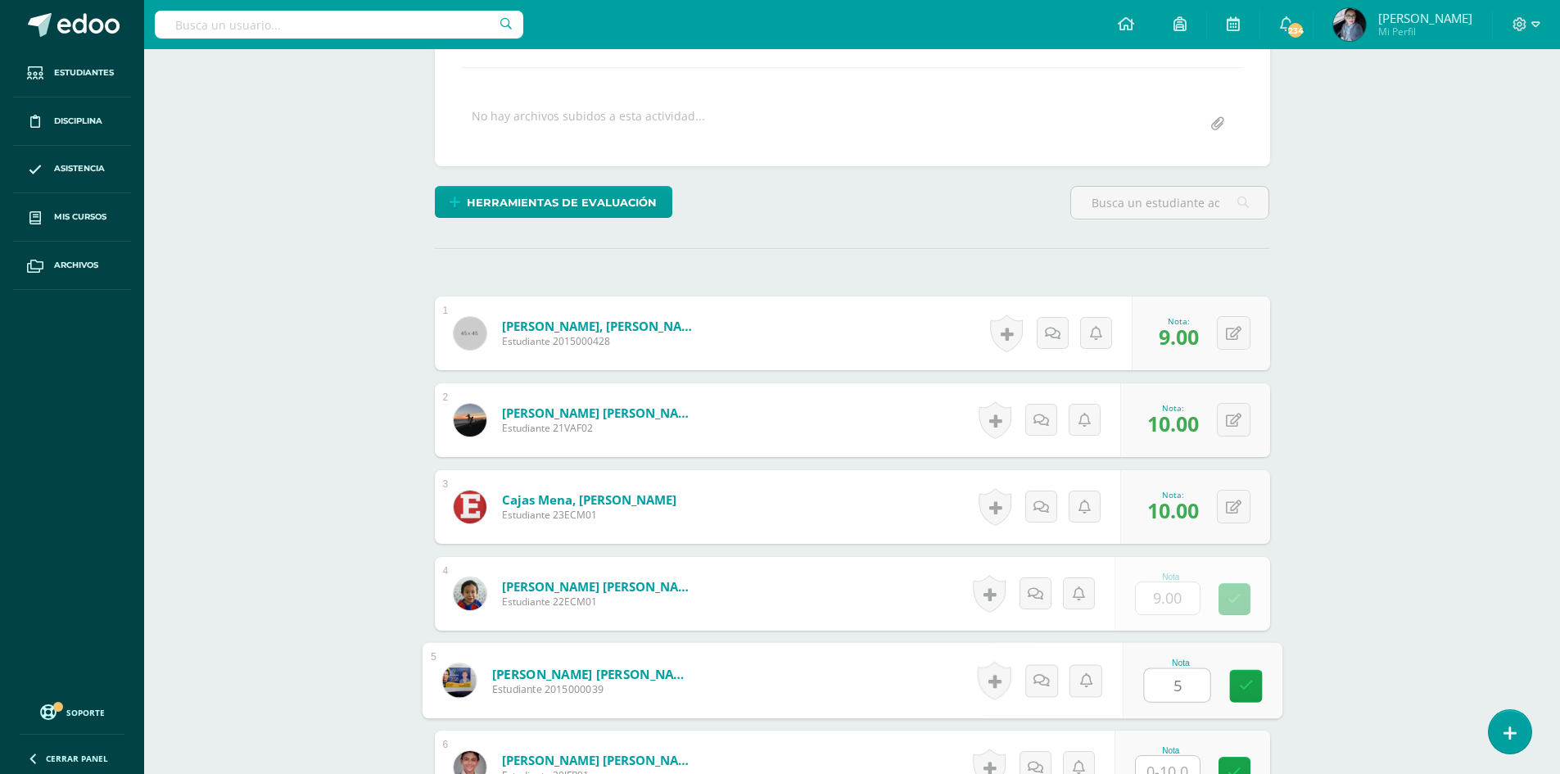
type input "5"
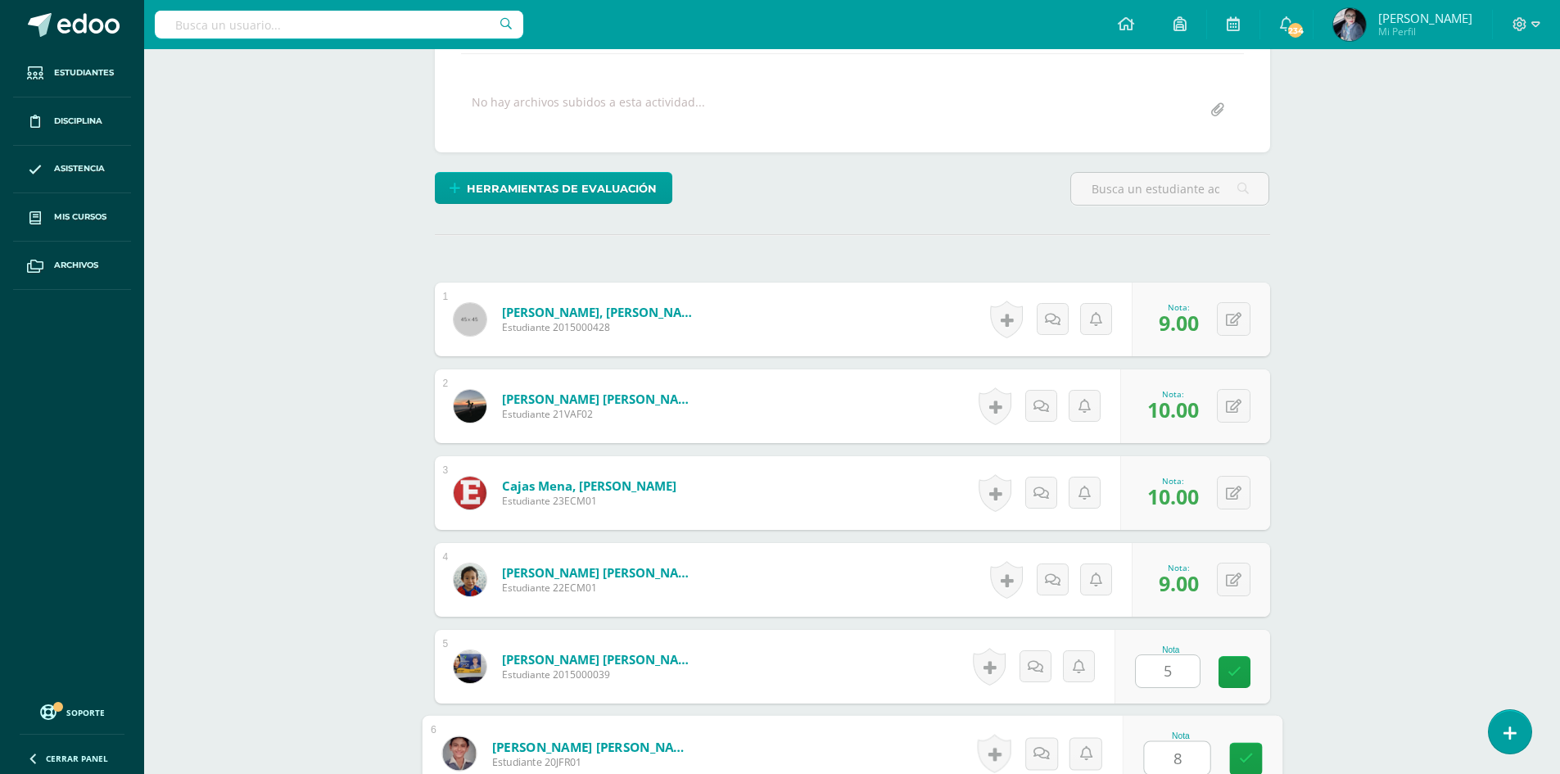
type input "8"
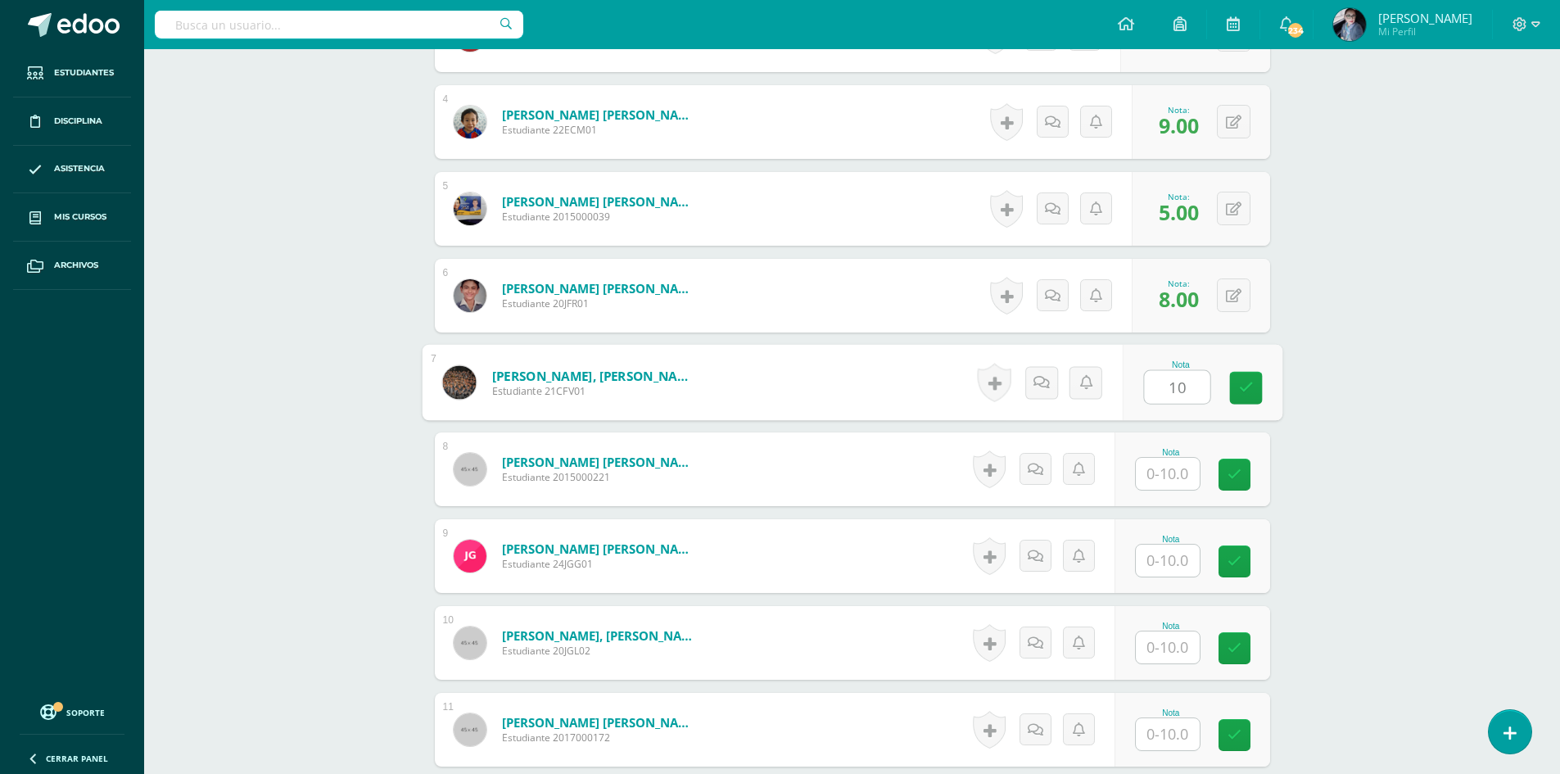
type input "10"
type input "9"
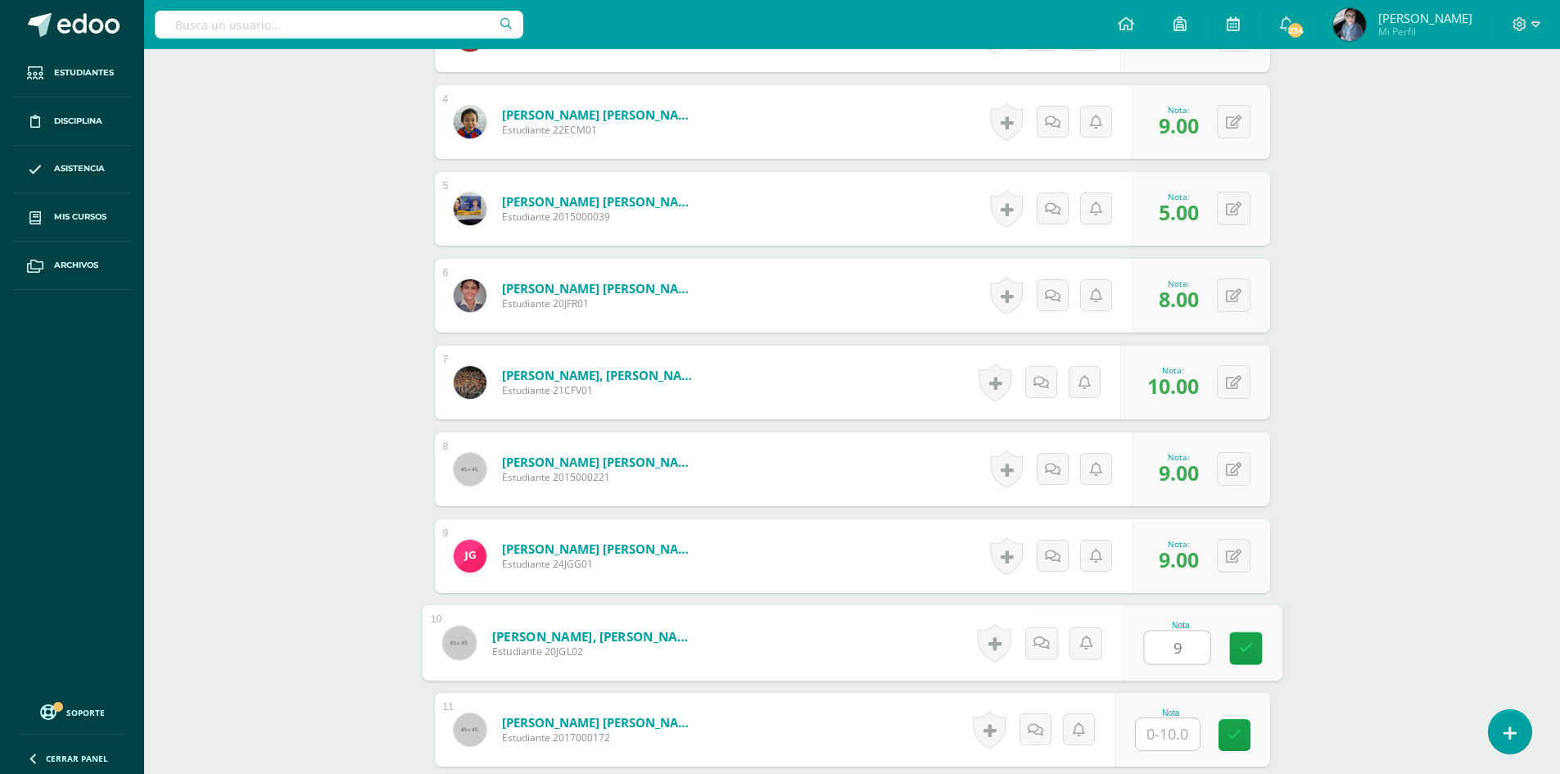
type input "9"
type input "10"
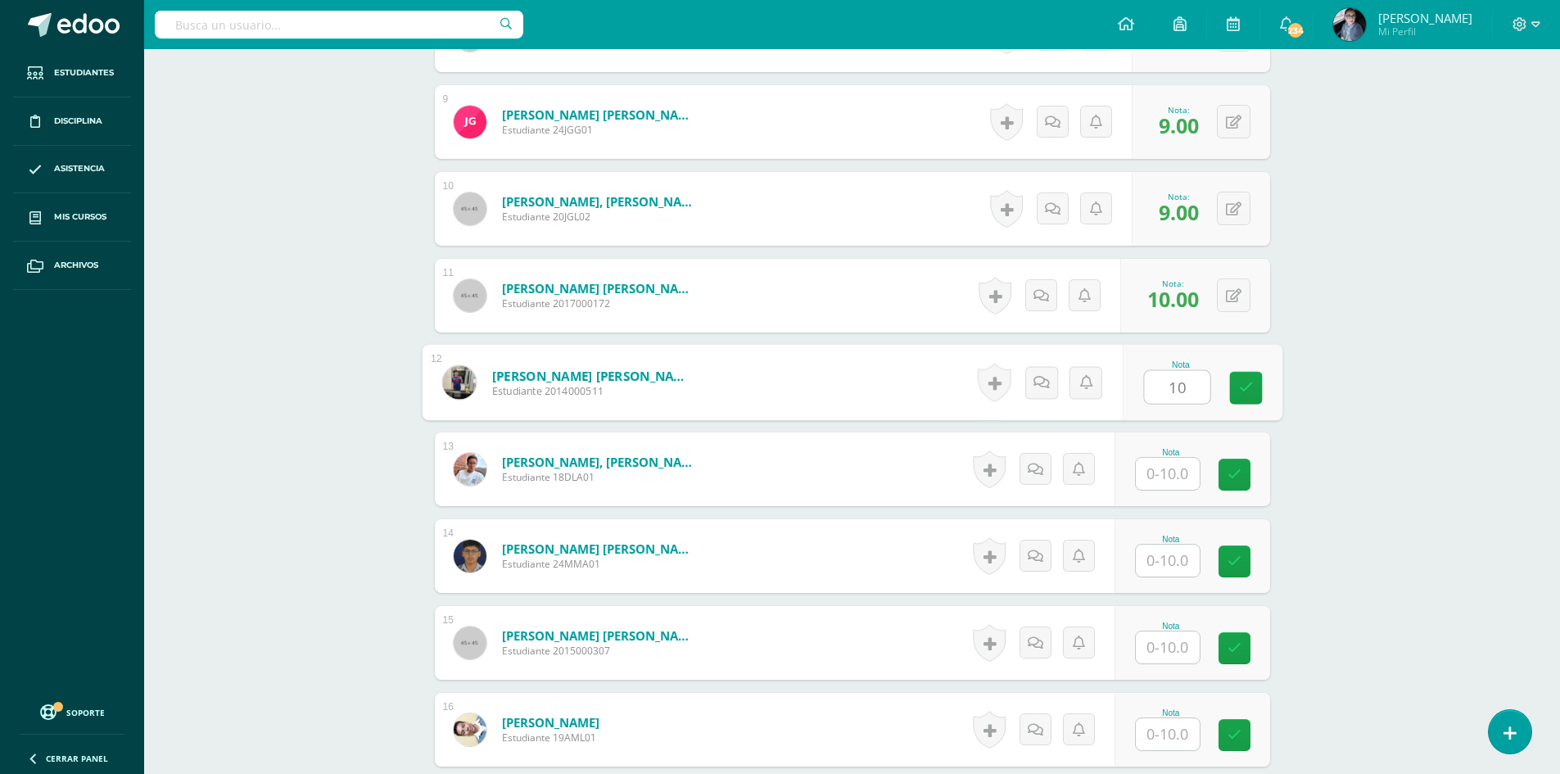
type input "10"
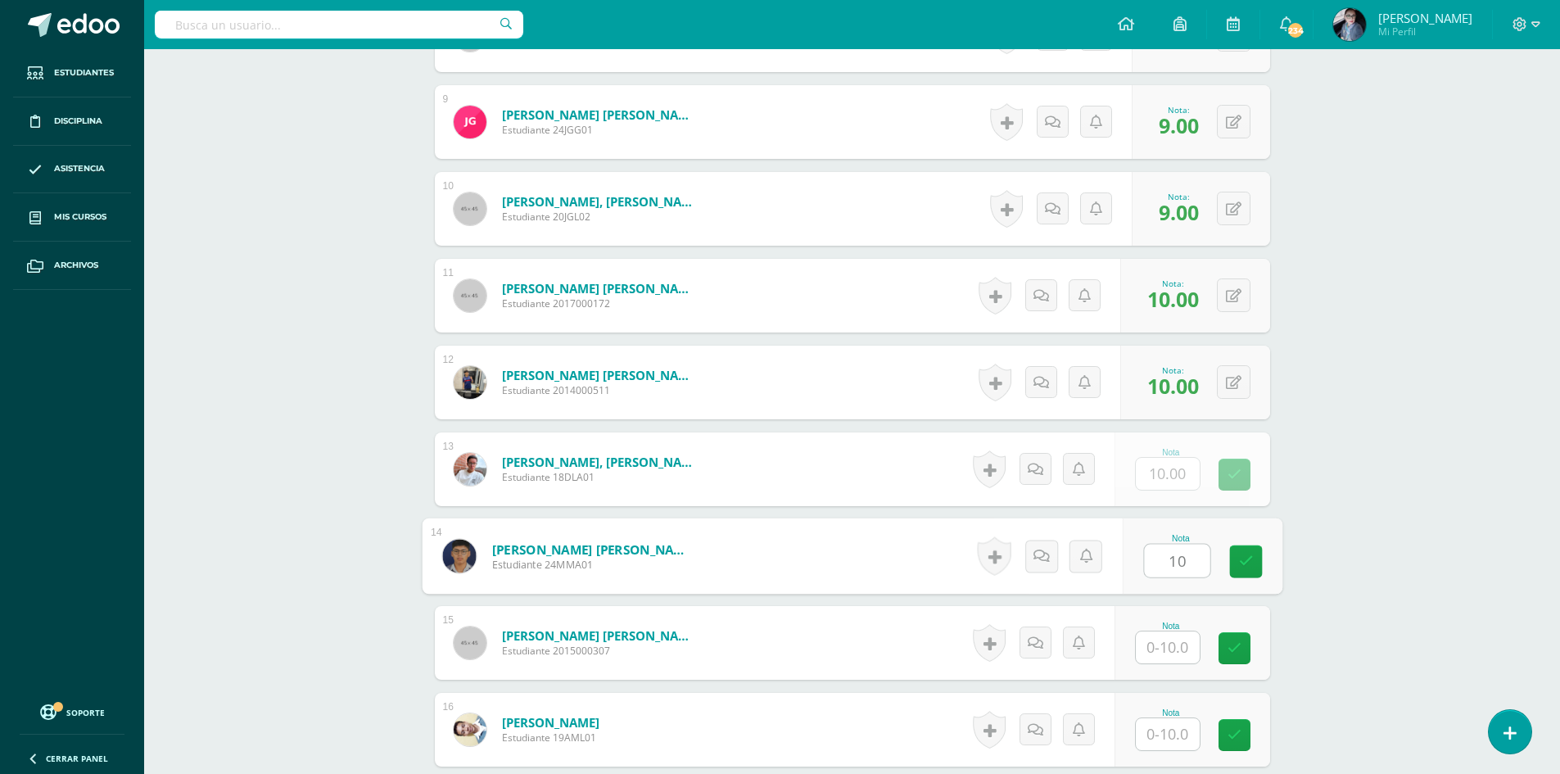
type input "10"
type input "9"
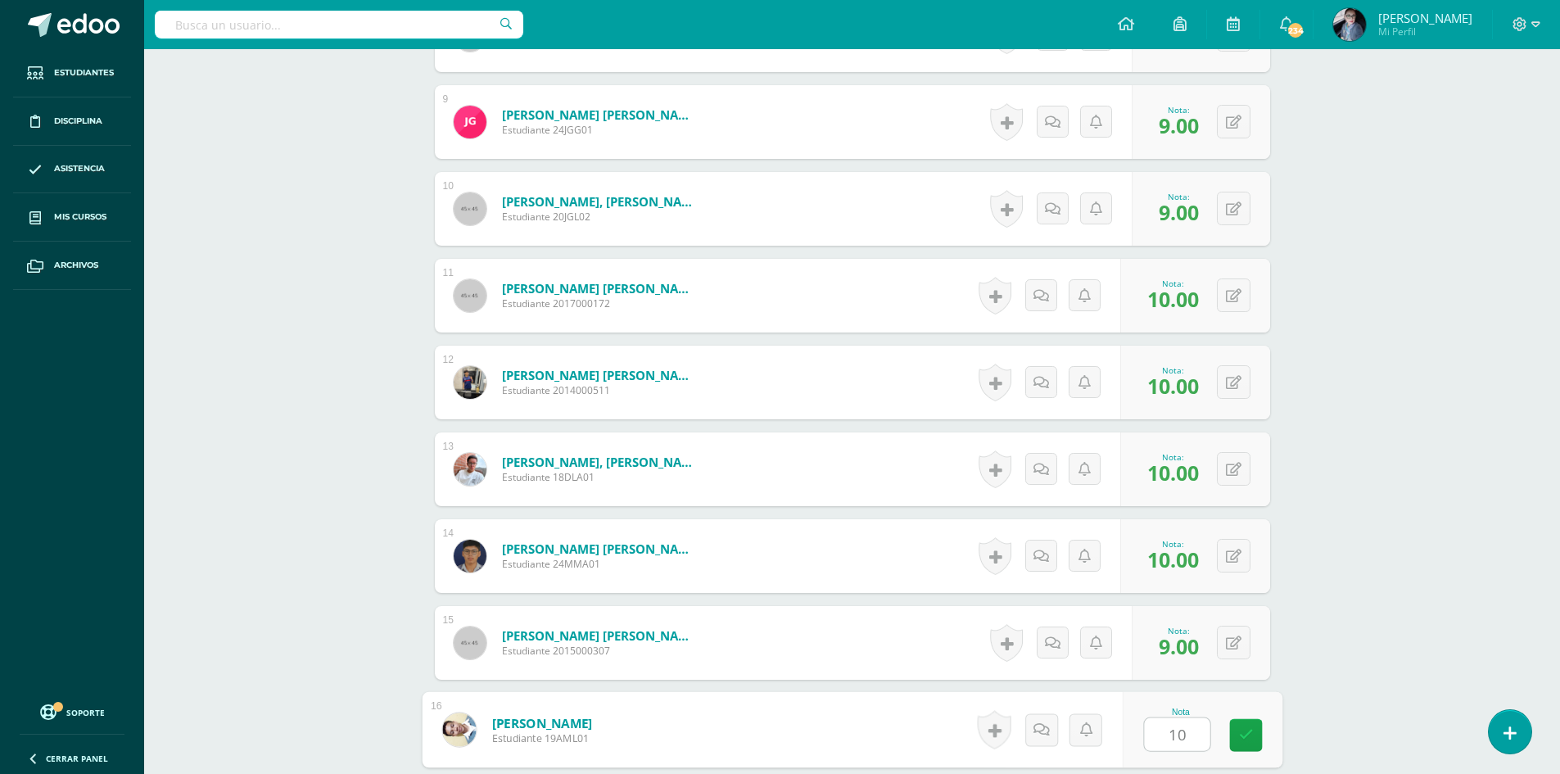
type input "10"
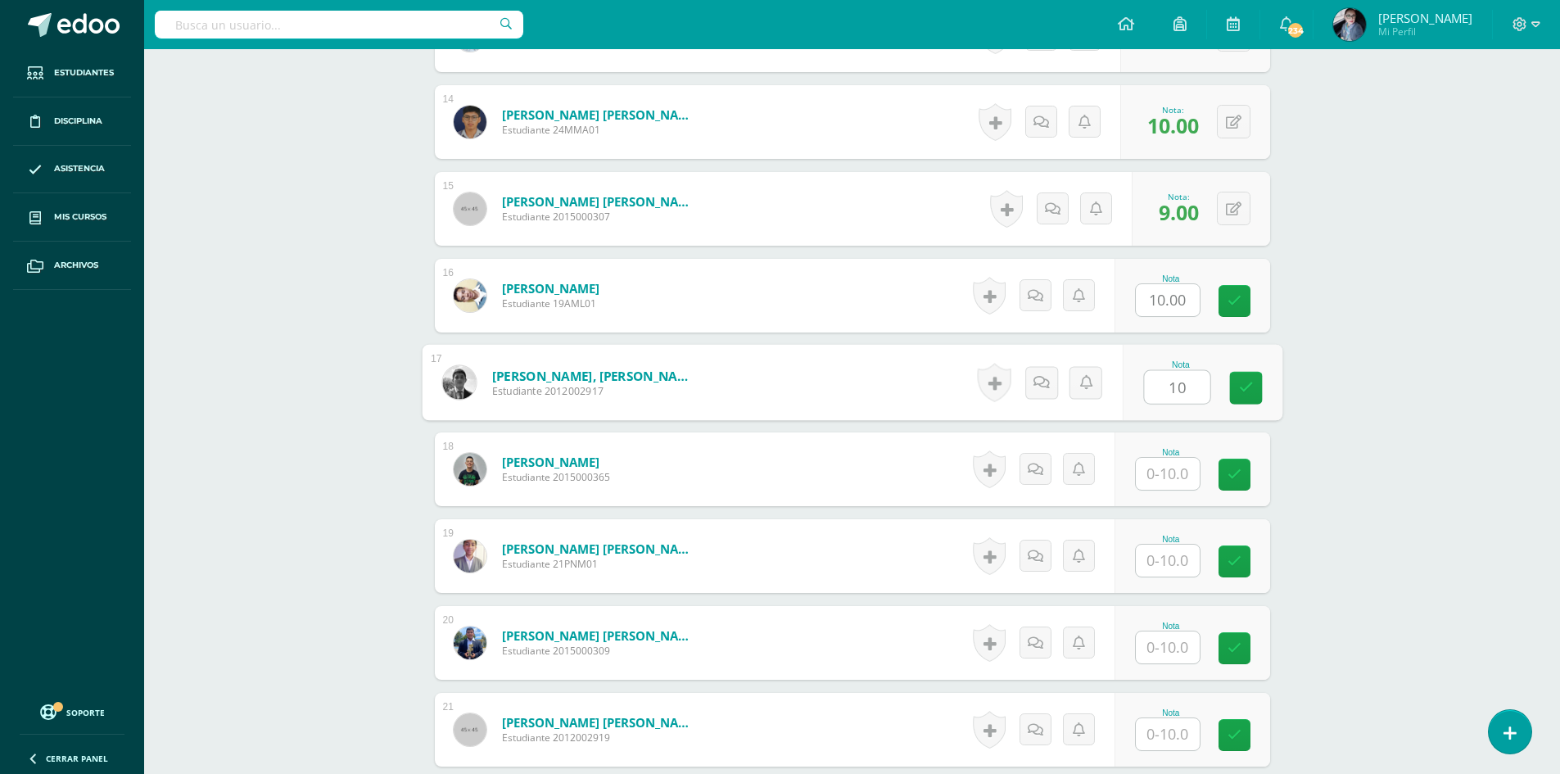
type input "10"
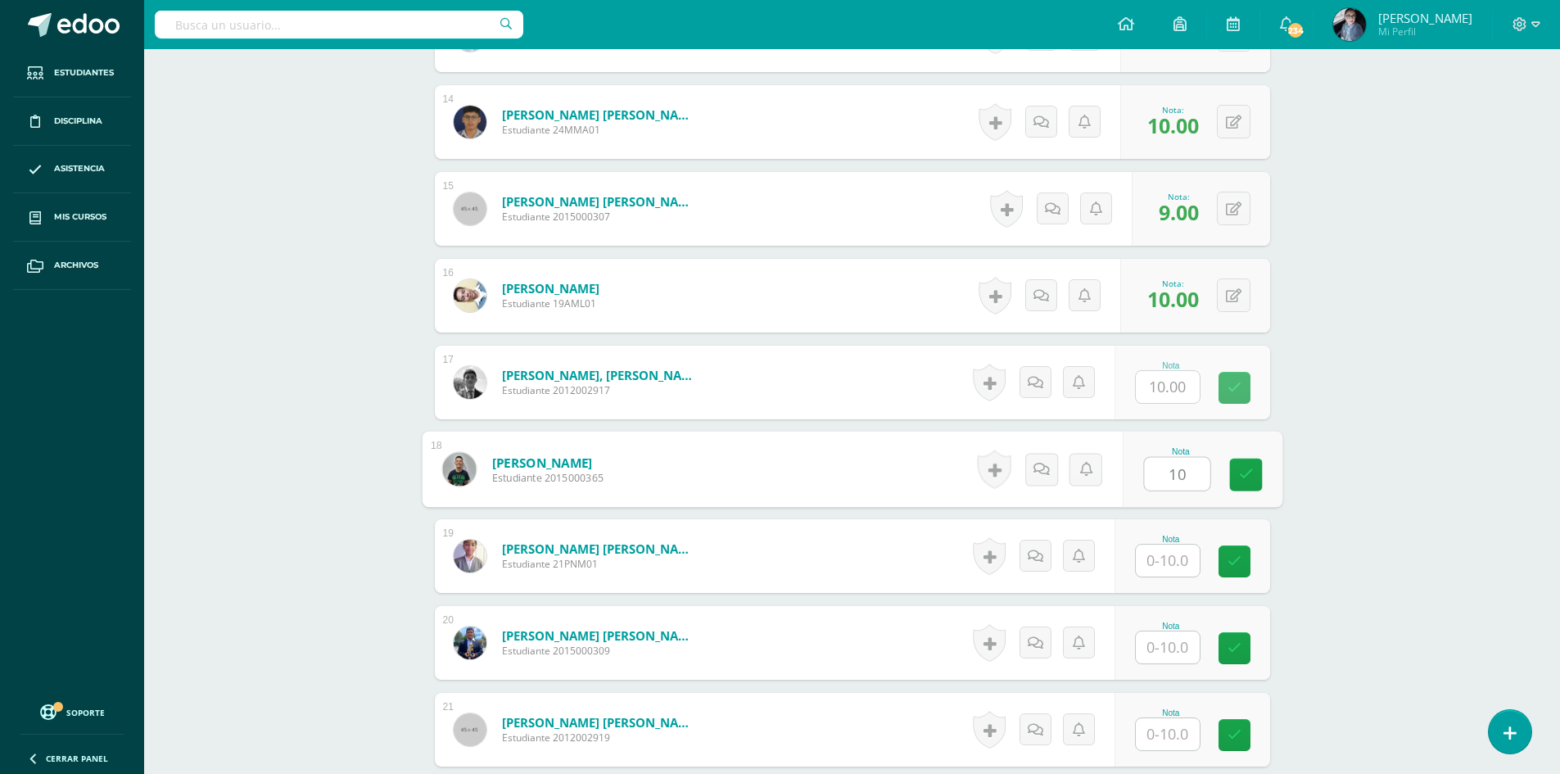
type input "10"
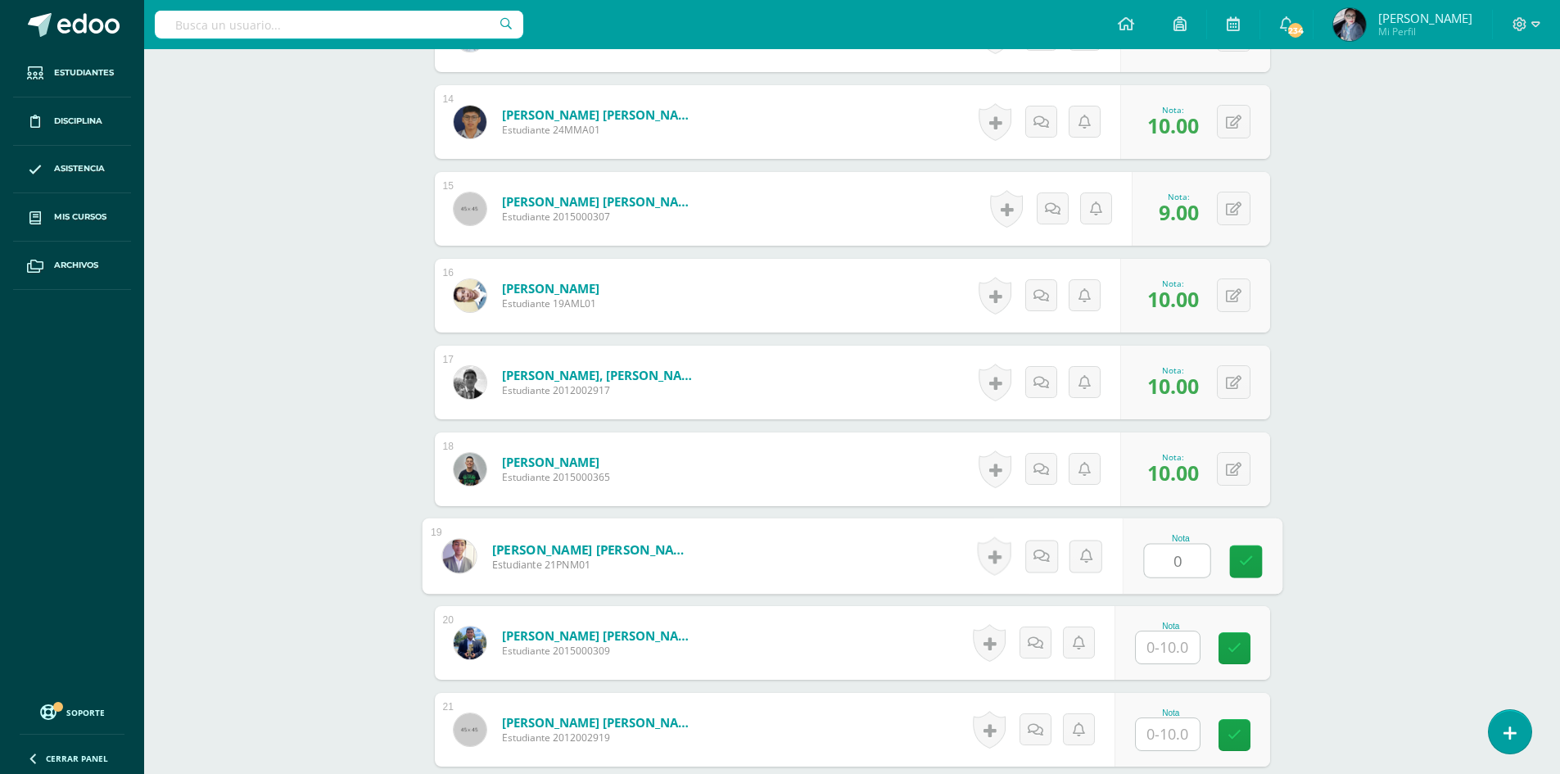
type input "0"
type input "5"
type input "9"
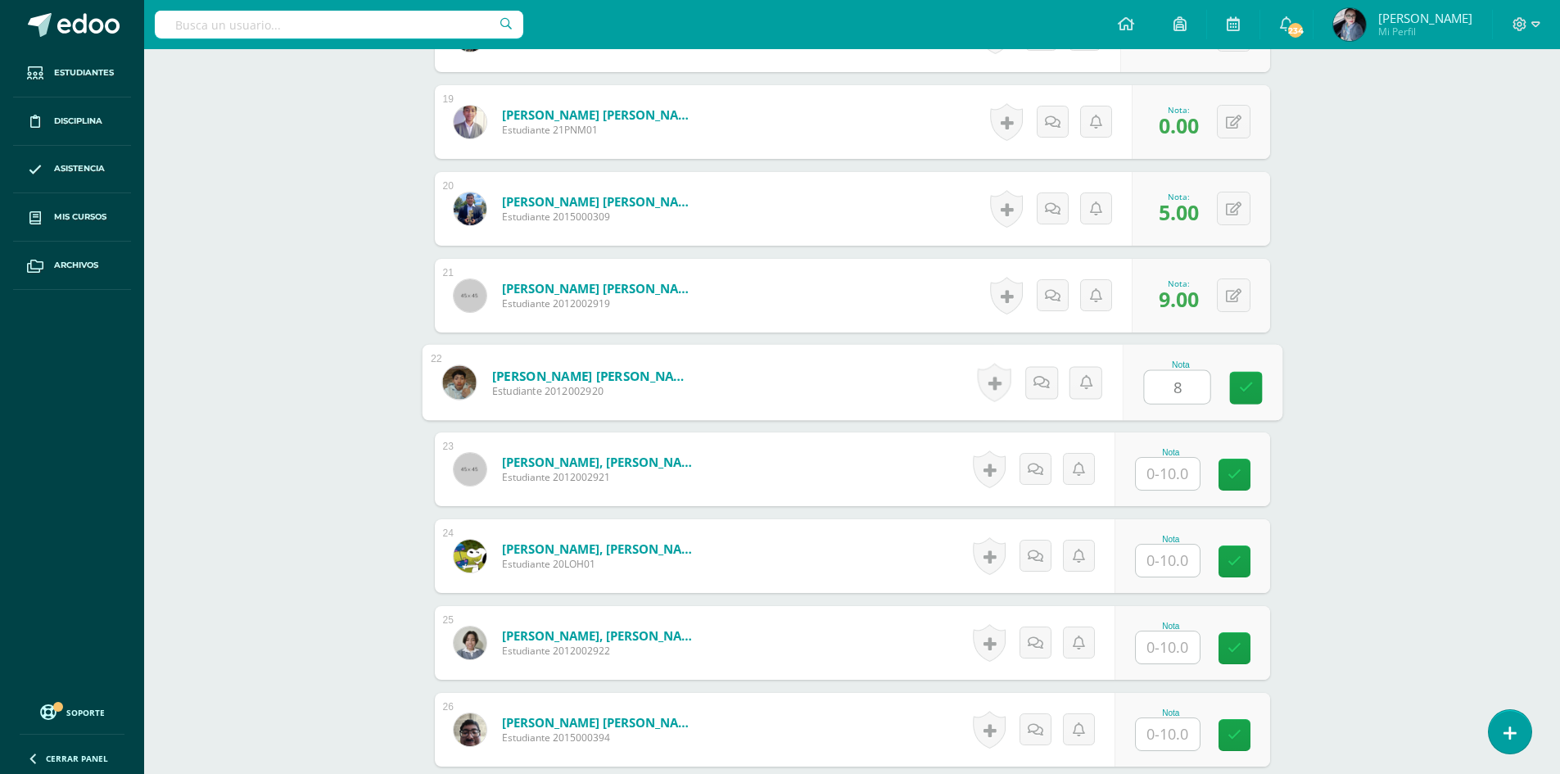
type input "8"
type input "10"
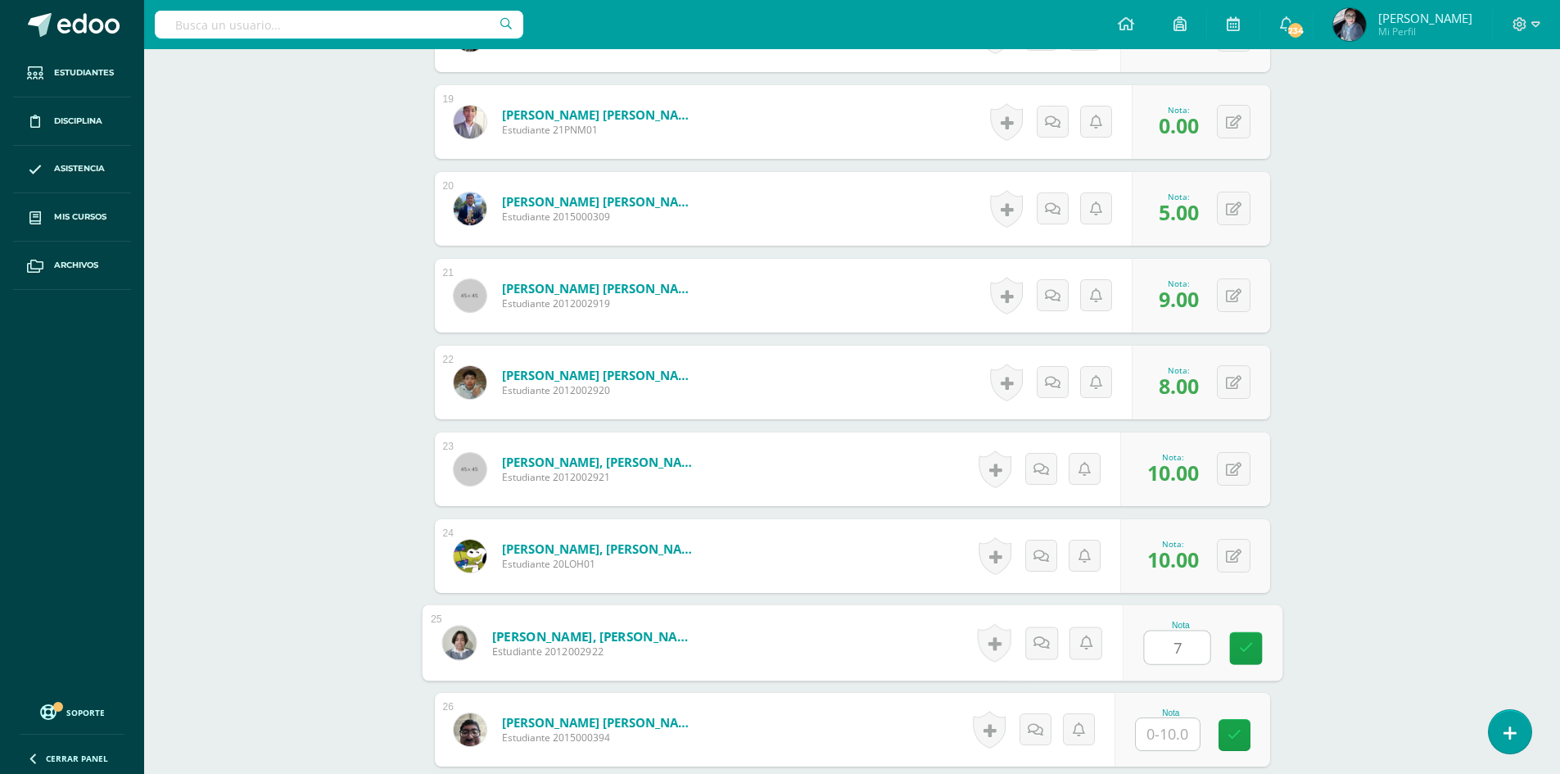
type input "7"
type input "9"
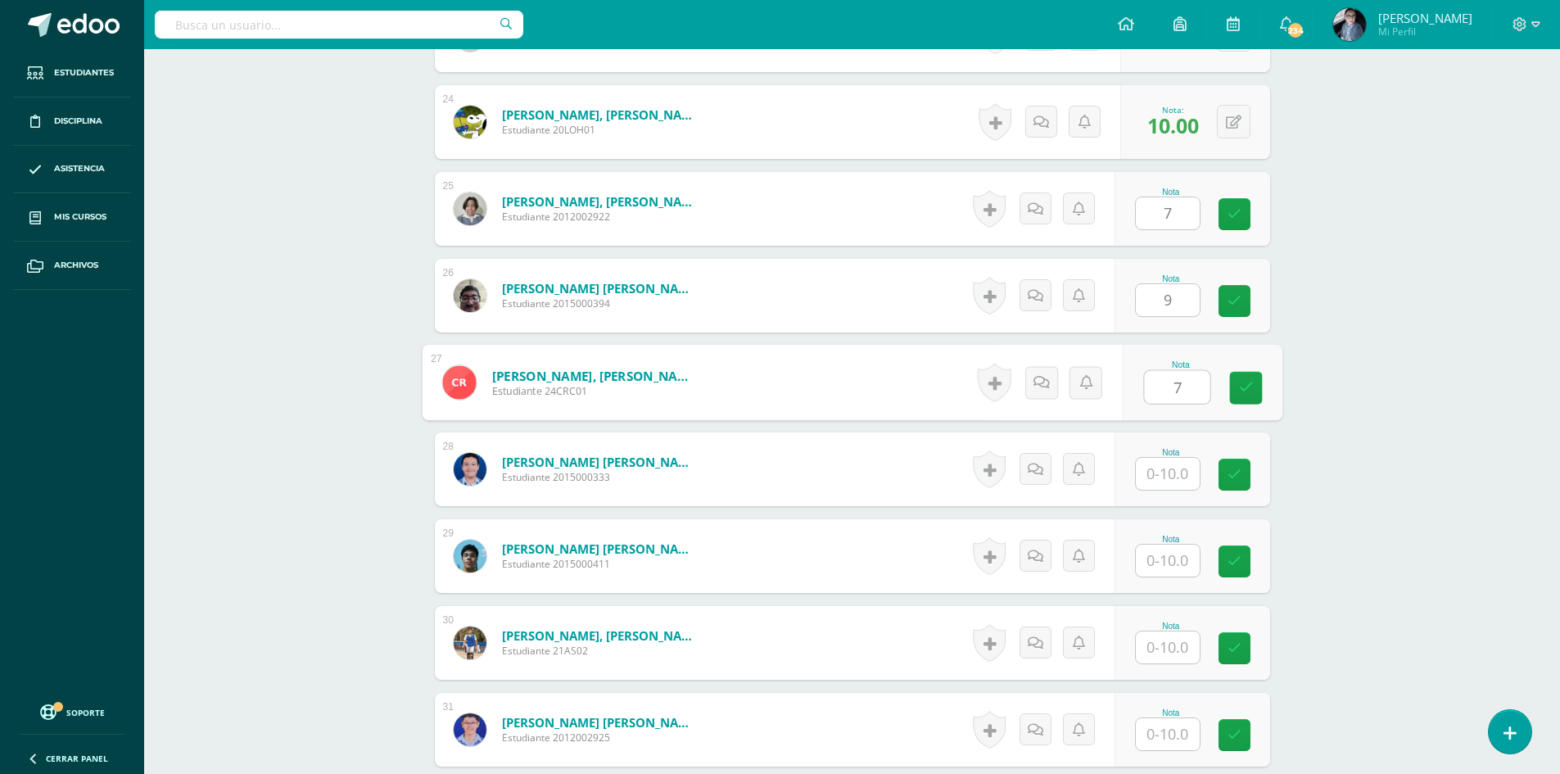
type input "7"
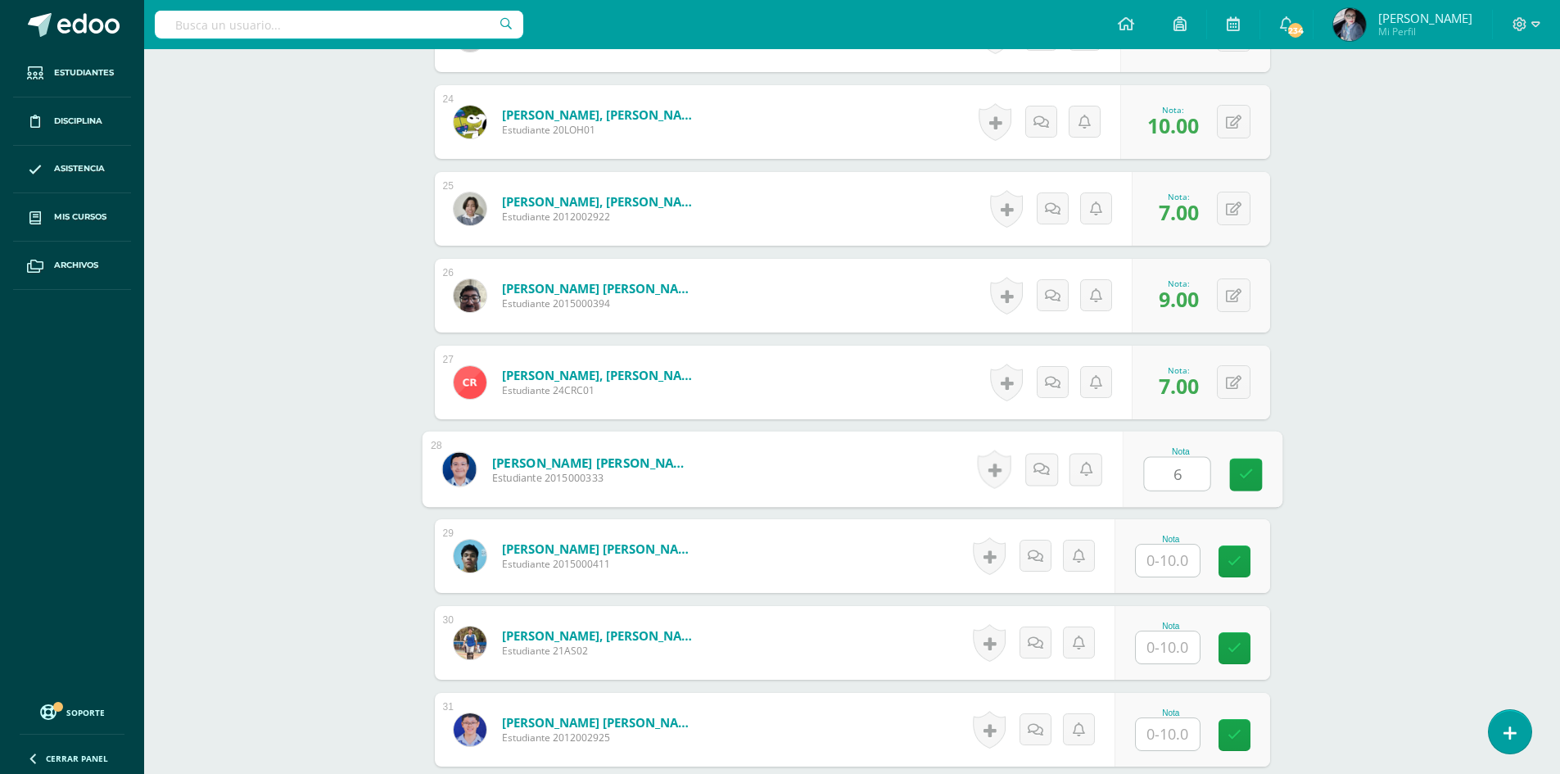
type input "6"
type input "10"
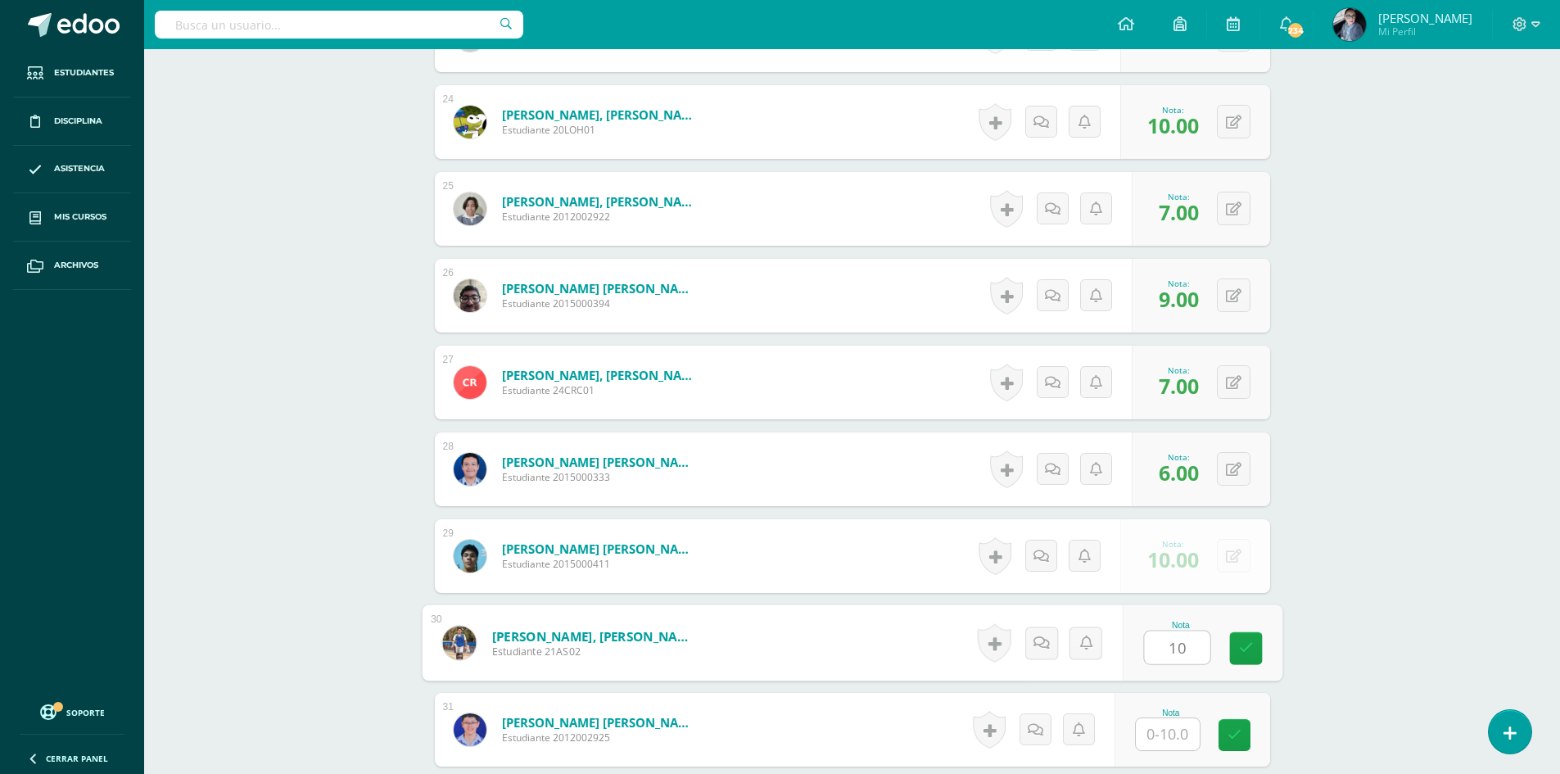
type input "10"
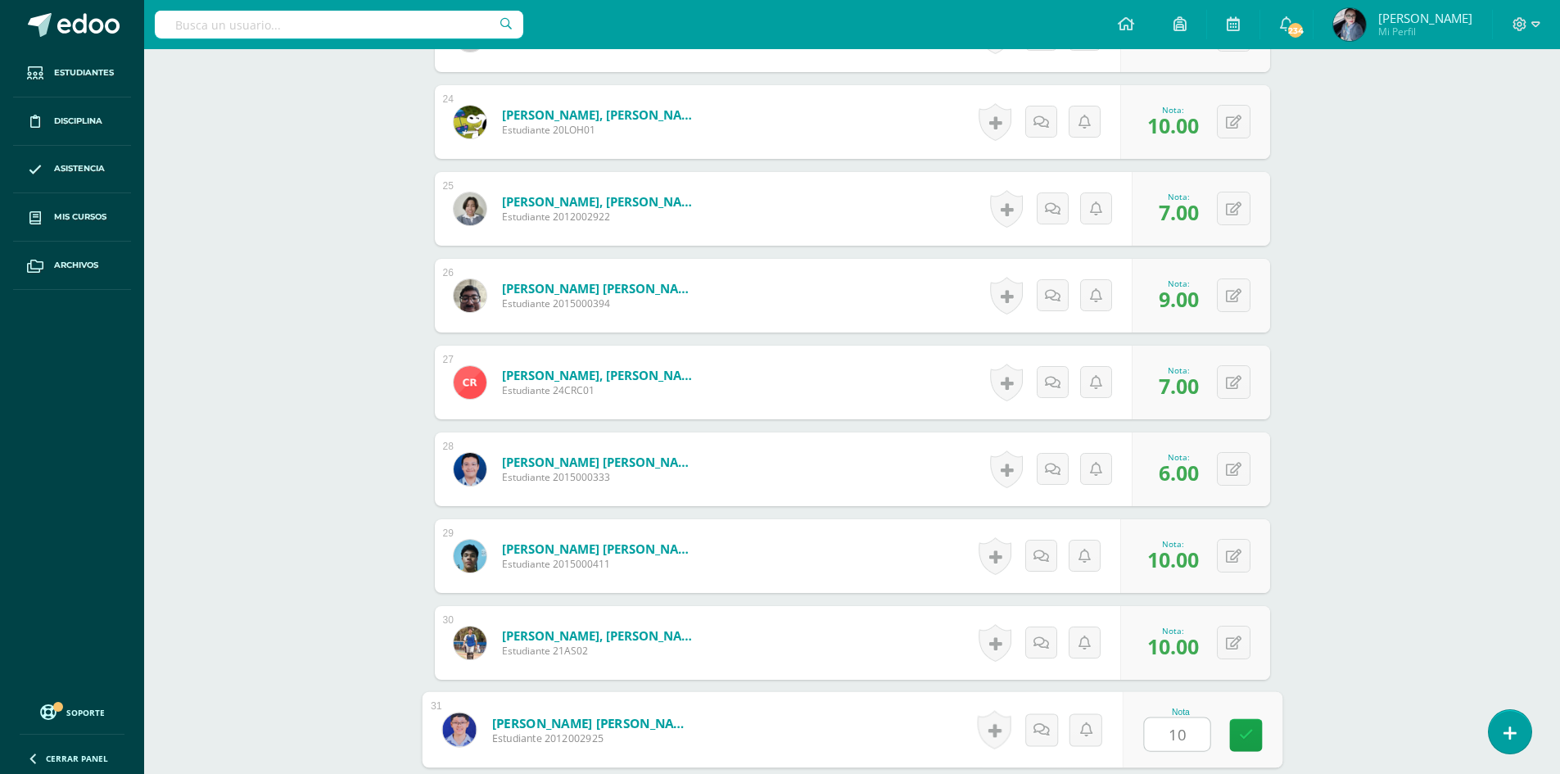
type input "10"
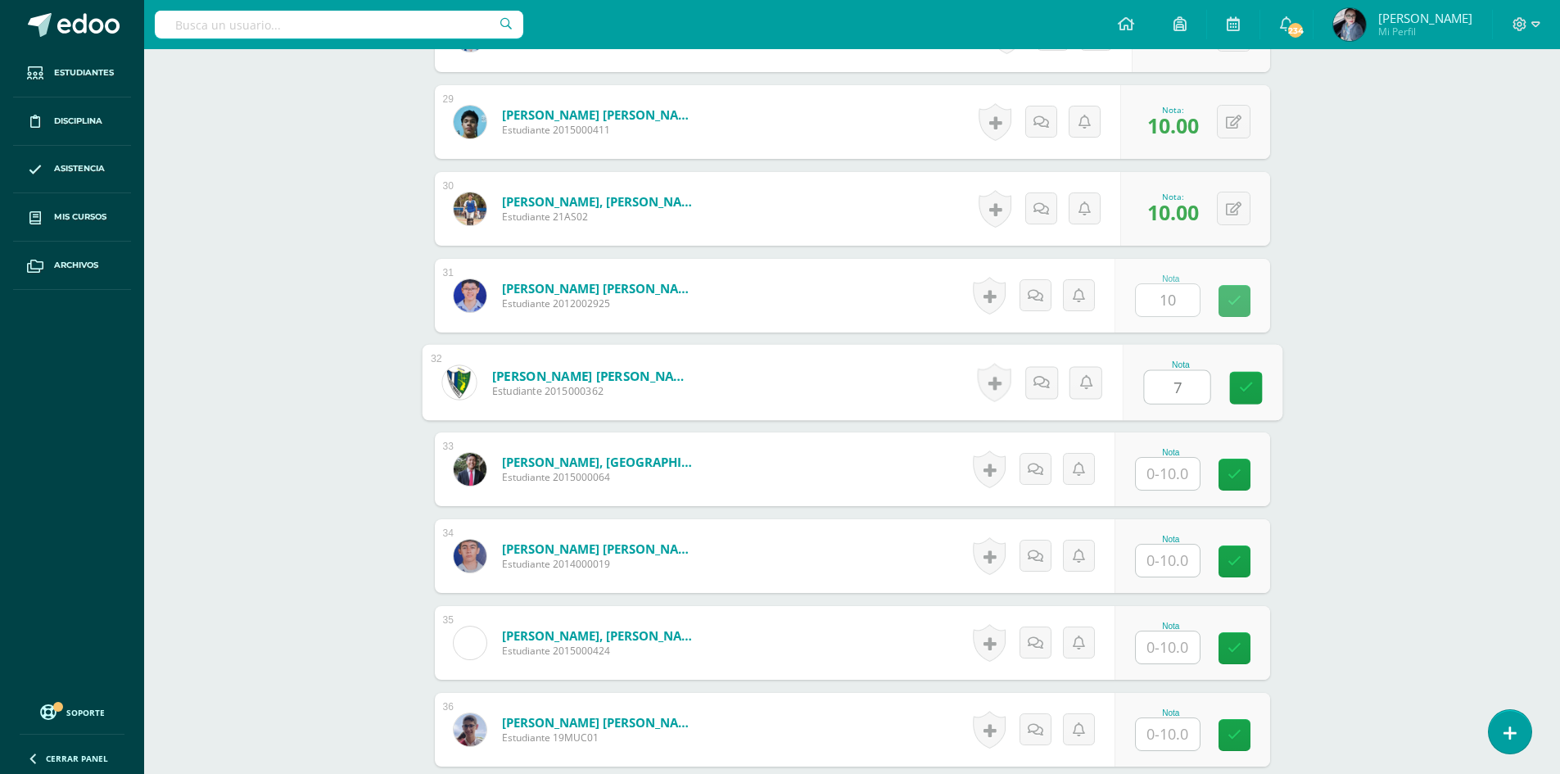
type input "7"
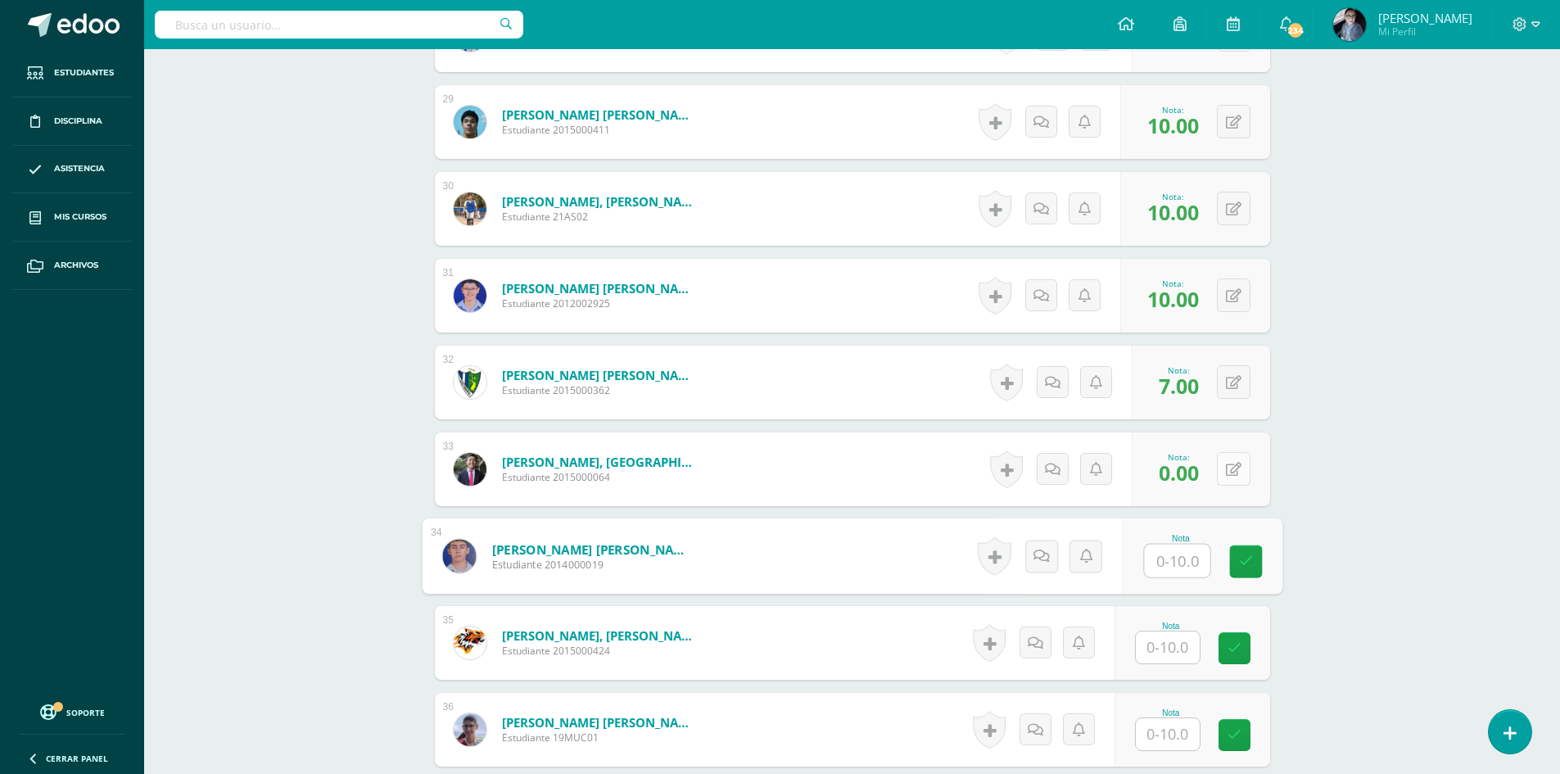
click at [1229, 472] on button at bounding box center [1234, 469] width 34 height 34
type input "1"
click at [1186, 548] on input "text" at bounding box center [1168, 561] width 64 height 32
type input "5"
type input "10"
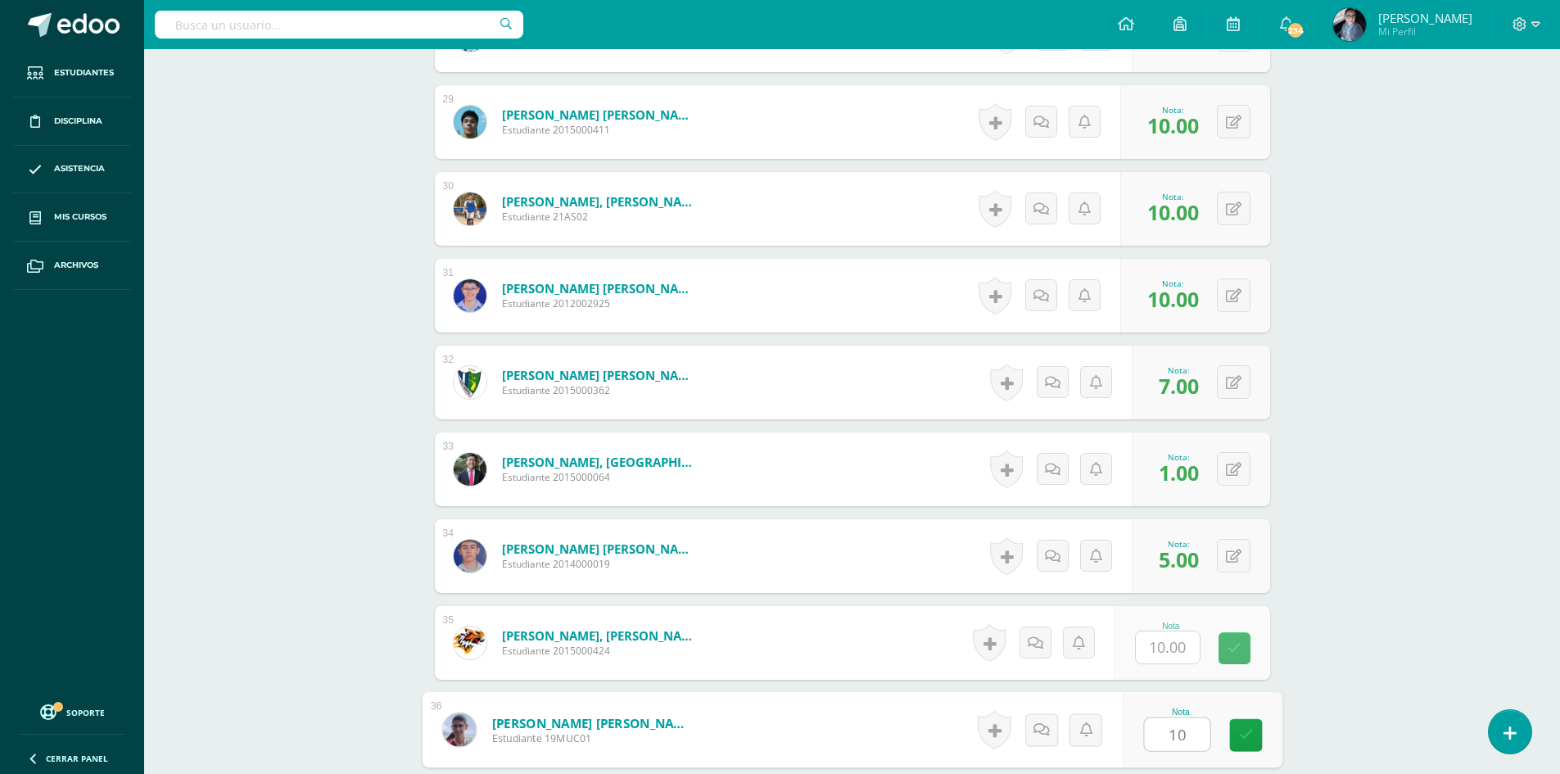
type input "10"
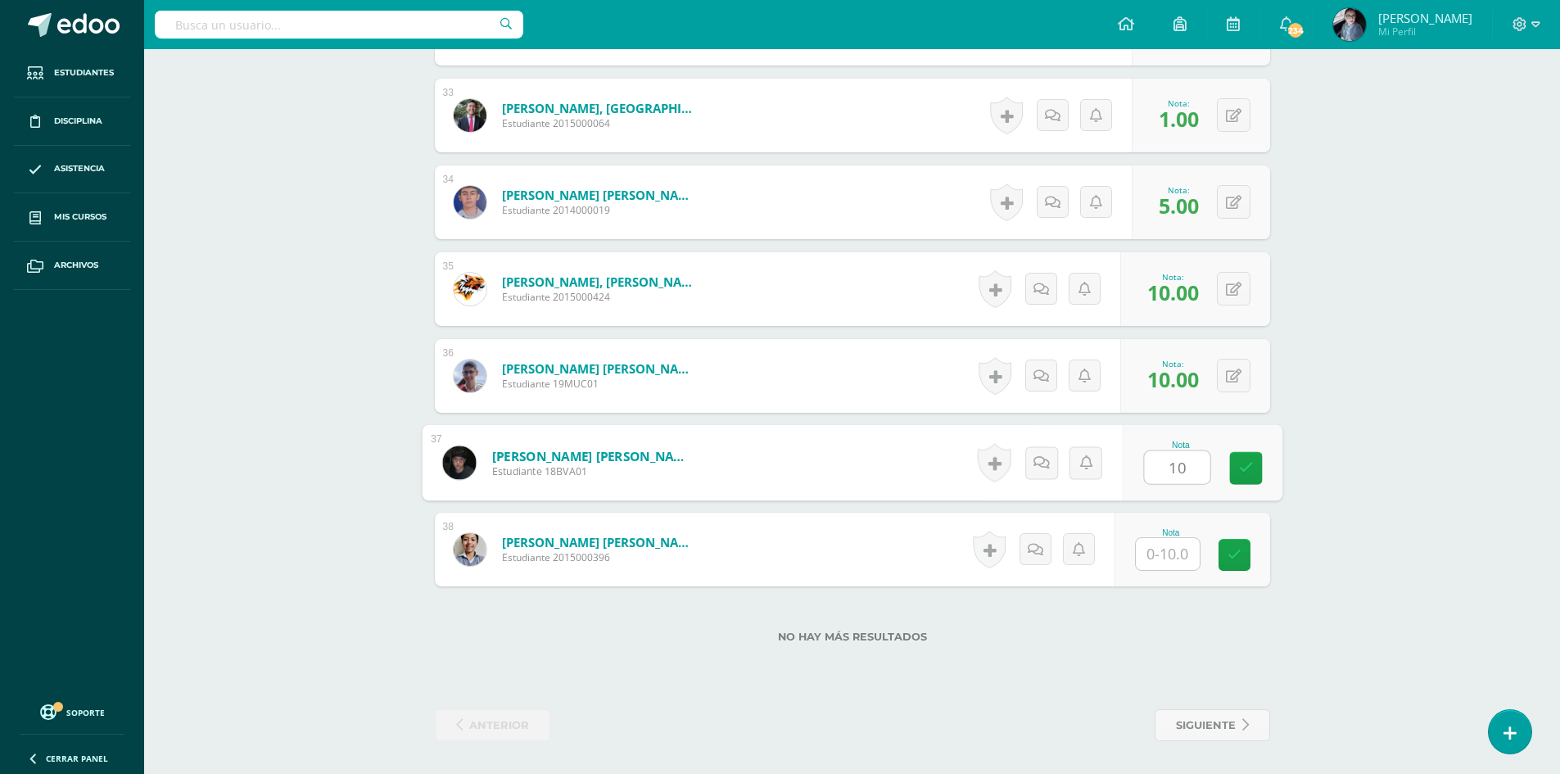
type input "10"
type input "9"
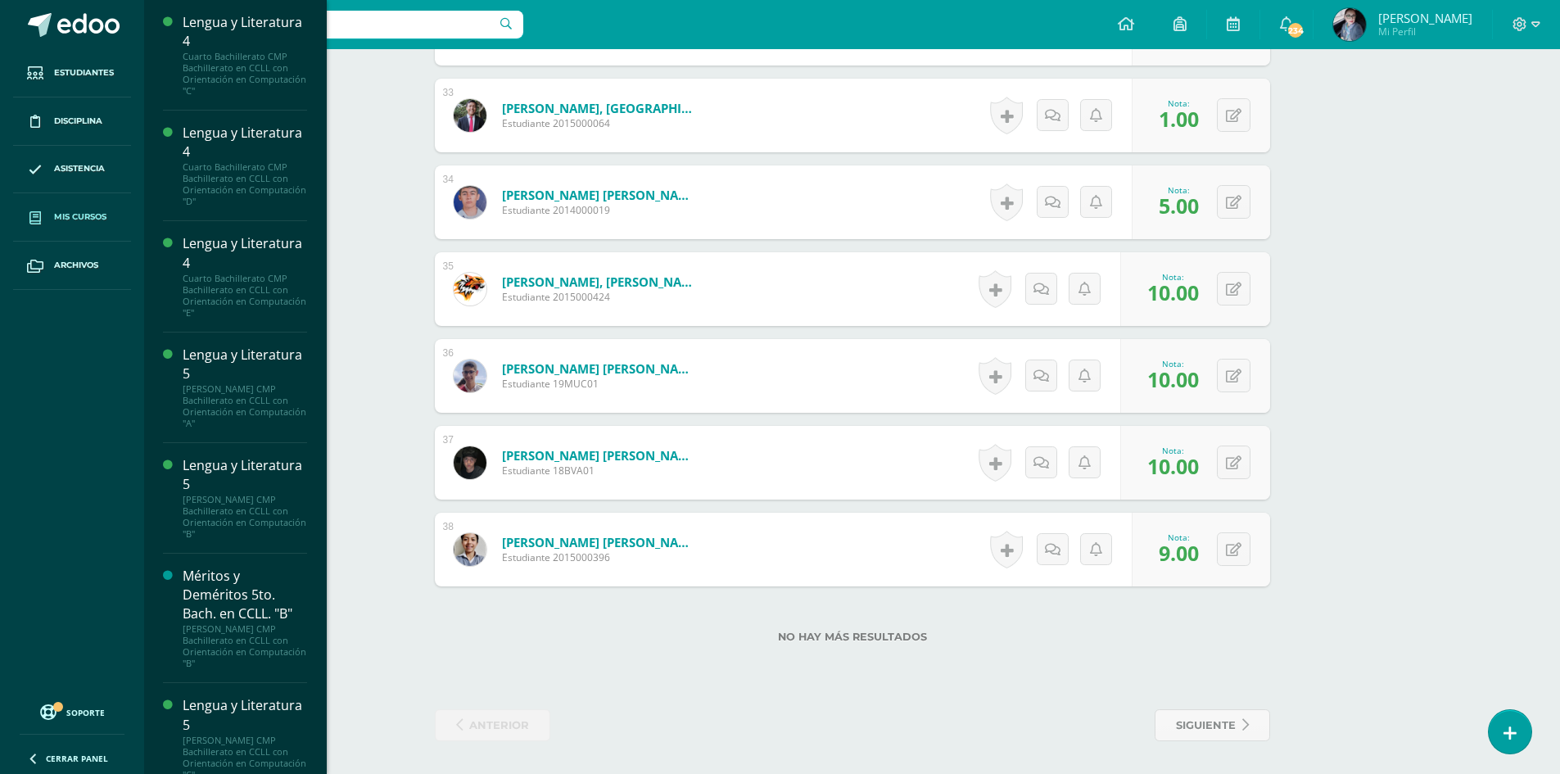
click at [60, 222] on span "Mis cursos" at bounding box center [80, 217] width 52 height 13
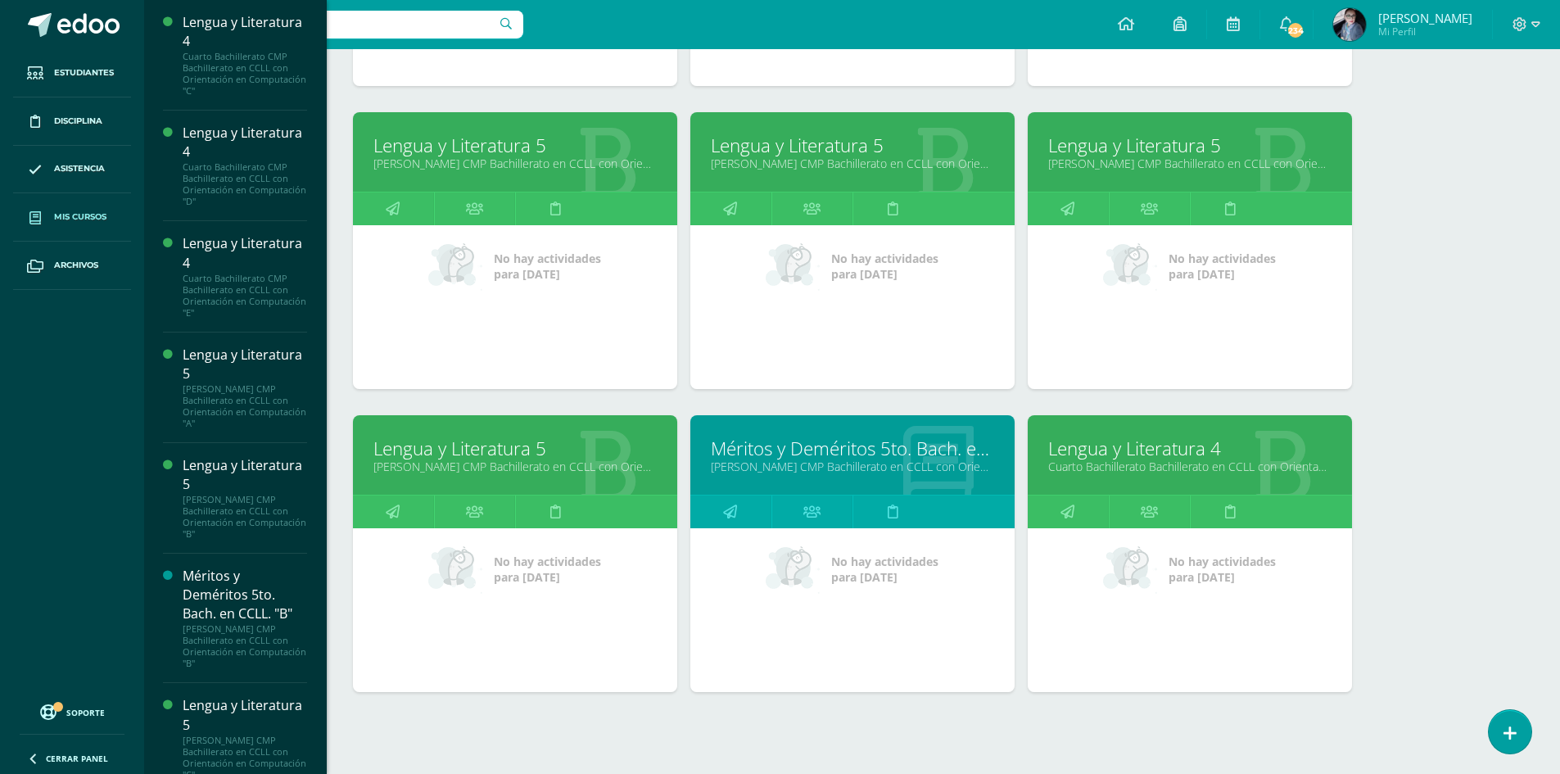
scroll to position [543, 0]
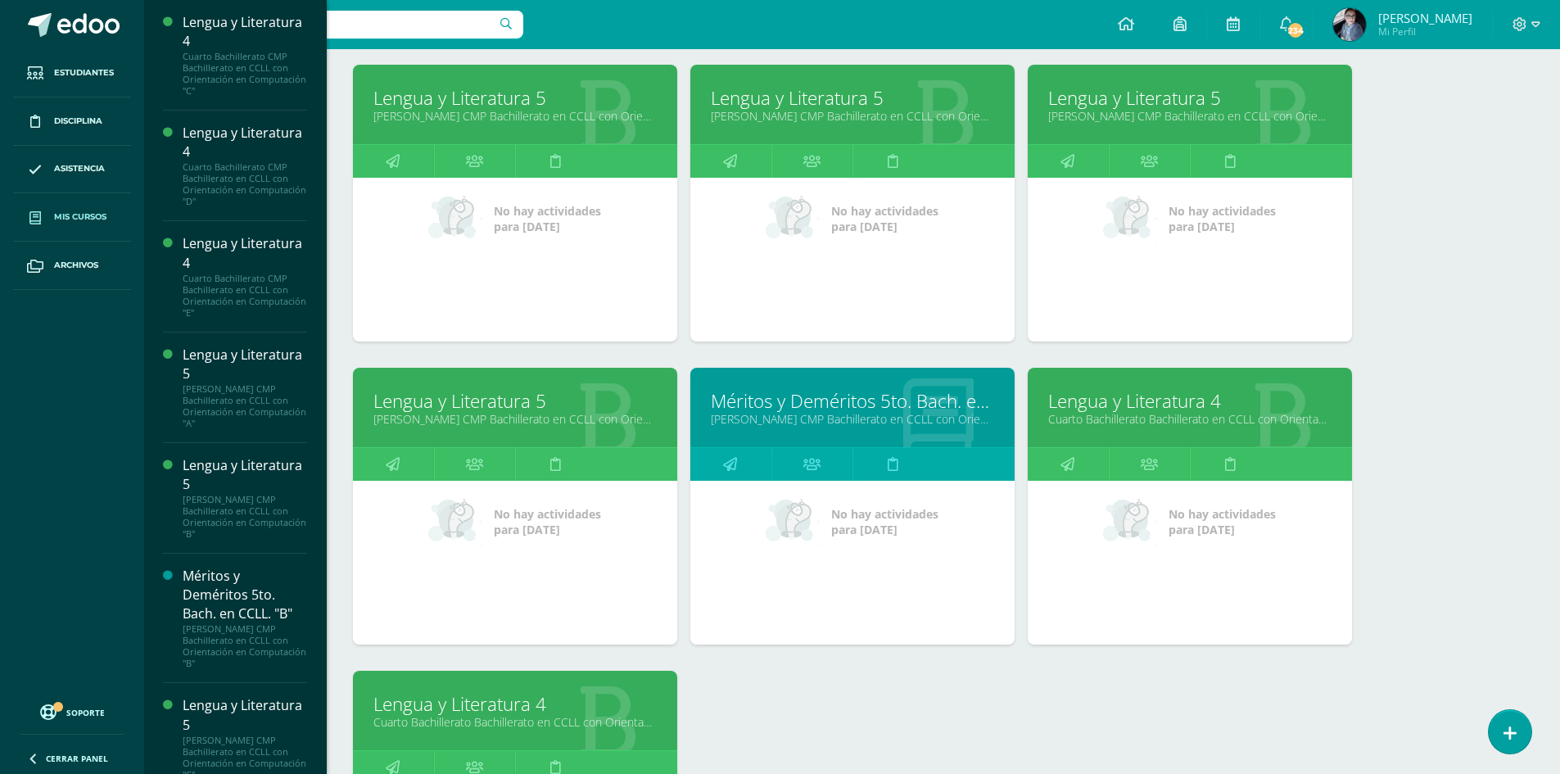
click at [543, 427] on link "[PERSON_NAME] CMP Bachillerato en CCLL con Orientación en Computación "D"" at bounding box center [515, 419] width 283 height 16
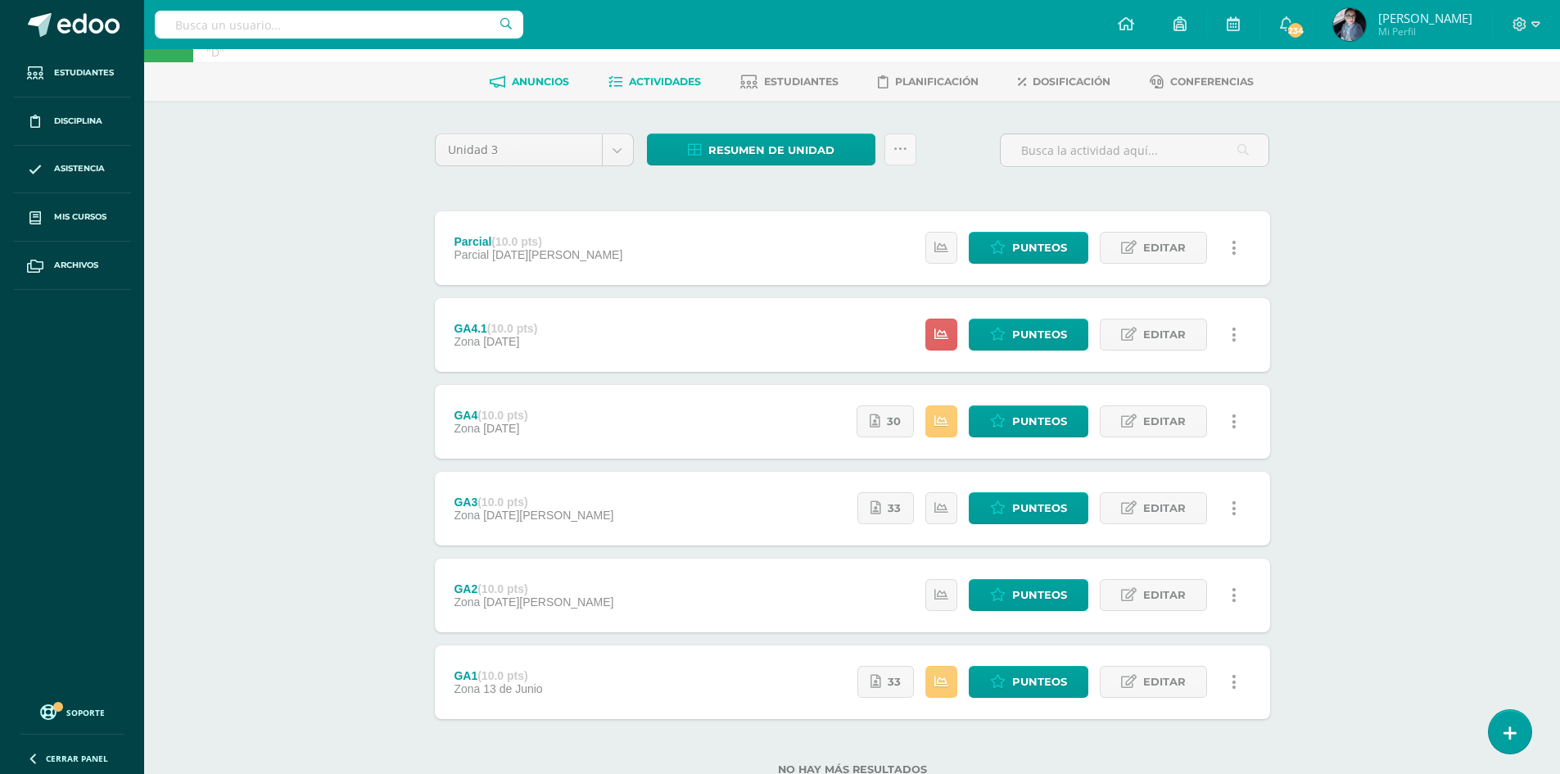
scroll to position [115, 0]
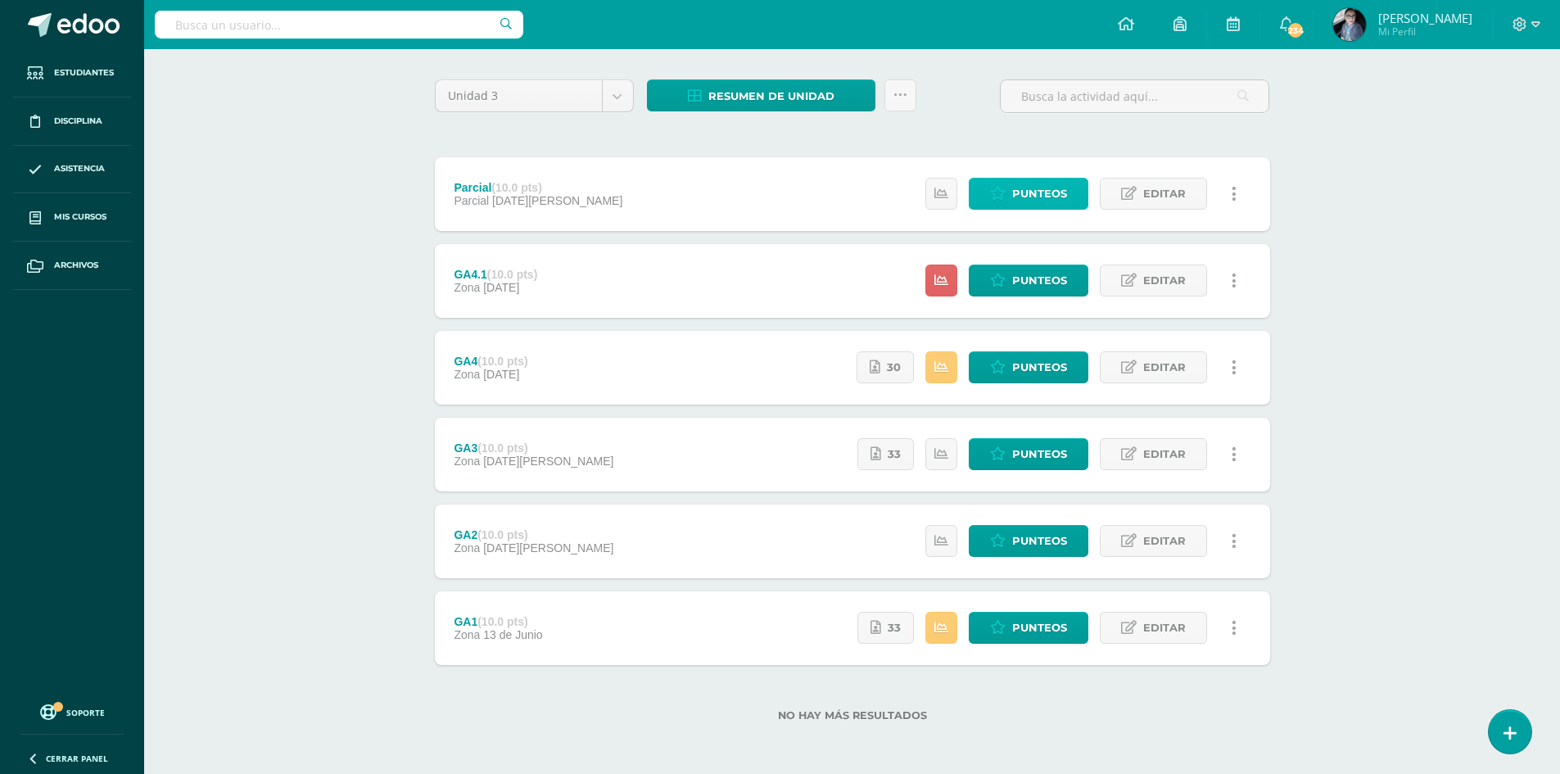
click at [1043, 199] on span "Punteos" at bounding box center [1039, 194] width 55 height 30
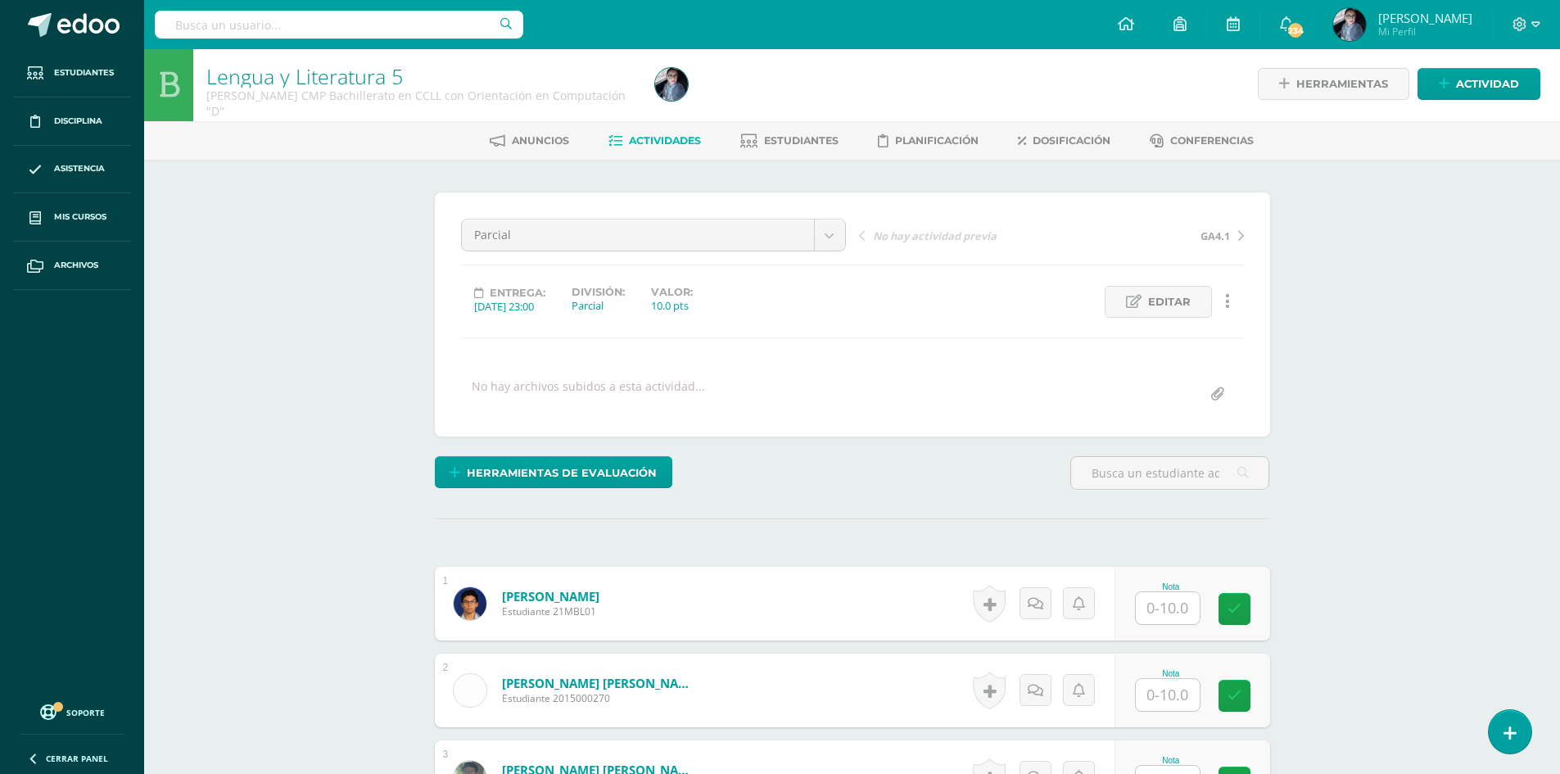
scroll to position [3, 0]
click at [1184, 606] on input "text" at bounding box center [1168, 607] width 64 height 32
type input "1"
type input "10"
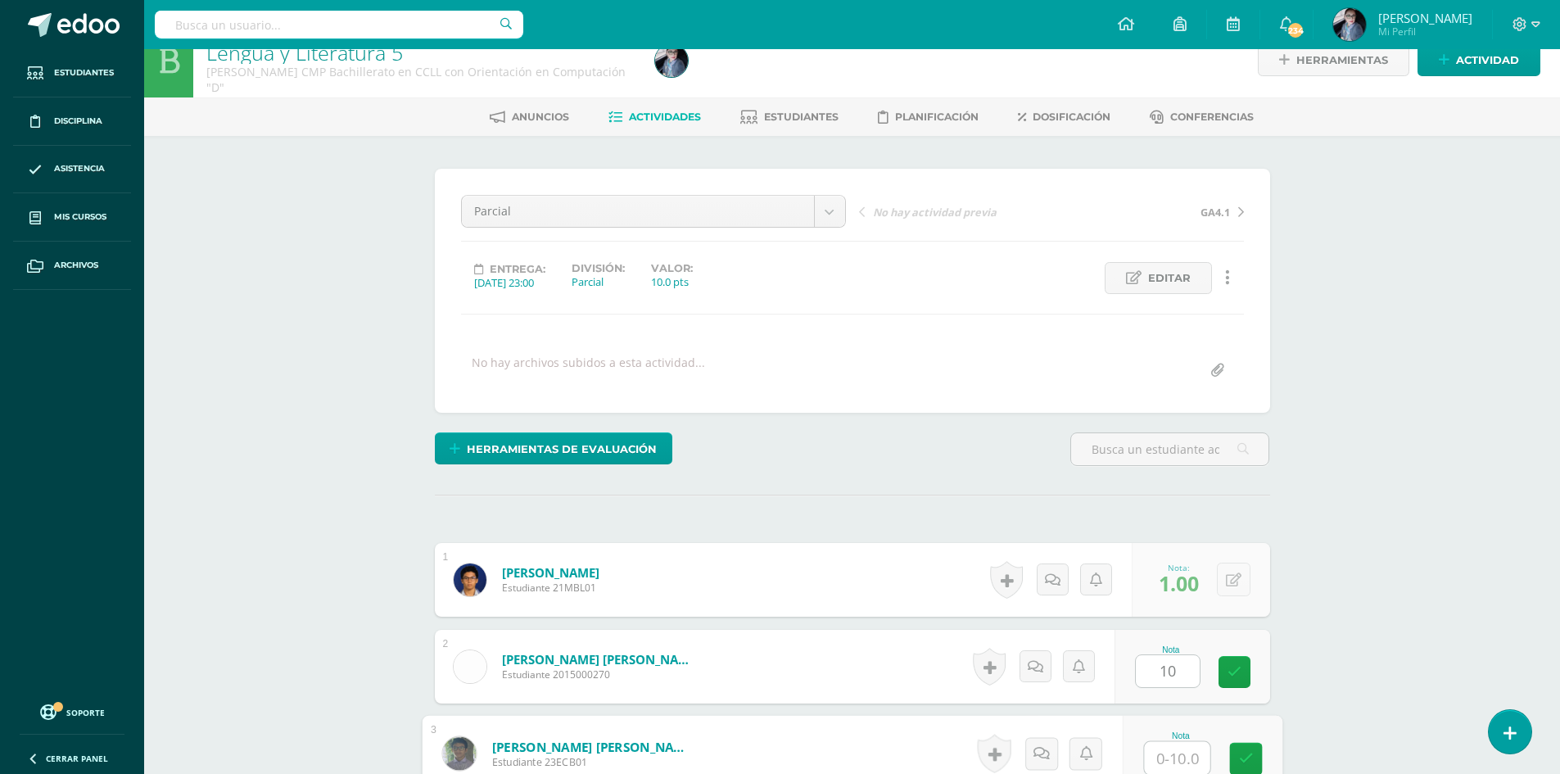
type input "1"
type input "6"
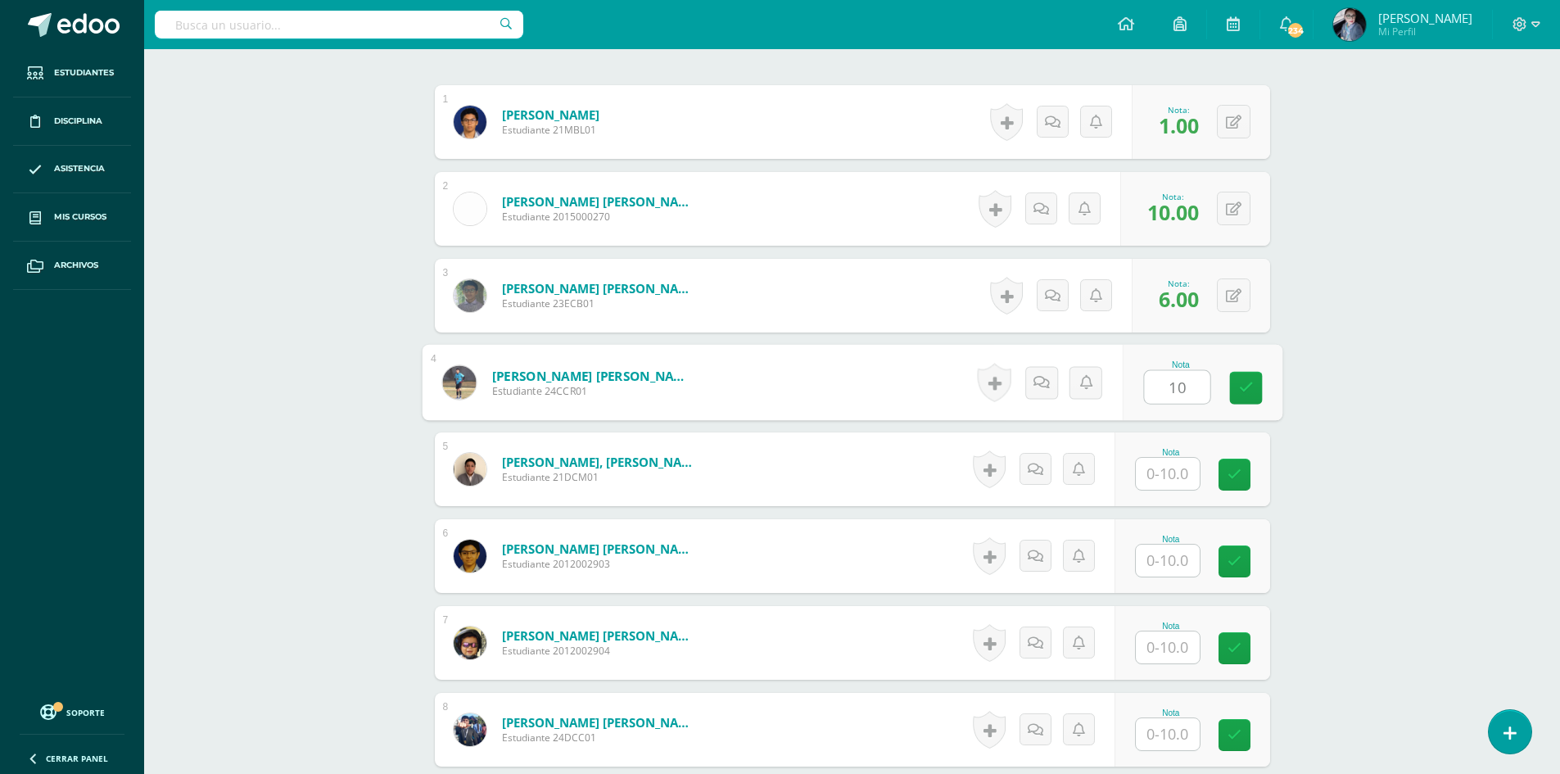
type input "10"
type input "8"
type input "10"
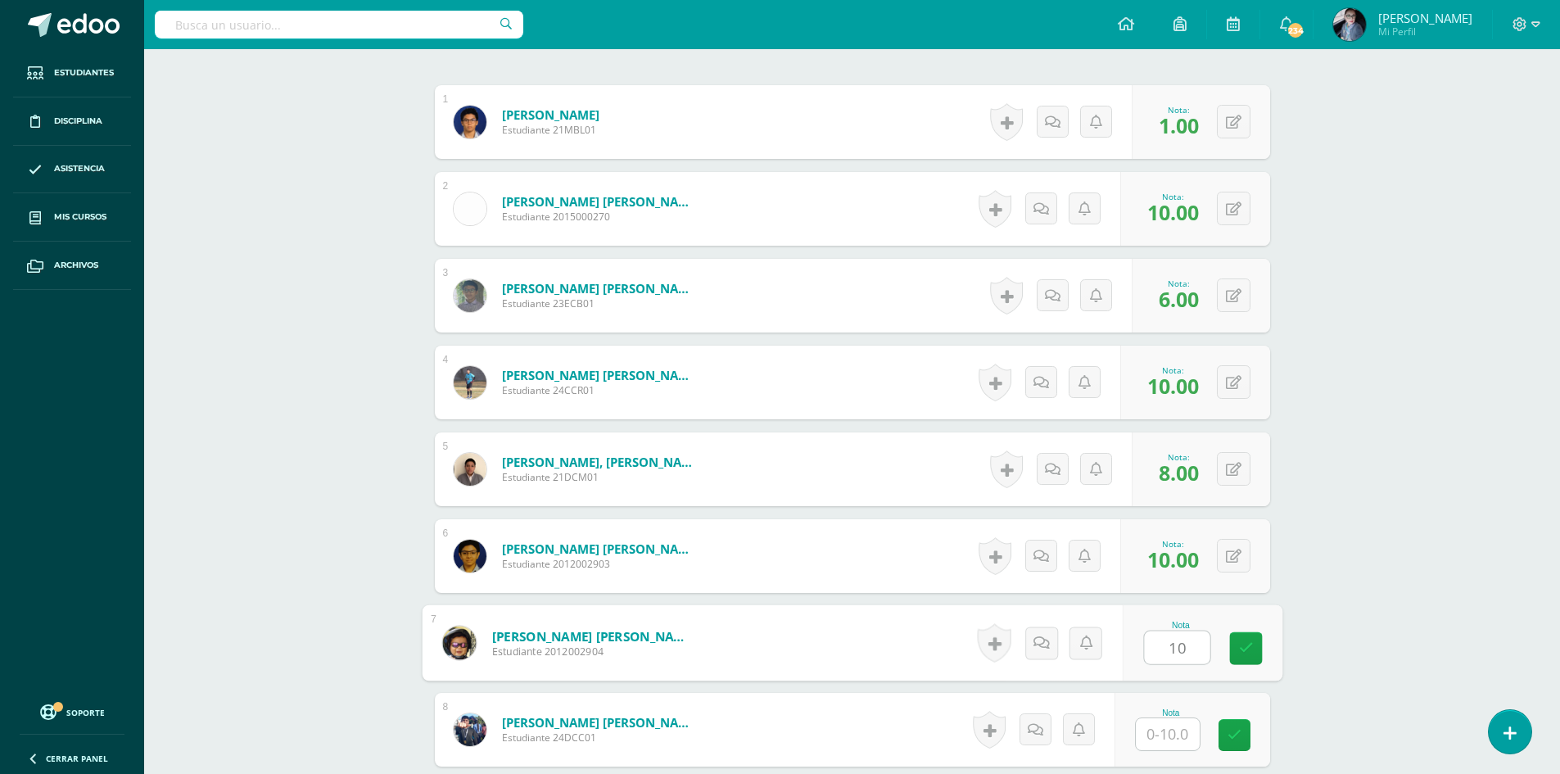
type input "10"
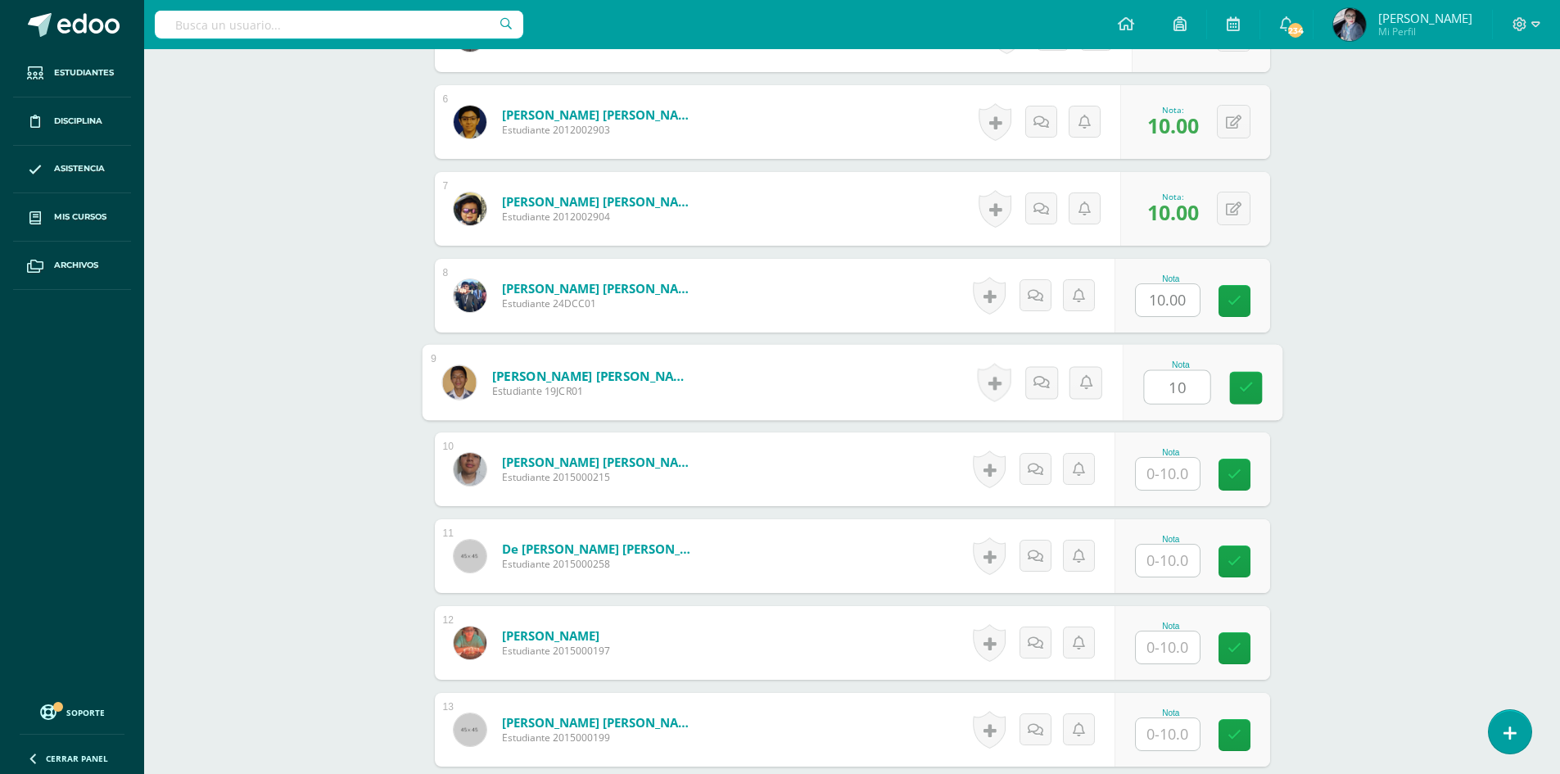
type input "10"
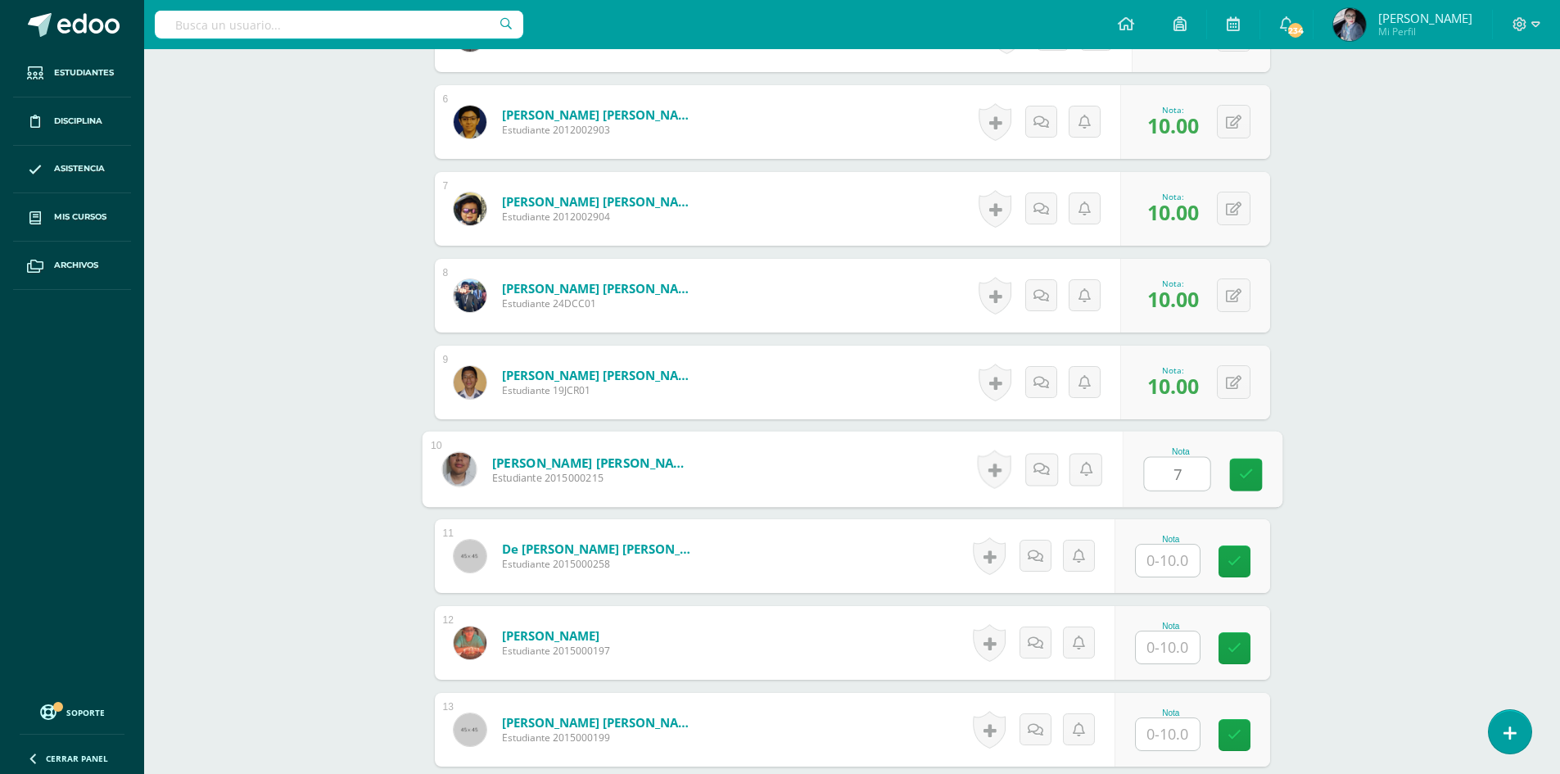
type input "7"
type input "9"
type input "8"
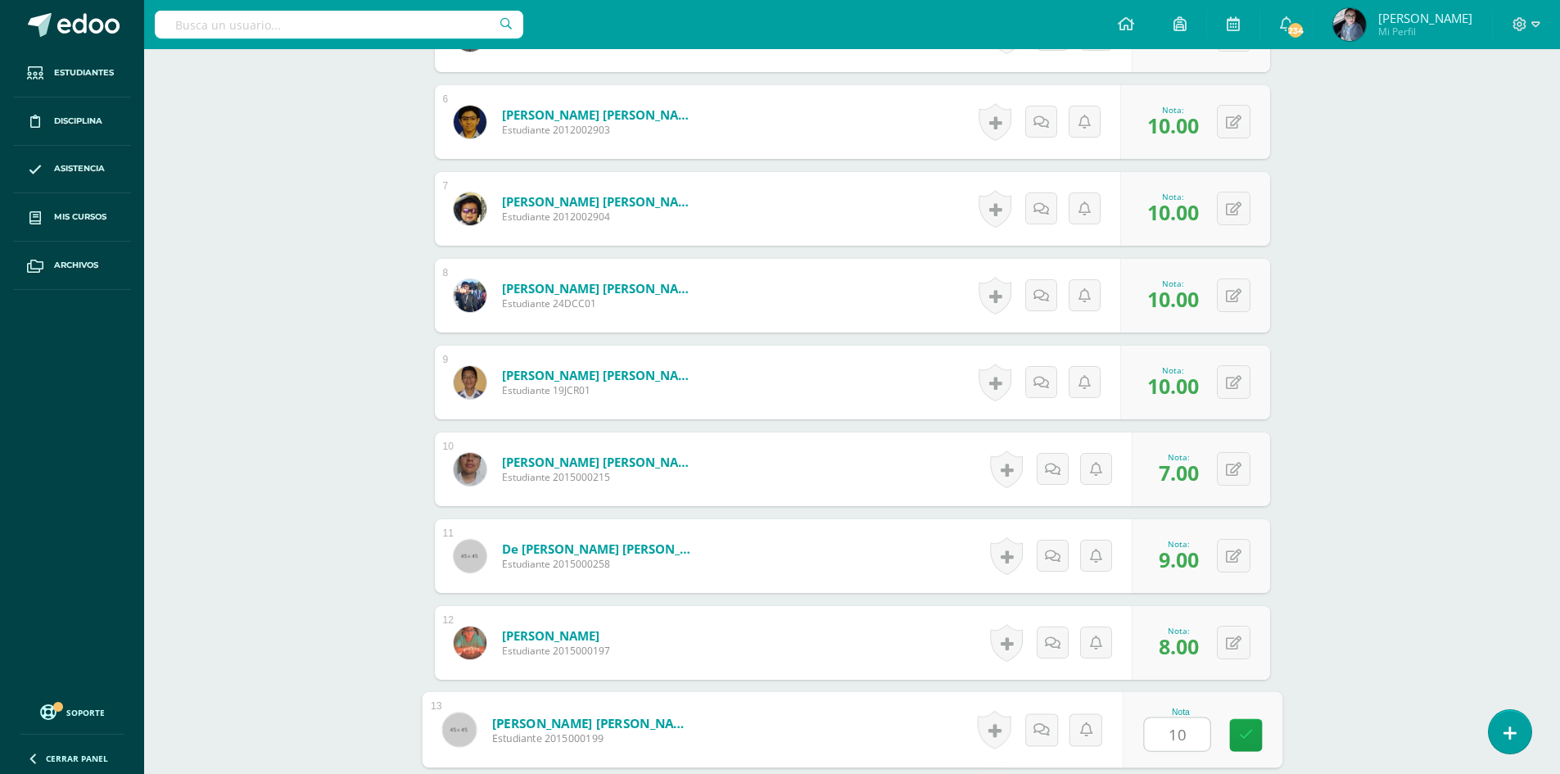
type input "10"
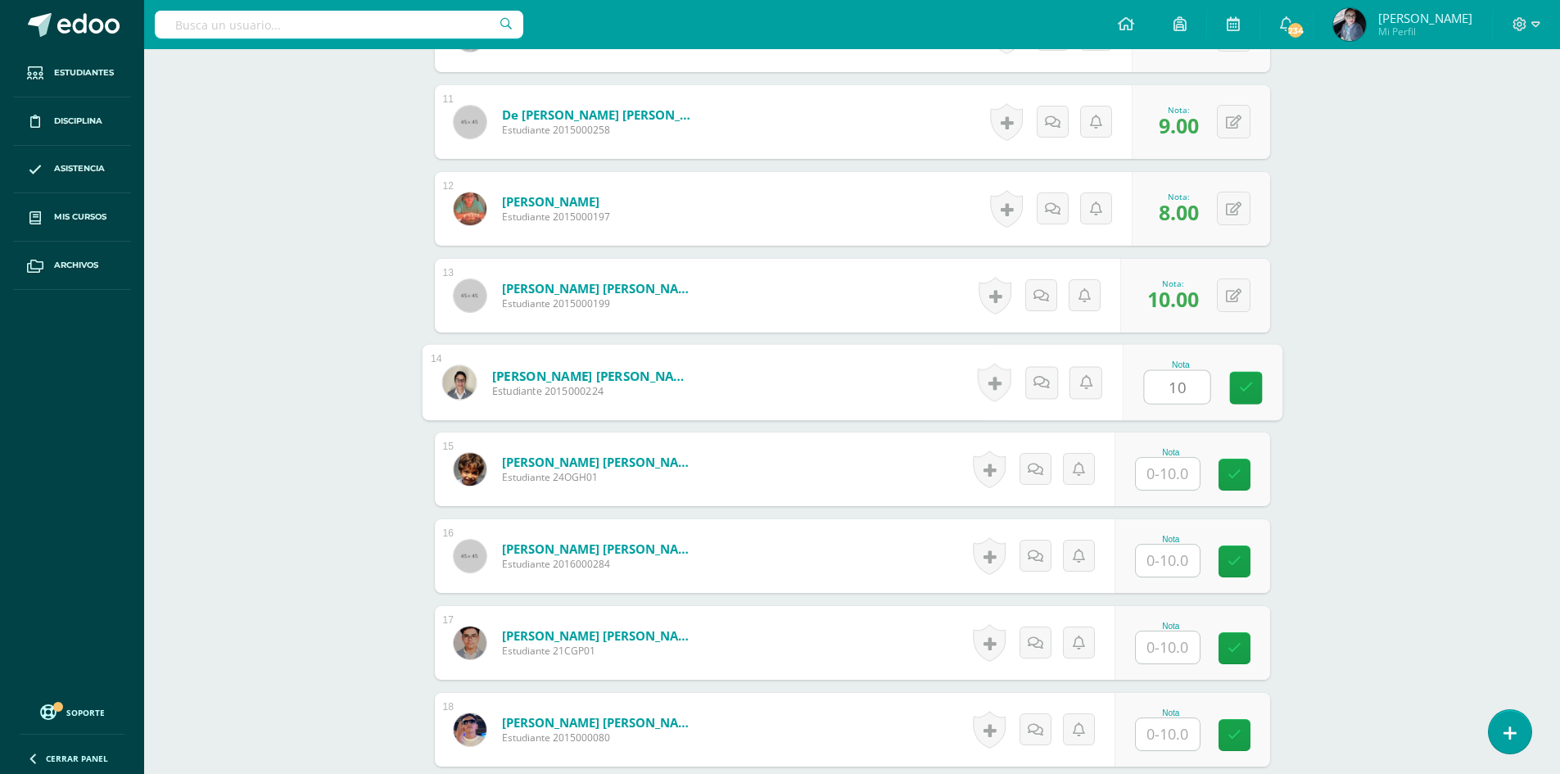
type input "10"
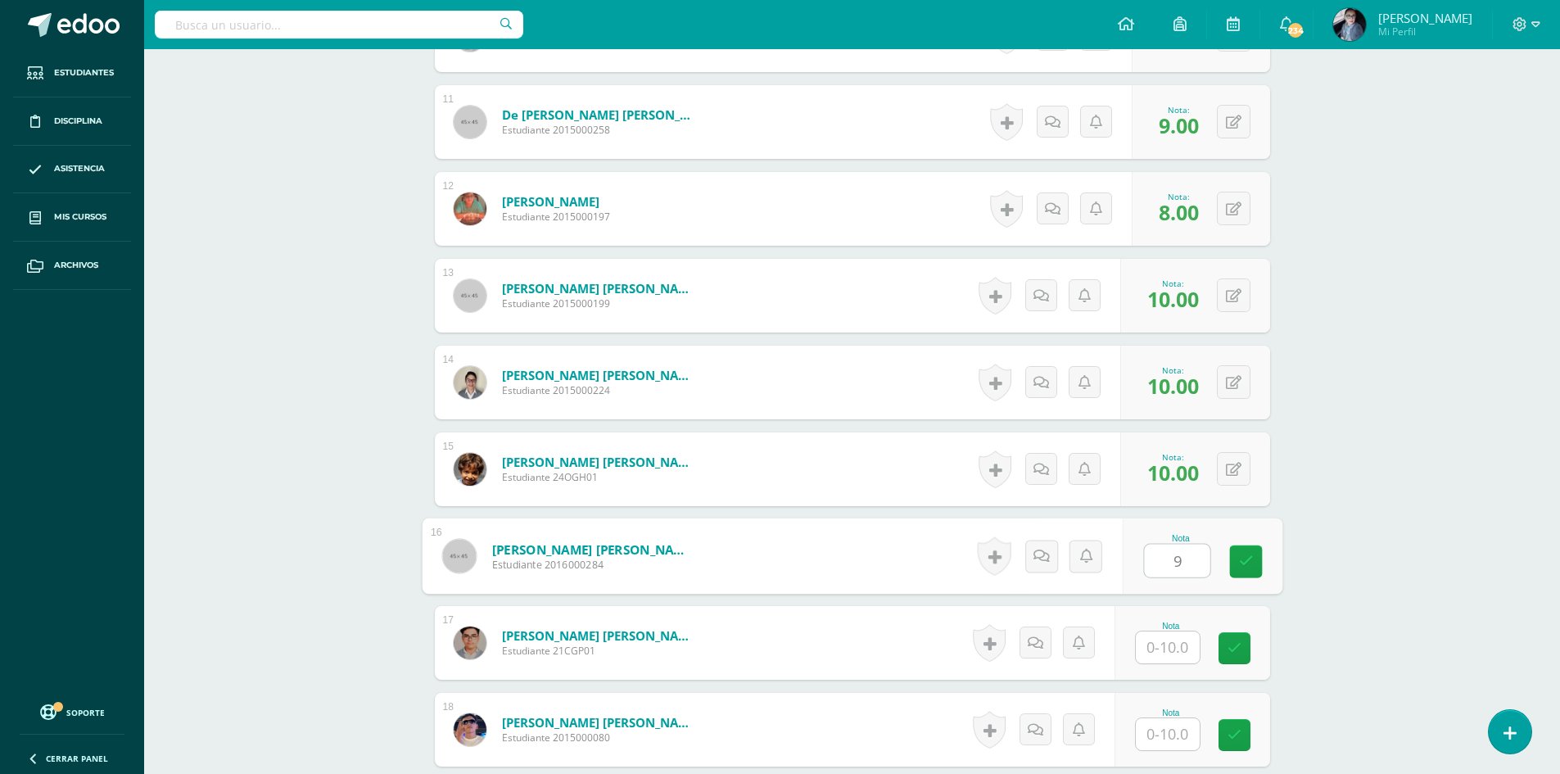
type input "9"
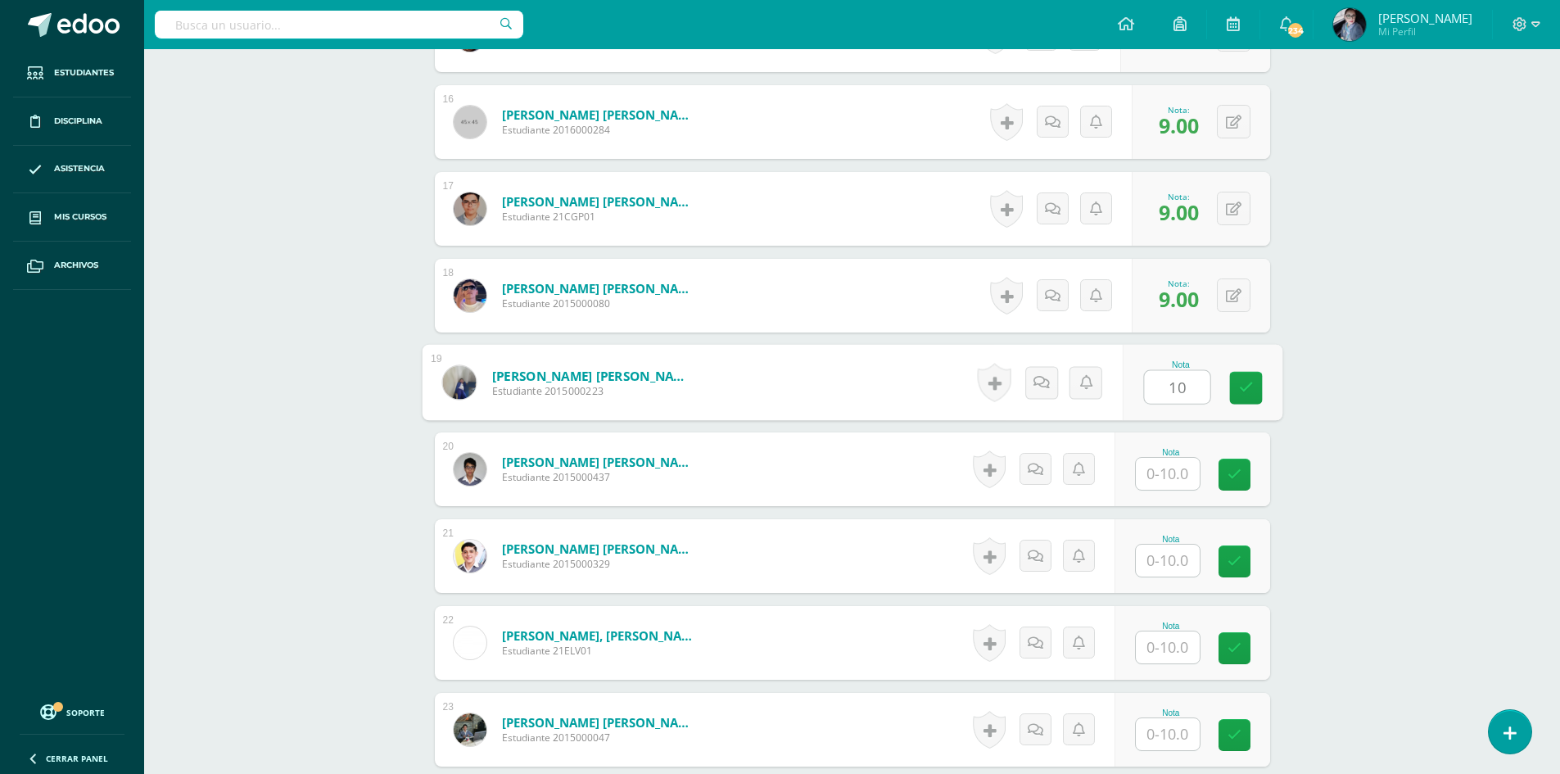
type input "10"
type input "6"
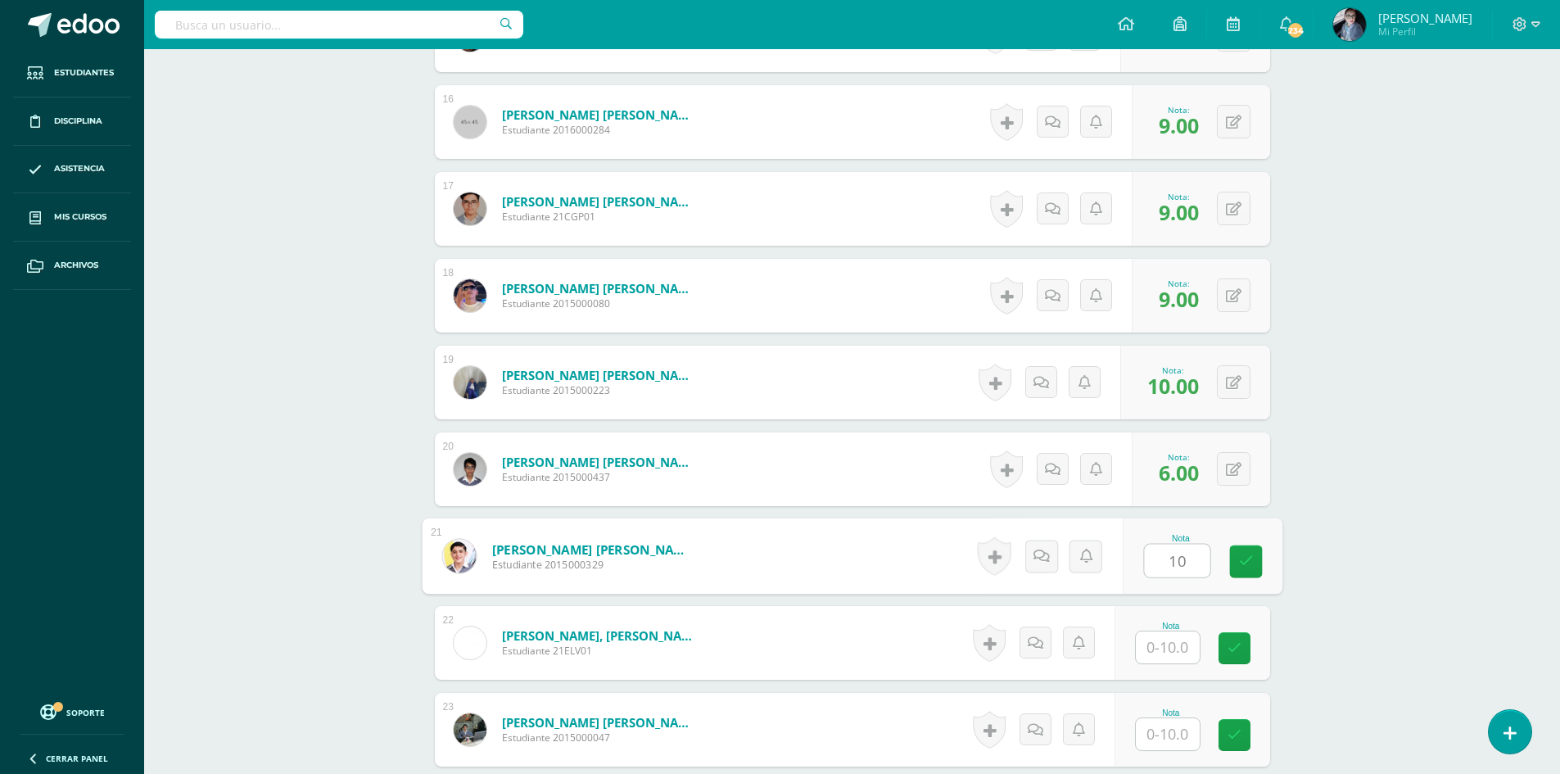
type input "10"
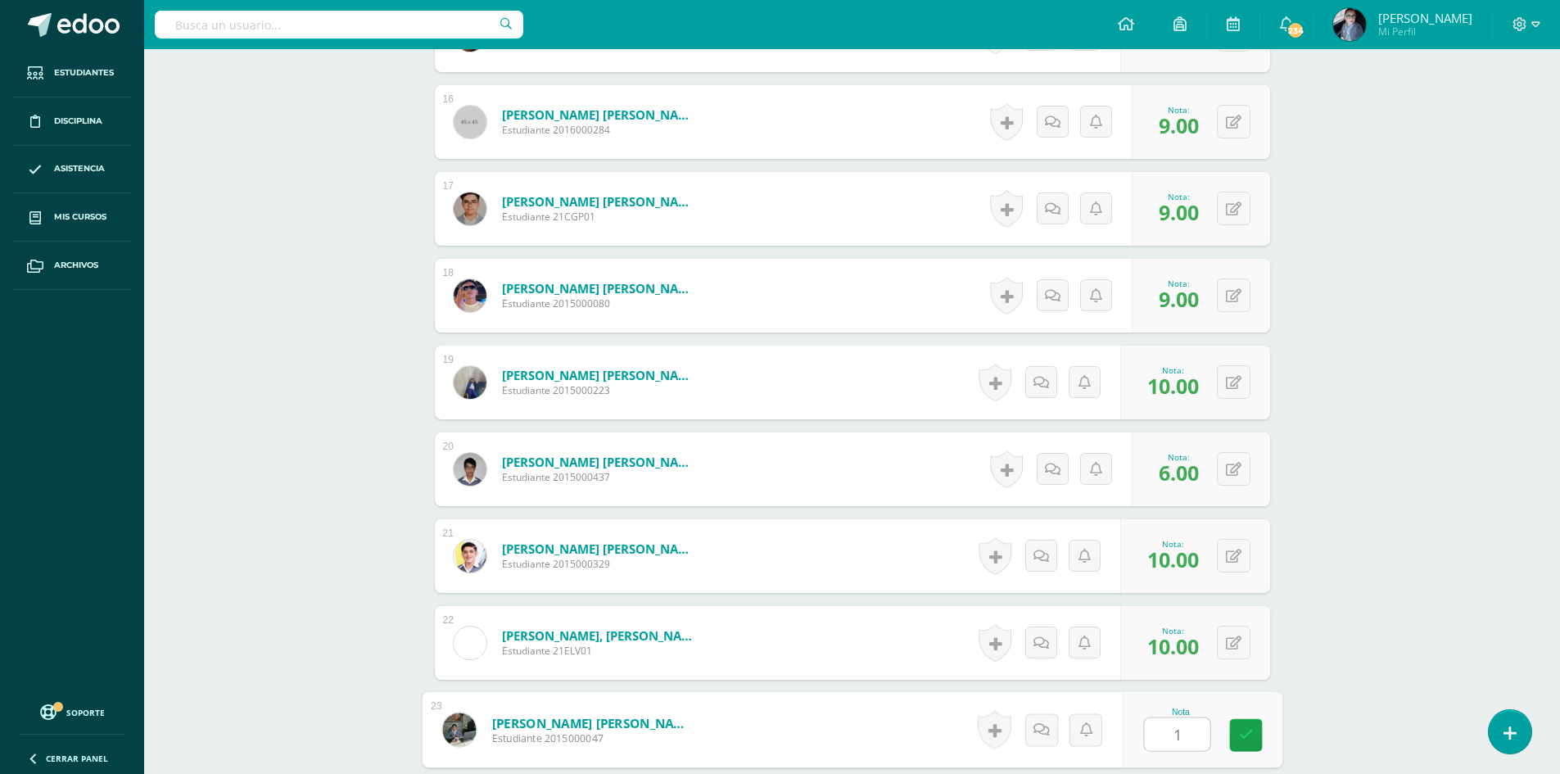
type input "1"
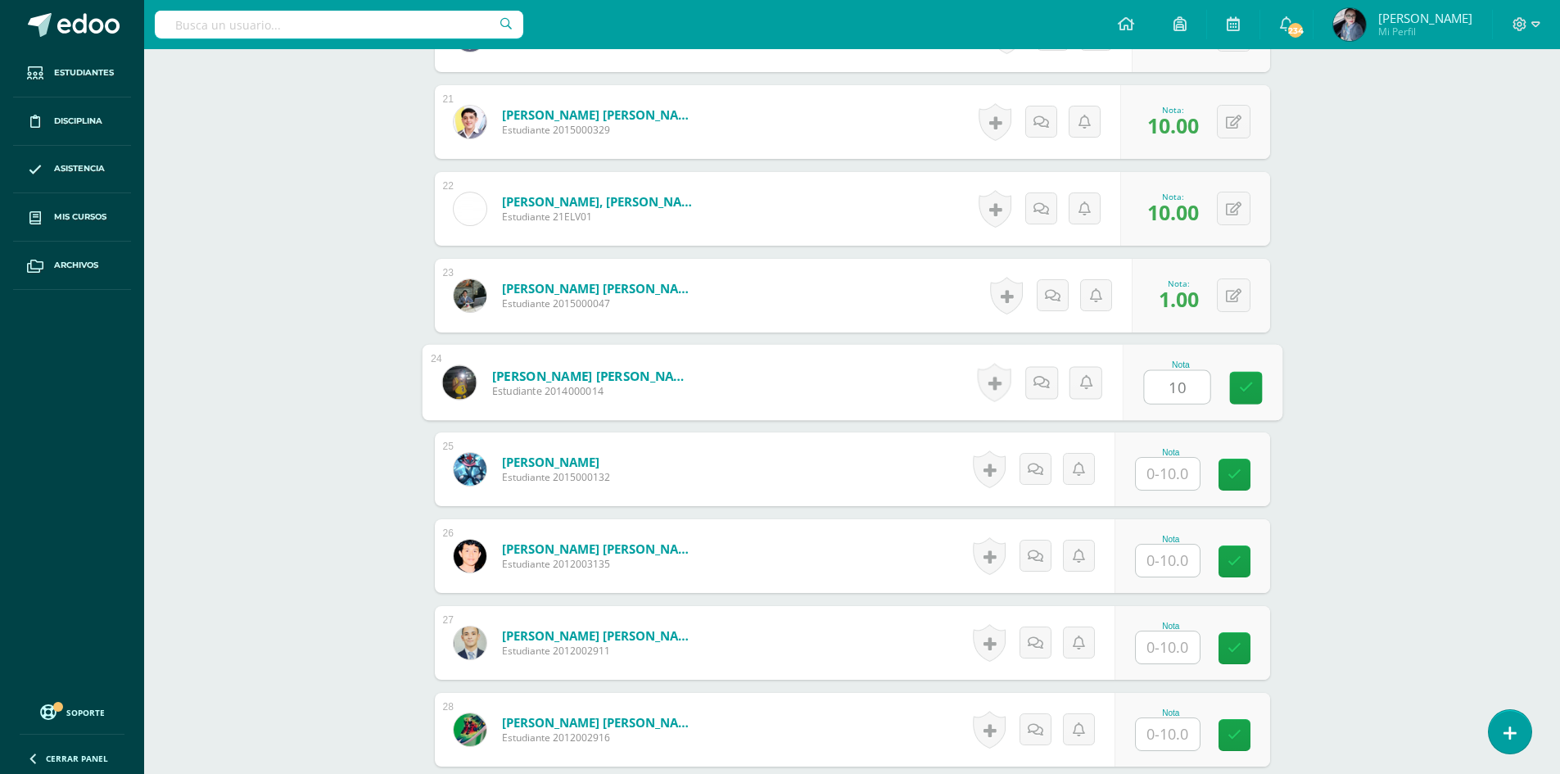
type input "10"
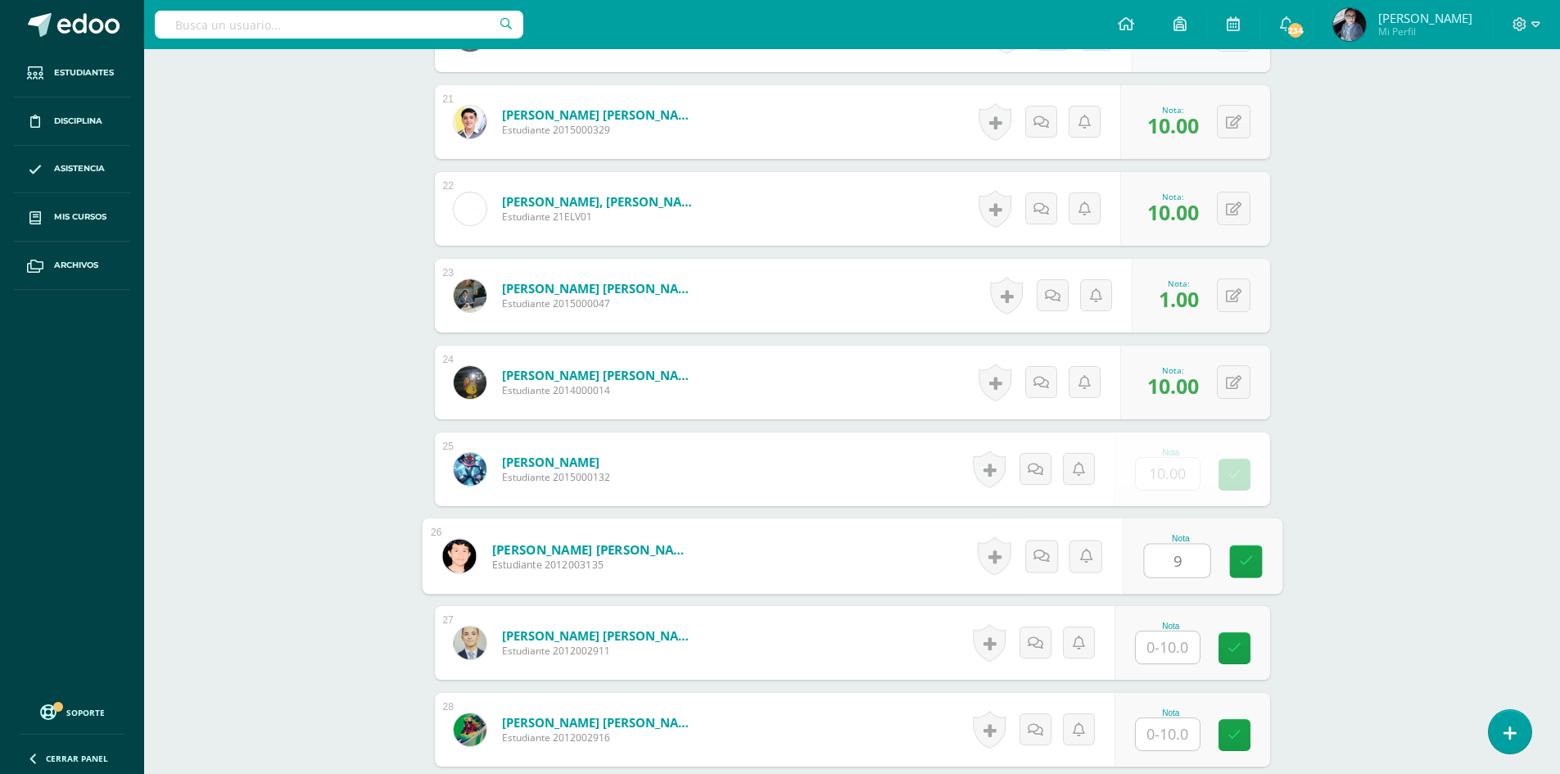
type input "9"
type input "8"
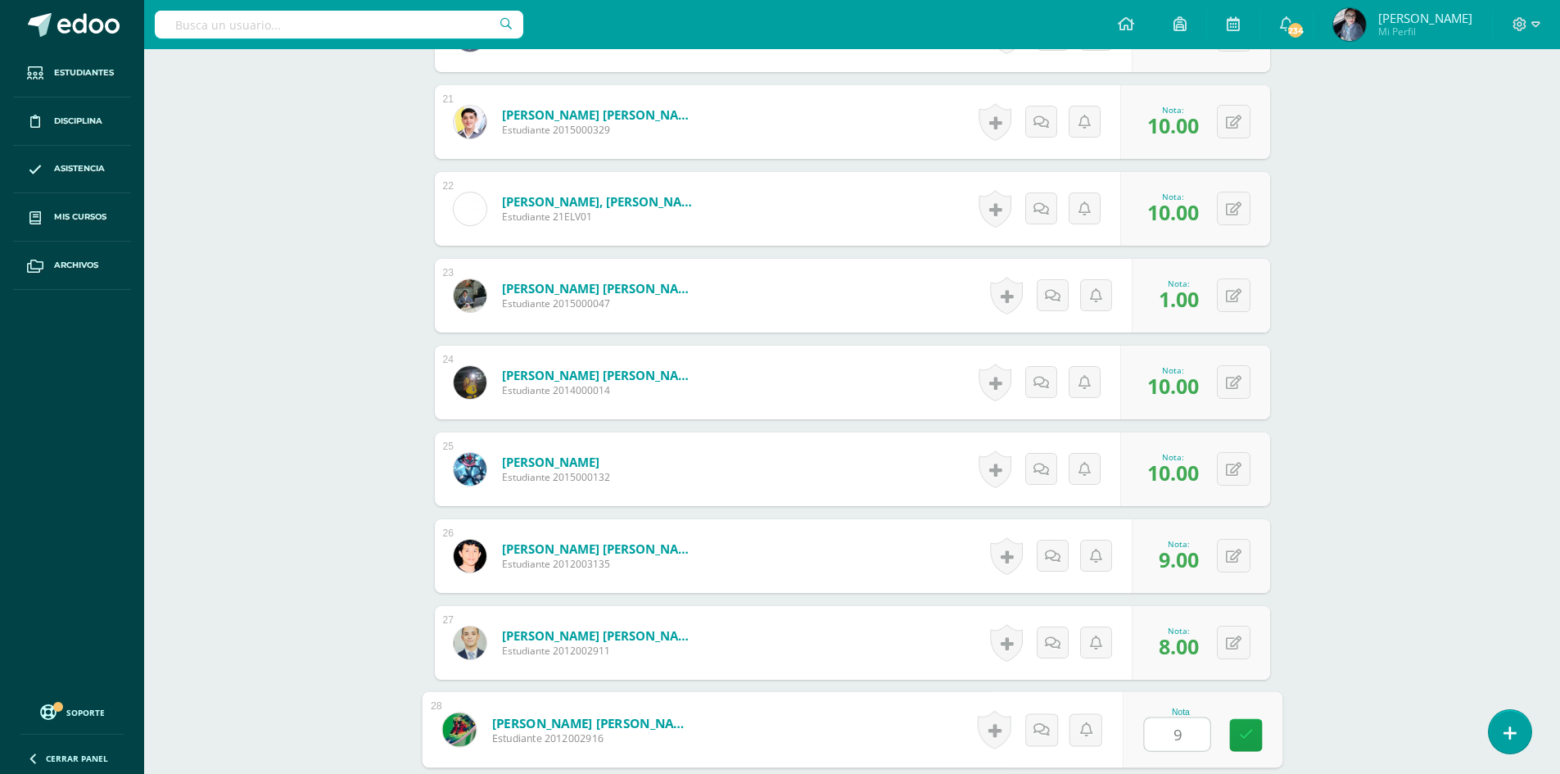
type input "9"
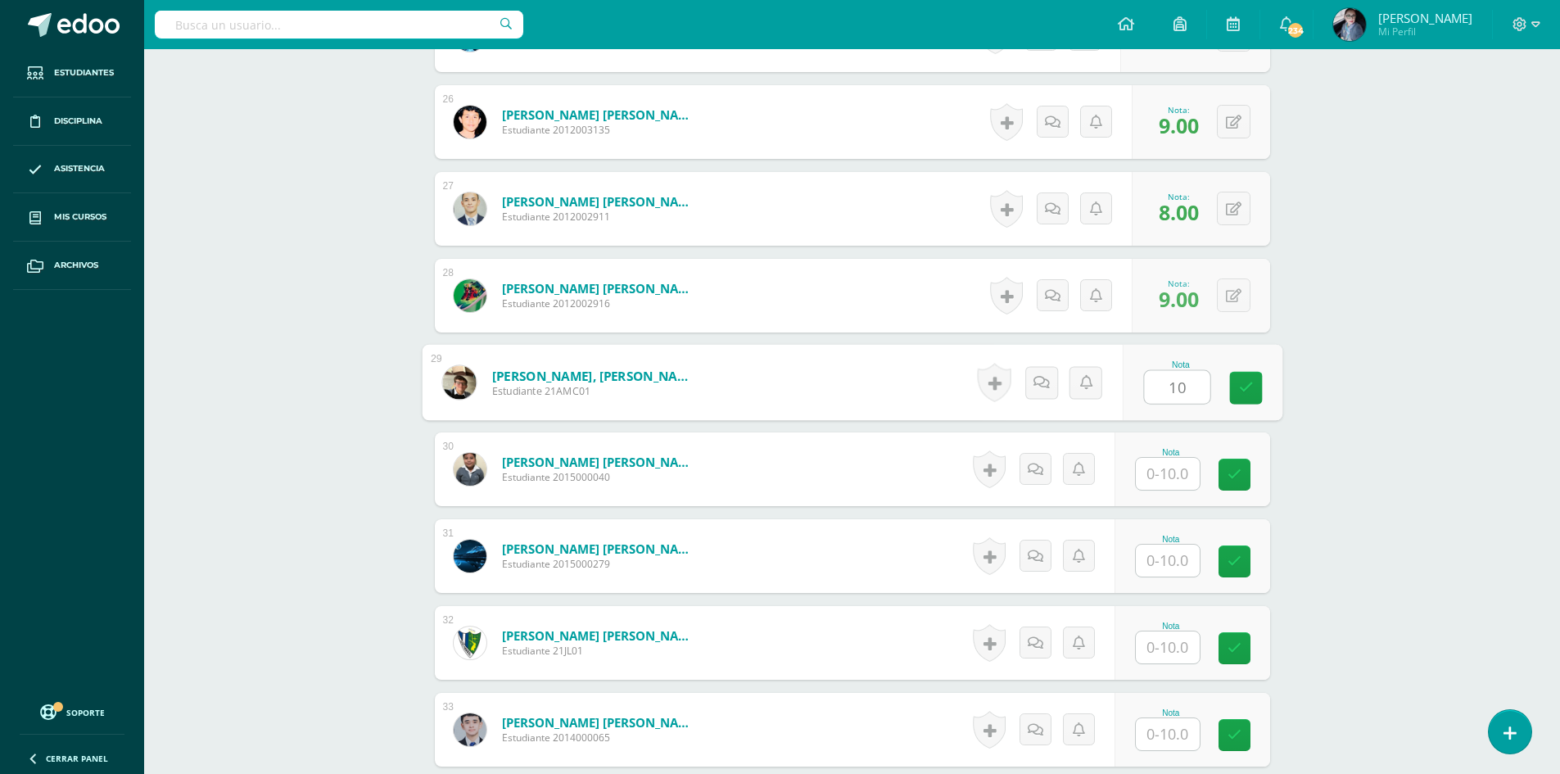
type input "10"
type input "8"
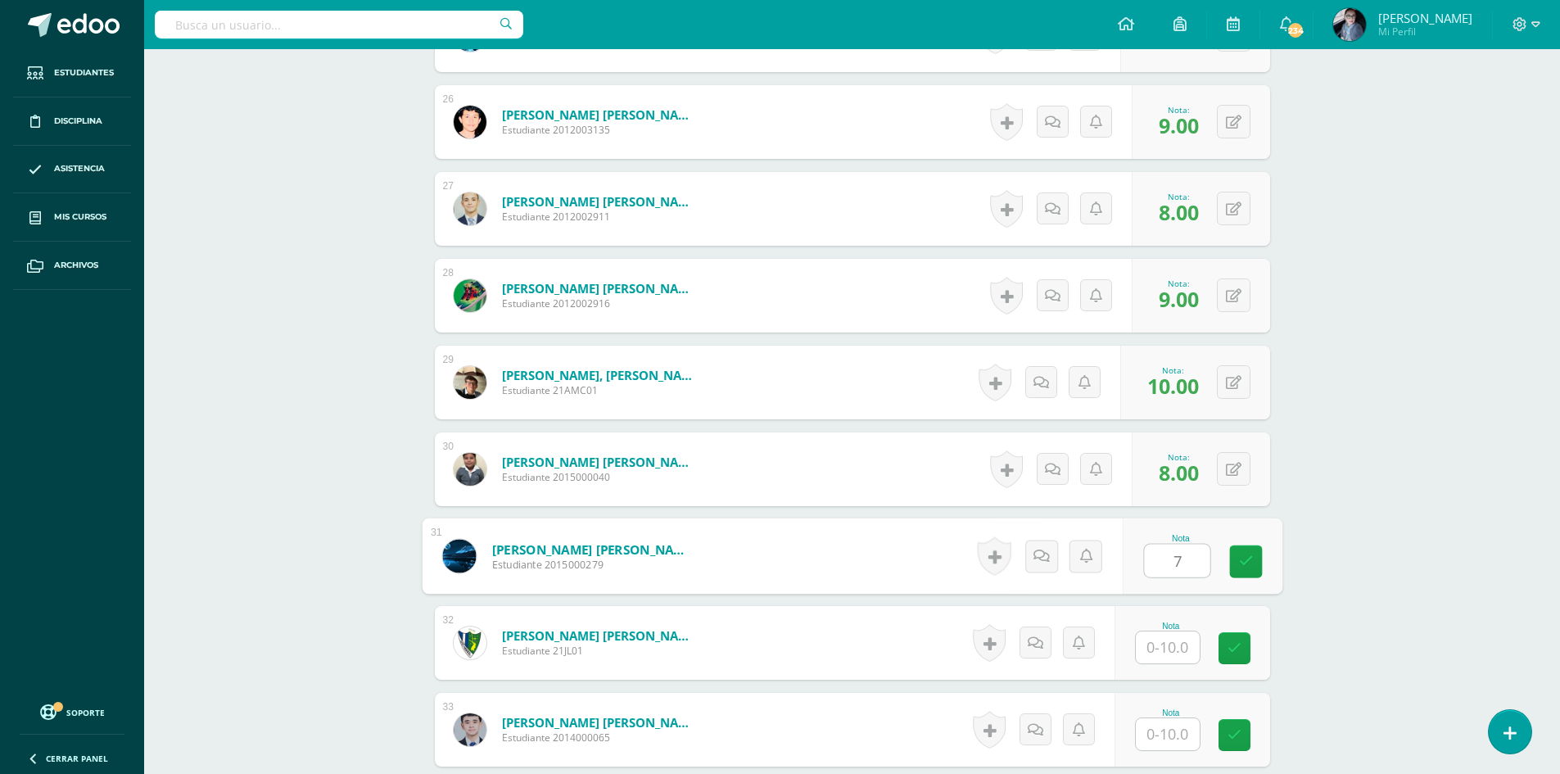
type input "7"
type input "10"
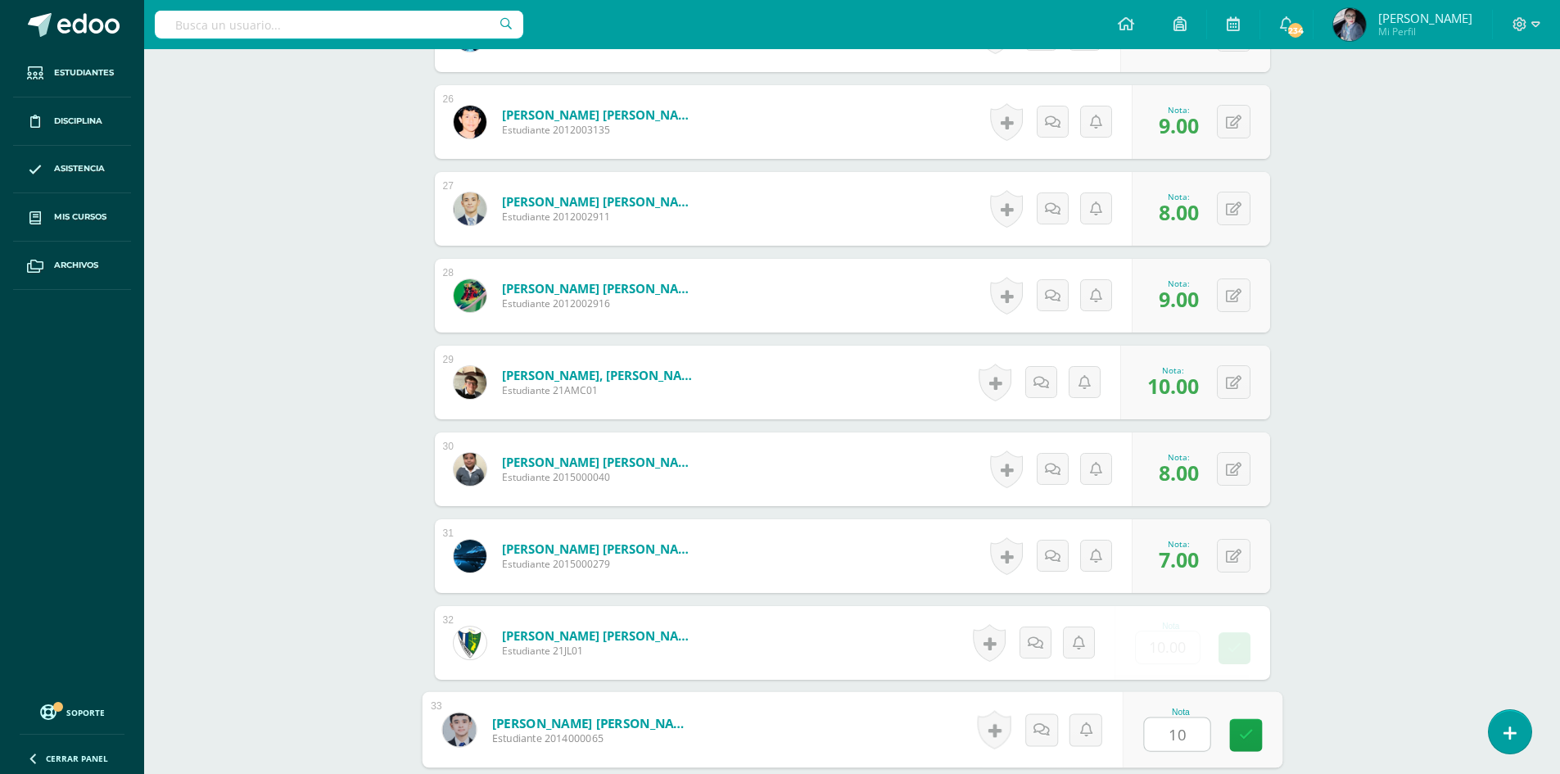
type input "10"
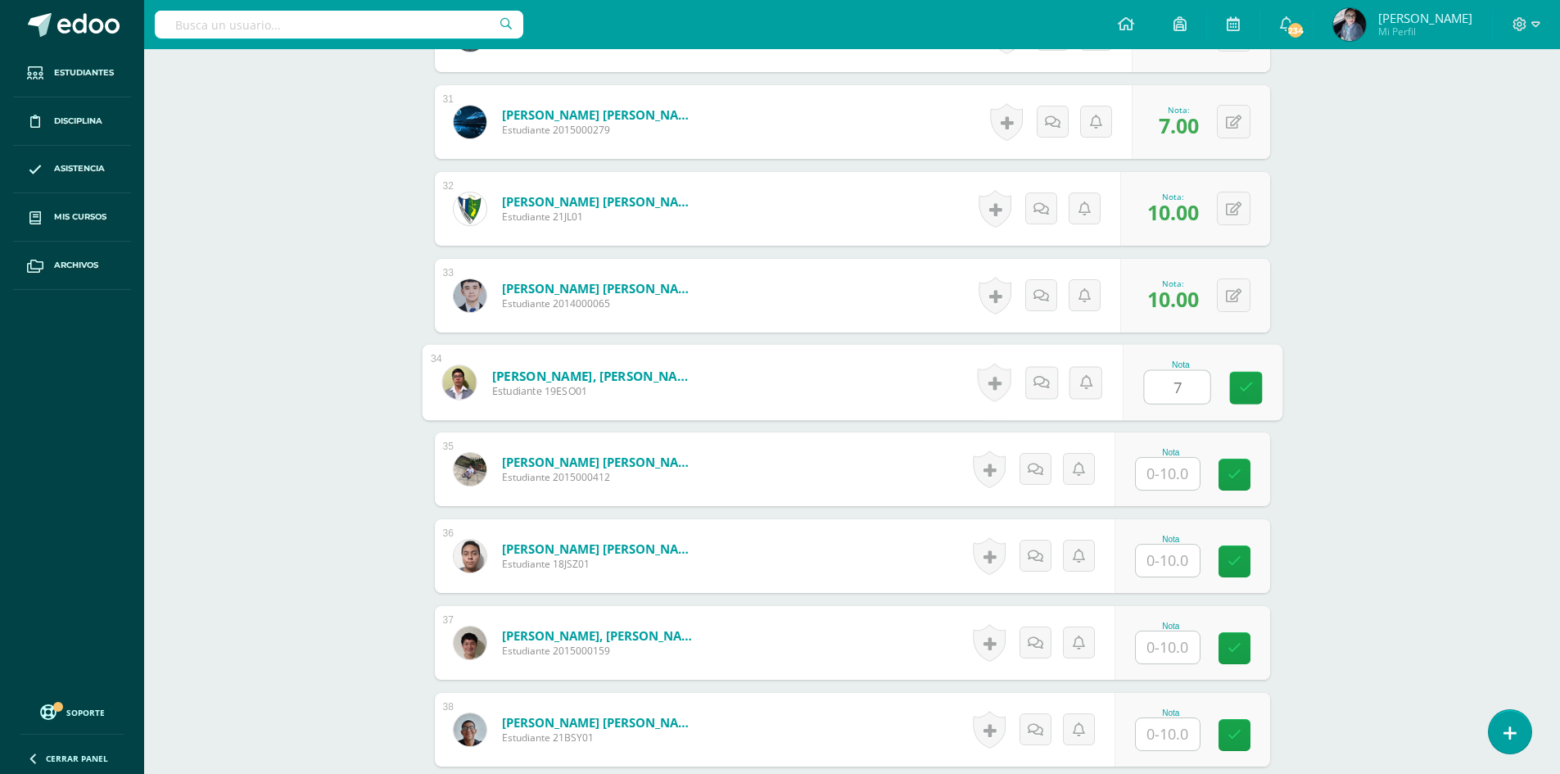
type input "7"
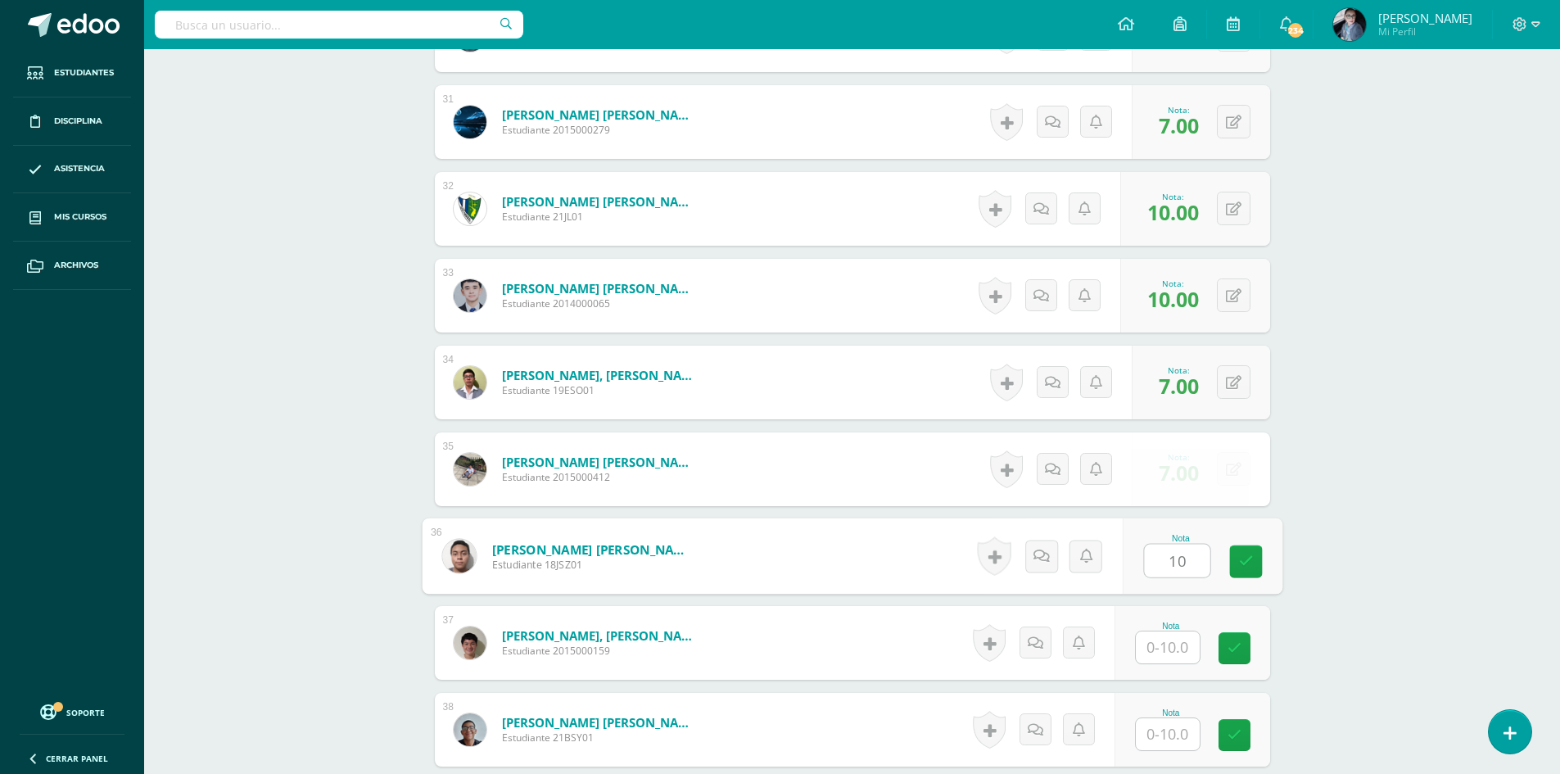
type input "10"
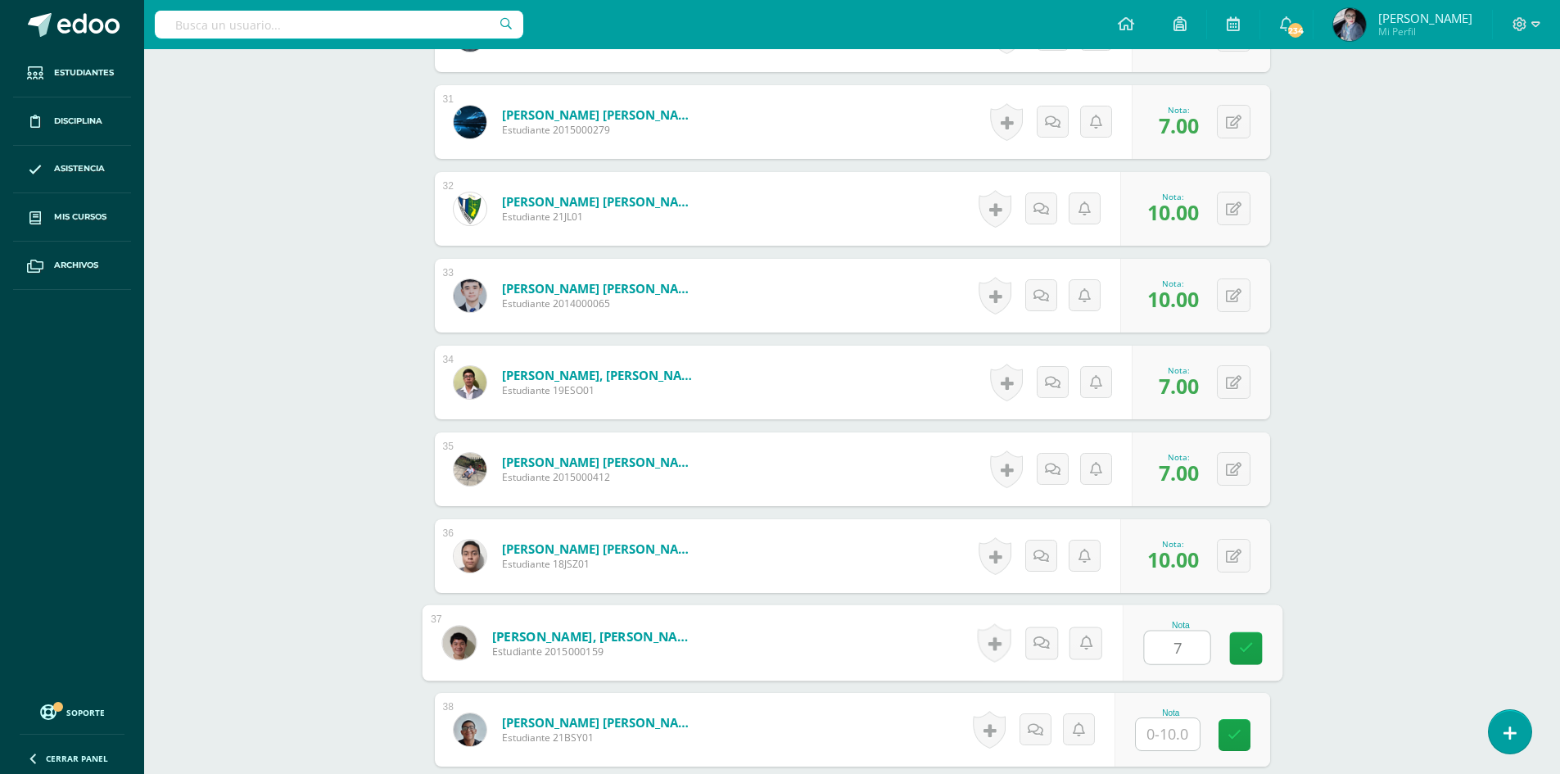
type input "7"
type input "10"
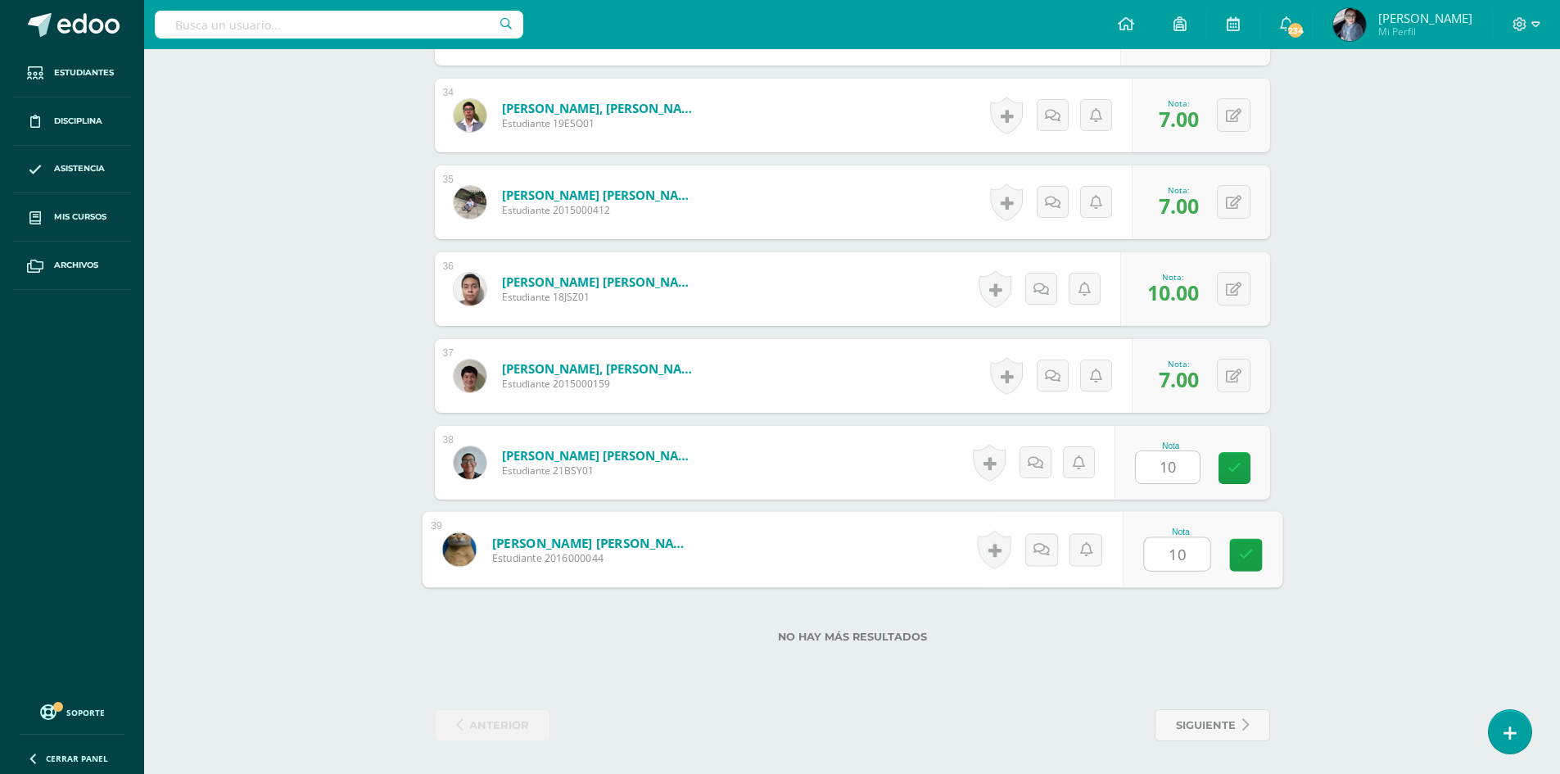
type input "10"
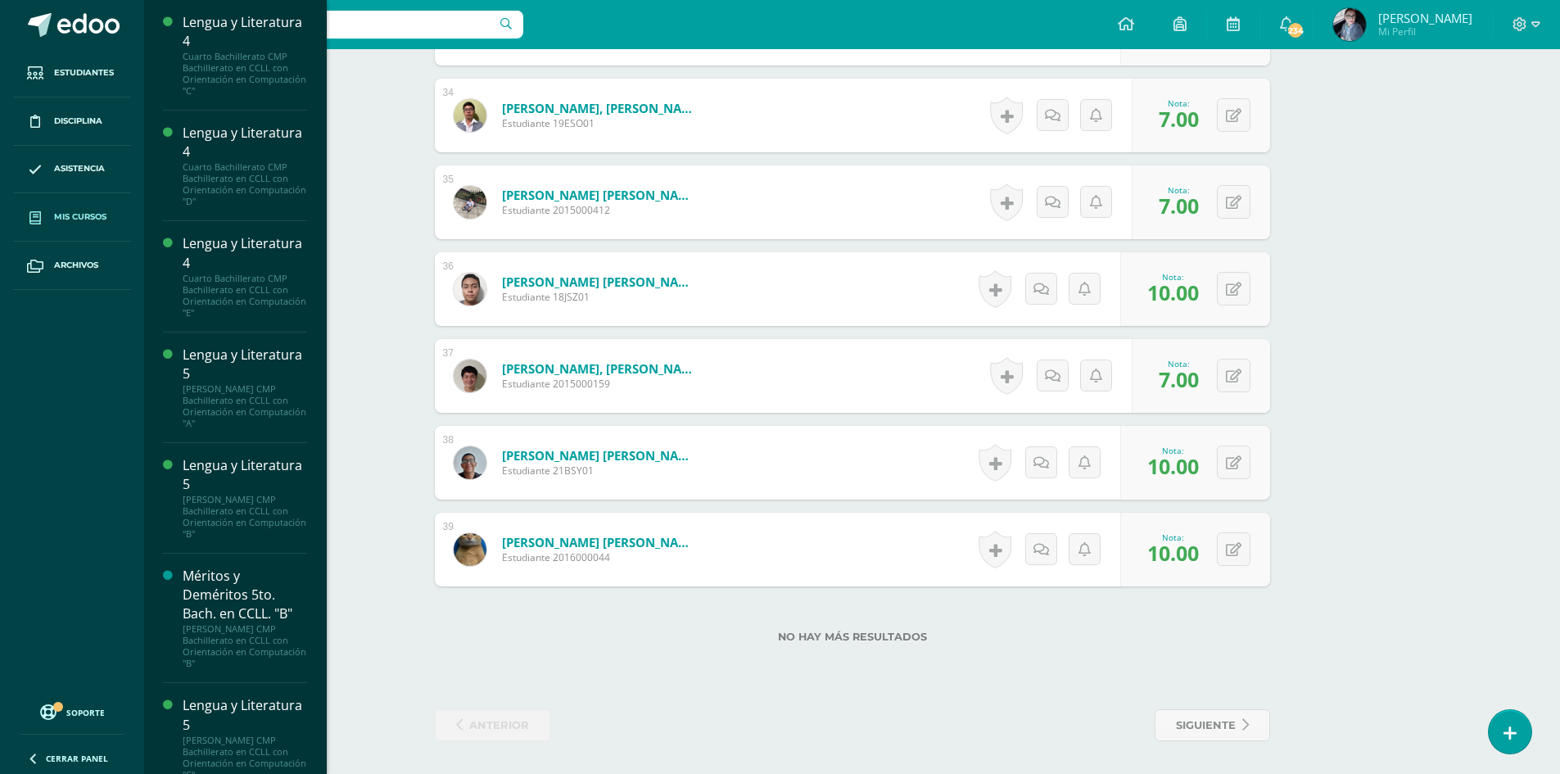
click at [69, 215] on span "Mis cursos" at bounding box center [80, 217] width 52 height 13
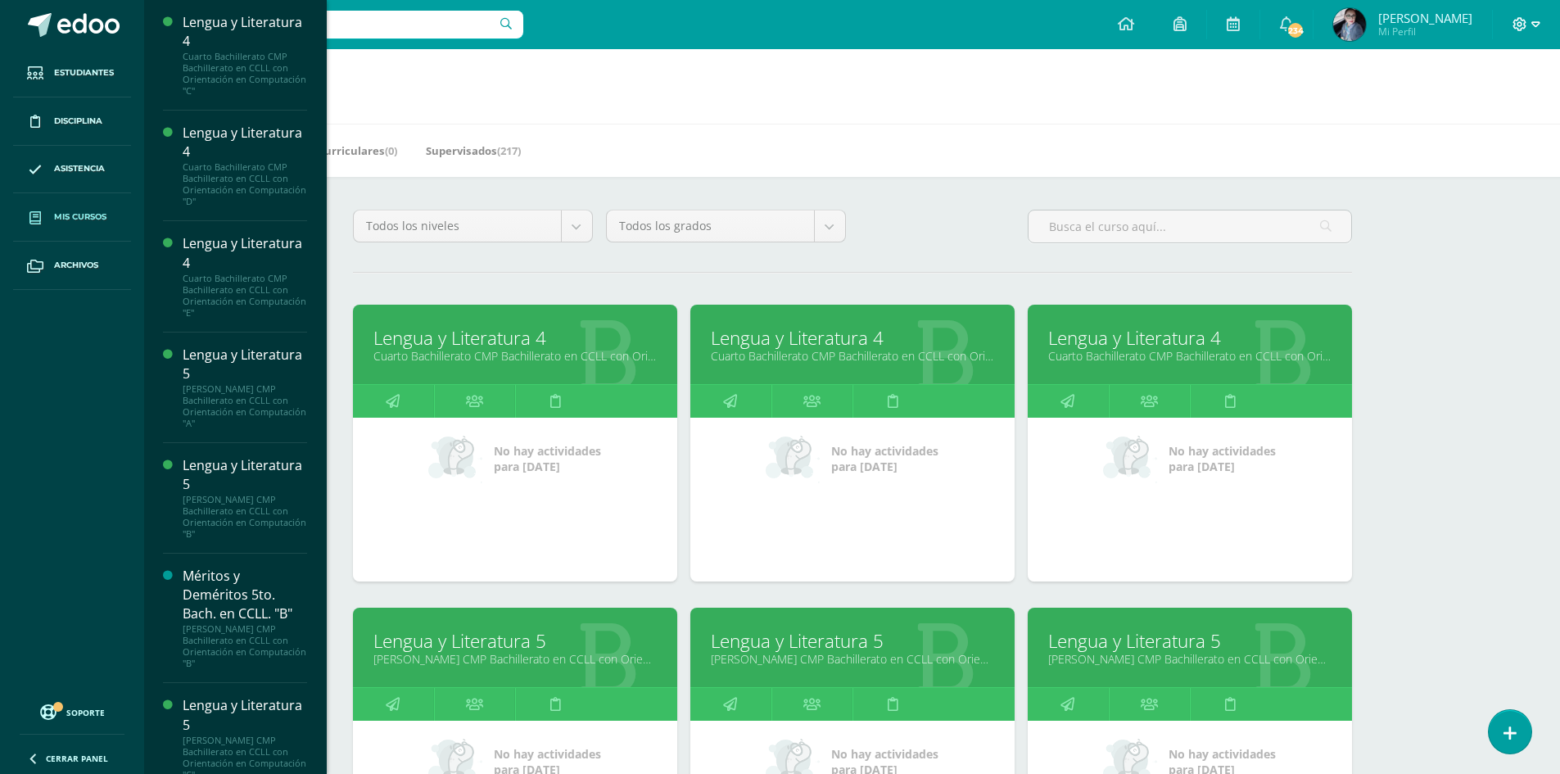
click at [1538, 22] on icon at bounding box center [1536, 24] width 9 height 6
click at [1501, 110] on span "Cerrar sesión" at bounding box center [1485, 112] width 74 height 16
